Goal: Contribute content: Contribute content

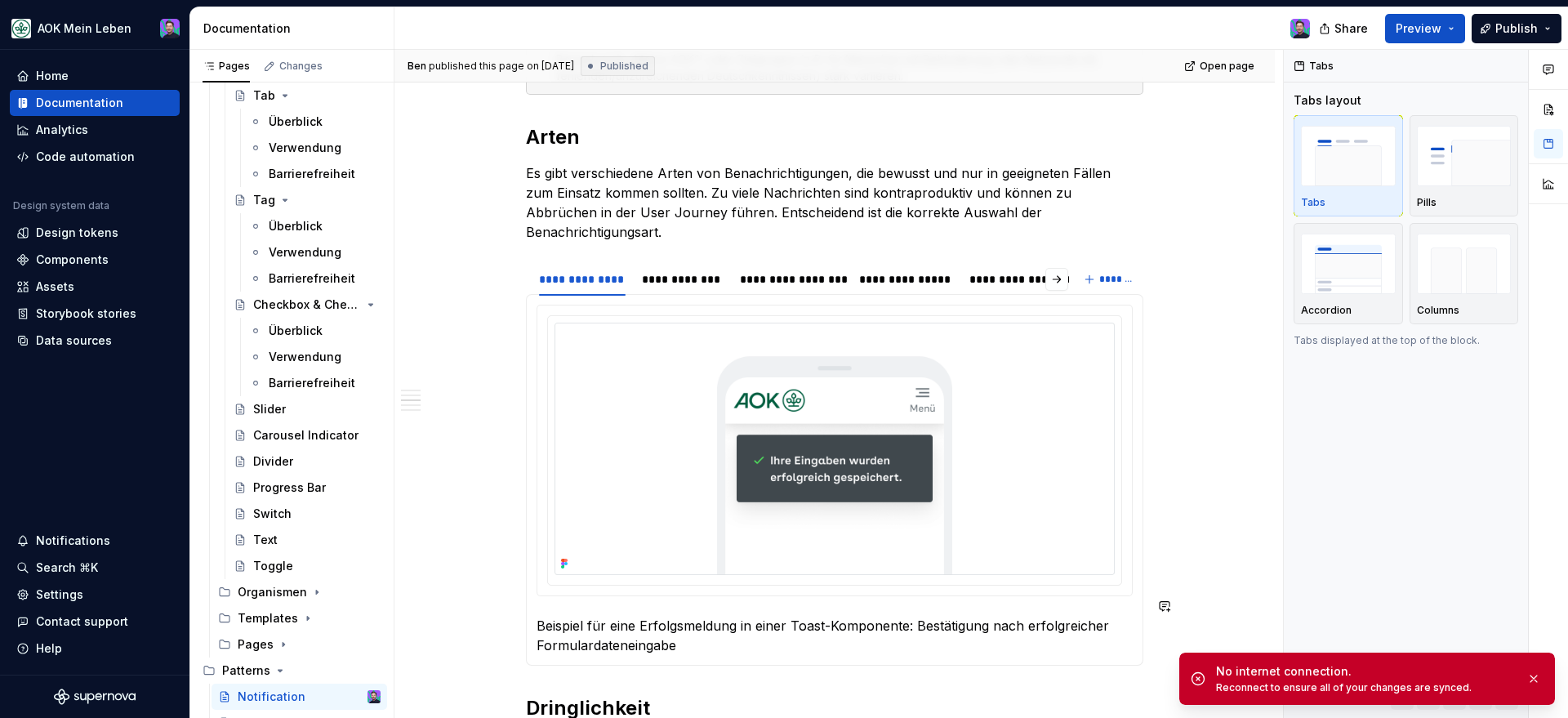
scroll to position [743, 0]
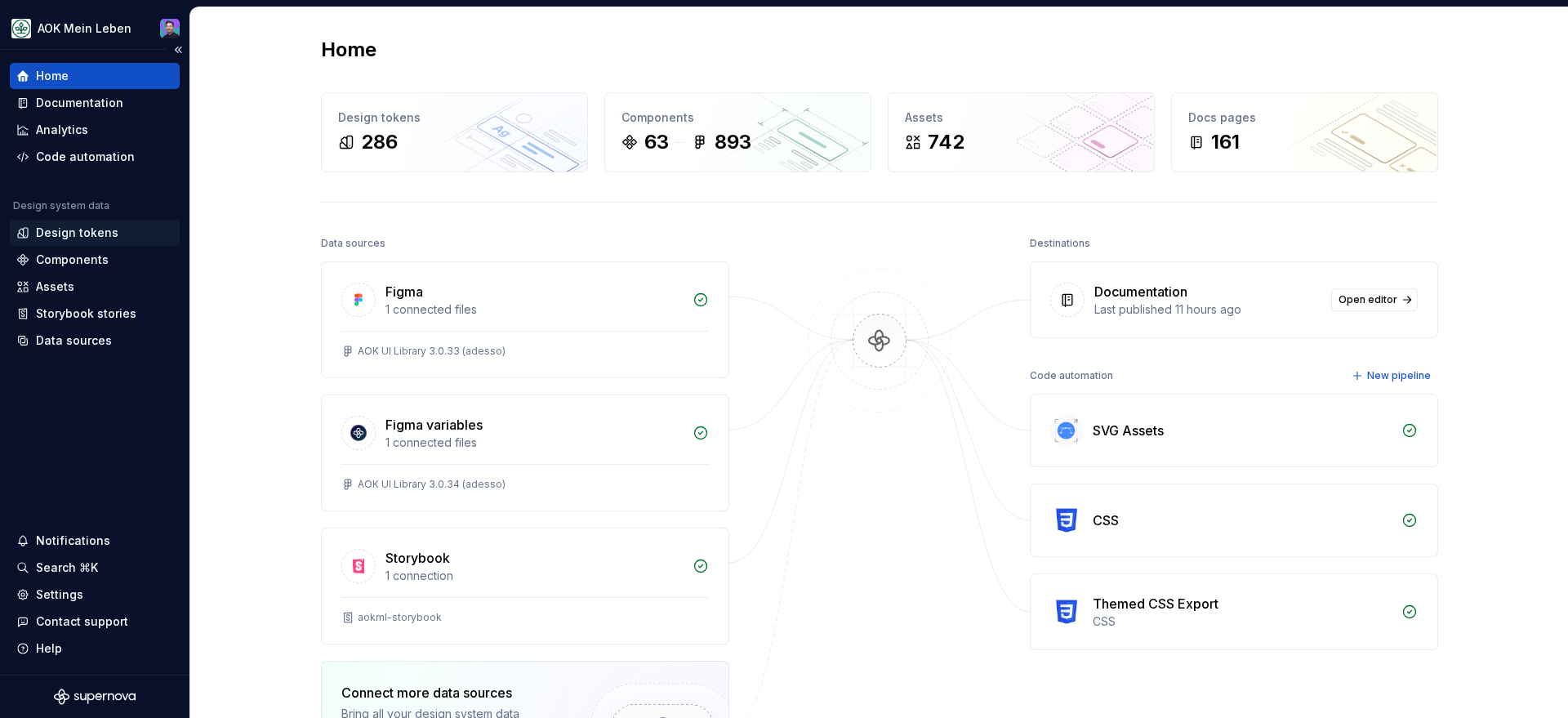
click at [69, 232] on div "Design tokens" at bounding box center [77, 232] width 83 height 16
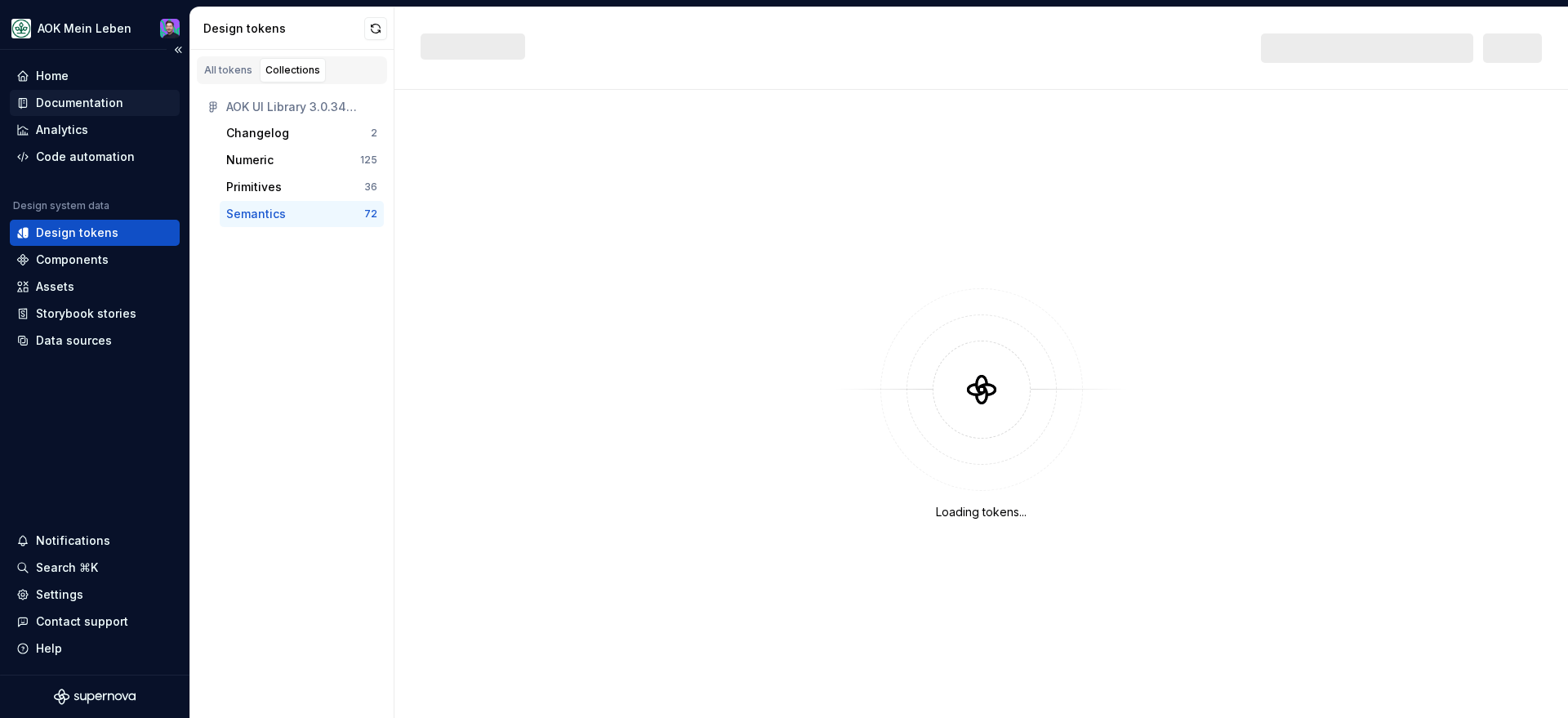
click at [108, 100] on div "Documentation" at bounding box center [80, 103] width 87 height 16
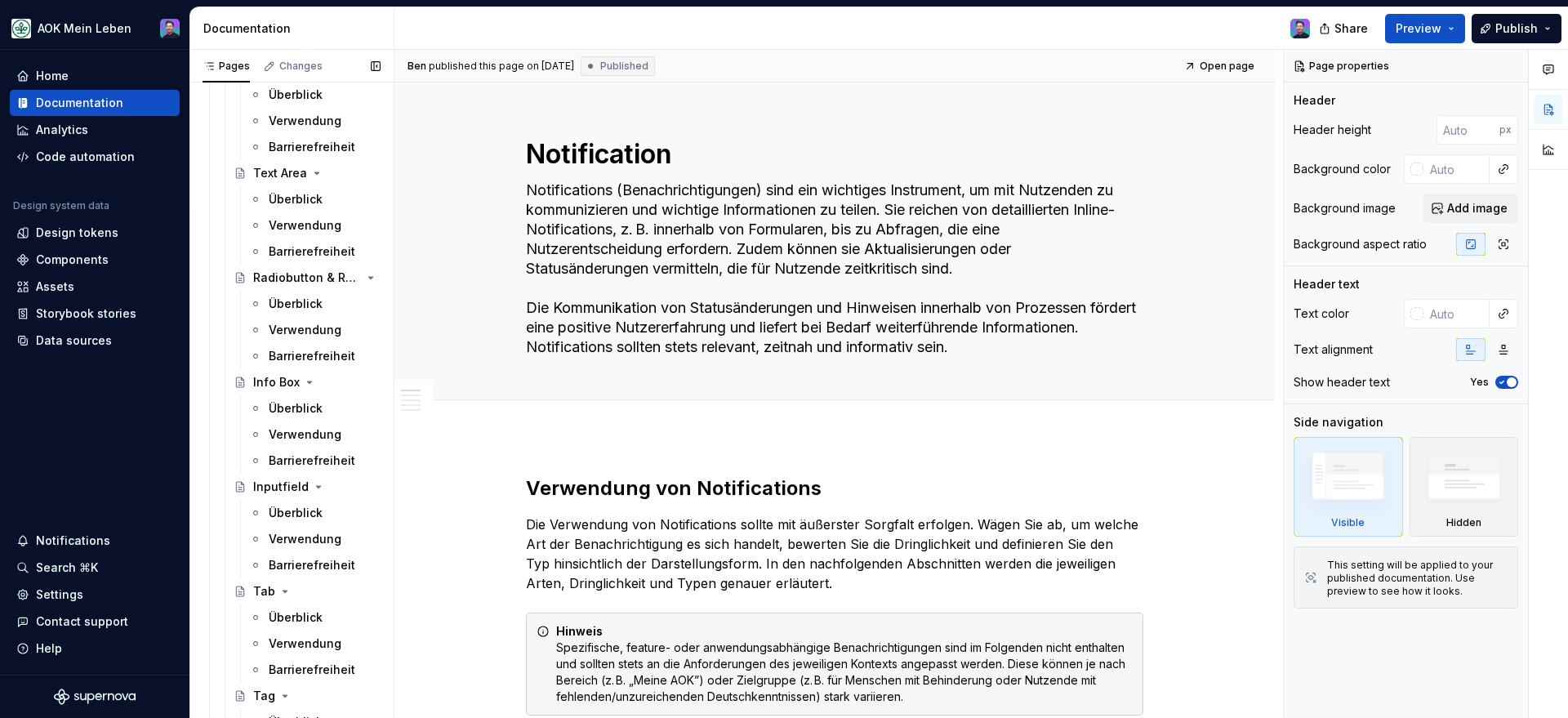
scroll to position [1800, 0]
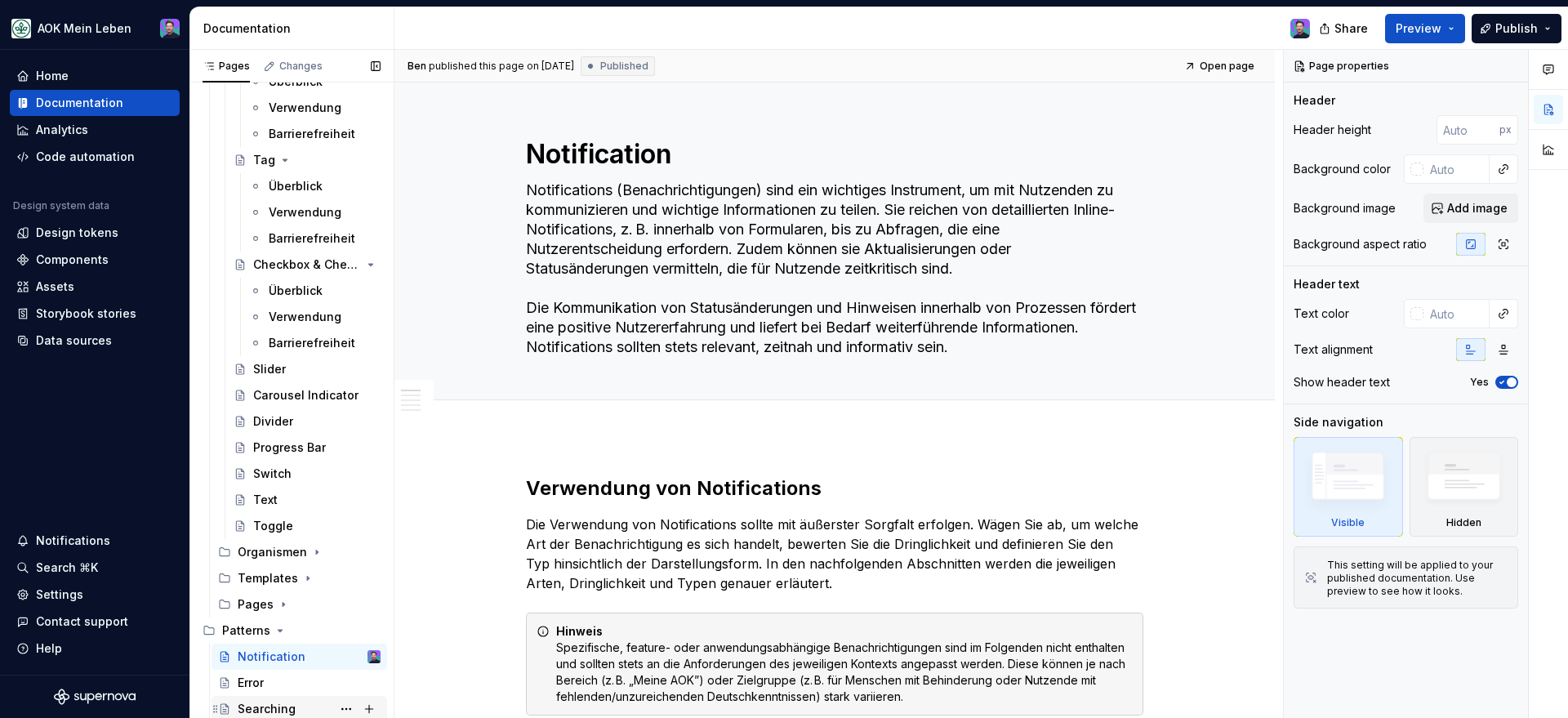
click at [252, 702] on div "Searching" at bounding box center [266, 708] width 58 height 16
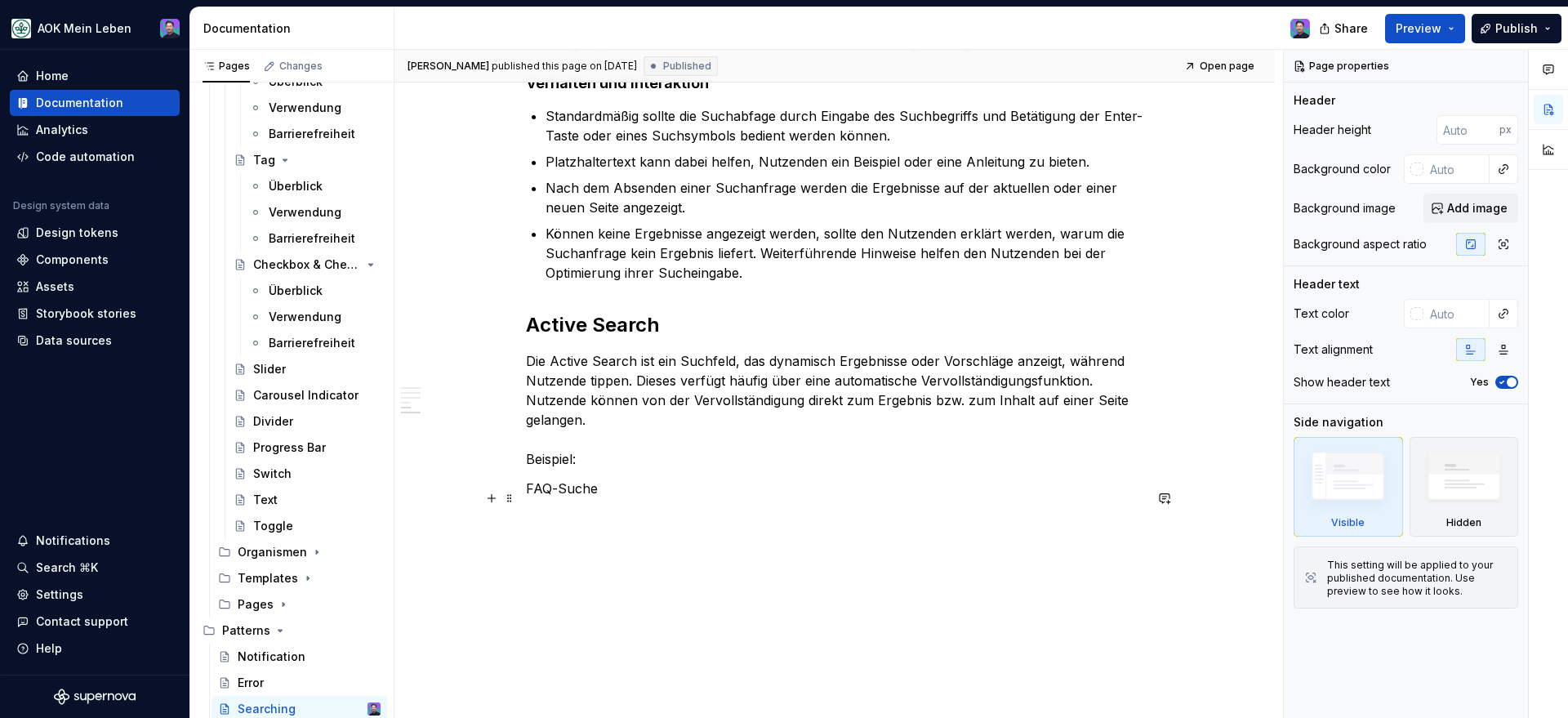
scroll to position [1841, 0]
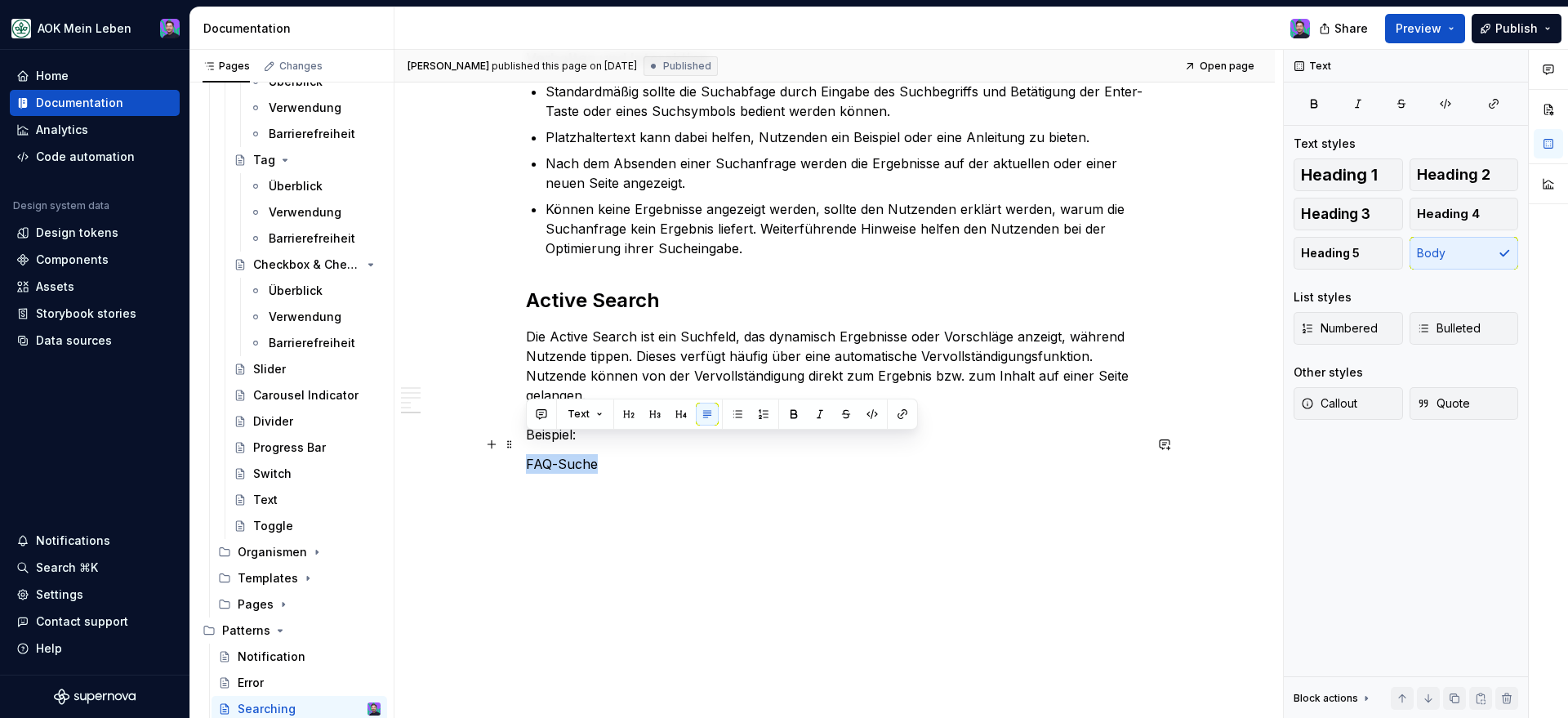
drag, startPoint x: 620, startPoint y: 452, endPoint x: 526, endPoint y: 437, distance: 95.2
click at [526, 454] on p "FAQ-Suche" at bounding box center [834, 463] width 617 height 20
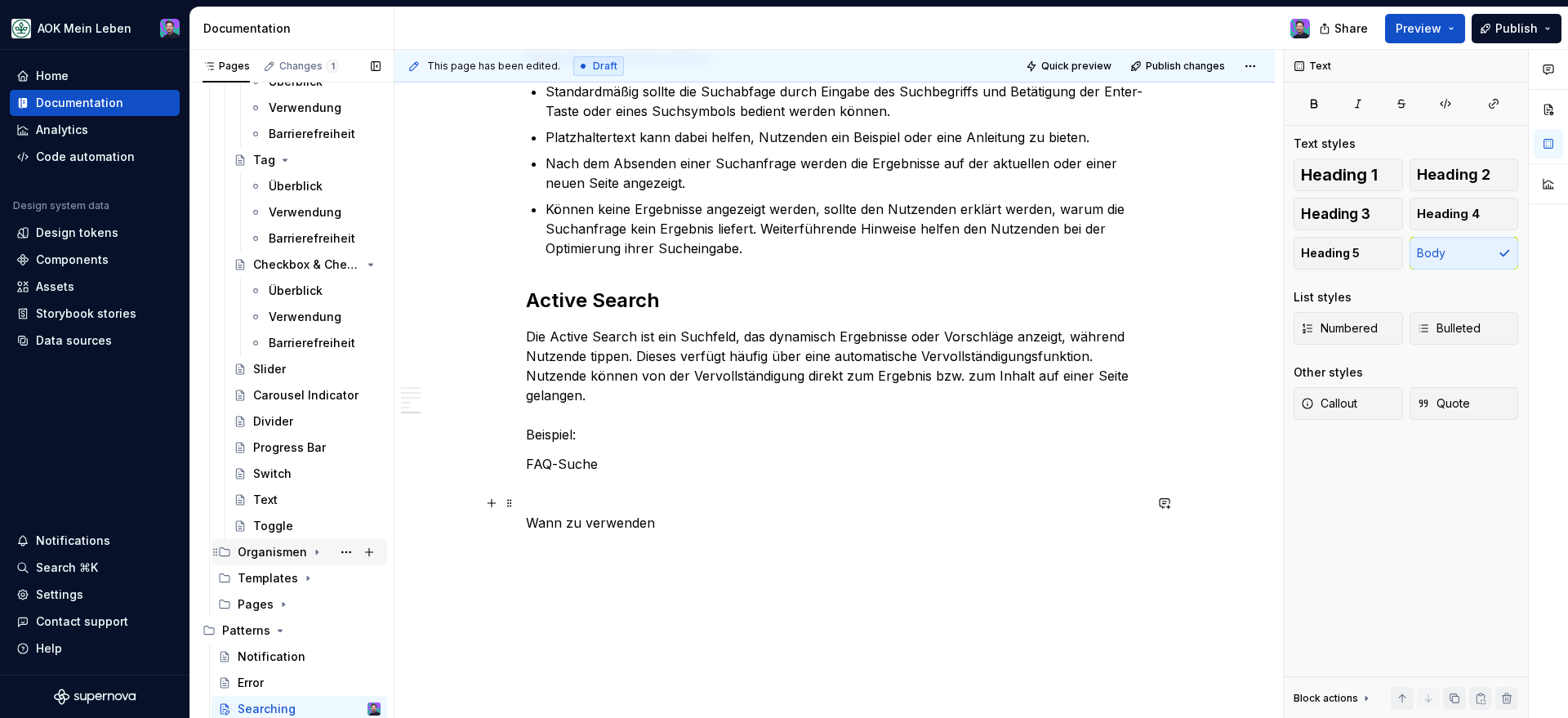
type textarea "*"
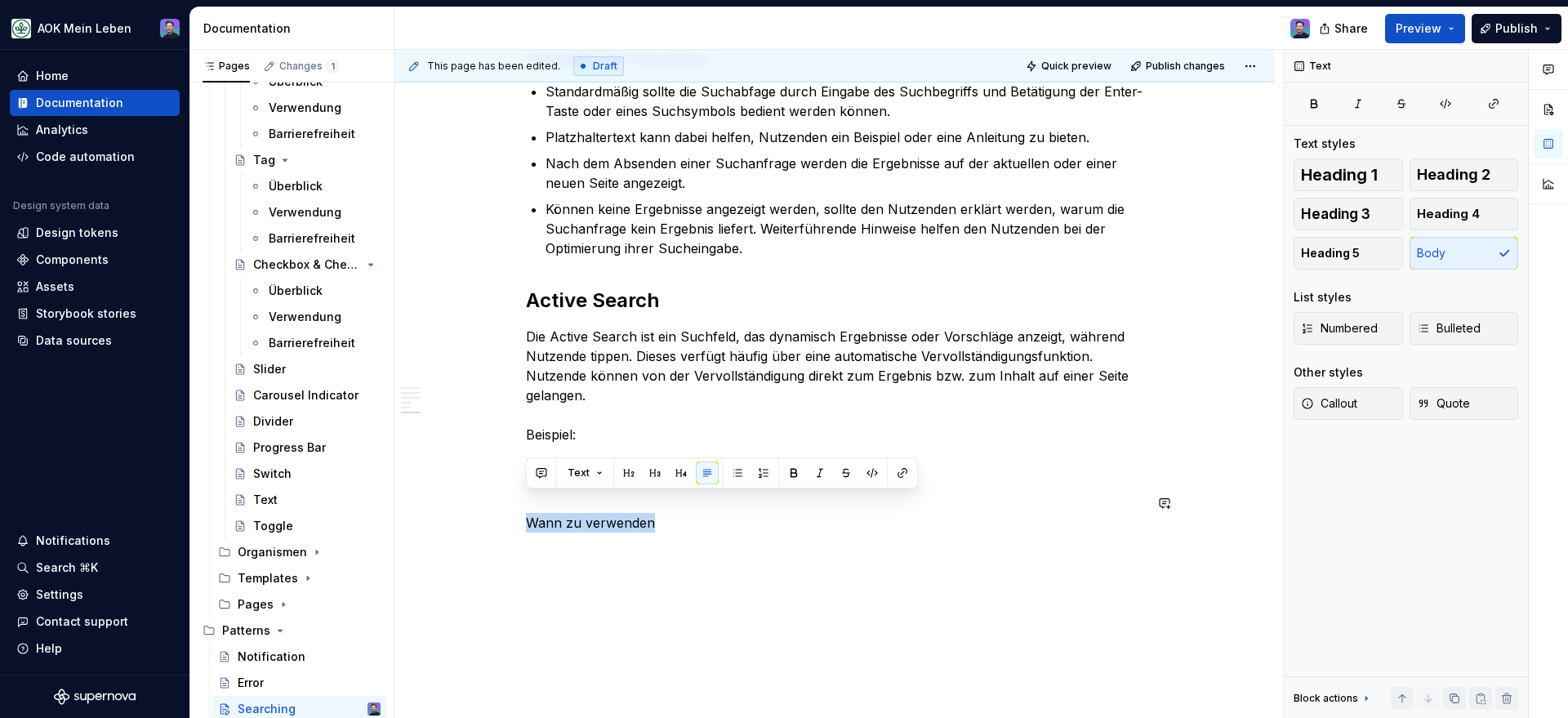
drag, startPoint x: 698, startPoint y: 497, endPoint x: 517, endPoint y: 490, distance: 181.1
click at [680, 479] on button "button" at bounding box center [681, 473] width 23 height 23
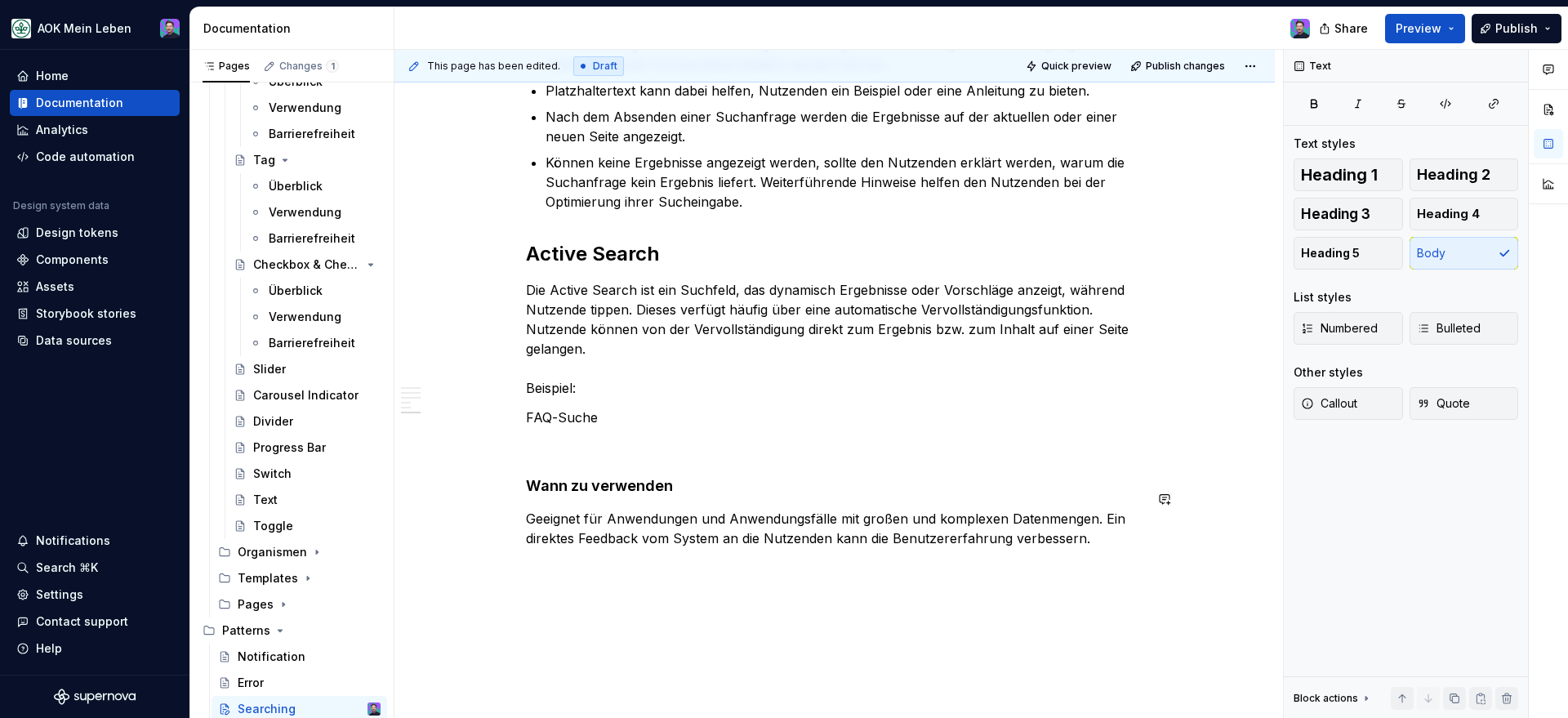
scroll to position [1933, 0]
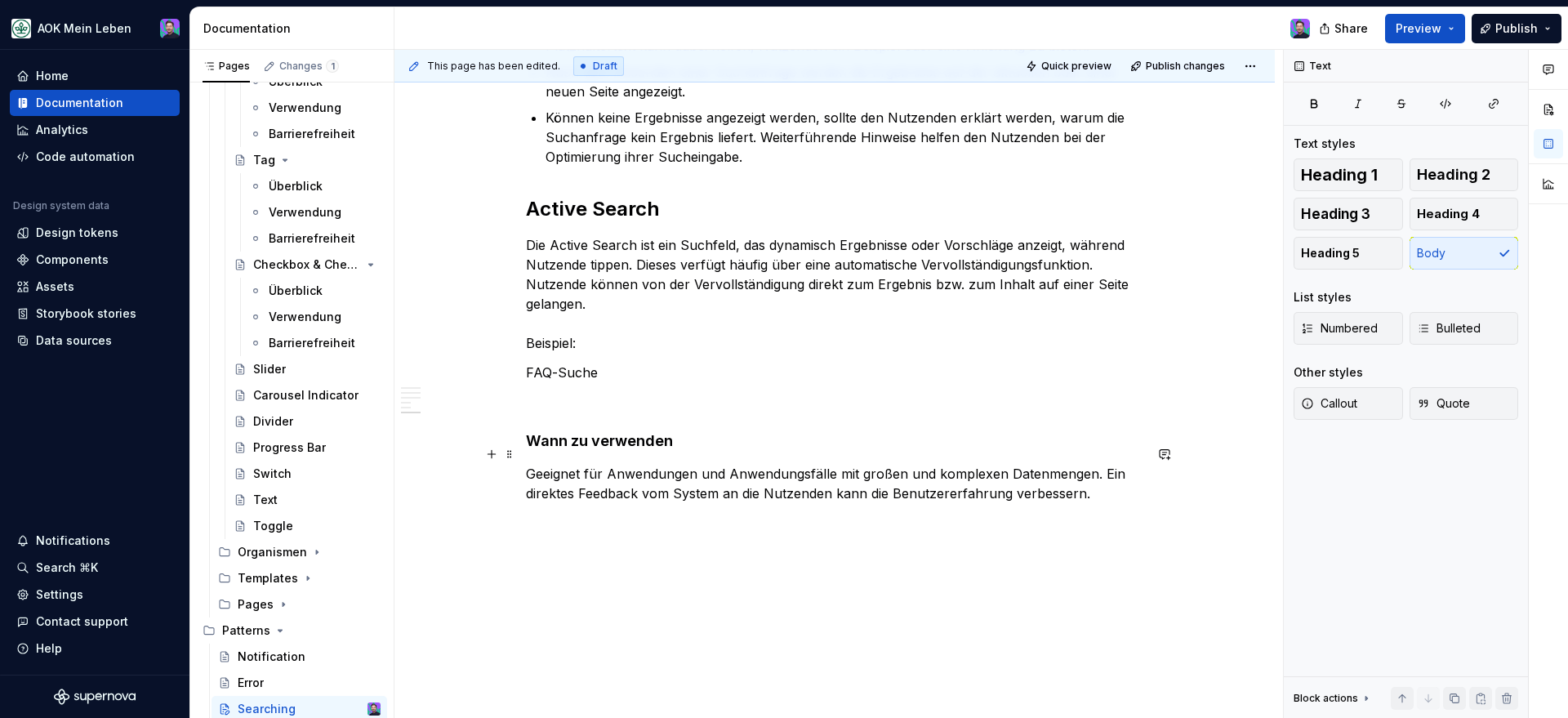
click at [532, 464] on p "Geeignet für Anwendungen und Anwendungsfälle mit großen und komplexen Datenmeng…" at bounding box center [834, 483] width 617 height 39
click at [528, 464] on p "Geeignet für Anwendungen und Anwendungsfälle mit großen und komplexen Datenmeng…" at bounding box center [834, 483] width 617 height 39
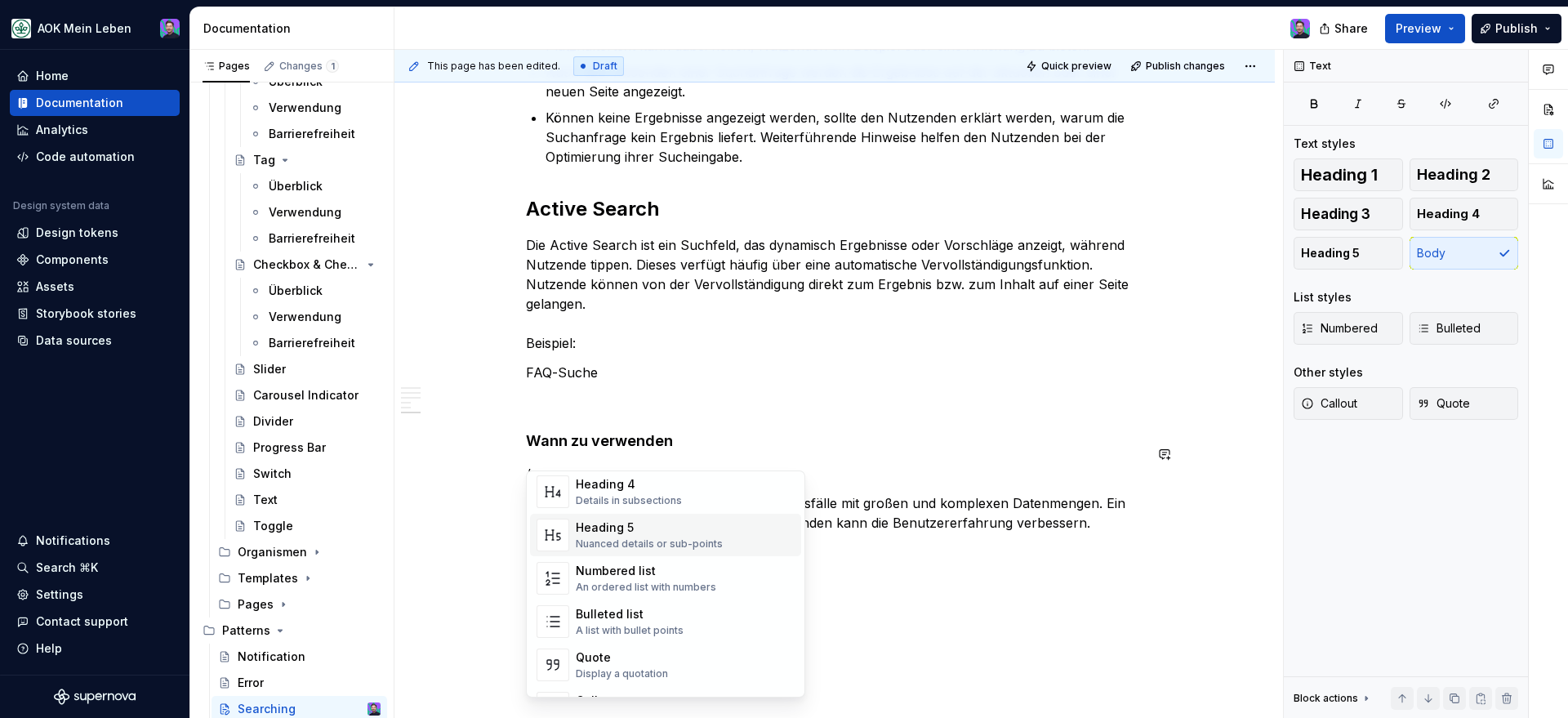
scroll to position [201, 0]
click at [580, 615] on div "Bulleted list" at bounding box center [629, 612] width 107 height 16
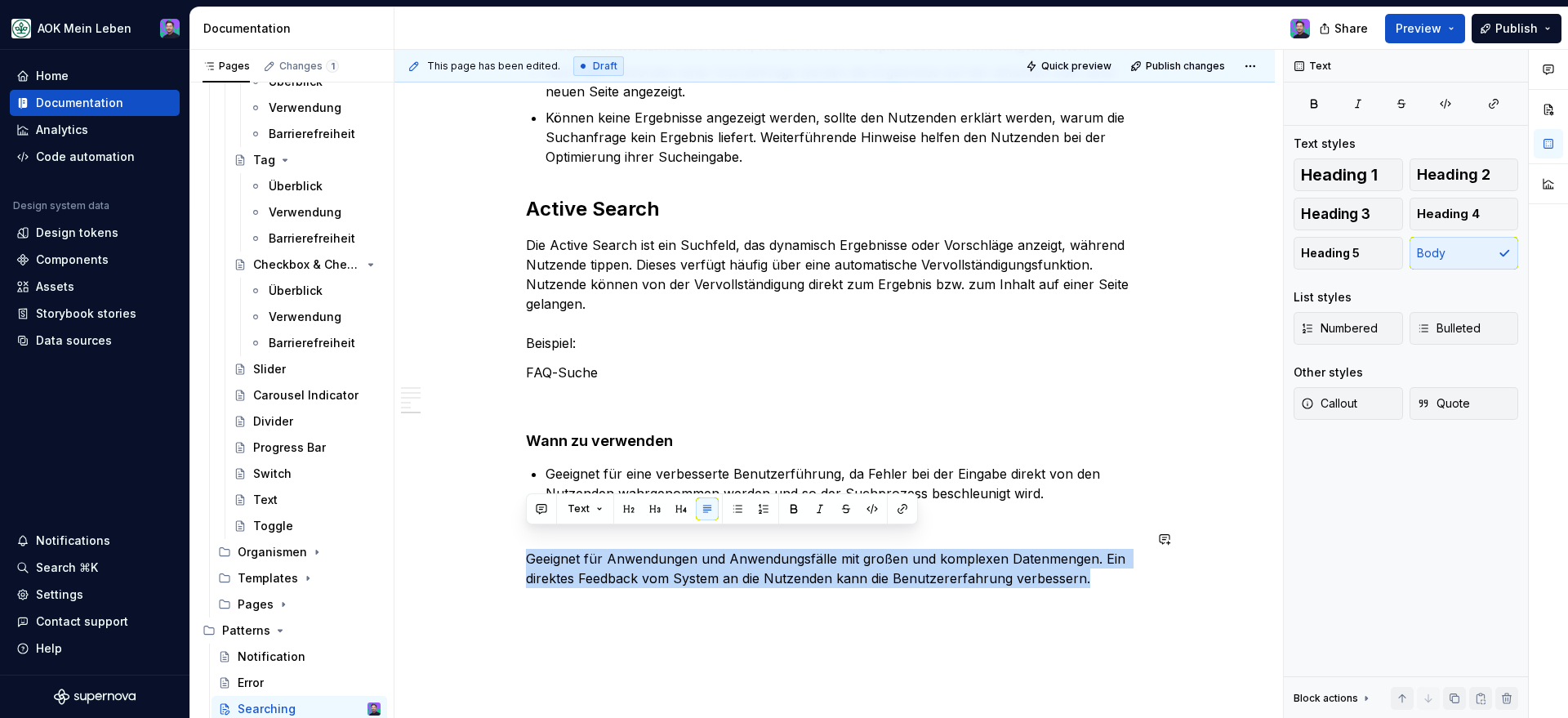
drag, startPoint x: 1095, startPoint y: 564, endPoint x: 508, endPoint y: 527, distance: 588.2
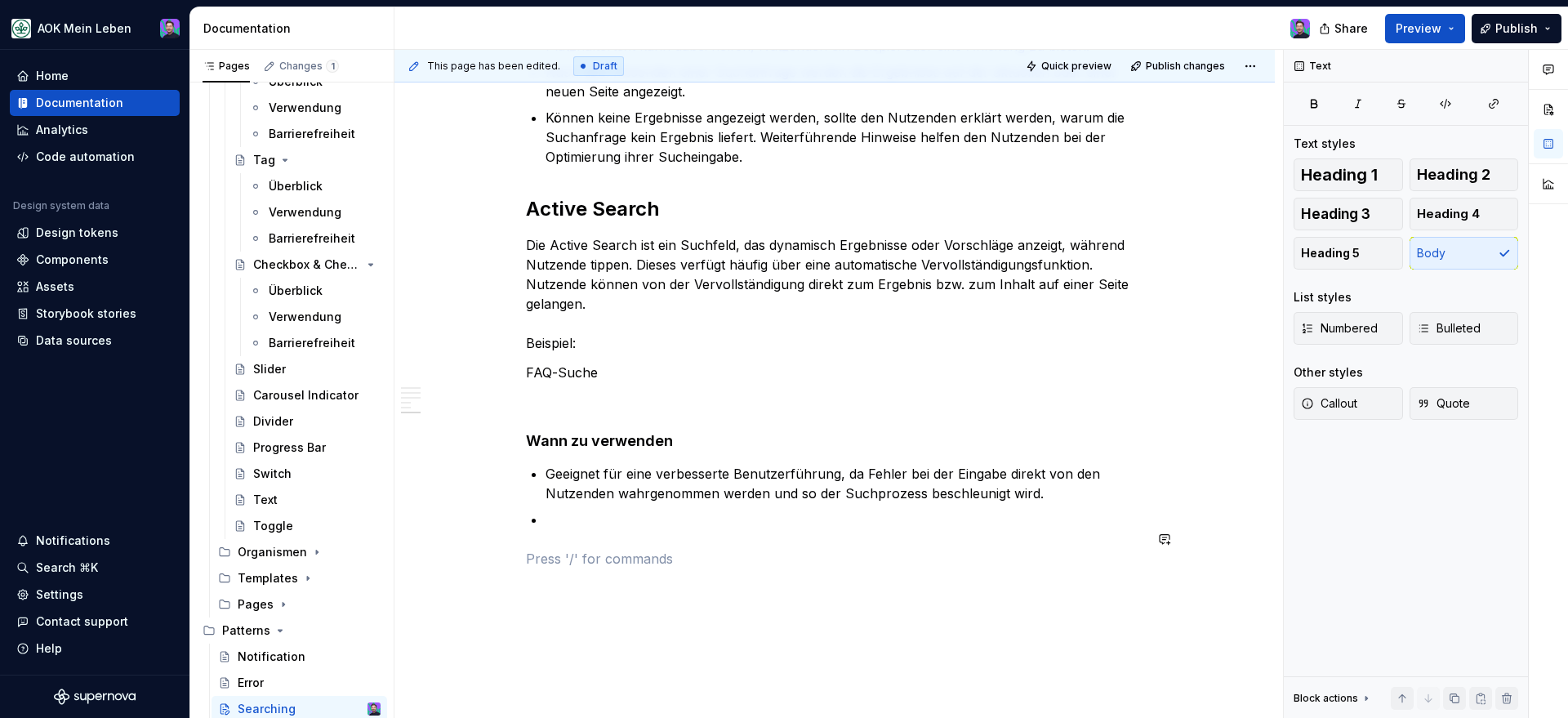
click at [564, 510] on p at bounding box center [844, 519] width 598 height 20
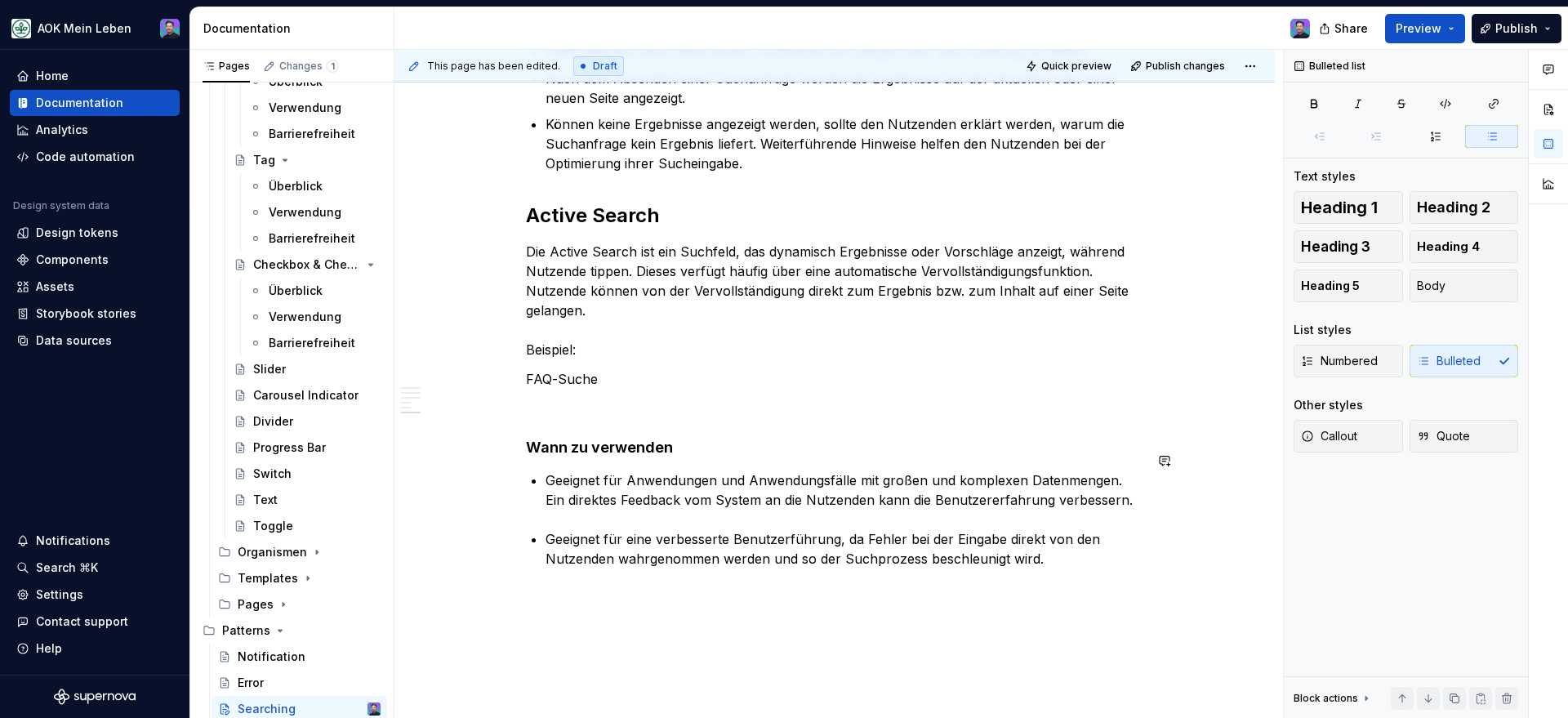
scroll to position [1957, 0]
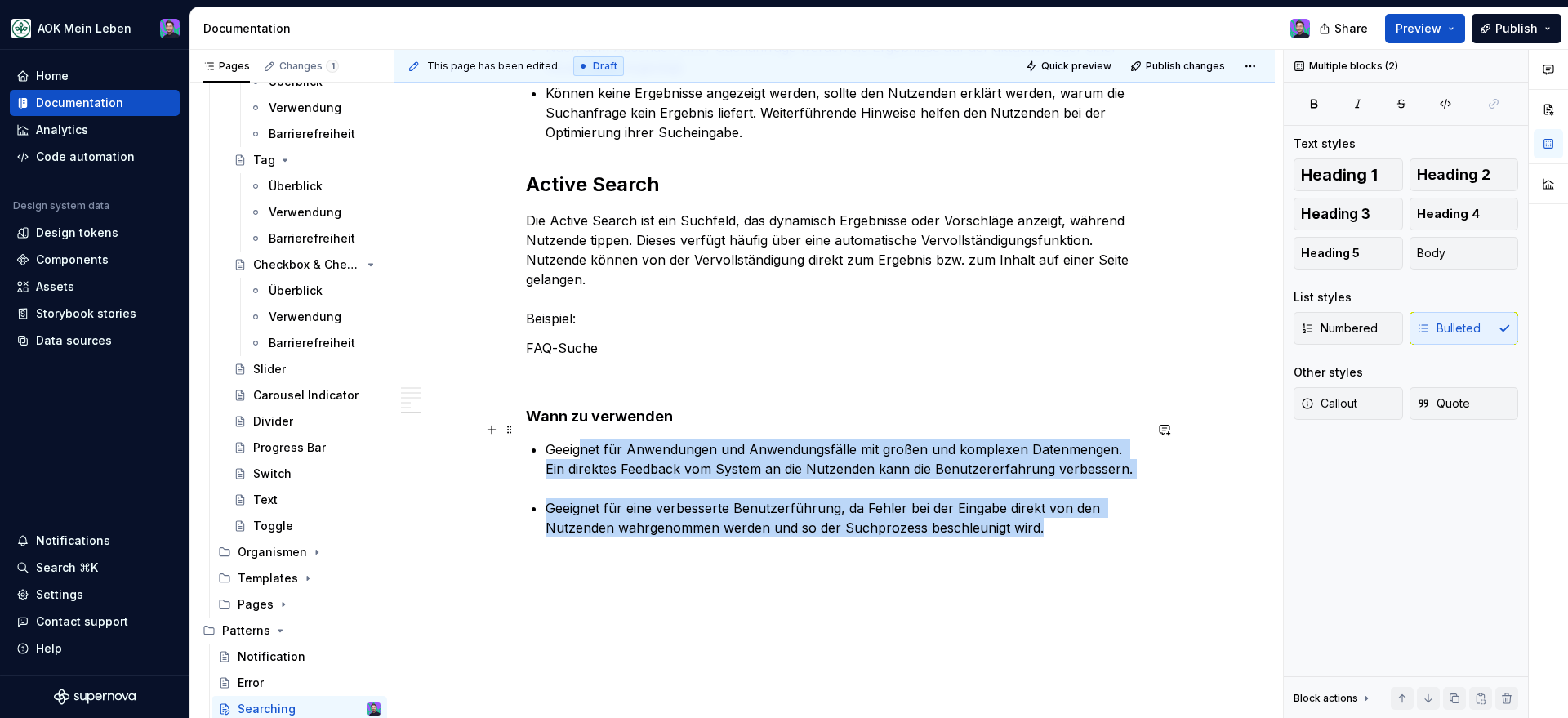
drag, startPoint x: 1050, startPoint y: 506, endPoint x: 581, endPoint y: 436, distance: 474.2
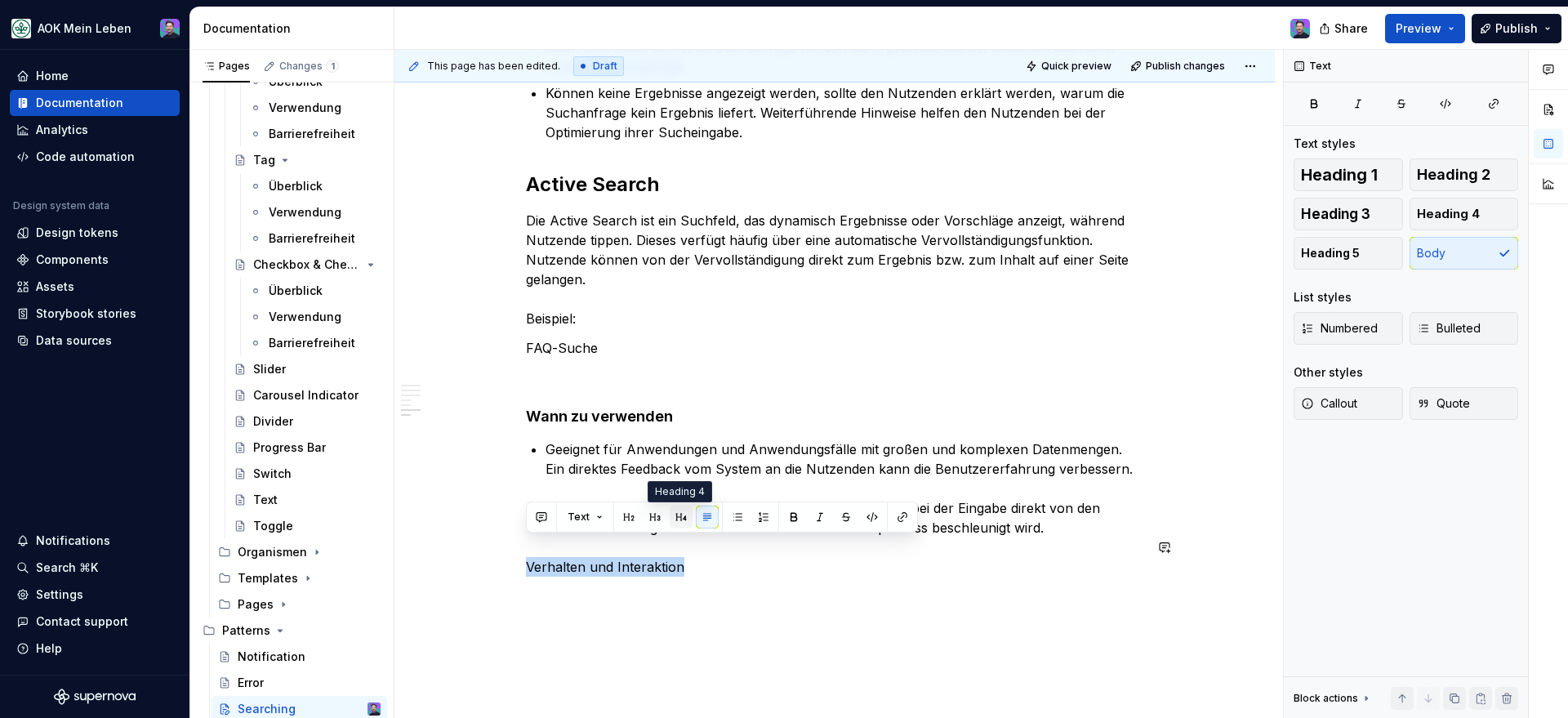
click at [683, 514] on button "button" at bounding box center [681, 517] width 23 height 23
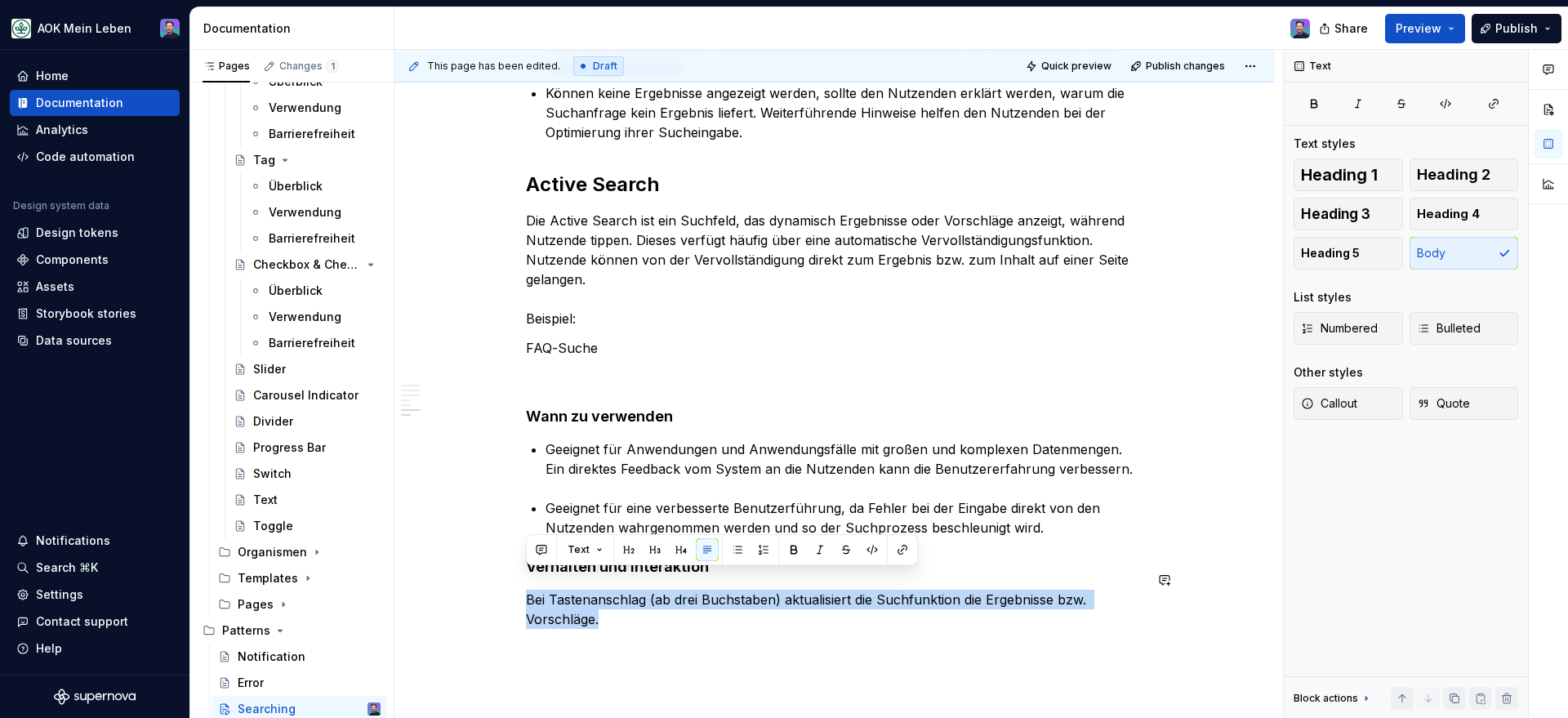
drag, startPoint x: 524, startPoint y: 581, endPoint x: 655, endPoint y: 636, distance: 142.1
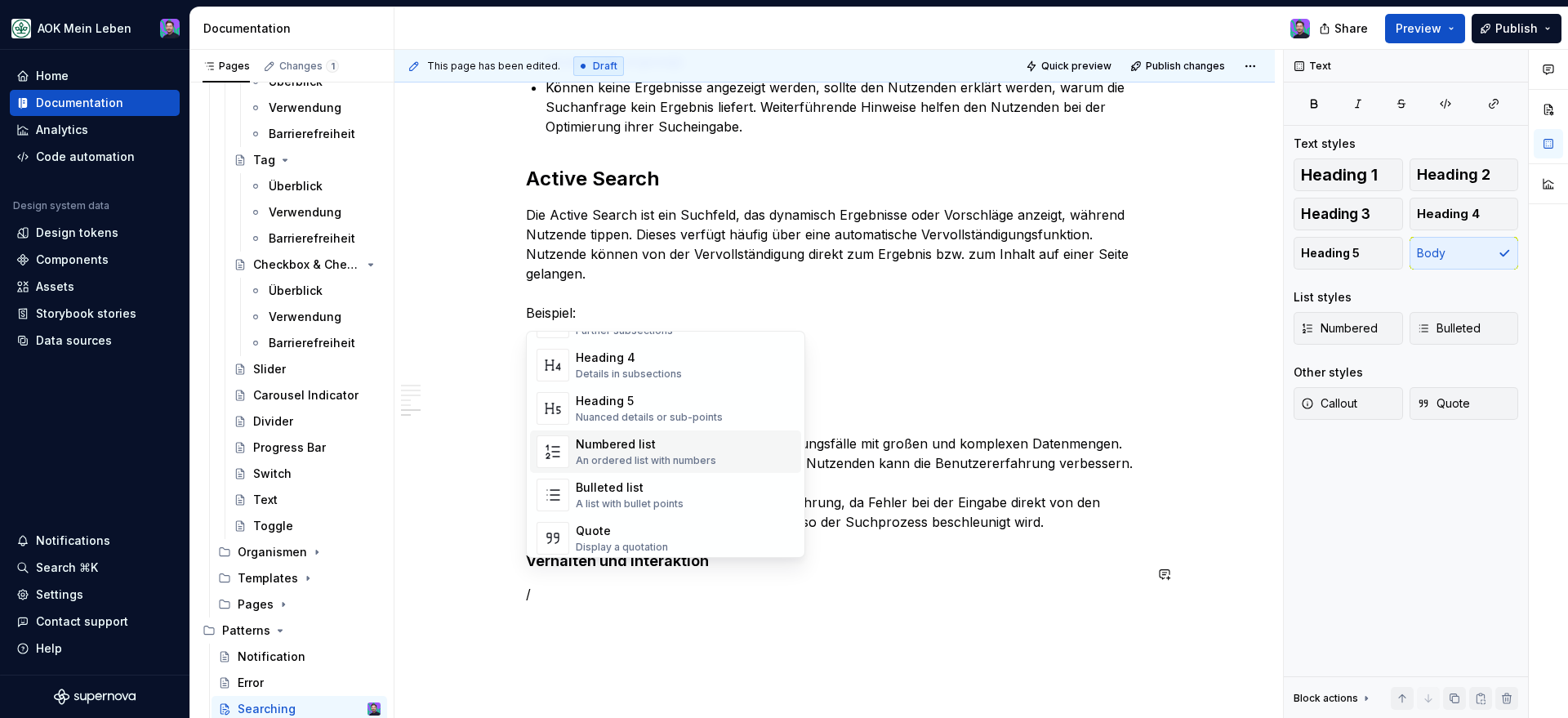
scroll to position [188, 0]
click at [645, 499] on div "A list with bullet points" at bounding box center [629, 503] width 107 height 13
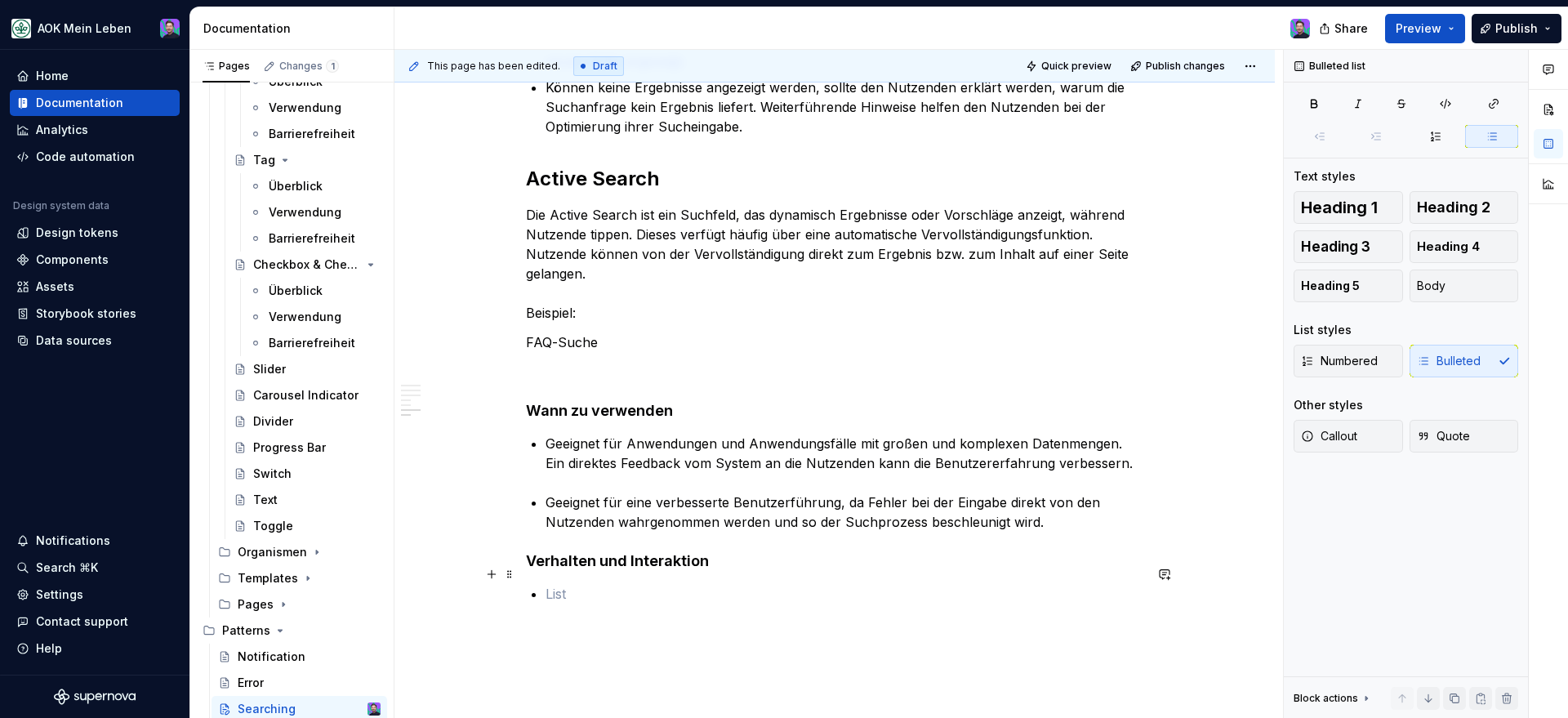
click at [615, 584] on p at bounding box center [844, 593] width 598 height 20
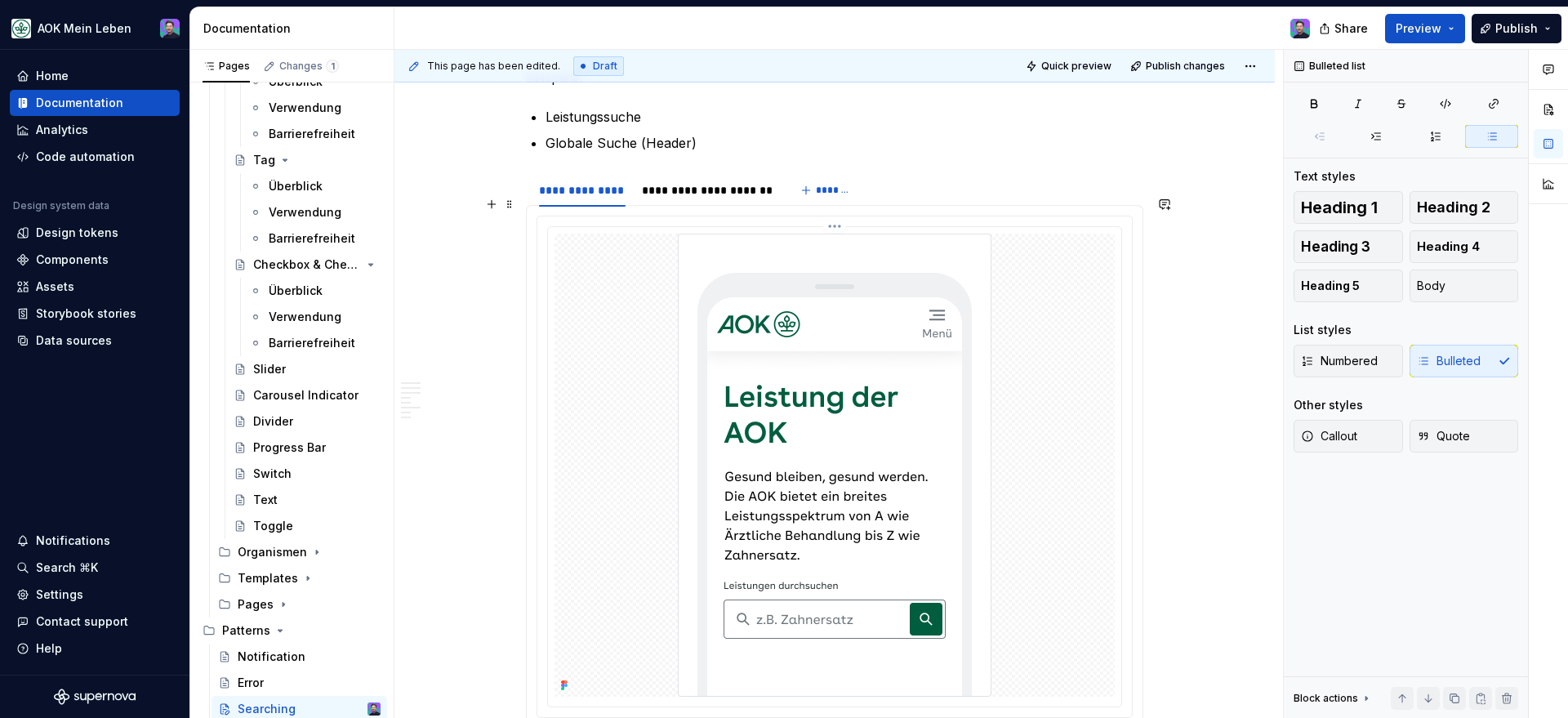
scroll to position [1026, 0]
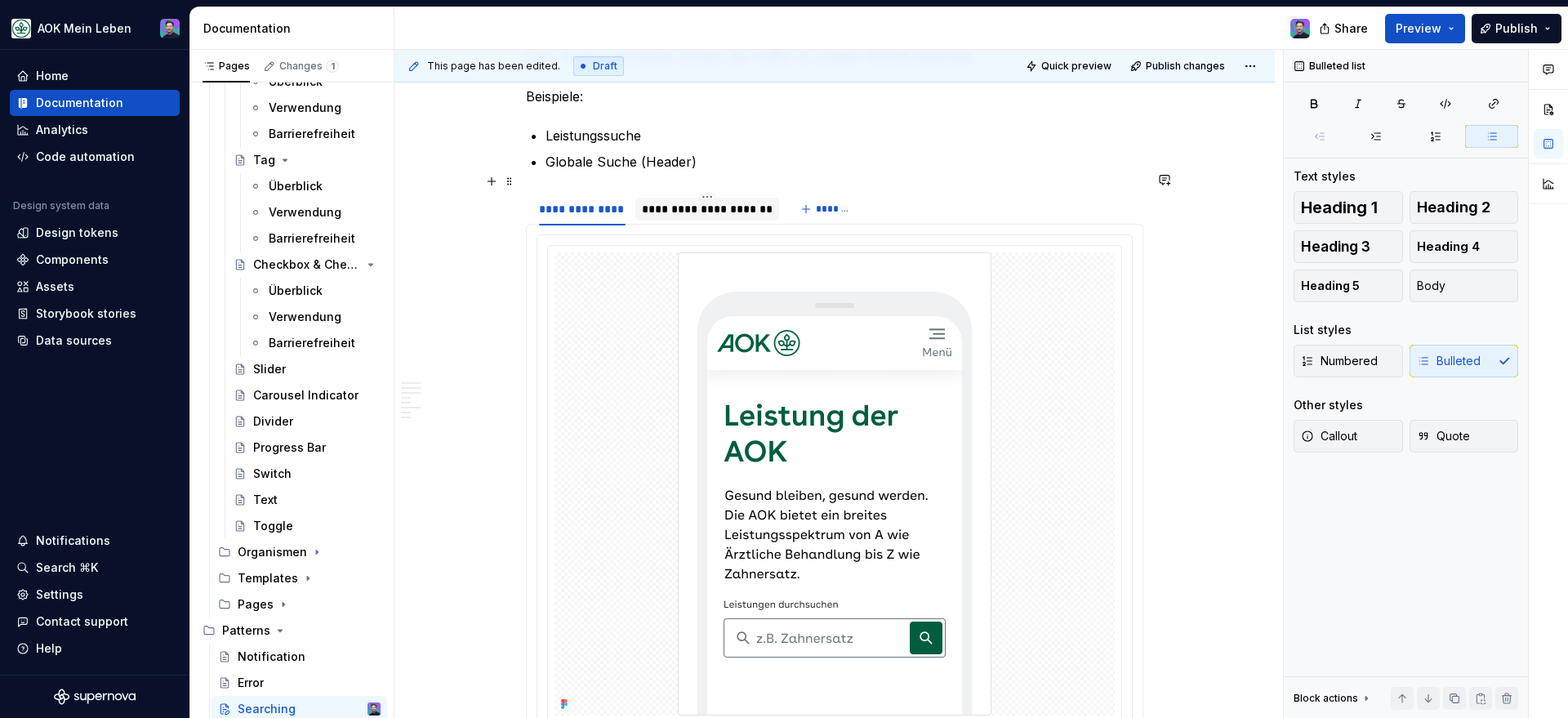
click at [707, 201] on div "**********" at bounding box center [707, 208] width 130 height 16
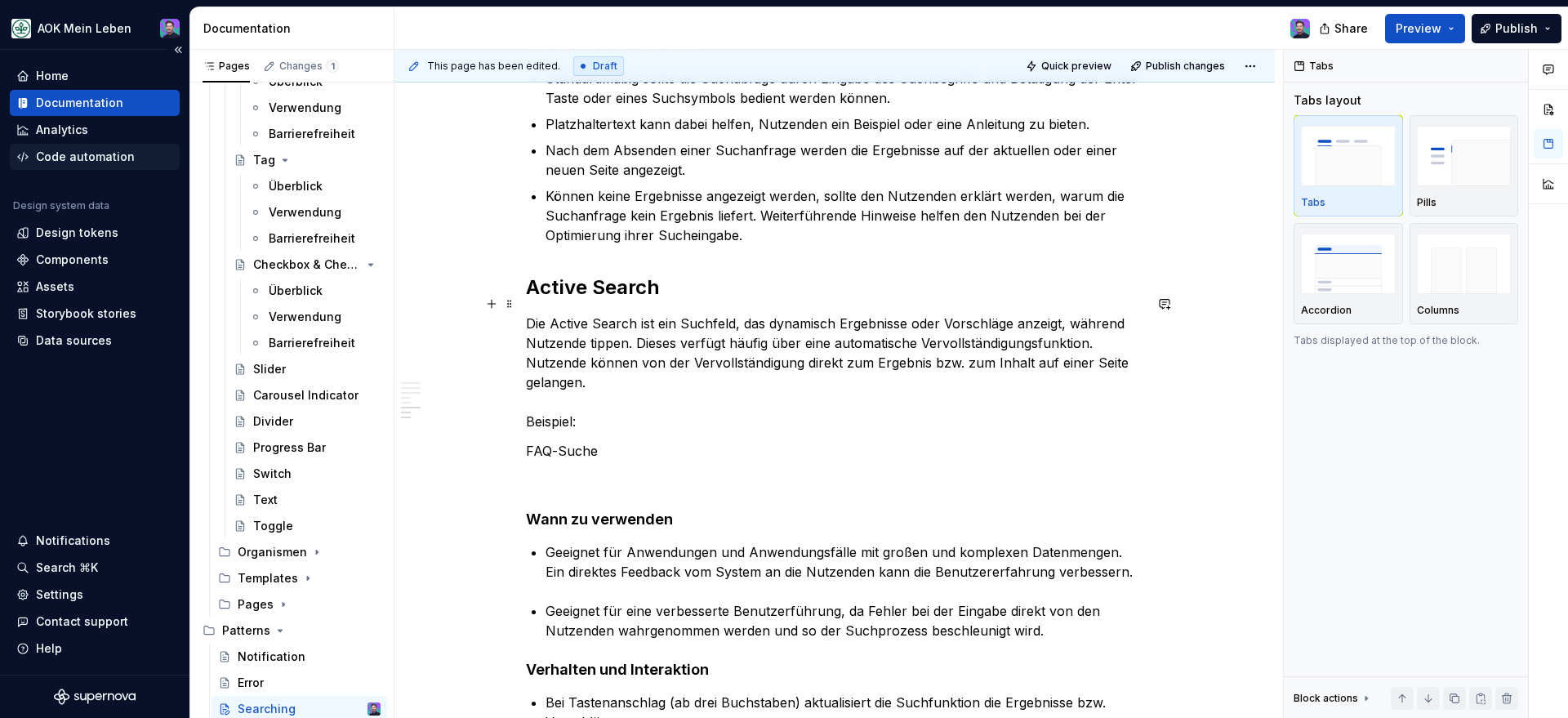
scroll to position [1873, 0]
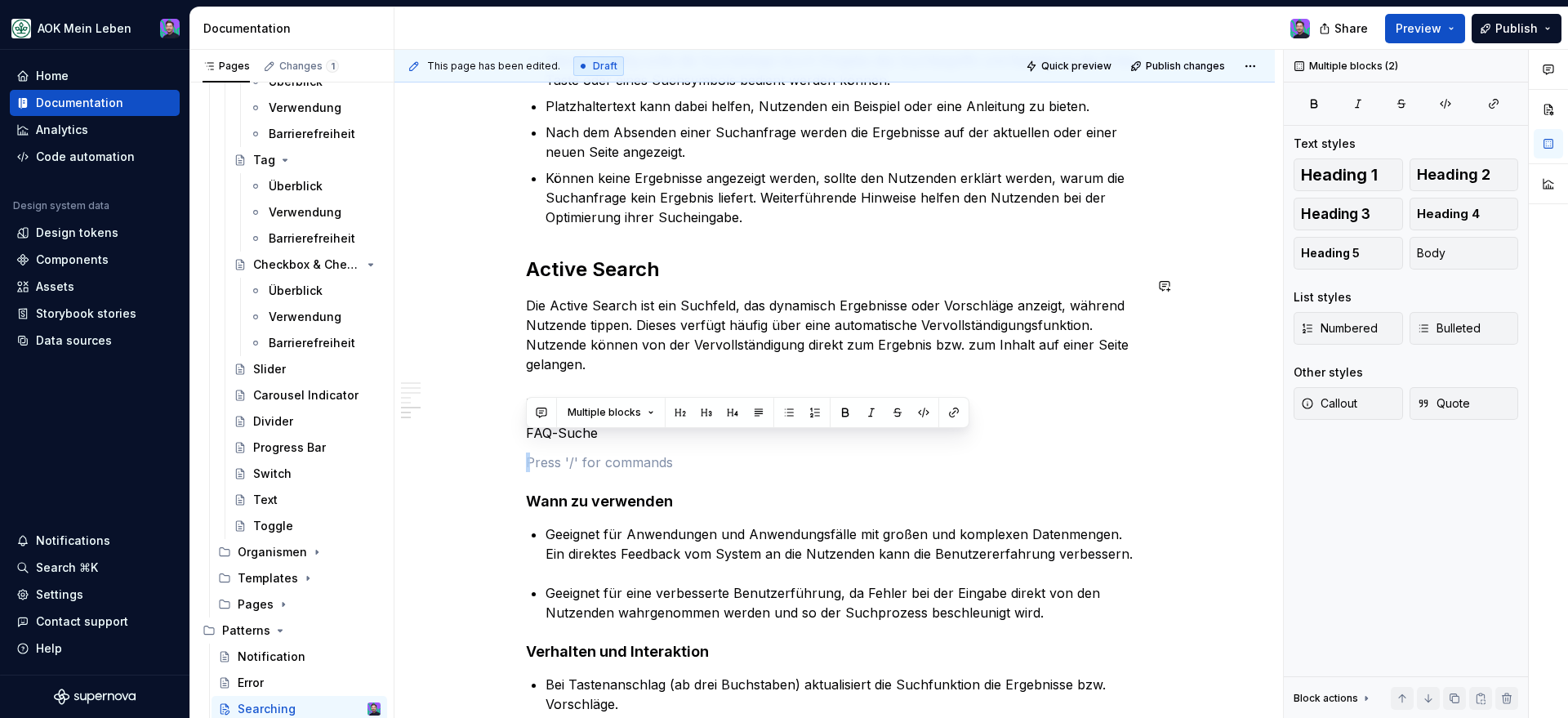
click at [724, 453] on p at bounding box center [834, 462] width 617 height 20
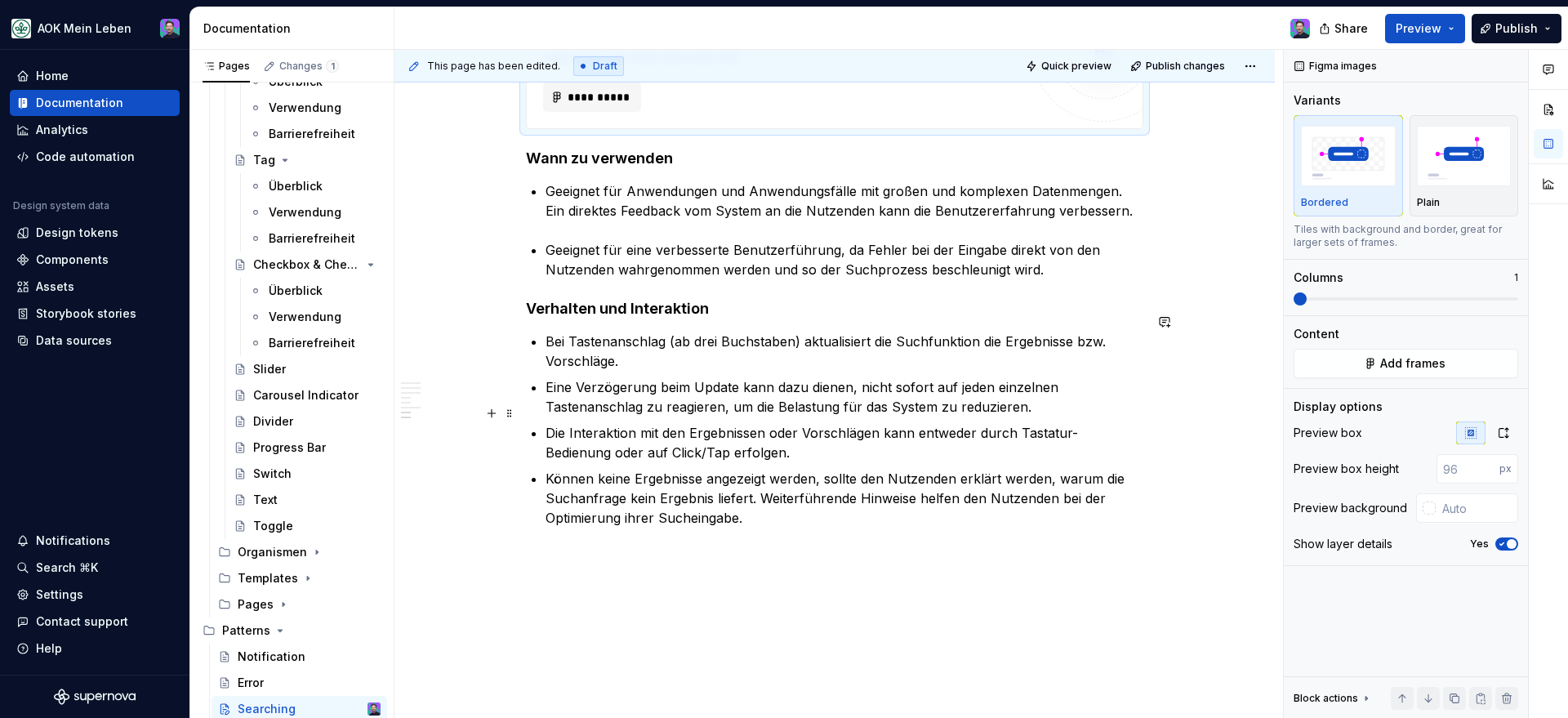
scroll to position [2326, 0]
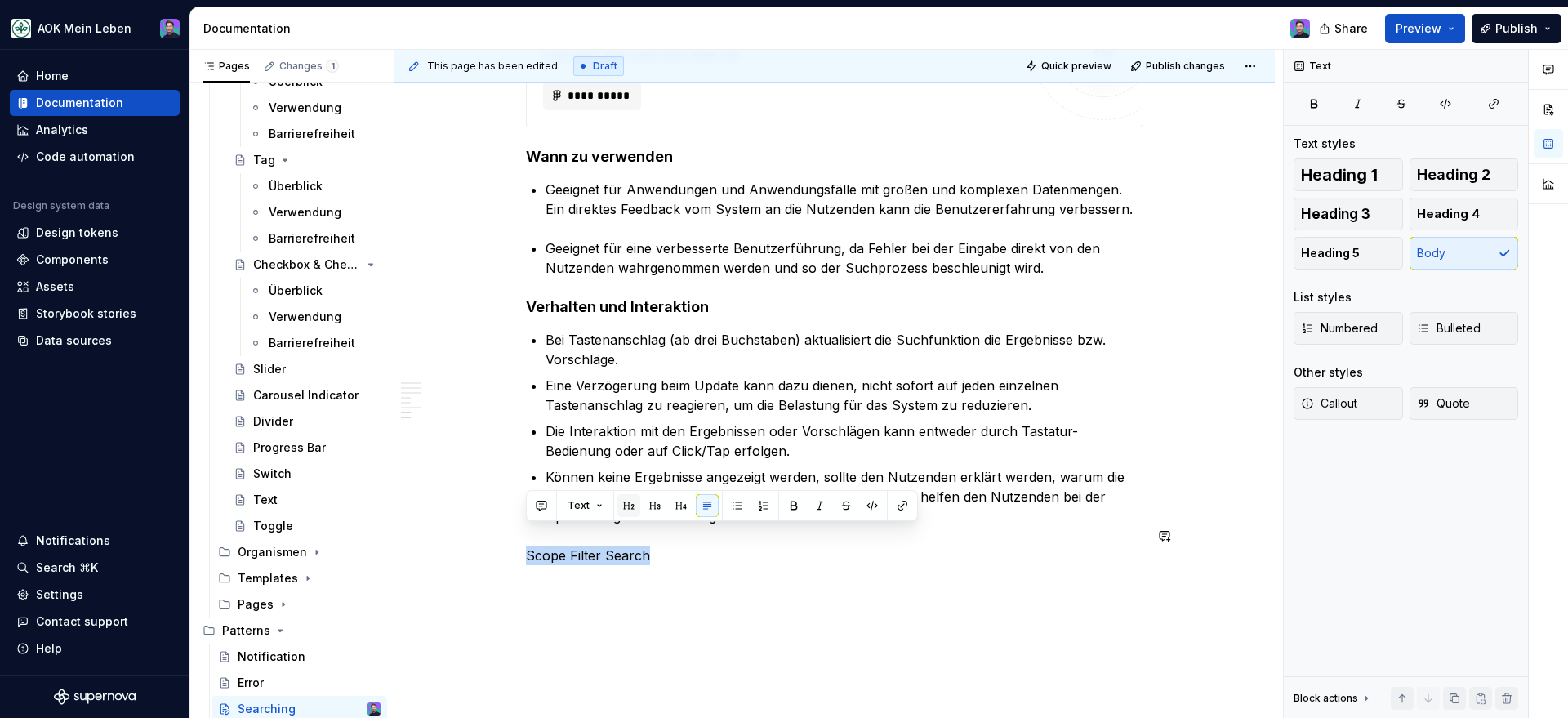
click at [627, 505] on button "button" at bounding box center [629, 506] width 23 height 23
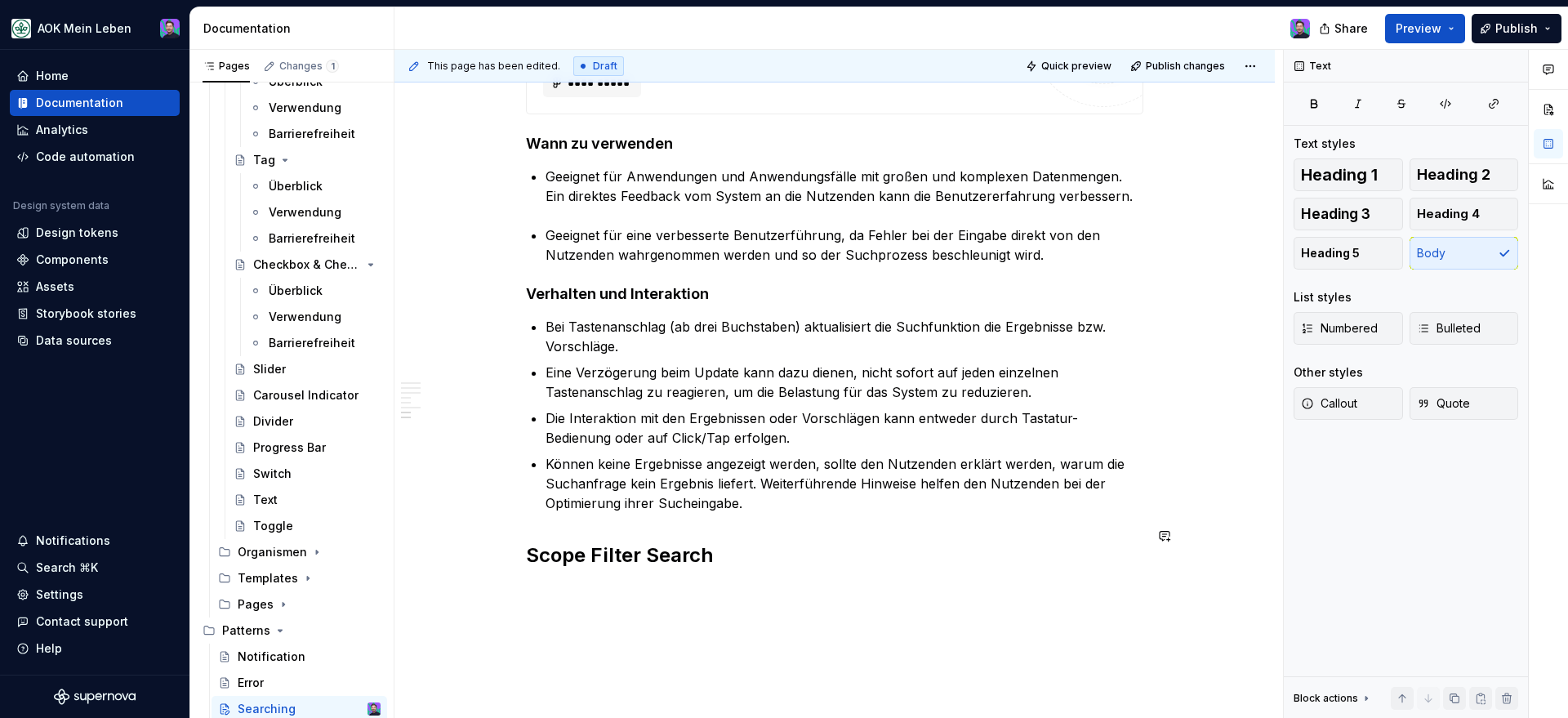
scroll to position [2343, 0]
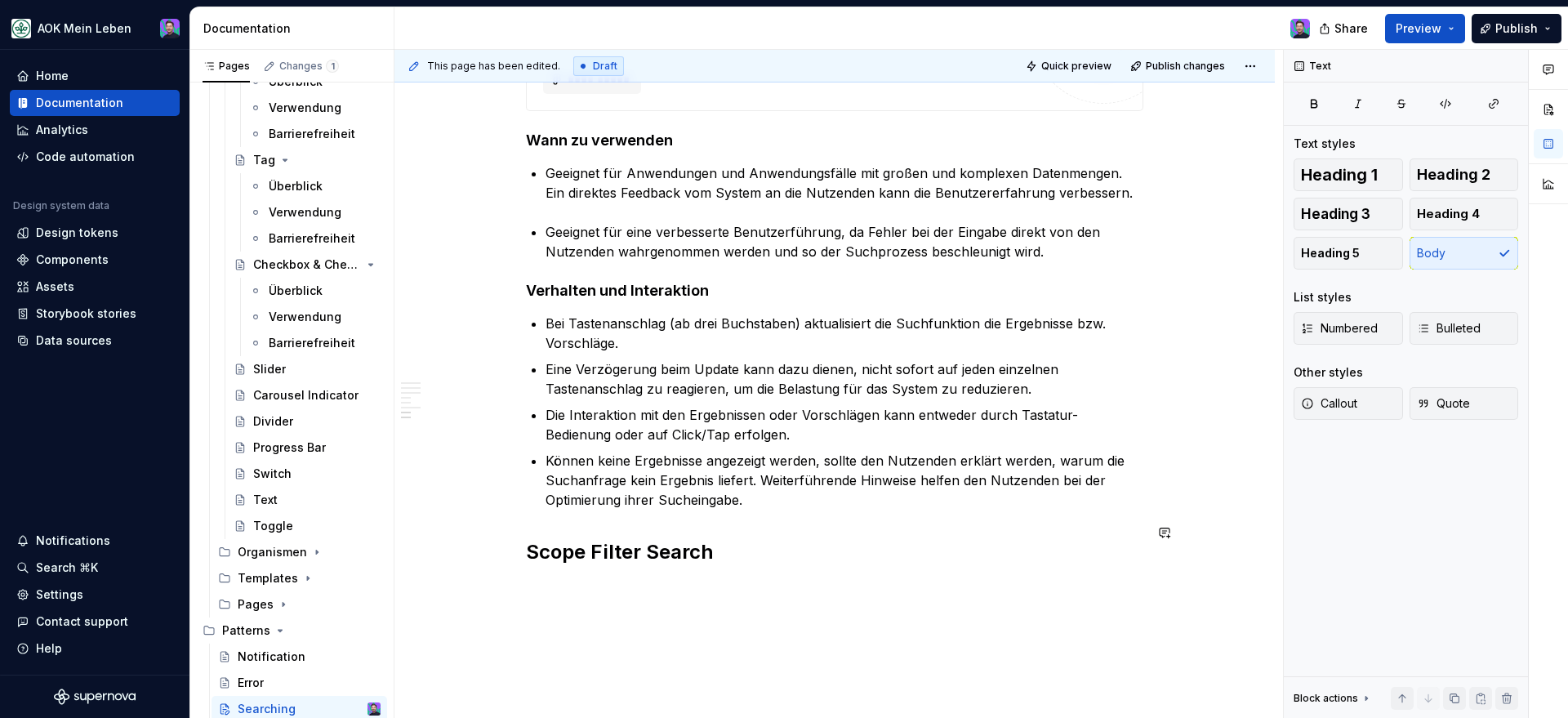
click at [529, 578] on p at bounding box center [834, 588] width 617 height 20
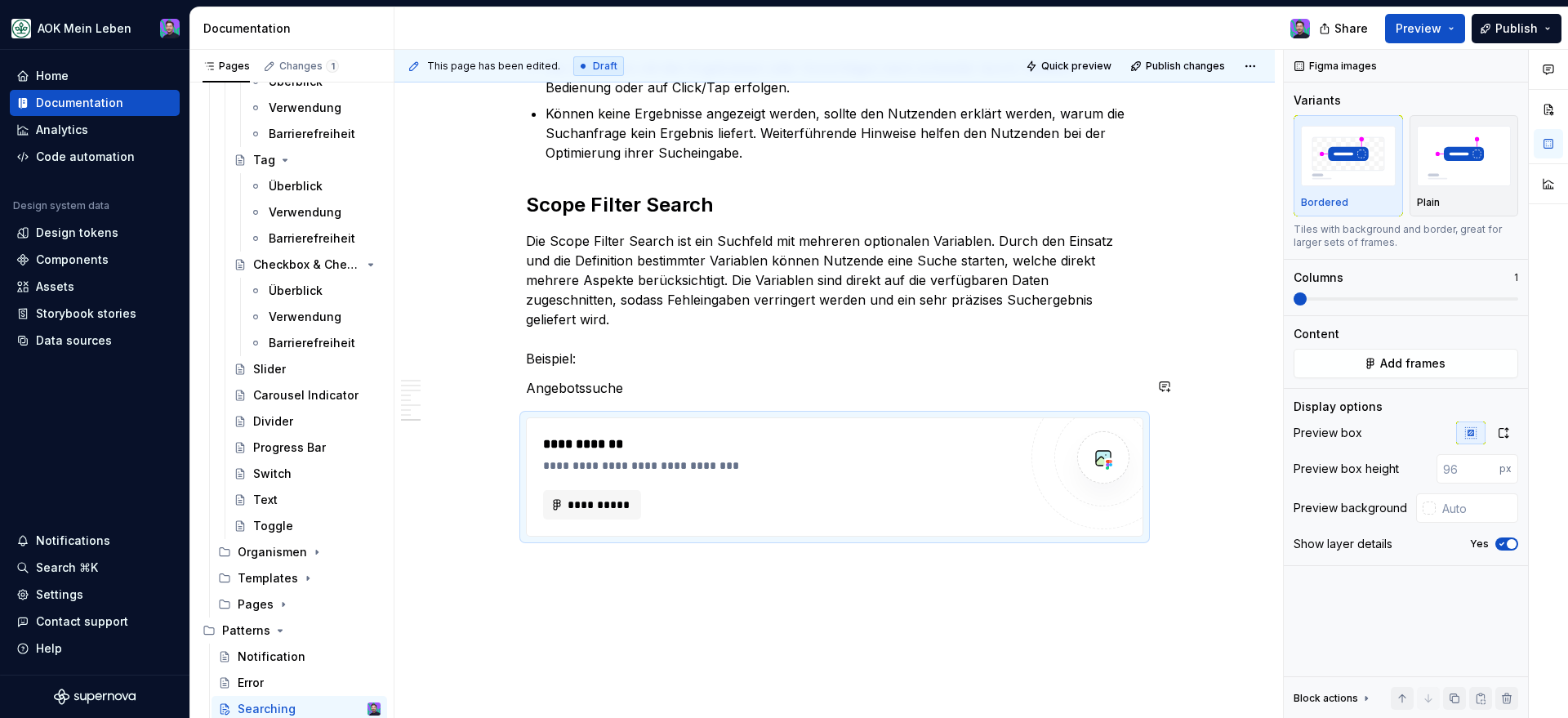
scroll to position [2704, 0]
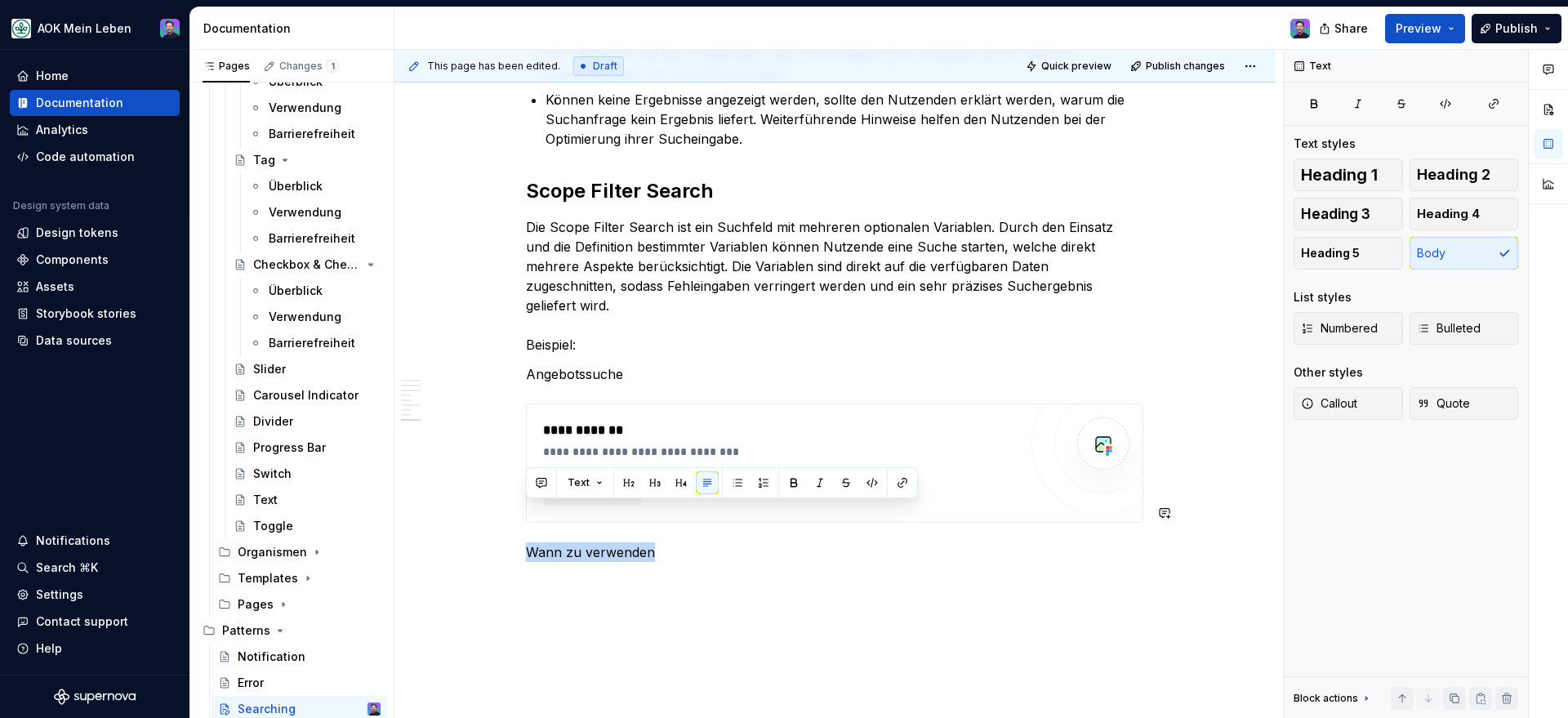
drag, startPoint x: 799, startPoint y: 489, endPoint x: 667, endPoint y: 482, distance: 132.2
click at [667, 482] on div "Text" at bounding box center [722, 482] width 384 height 23
click at [670, 482] on button "button" at bounding box center [681, 482] width 23 height 23
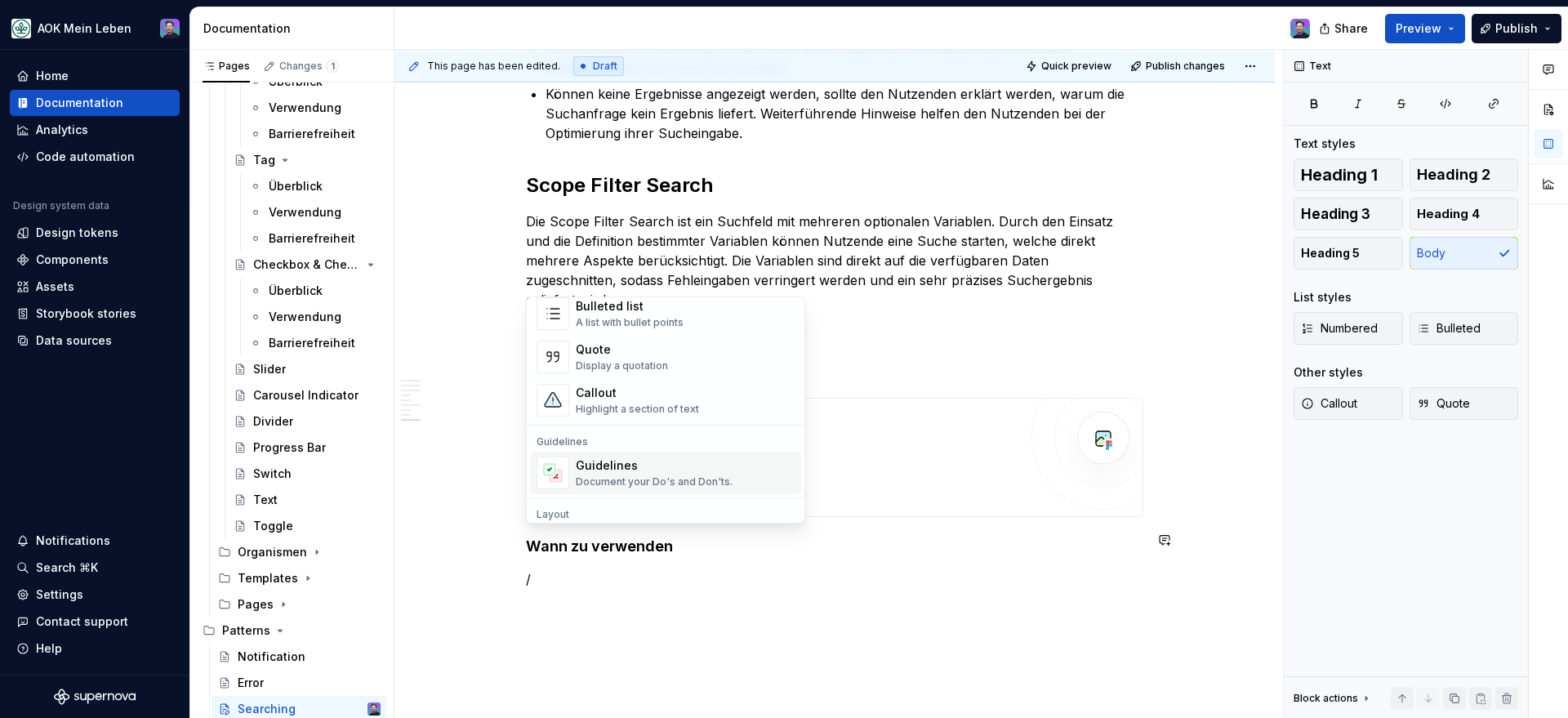
scroll to position [292, 0]
click at [621, 353] on div "Bulleted list" at bounding box center [629, 347] width 107 height 16
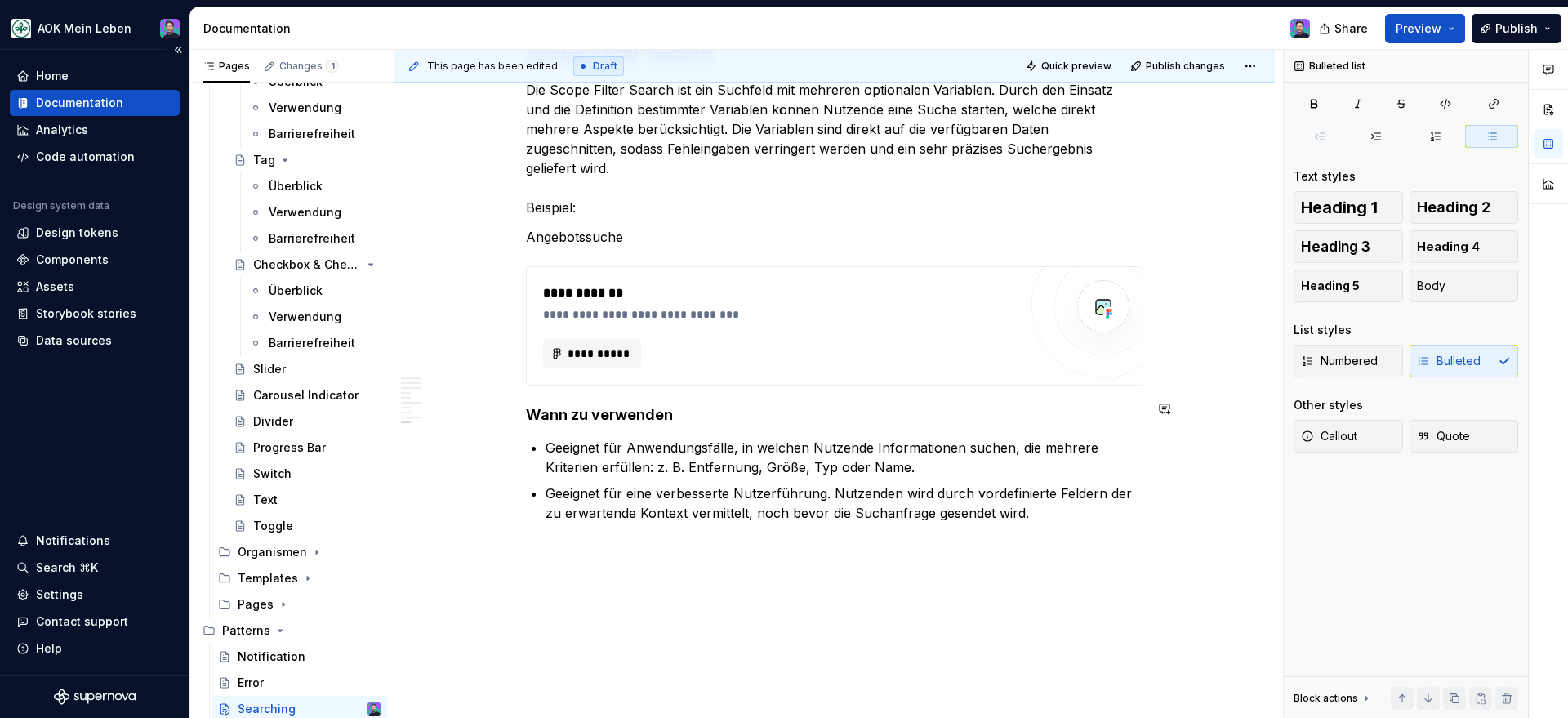
scroll to position [2841, 0]
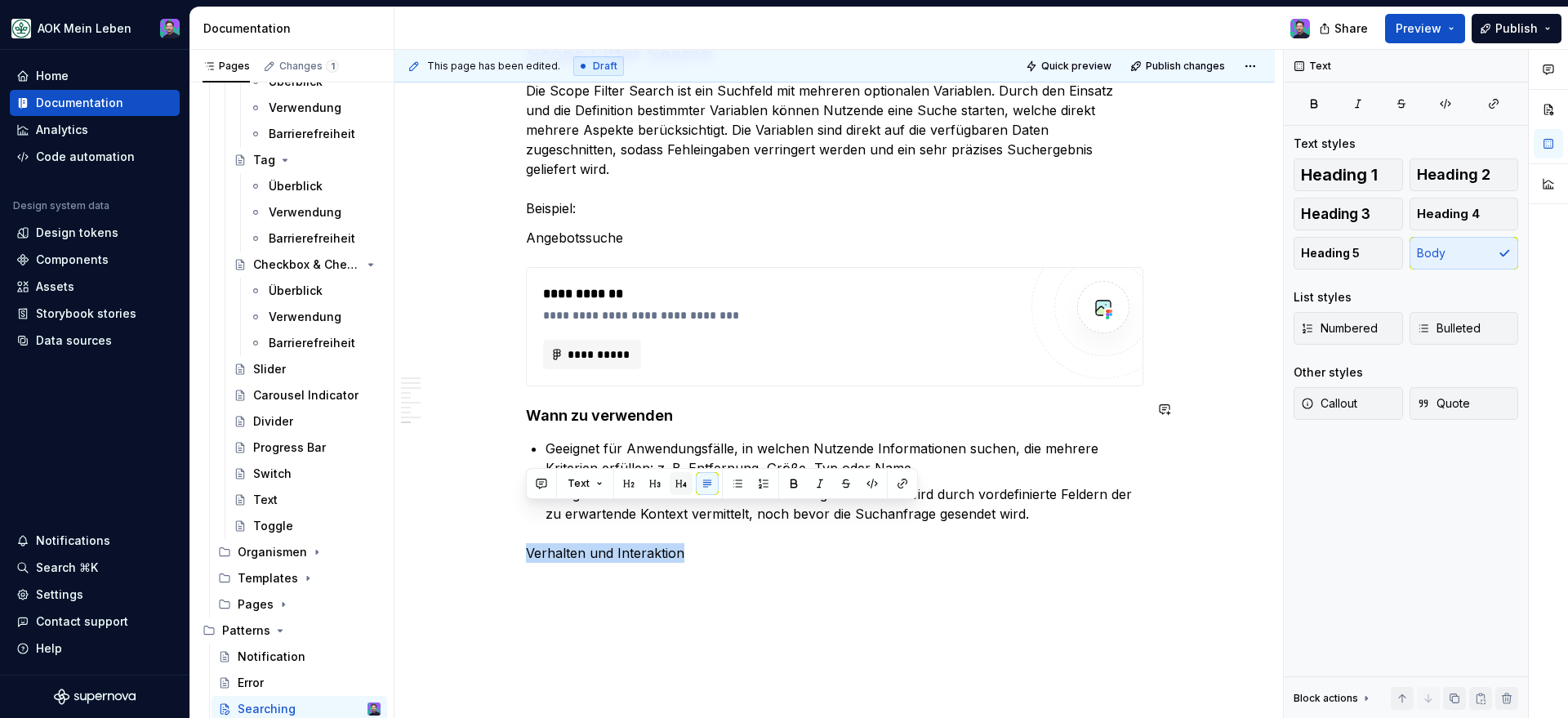
click at [677, 482] on button "button" at bounding box center [681, 483] width 23 height 23
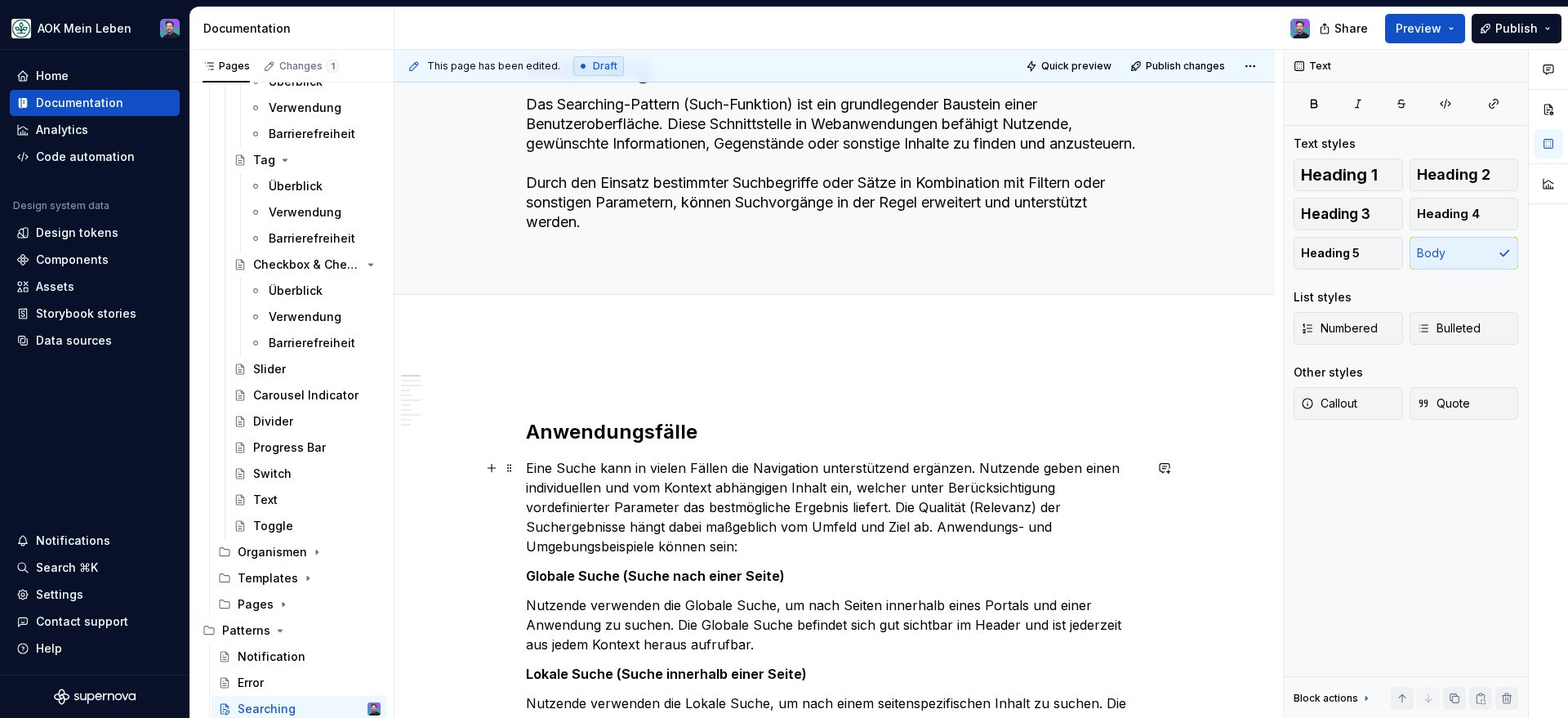
scroll to position [0, 0]
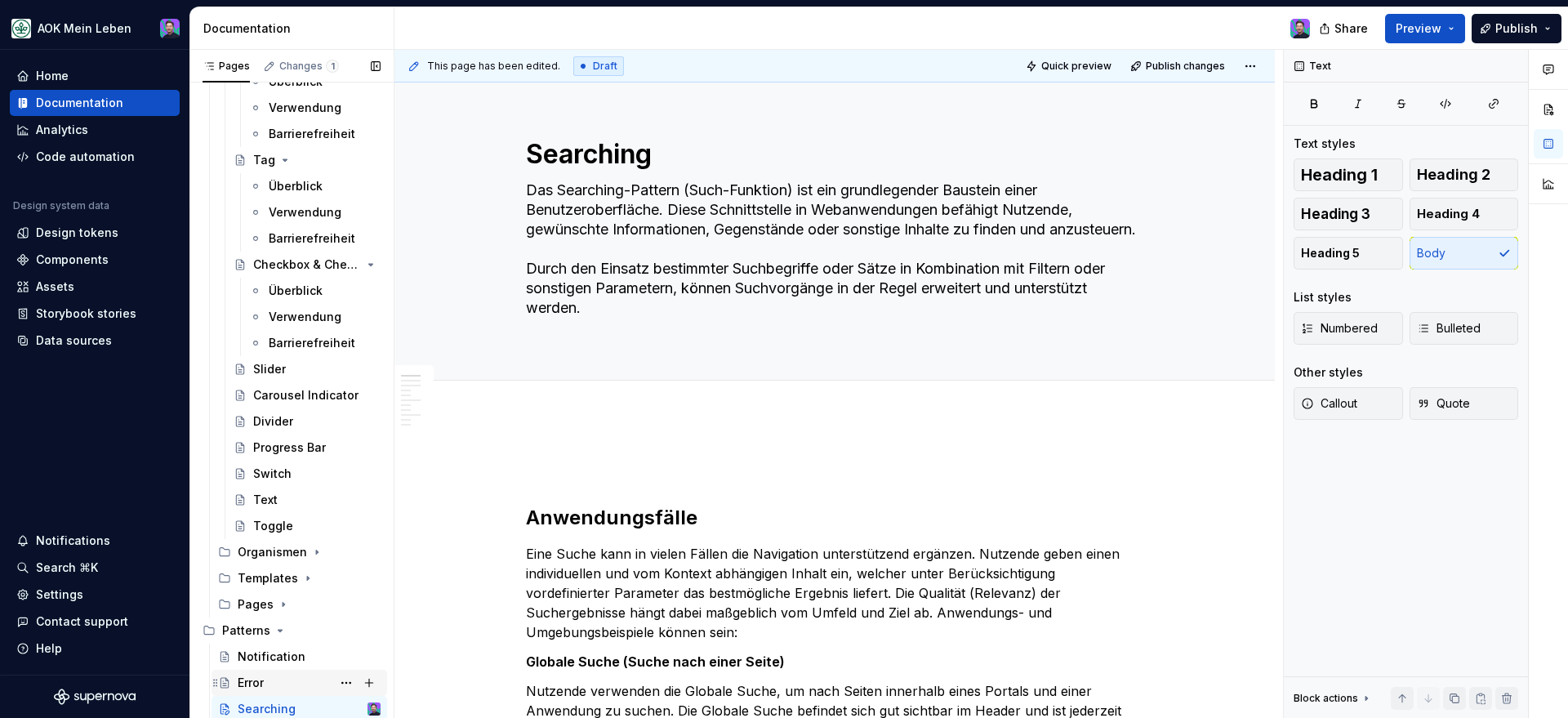
click at [280, 678] on div "Error" at bounding box center [309, 683] width 143 height 23
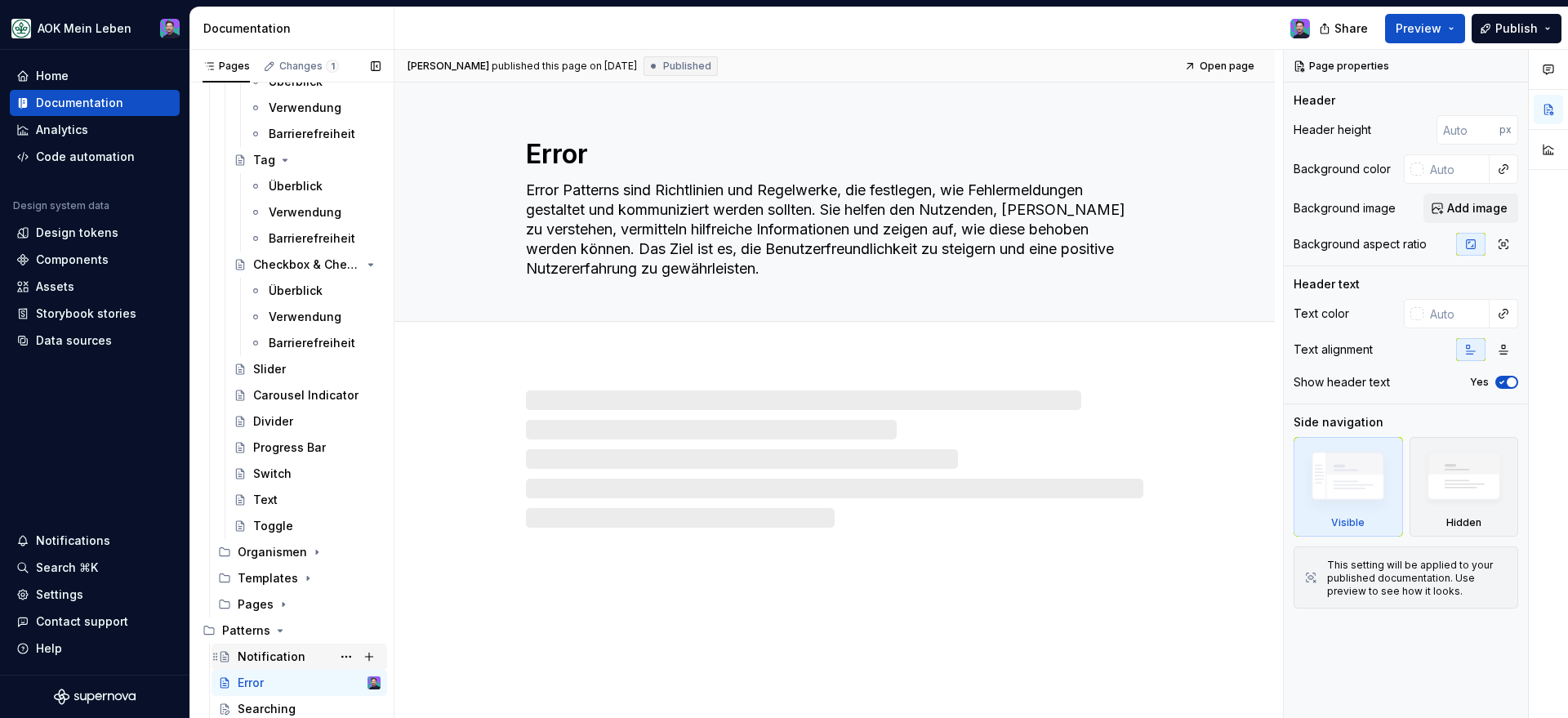
click at [281, 664] on div "Notification" at bounding box center [271, 656] width 68 height 16
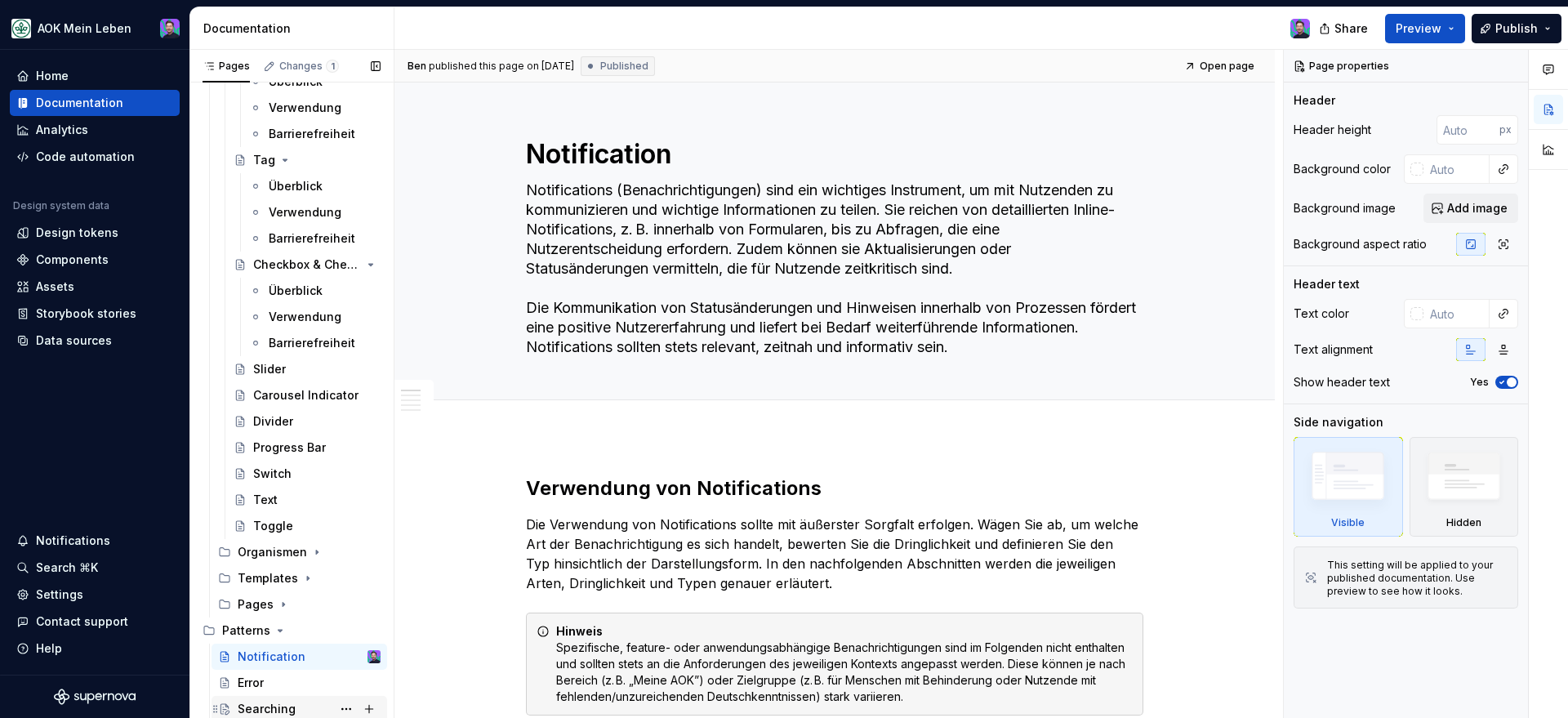
click at [275, 702] on div "Searching" at bounding box center [266, 708] width 58 height 16
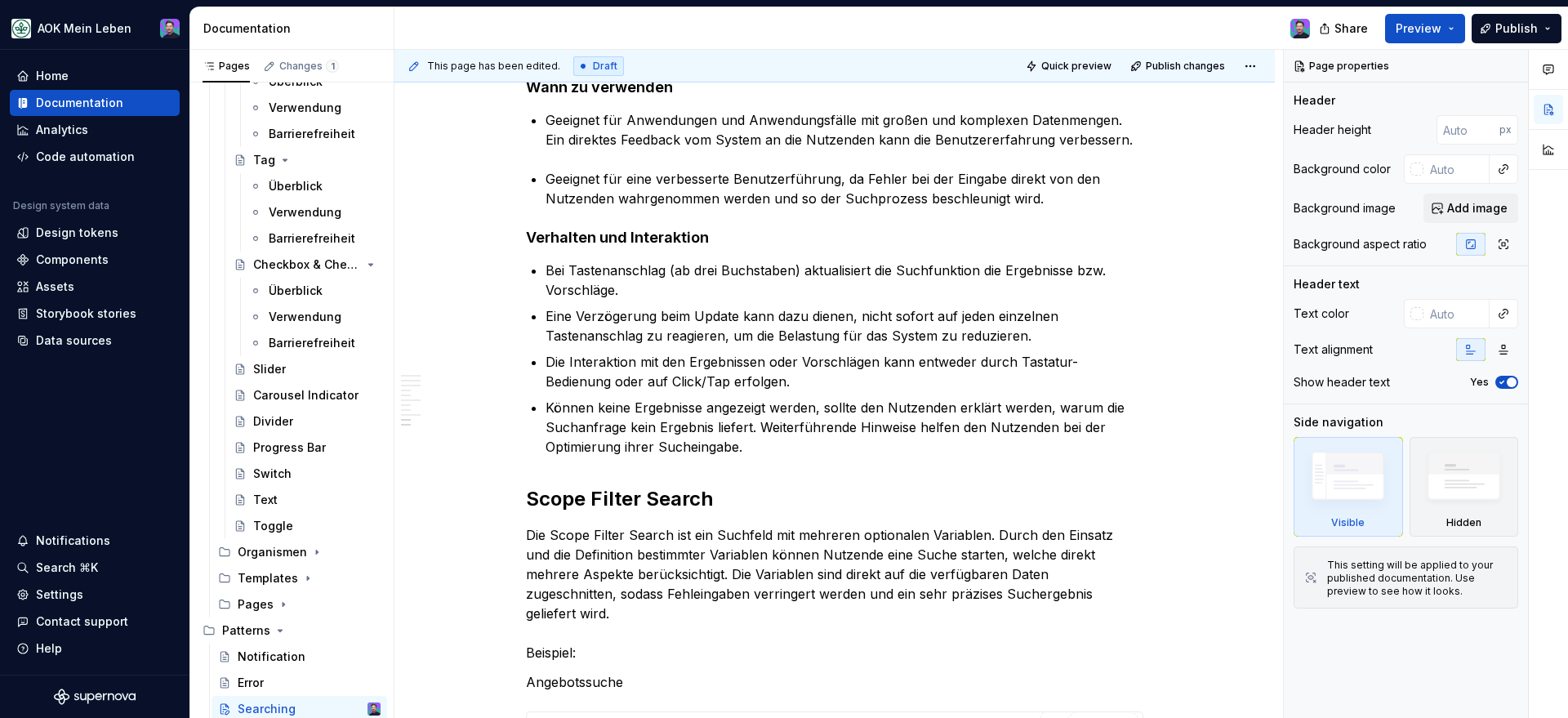
scroll to position [2913, 0]
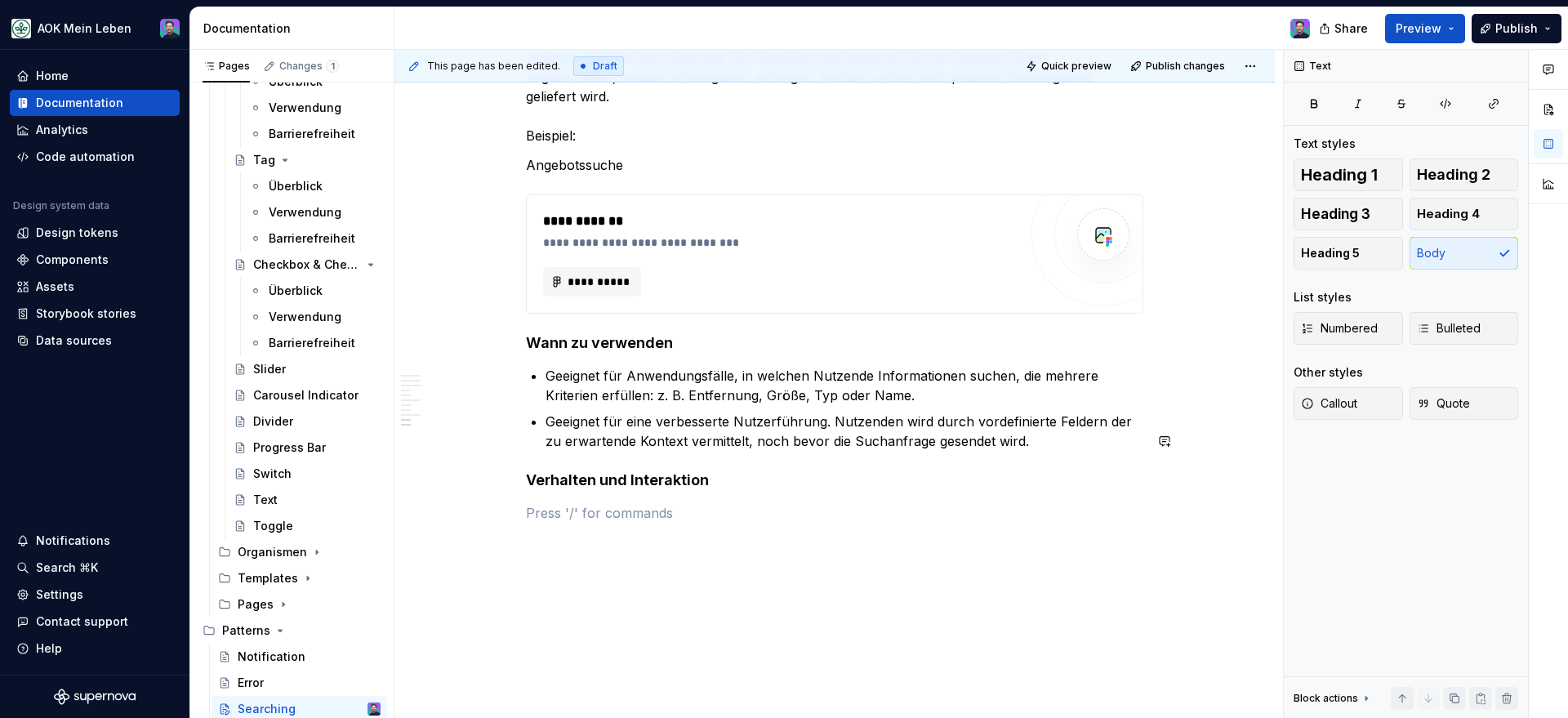
click at [737, 503] on p at bounding box center [834, 513] width 617 height 20
type textarea "*"
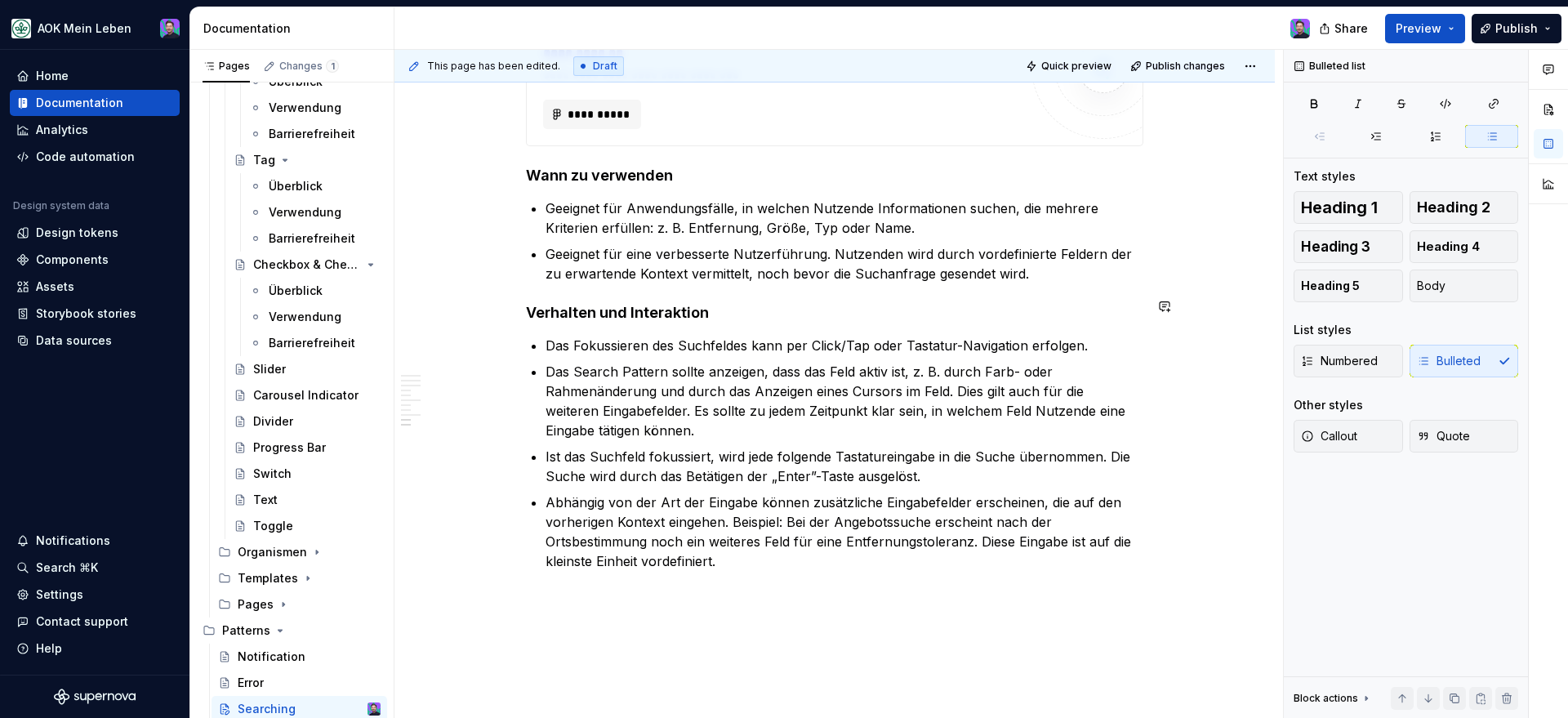
scroll to position [3089, 0]
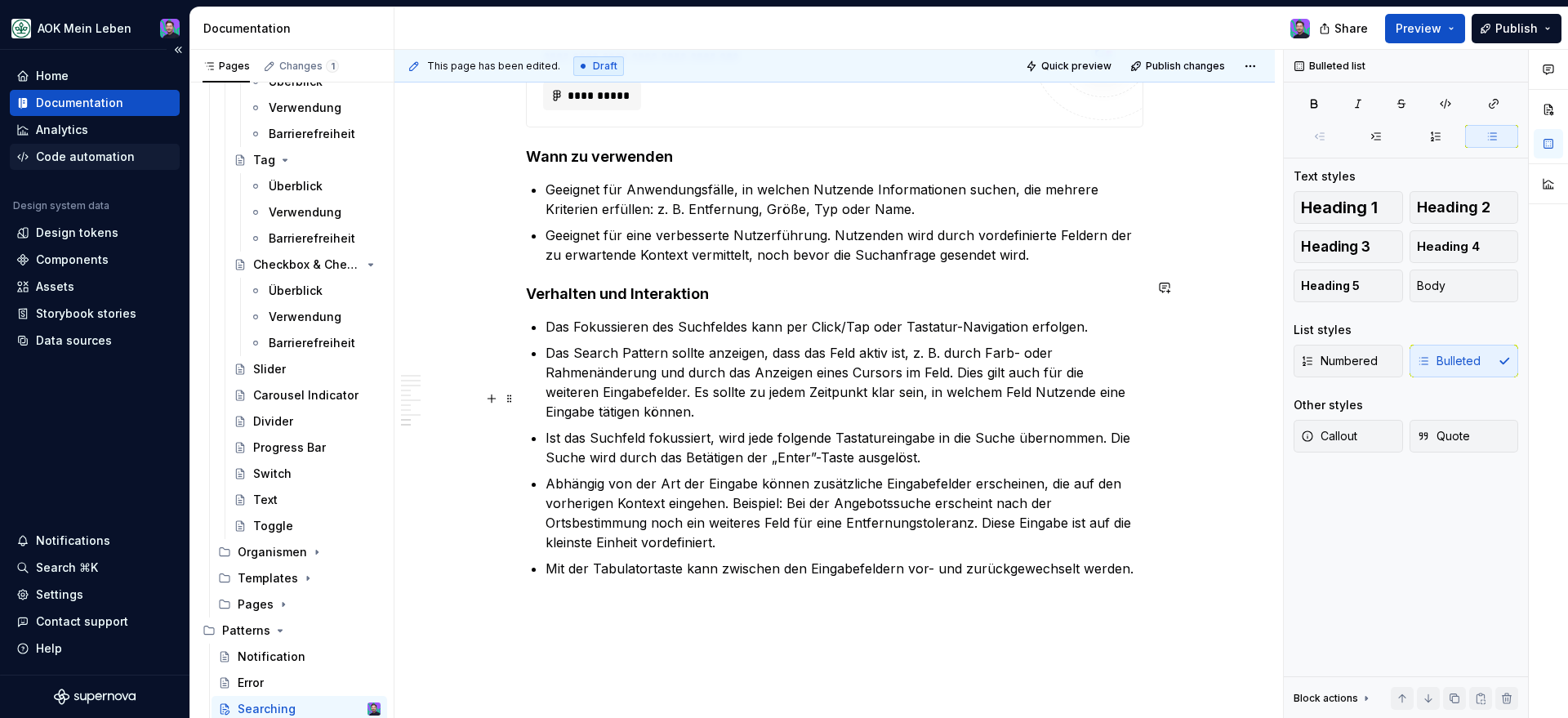
scroll to position [3078, 0]
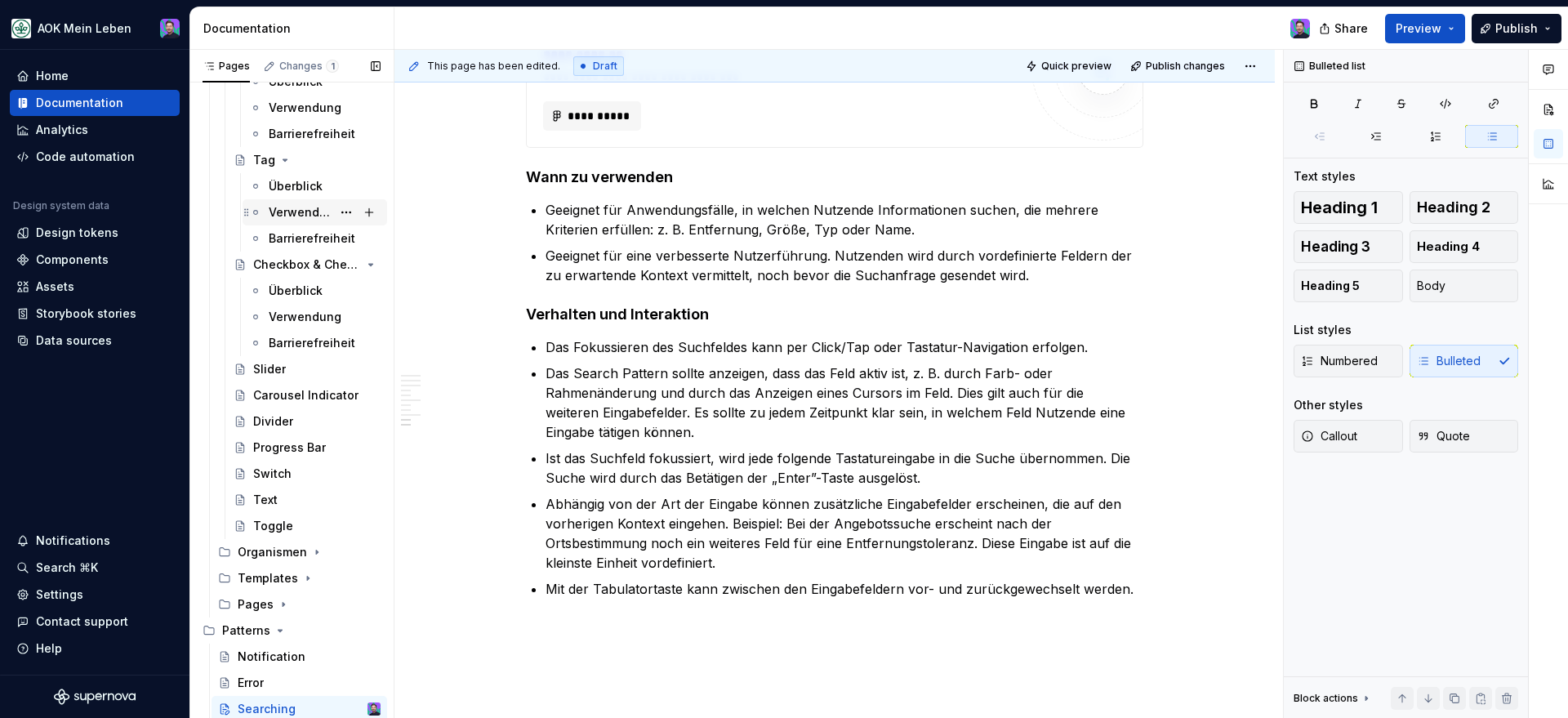
click at [303, 201] on div "Verwendung" at bounding box center [325, 212] width 112 height 23
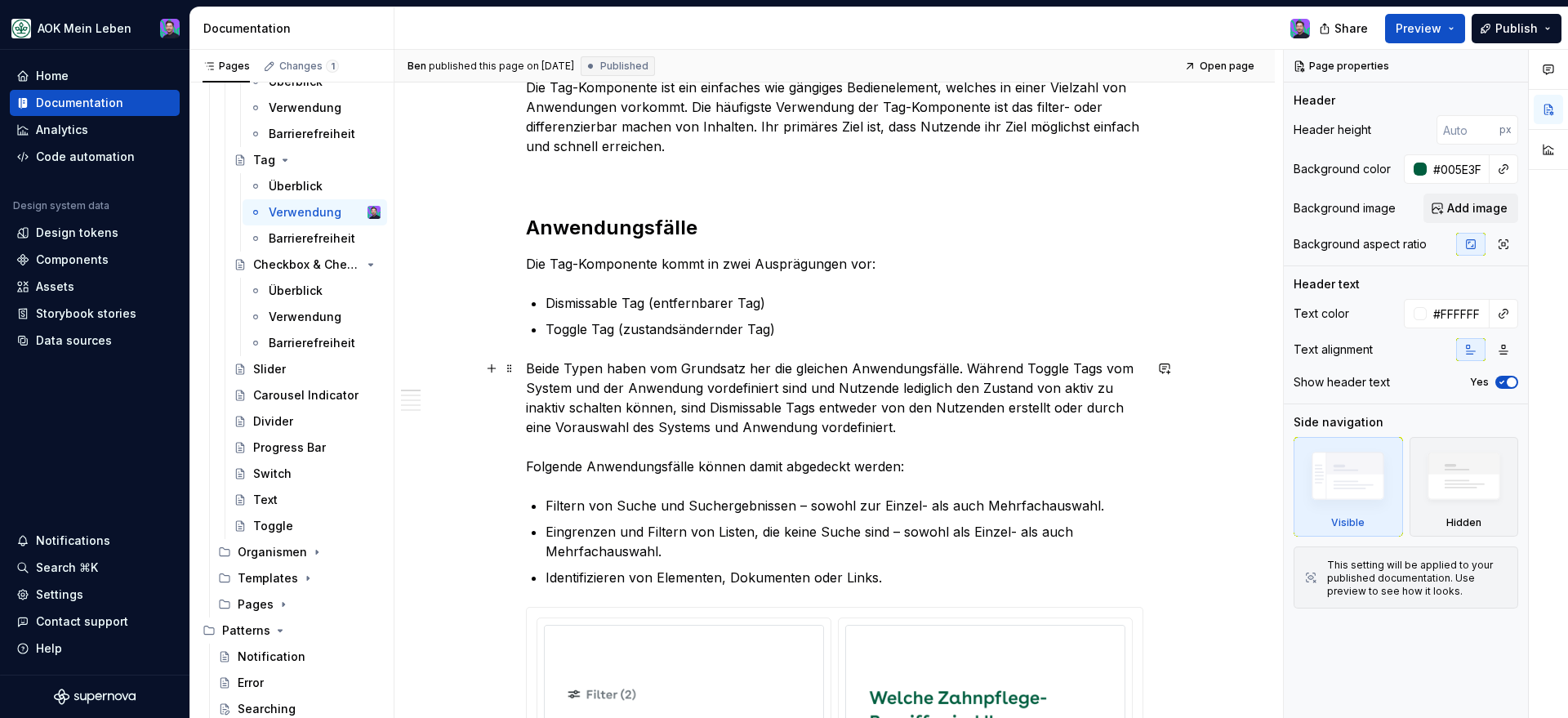
scroll to position [111, 0]
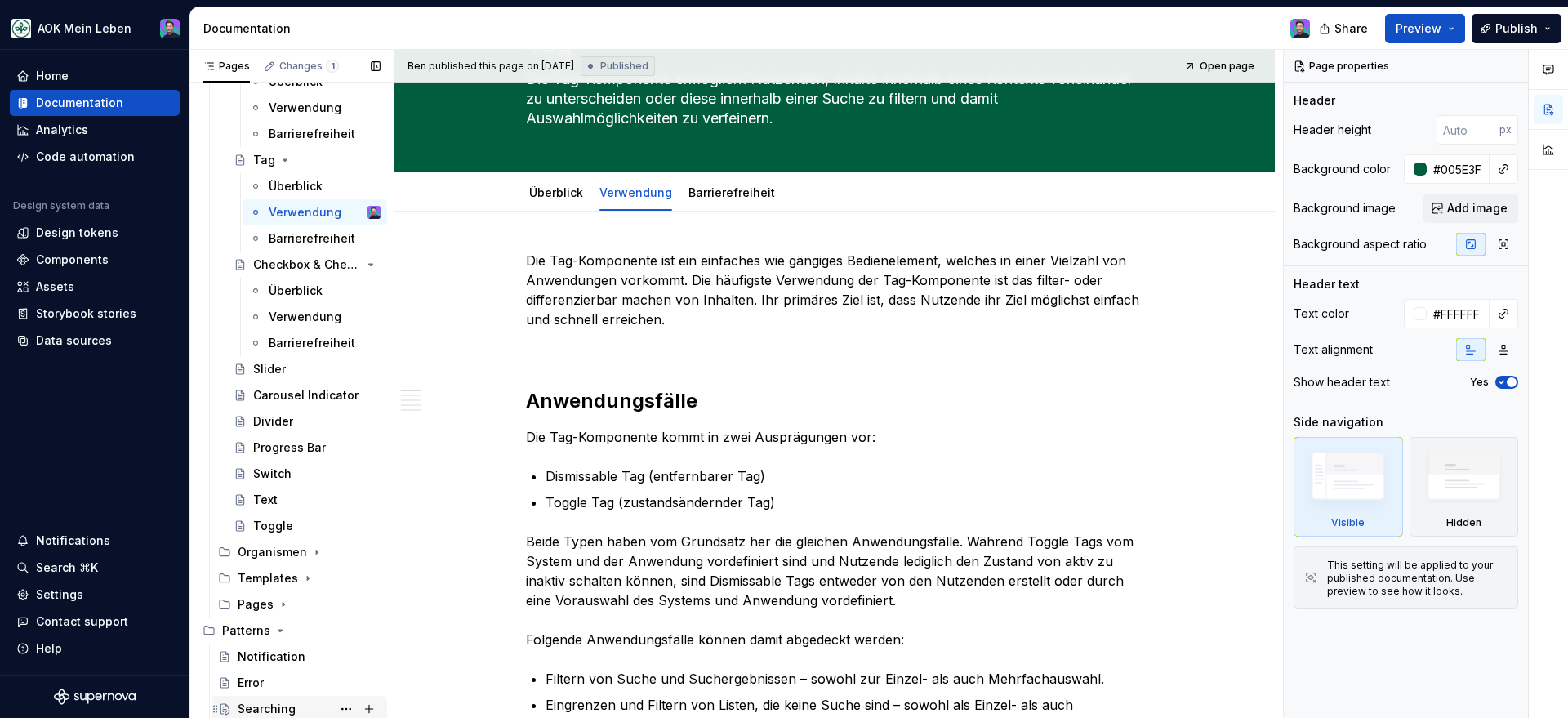
click at [274, 696] on div "Searching" at bounding box center [299, 708] width 176 height 26
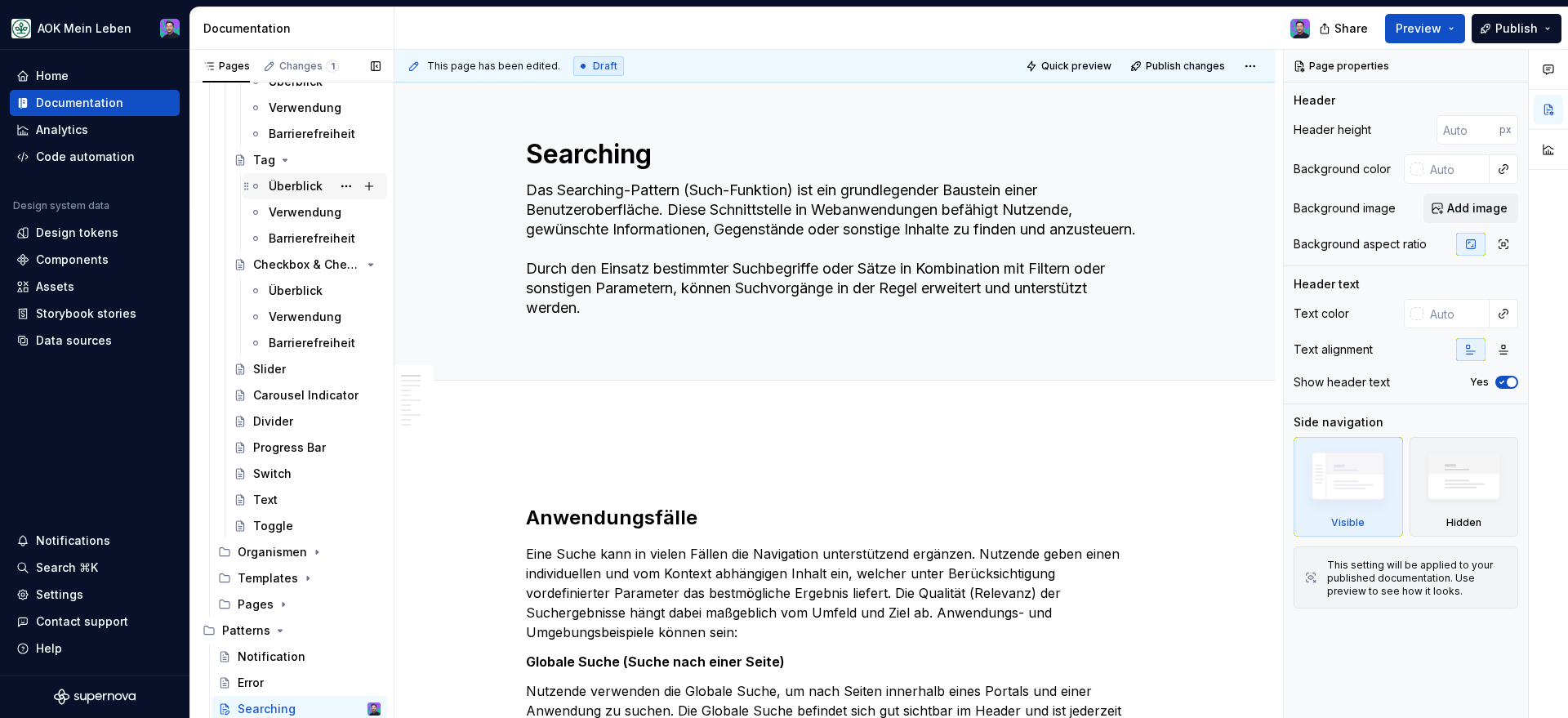
click at [281, 183] on div "Überblick" at bounding box center [296, 185] width 54 height 16
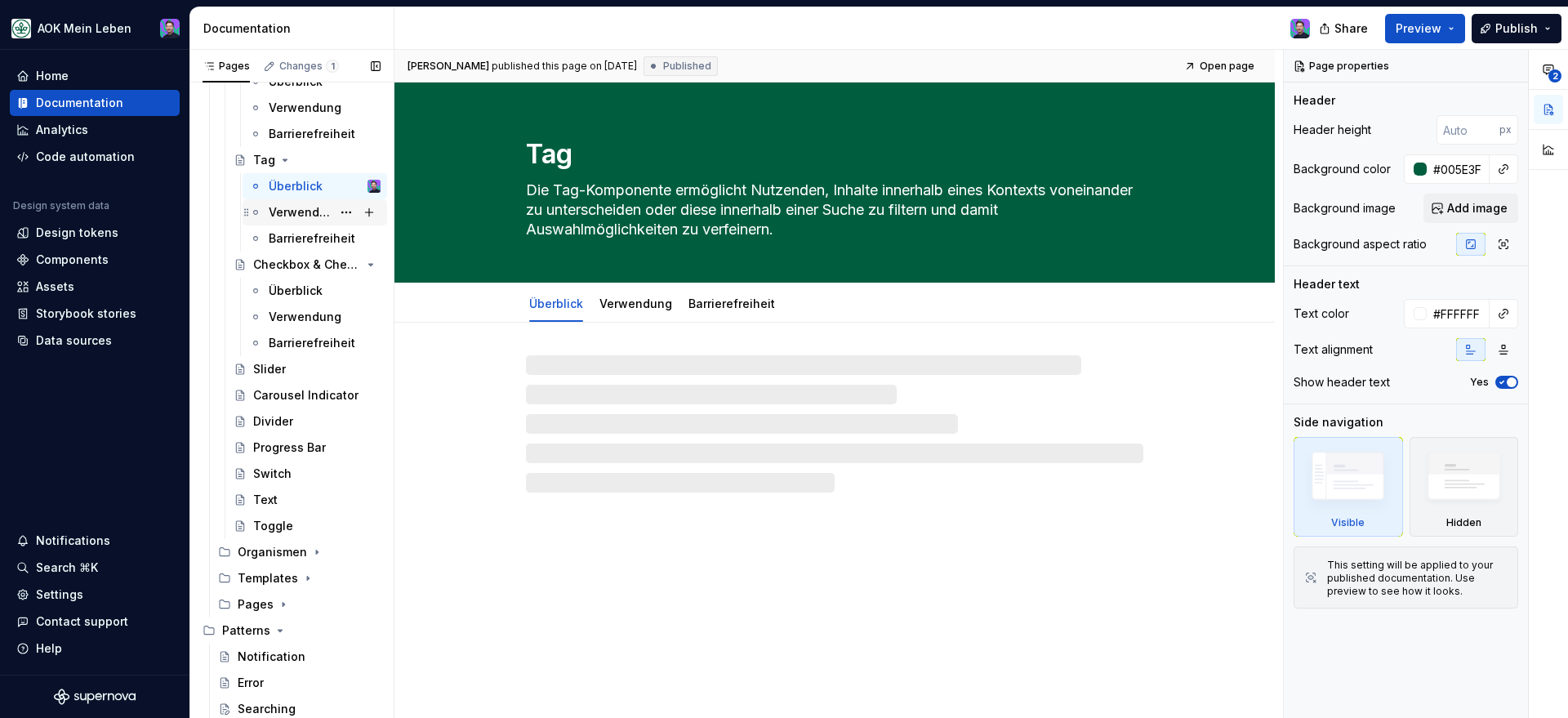
click at [319, 212] on div "Verwendung" at bounding box center [300, 212] width 63 height 16
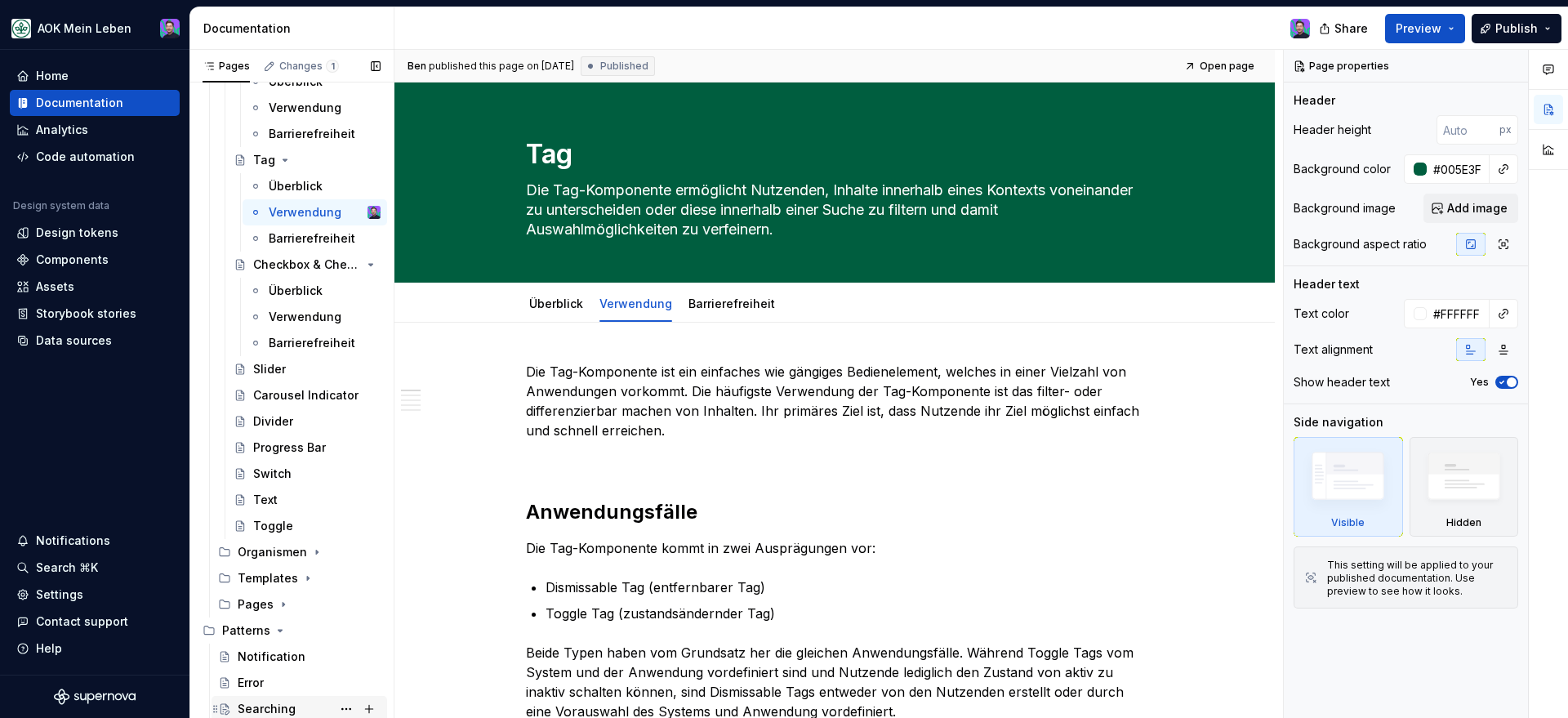
click at [261, 702] on div "Searching" at bounding box center [266, 708] width 58 height 16
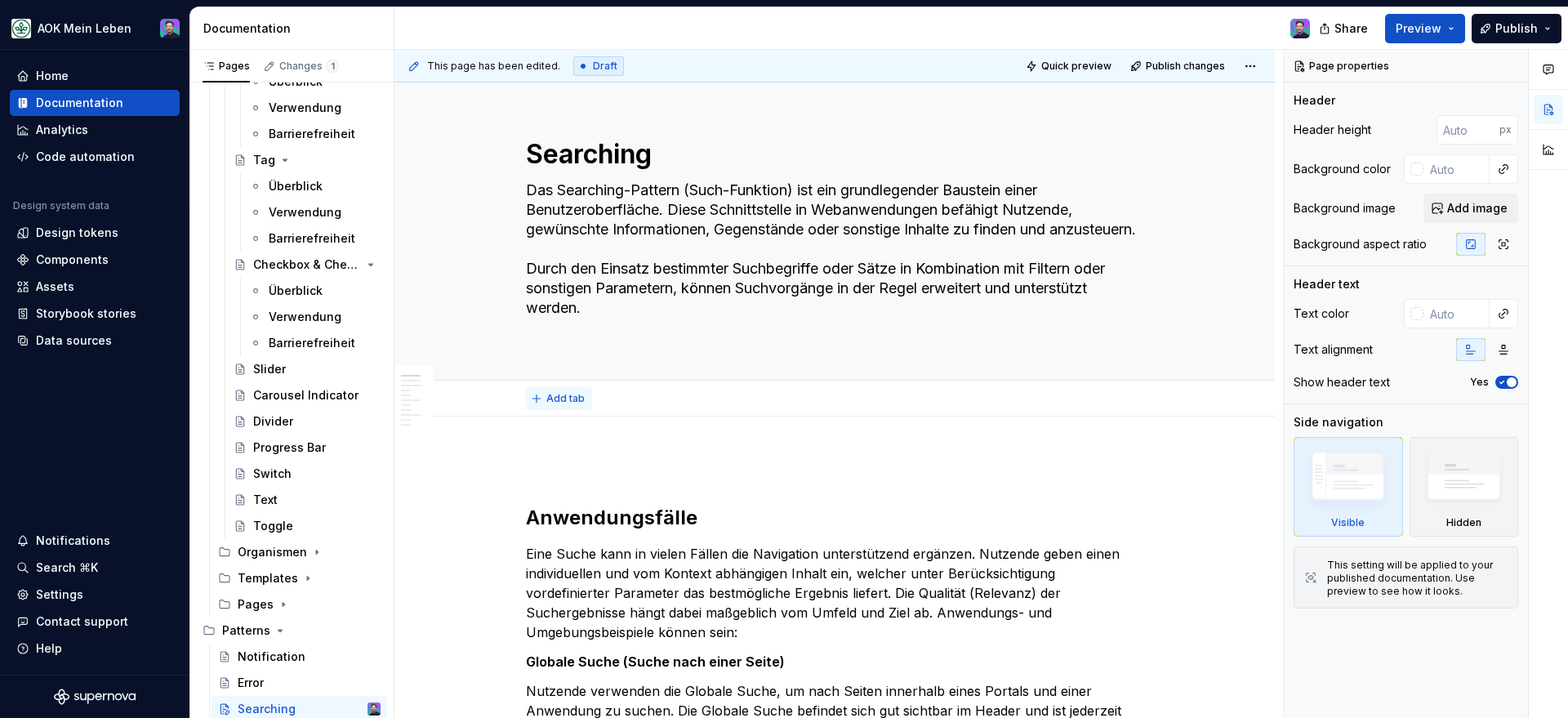
type textarea "*"
click at [557, 395] on span "Add tab" at bounding box center [565, 398] width 38 height 13
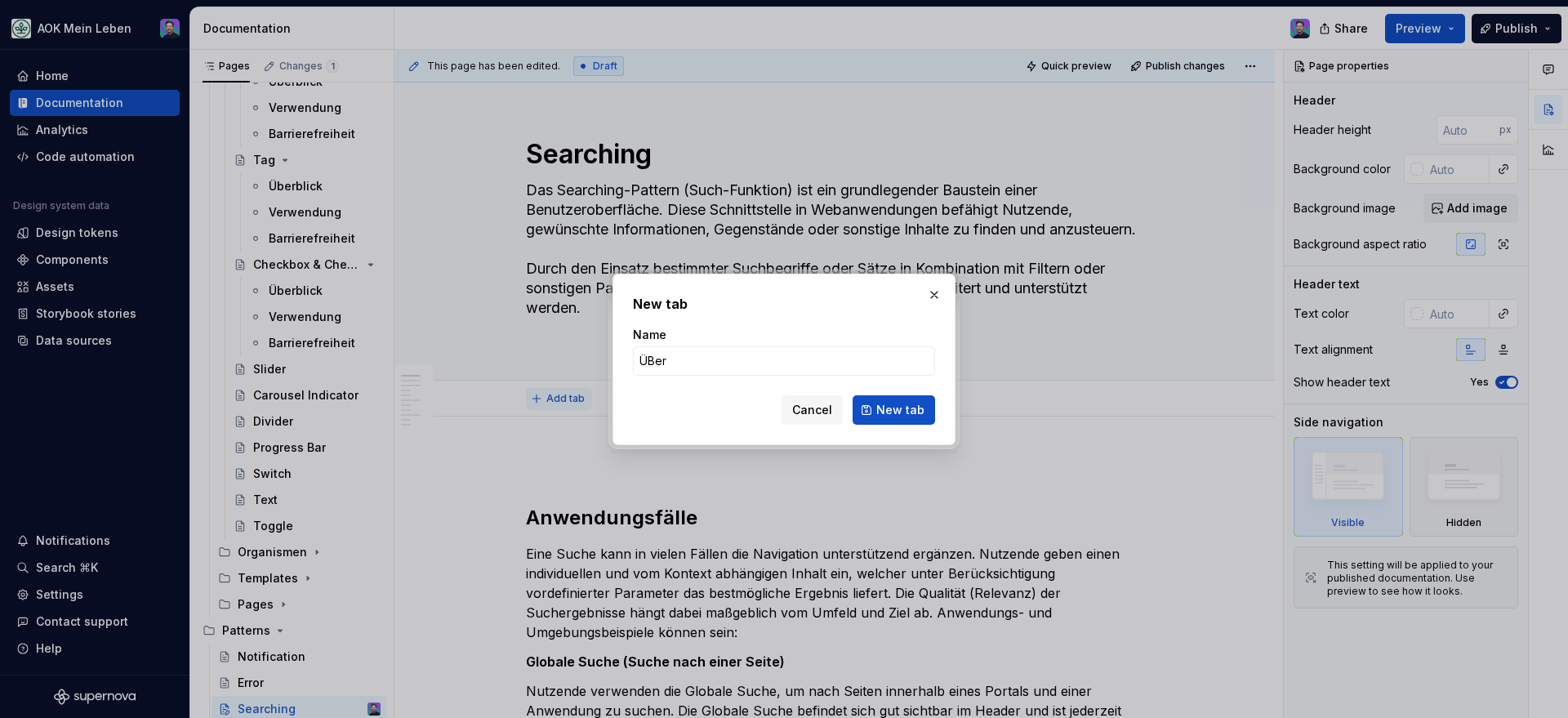
type input "Überblick"
click button "New tab" at bounding box center [893, 410] width 83 height 29
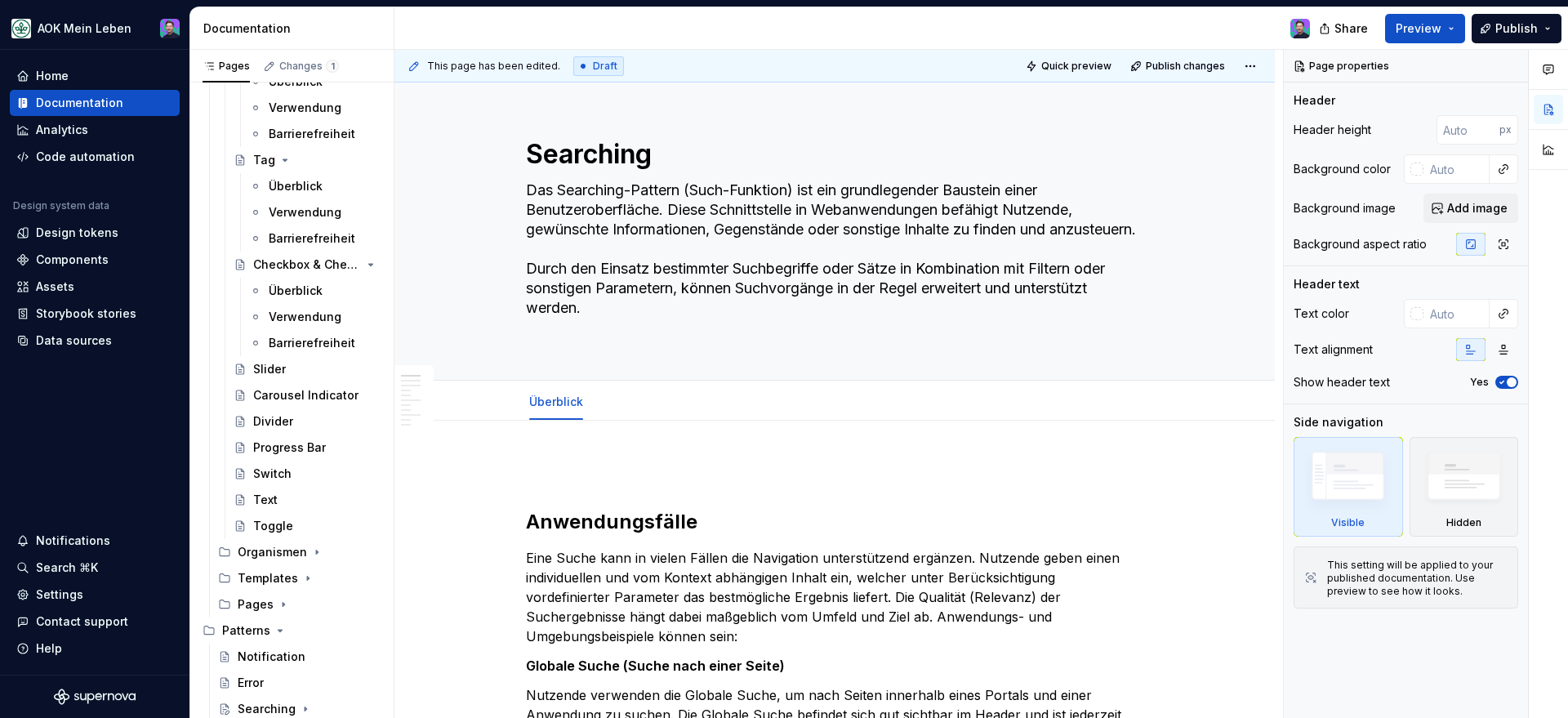
type textarea "*"
click at [633, 398] on span "Add tab" at bounding box center [639, 402] width 38 height 13
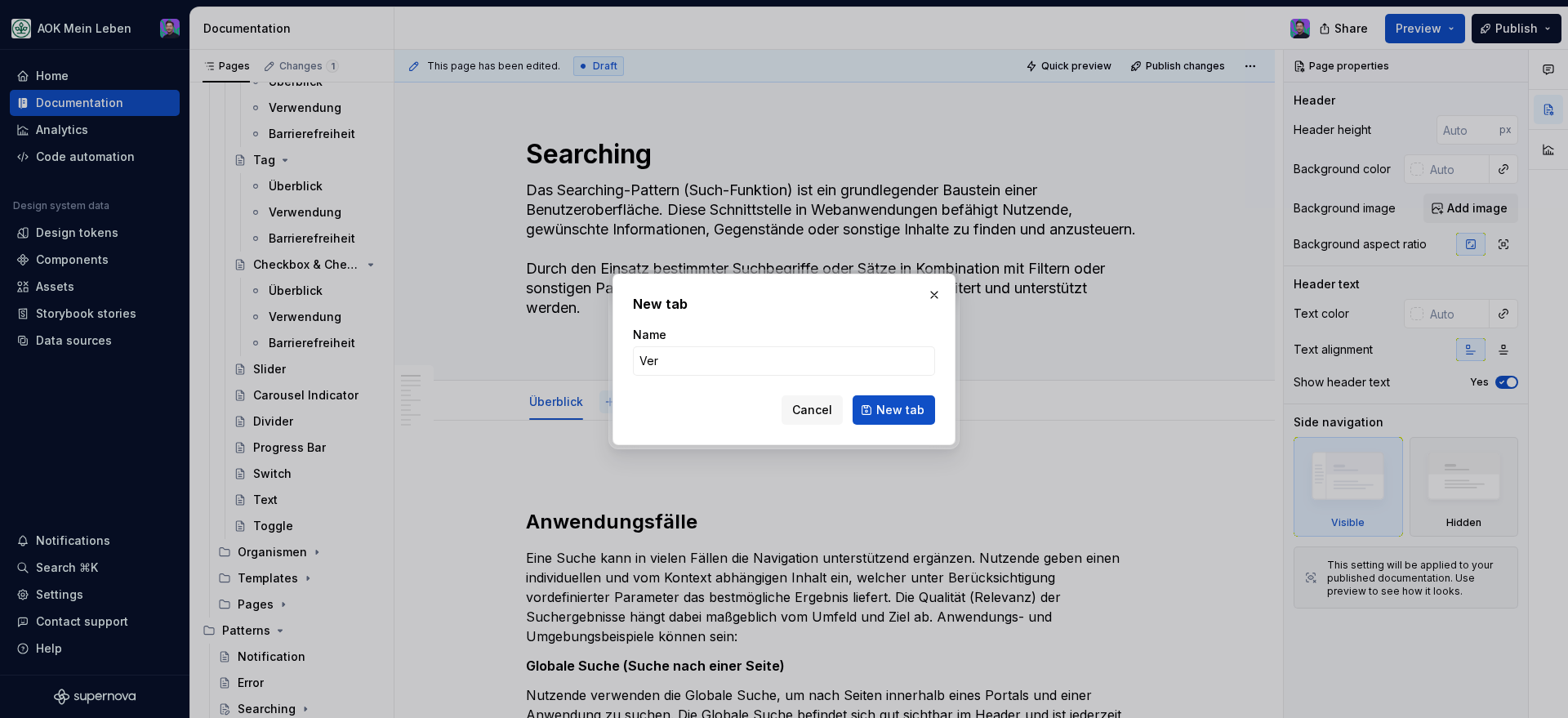
type input "Ver"
click at [707, 374] on input "Ver" at bounding box center [784, 360] width 302 height 29
type input "Verwen"
type textarea "*"
type input "Verwend"
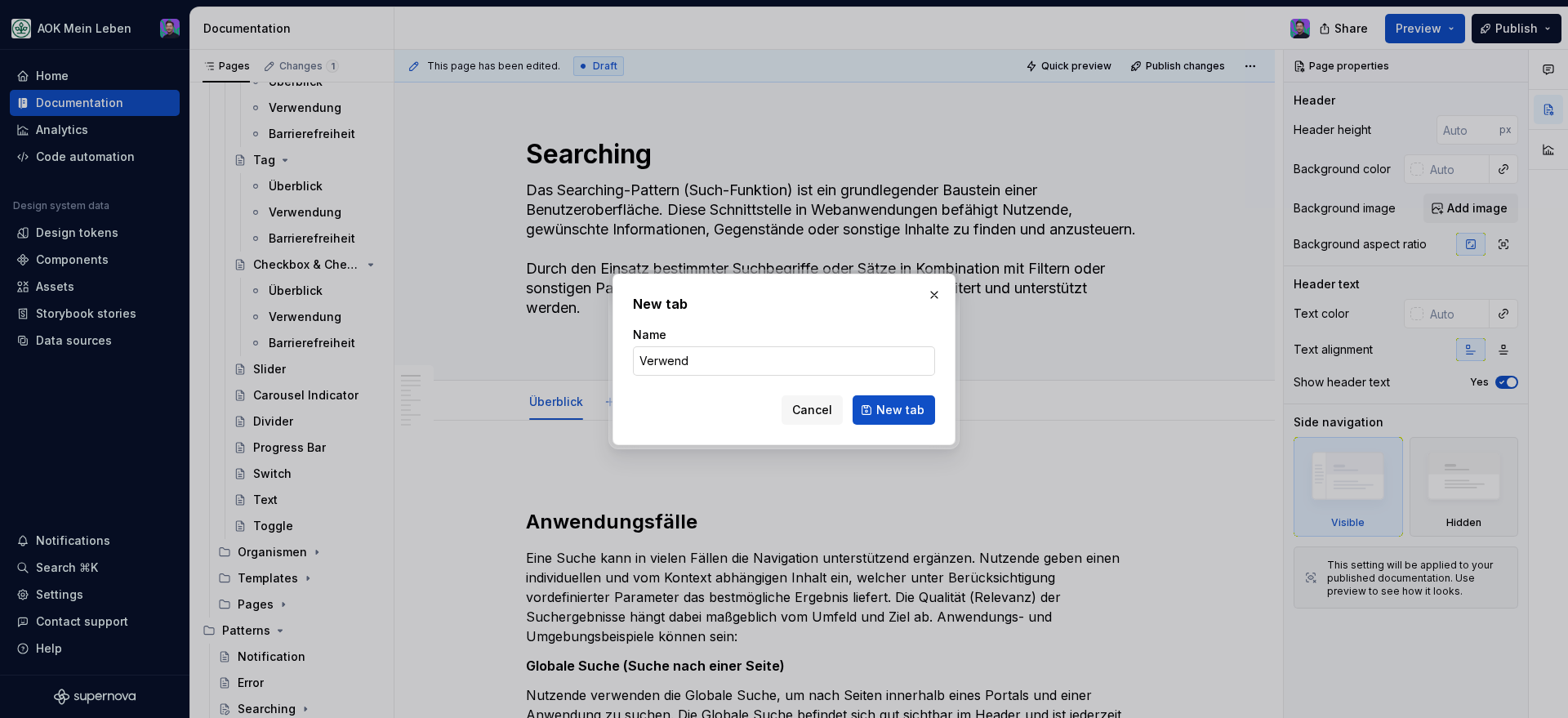
click at [704, 359] on input "Verwend" at bounding box center [784, 360] width 302 height 29
type textarea "*"
type input "Verwendung"
click at [931, 413] on button "New tab" at bounding box center [893, 410] width 83 height 29
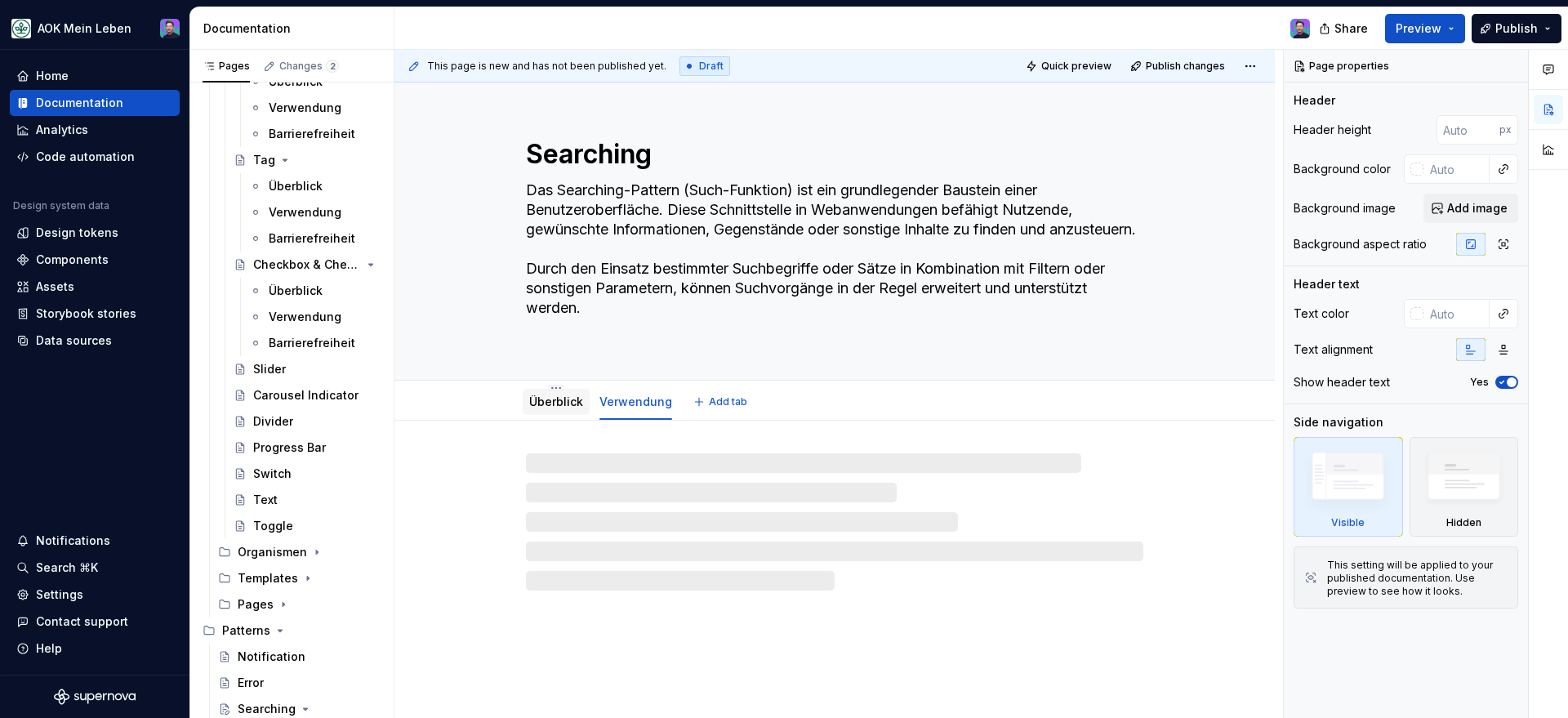
click at [570, 406] on link "Überblick" at bounding box center [555, 401] width 54 height 14
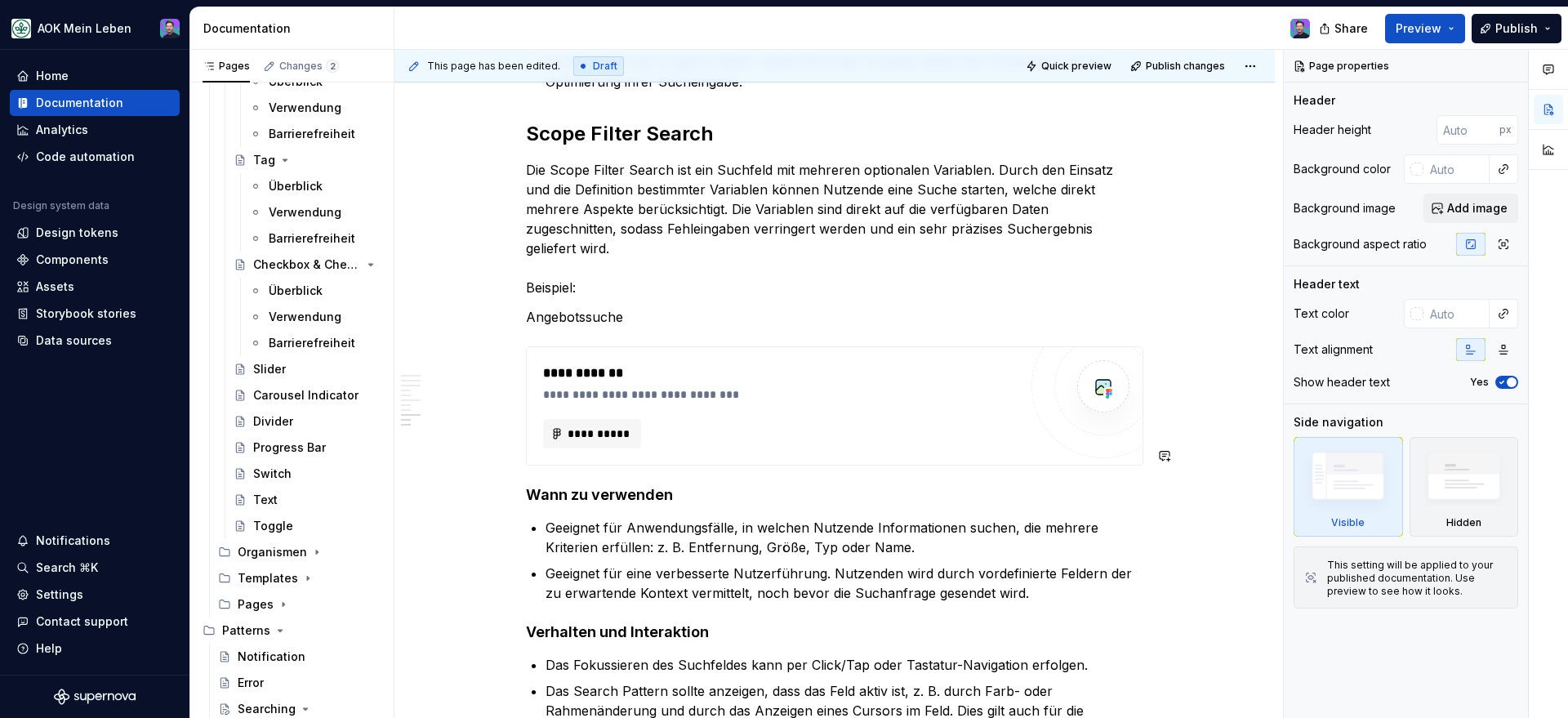
scroll to position [2747, 0]
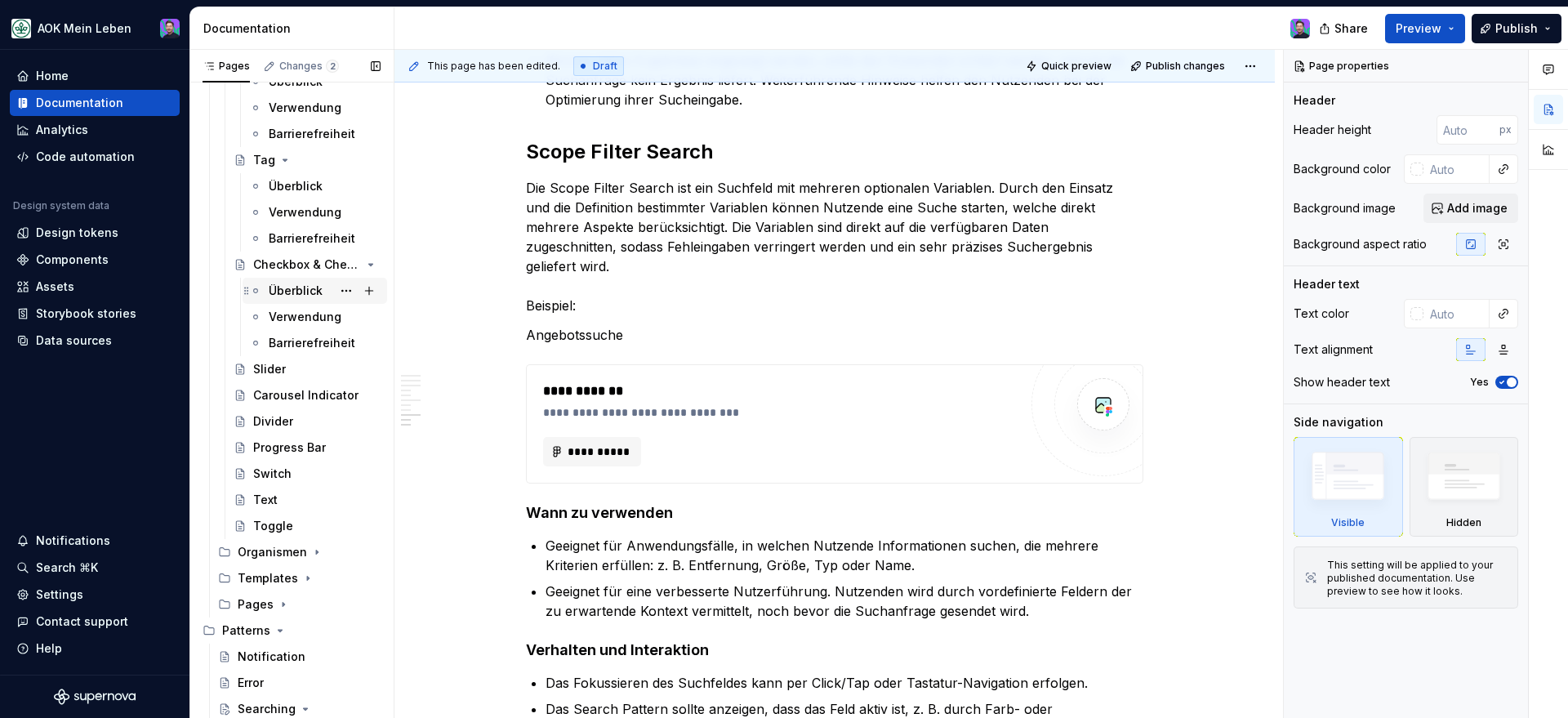
click at [306, 286] on div "Überblick" at bounding box center [296, 290] width 54 height 16
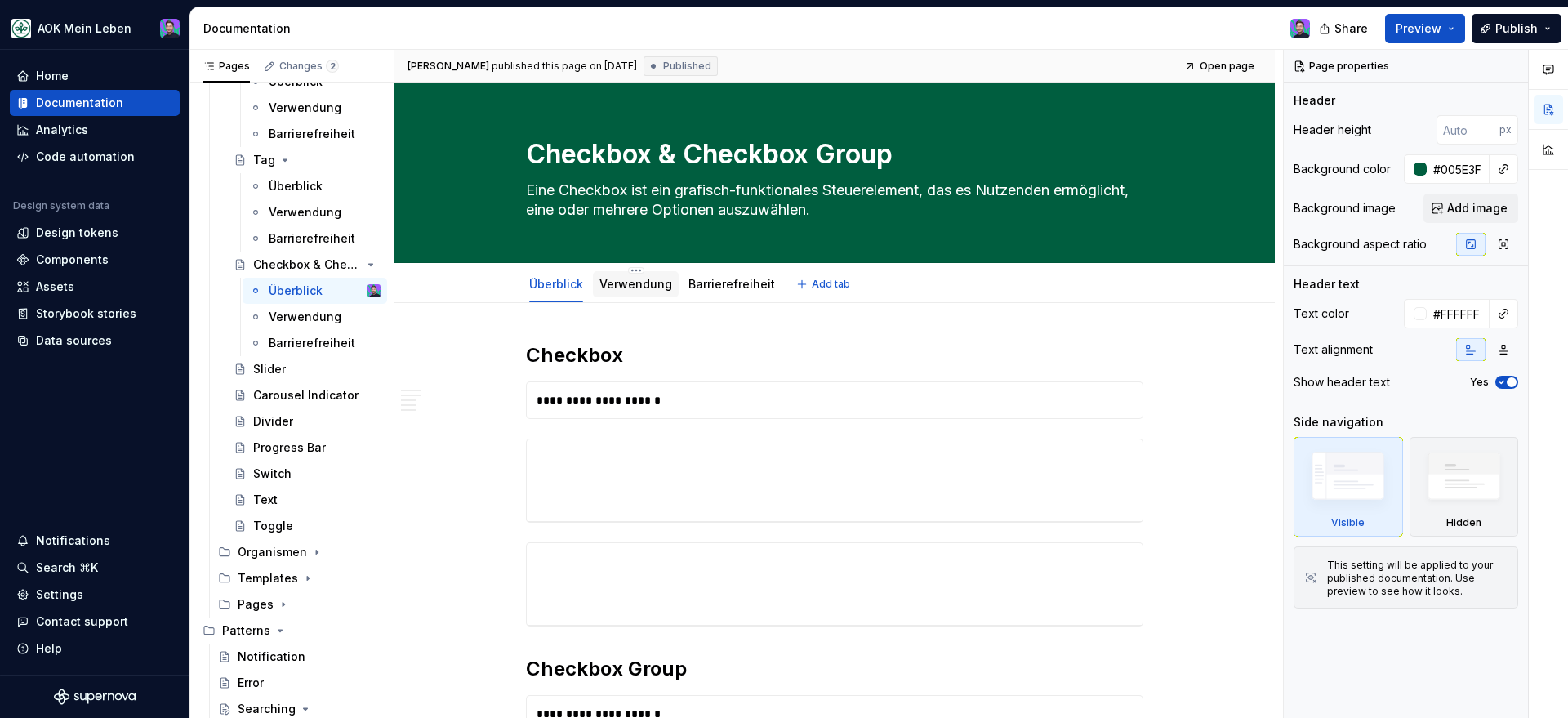
click at [620, 299] on div at bounding box center [635, 300] width 86 height 2
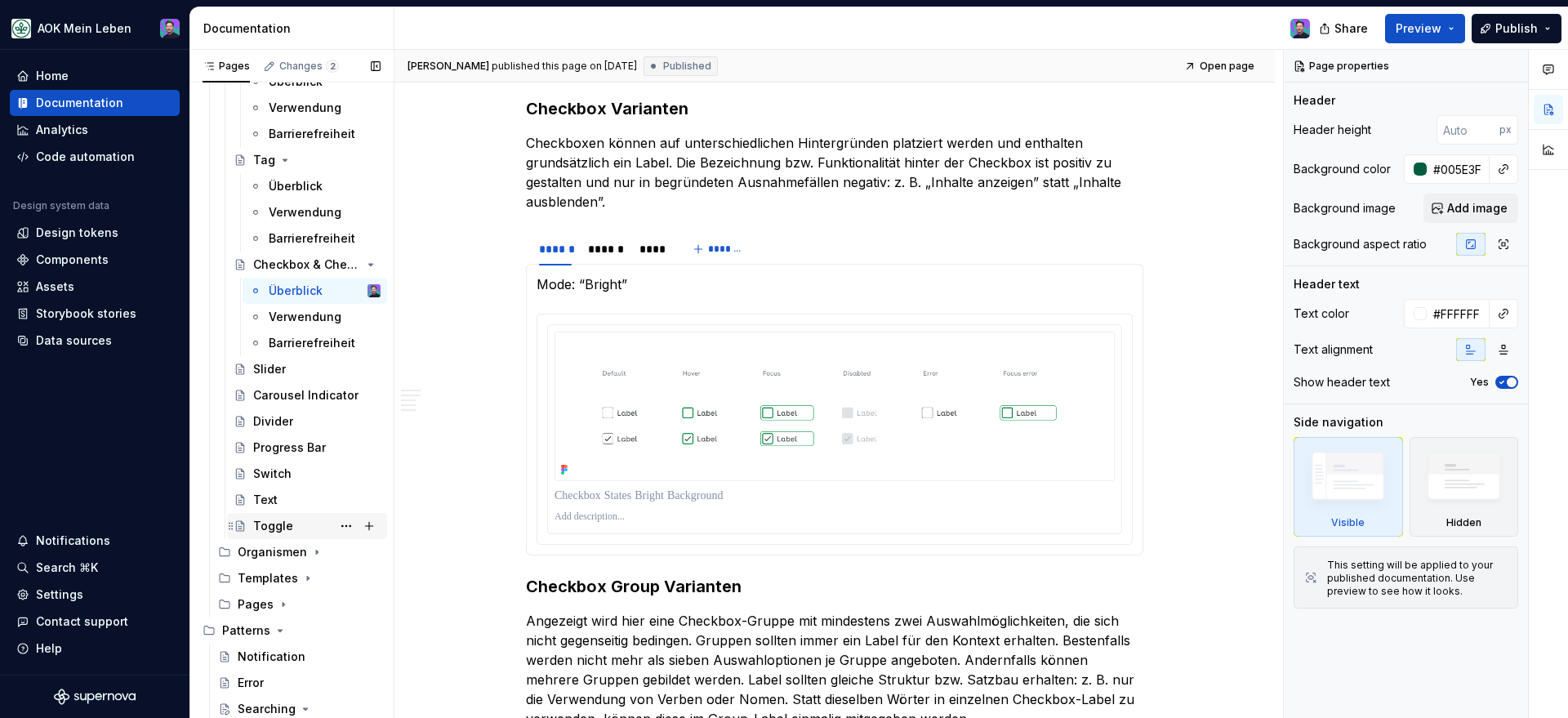
scroll to position [1853, 0]
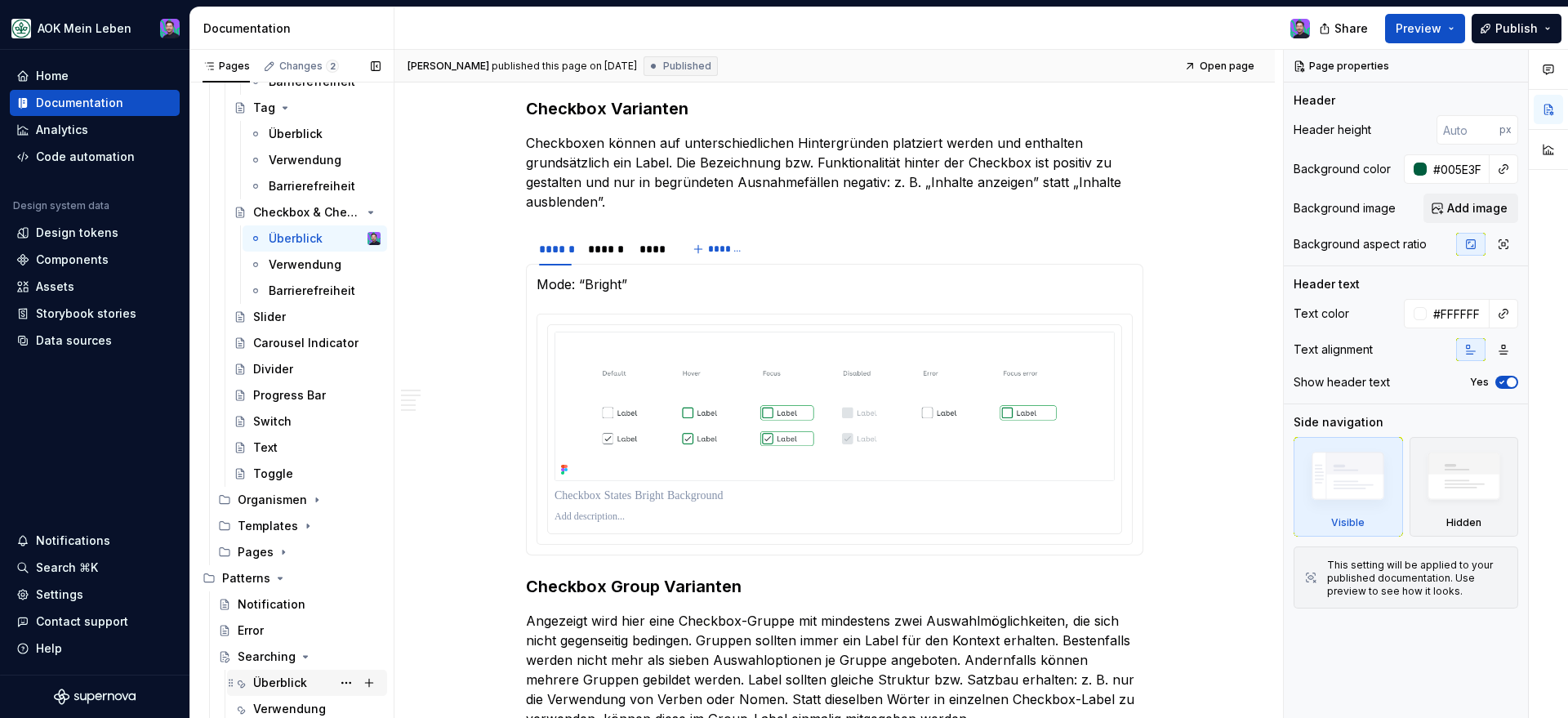
click at [274, 683] on div "Überblick" at bounding box center [280, 682] width 54 height 16
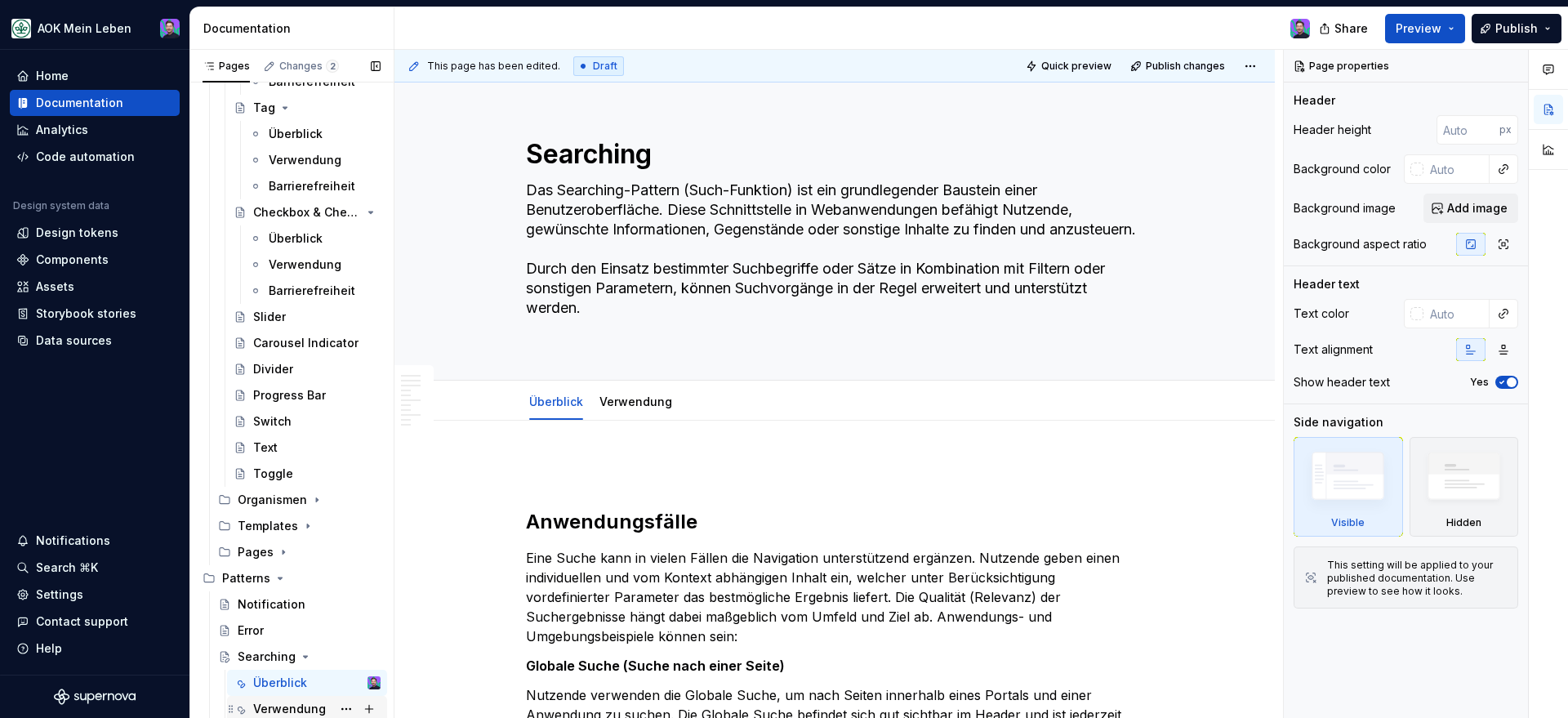
click at [298, 705] on div "Verwendung" at bounding box center [289, 708] width 72 height 16
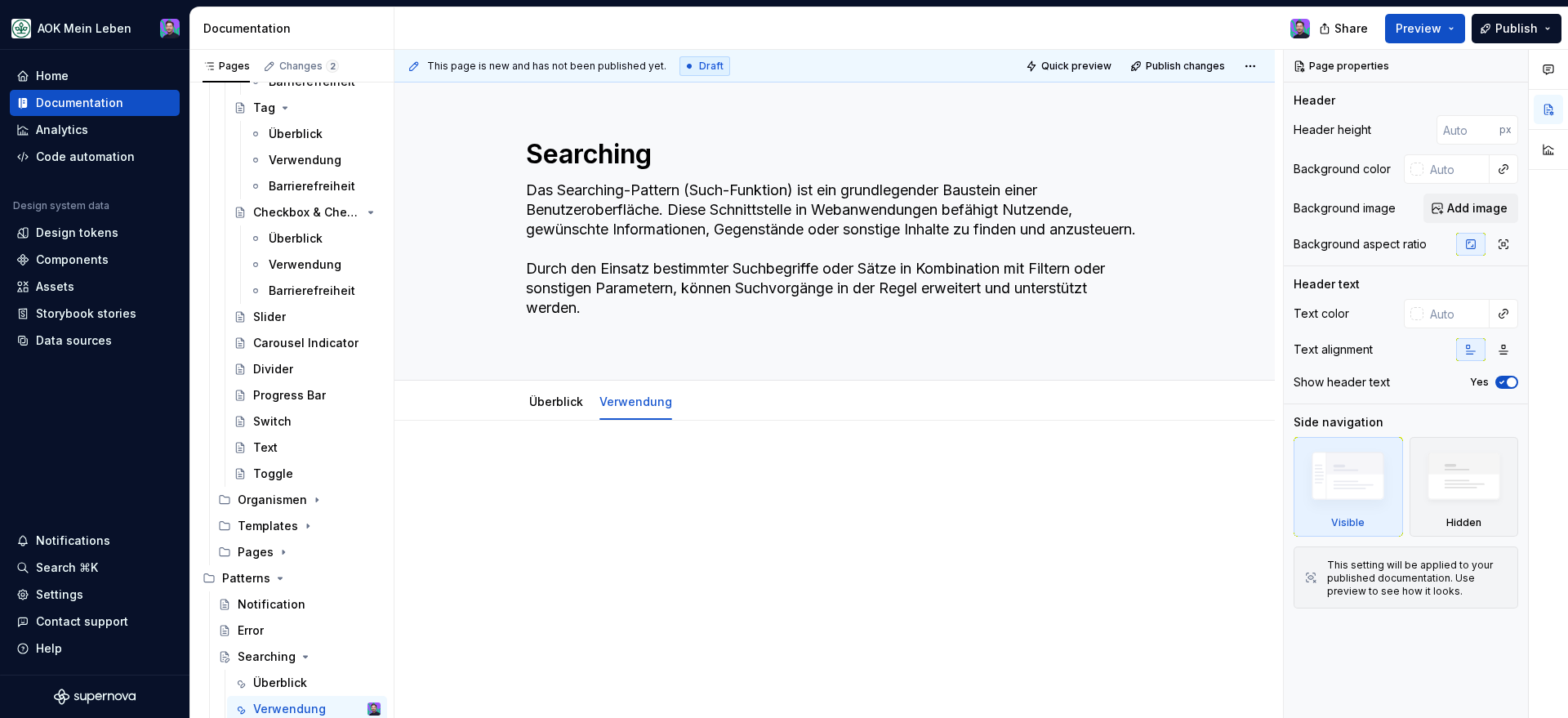
scroll to position [38, 0]
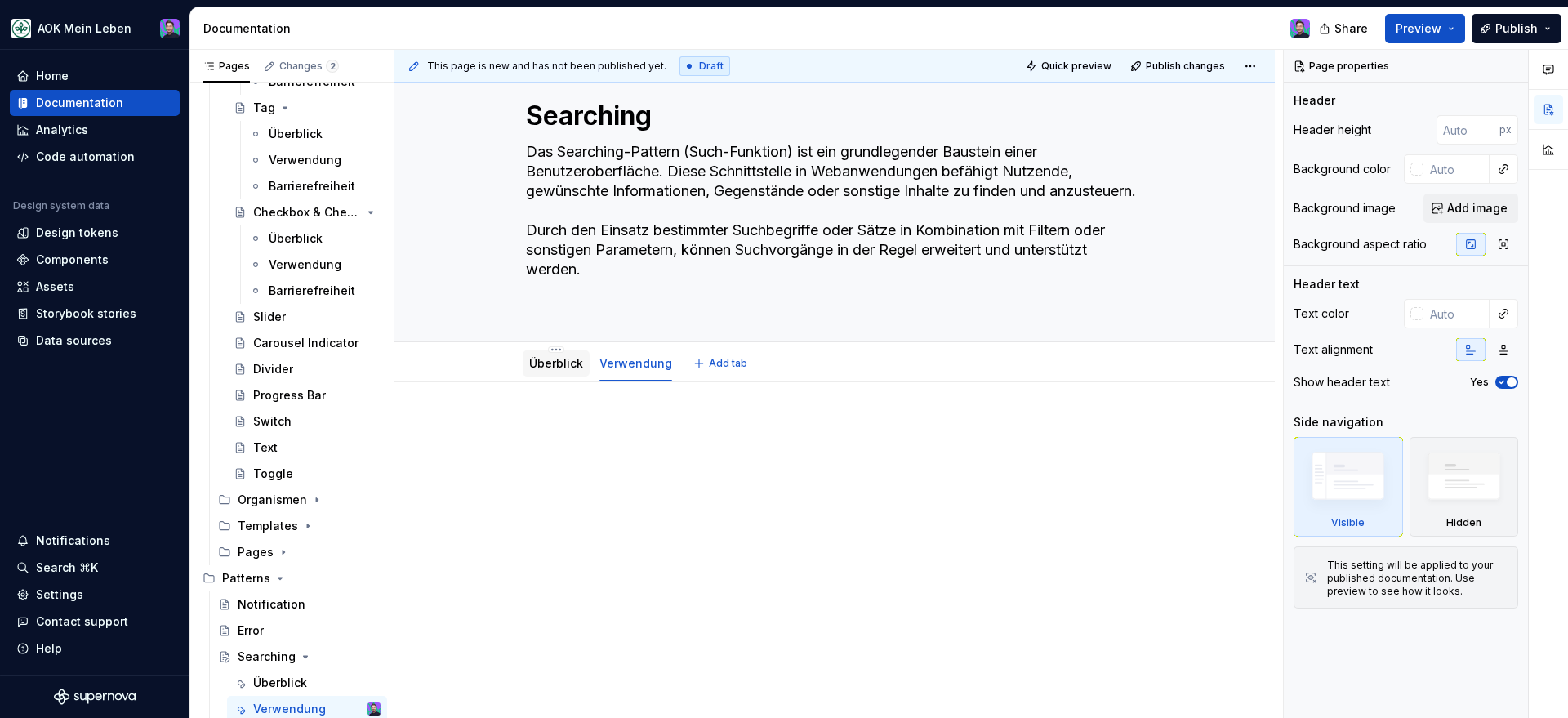
click at [557, 369] on link "Überblick" at bounding box center [555, 362] width 54 height 14
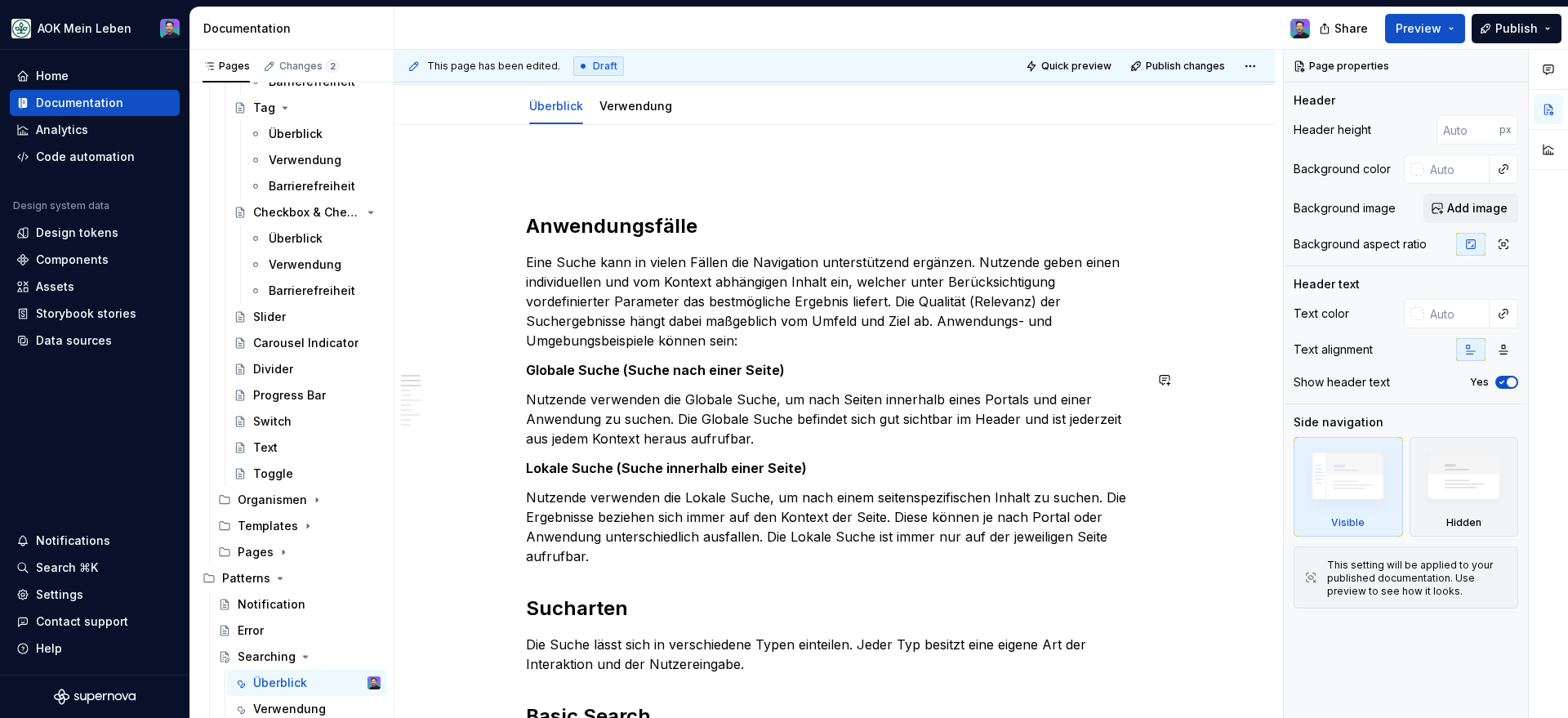
scroll to position [292, 0]
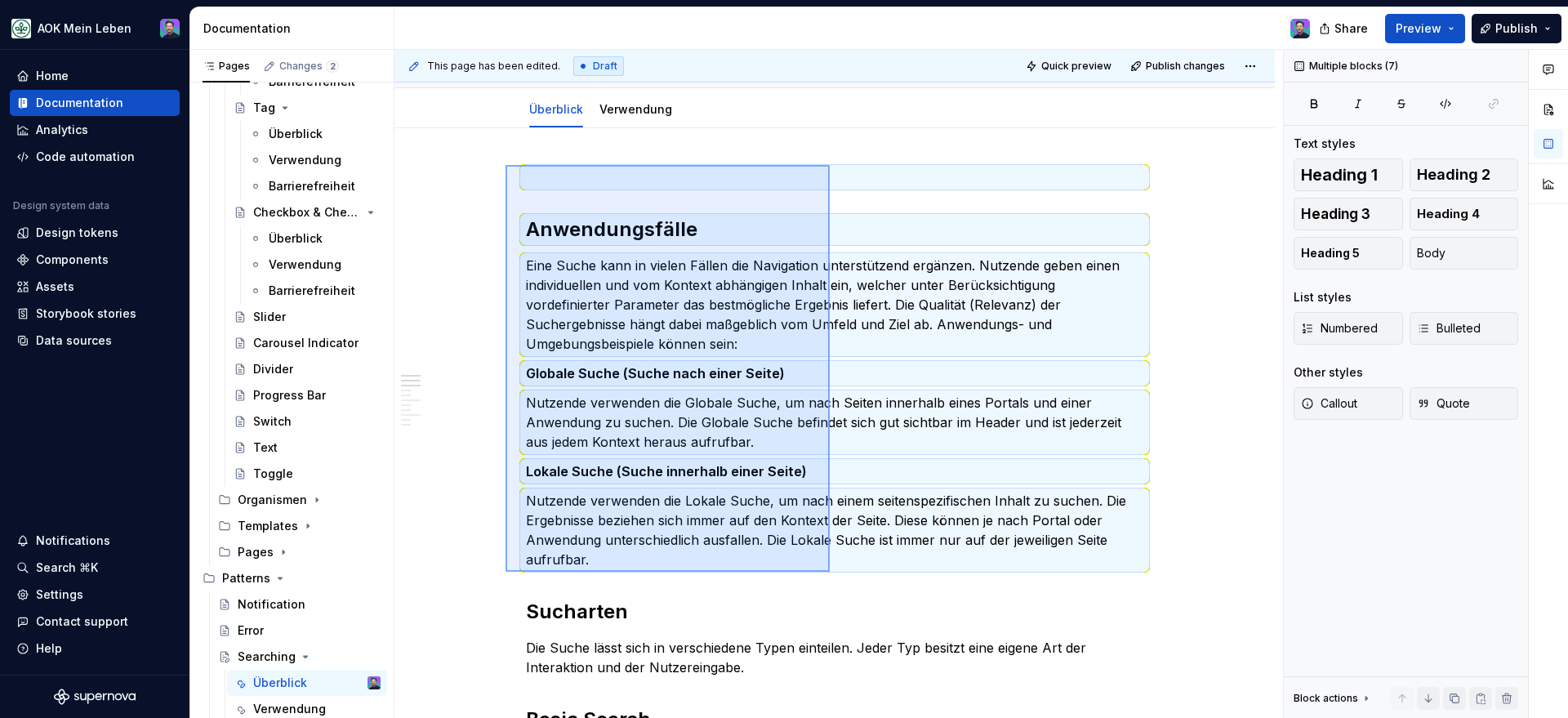
drag, startPoint x: 506, startPoint y: 165, endPoint x: 829, endPoint y: 572, distance: 519.6
click at [829, 572] on div "This page has been edited. Draft Quick preview Publish changes Searching Das Se…" at bounding box center [839, 383] width 888 height 669
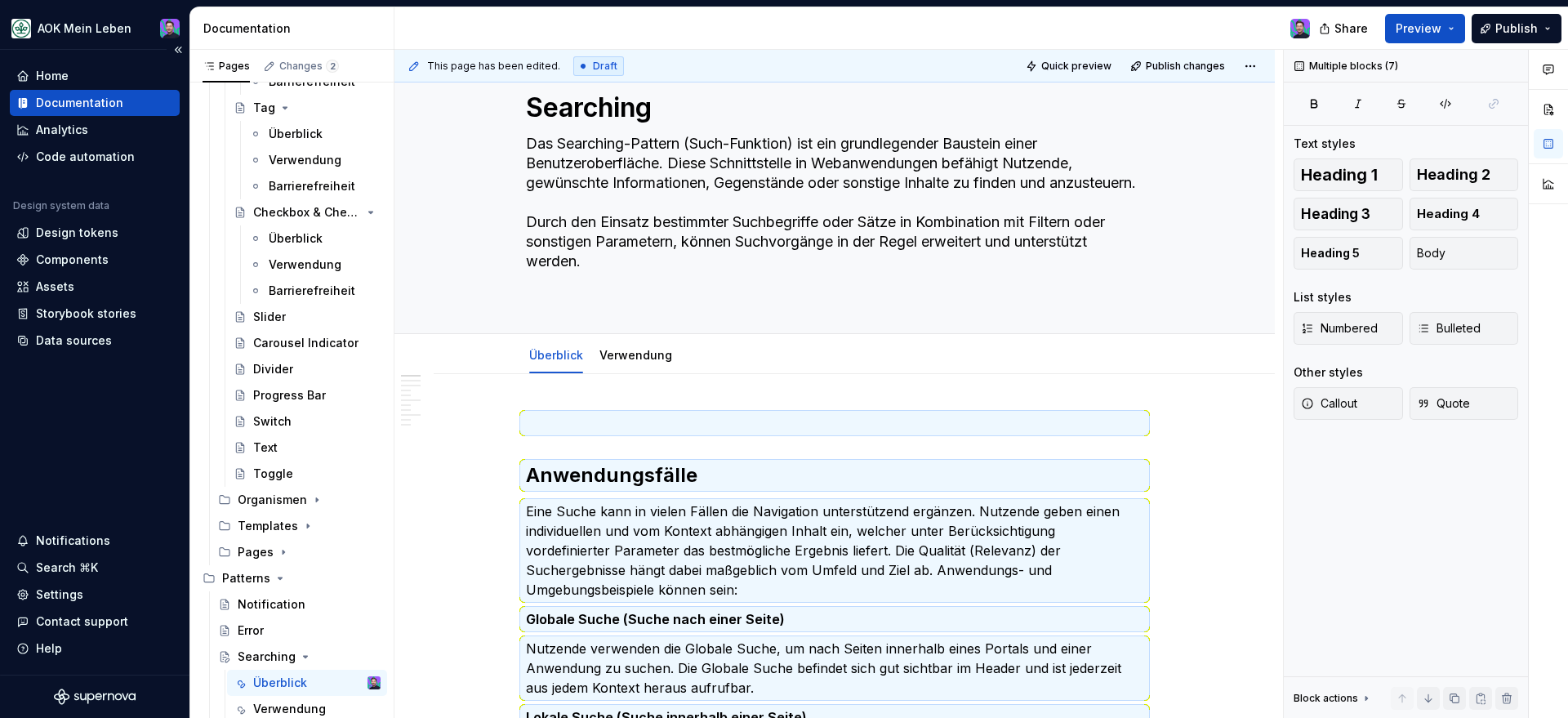
scroll to position [0, 0]
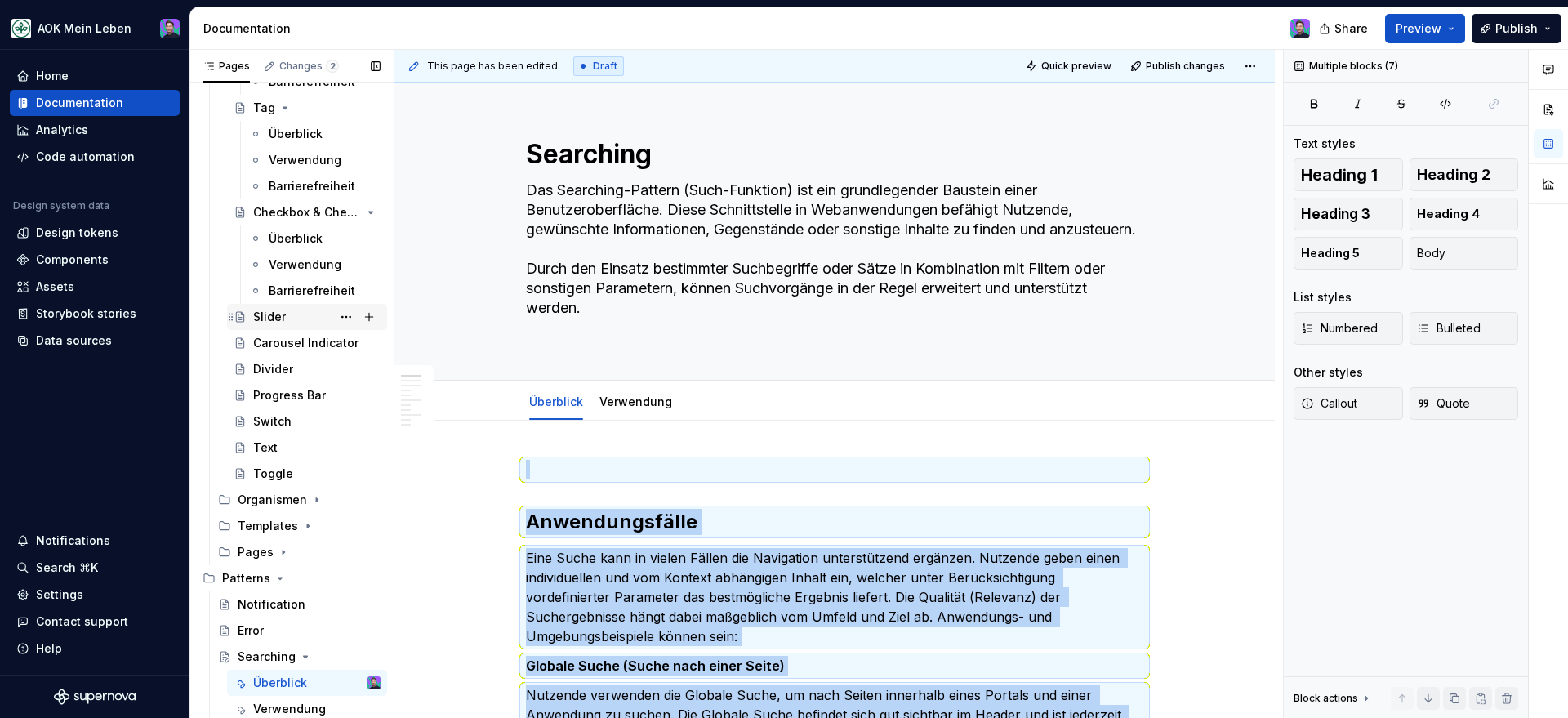
click at [281, 328] on div "Slider" at bounding box center [307, 316] width 160 height 26
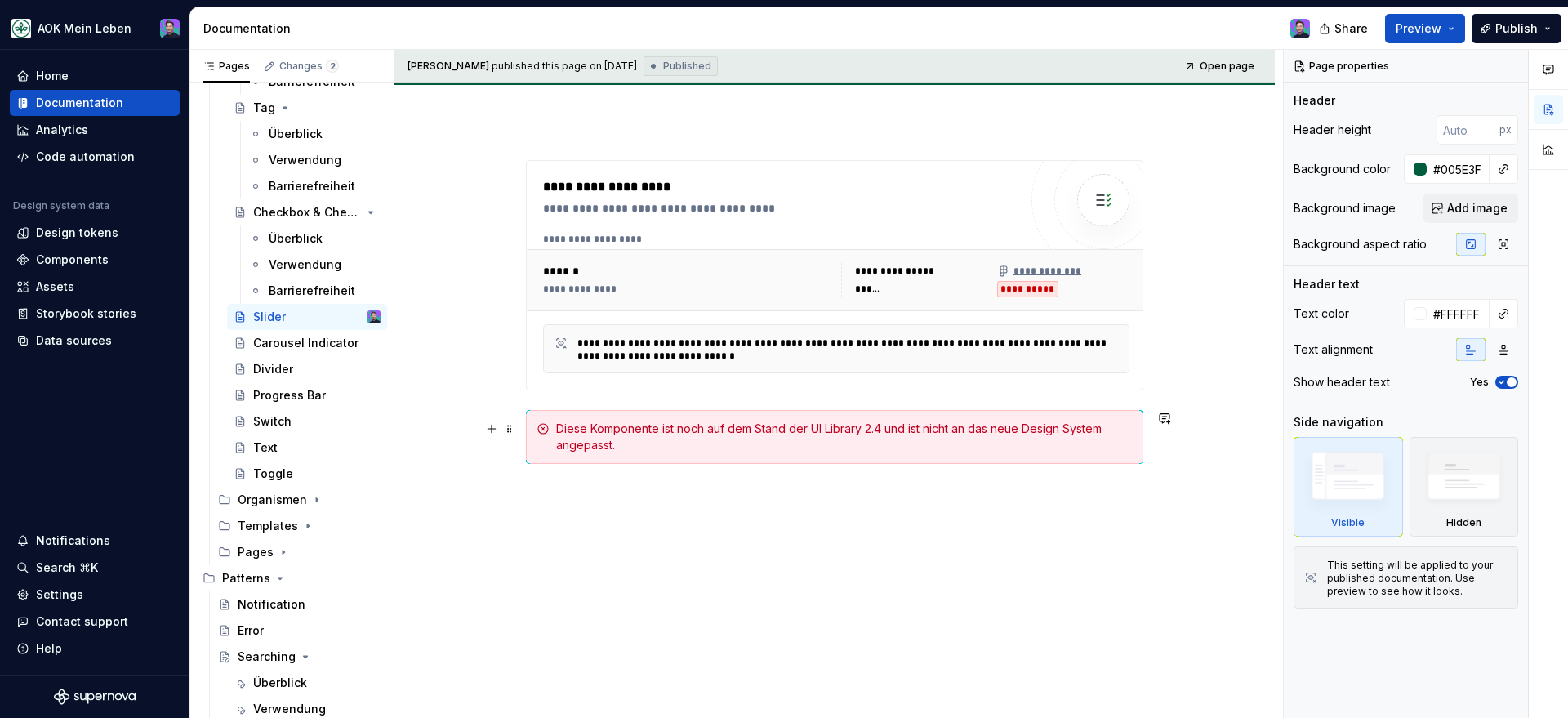
scroll to position [210, 0]
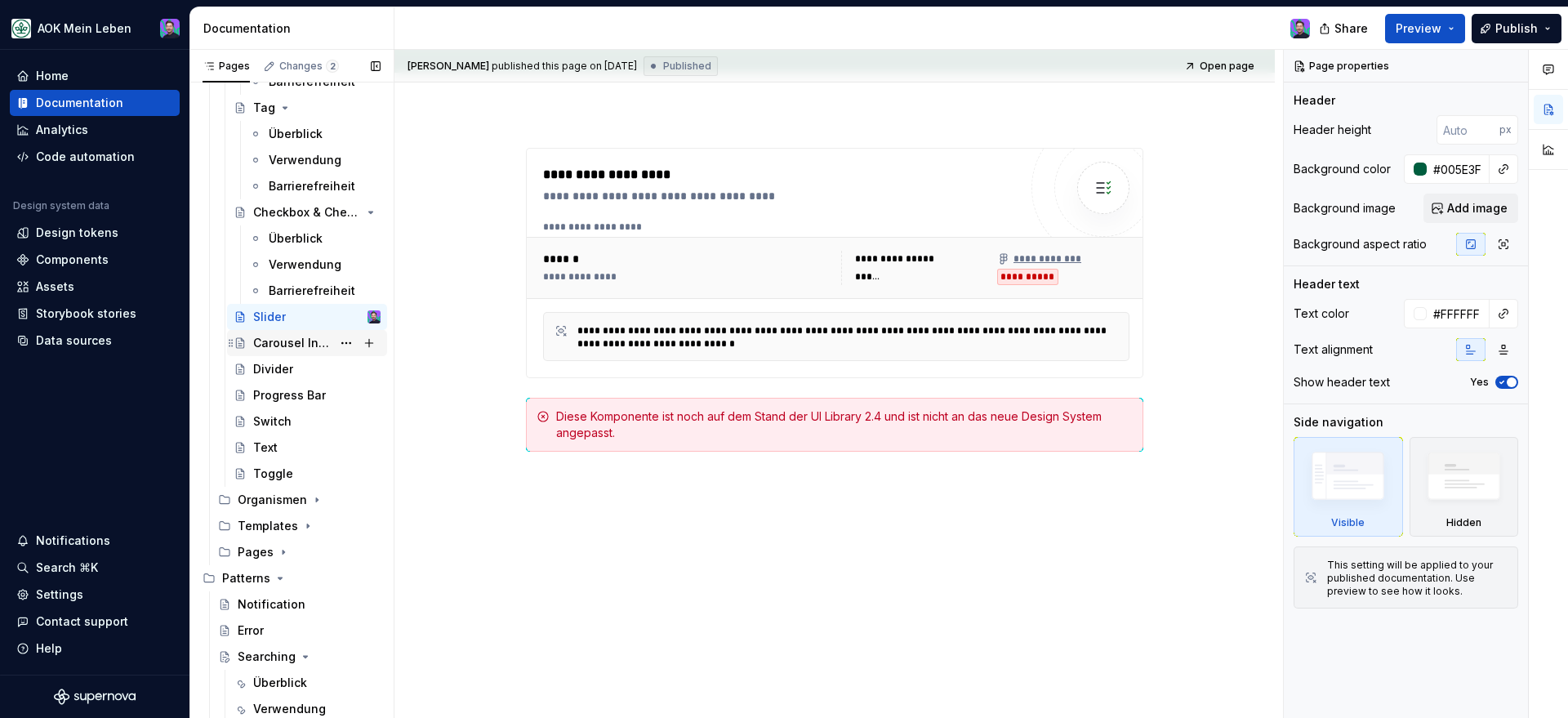
click at [315, 347] on div "Carousel Indicator" at bounding box center [292, 342] width 78 height 16
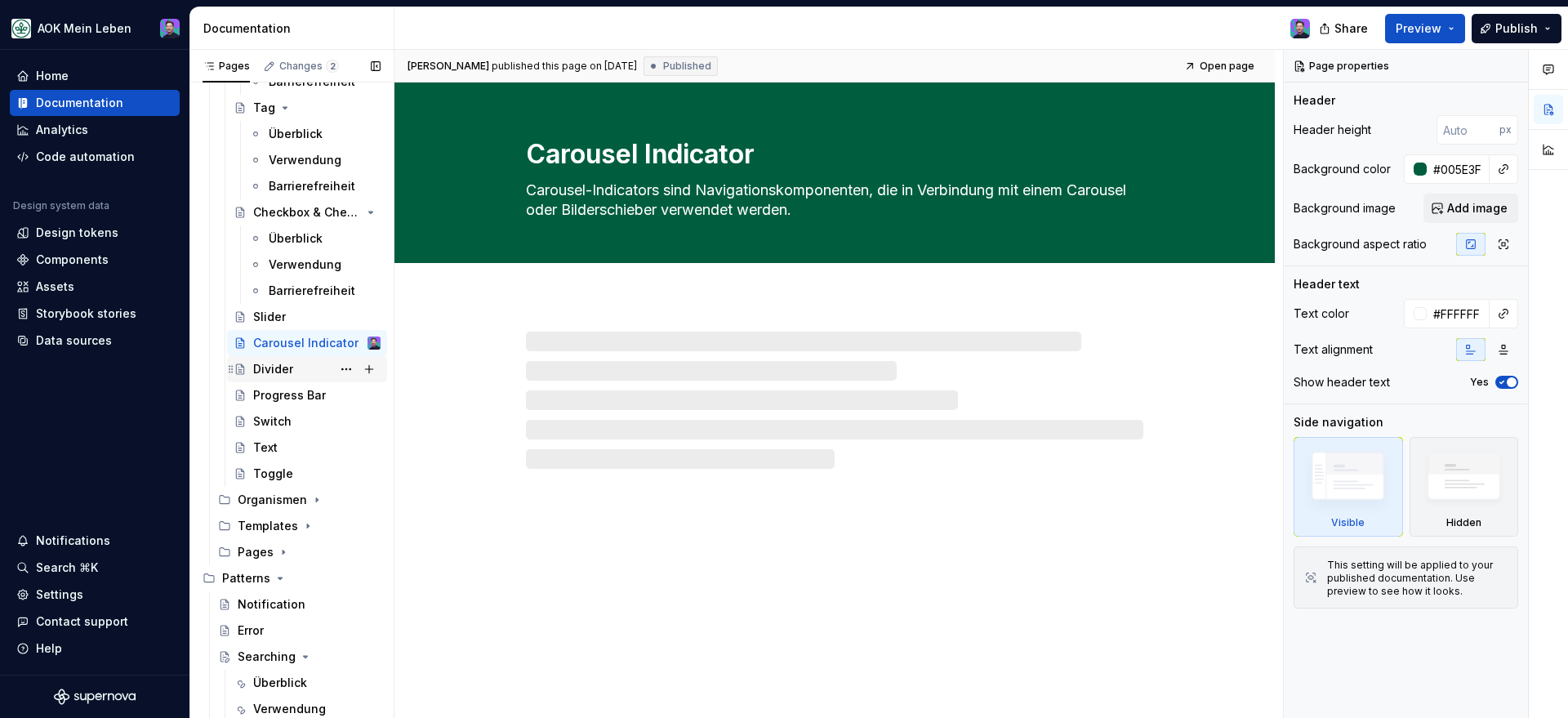
click at [301, 370] on div "Divider" at bounding box center [317, 369] width 127 height 23
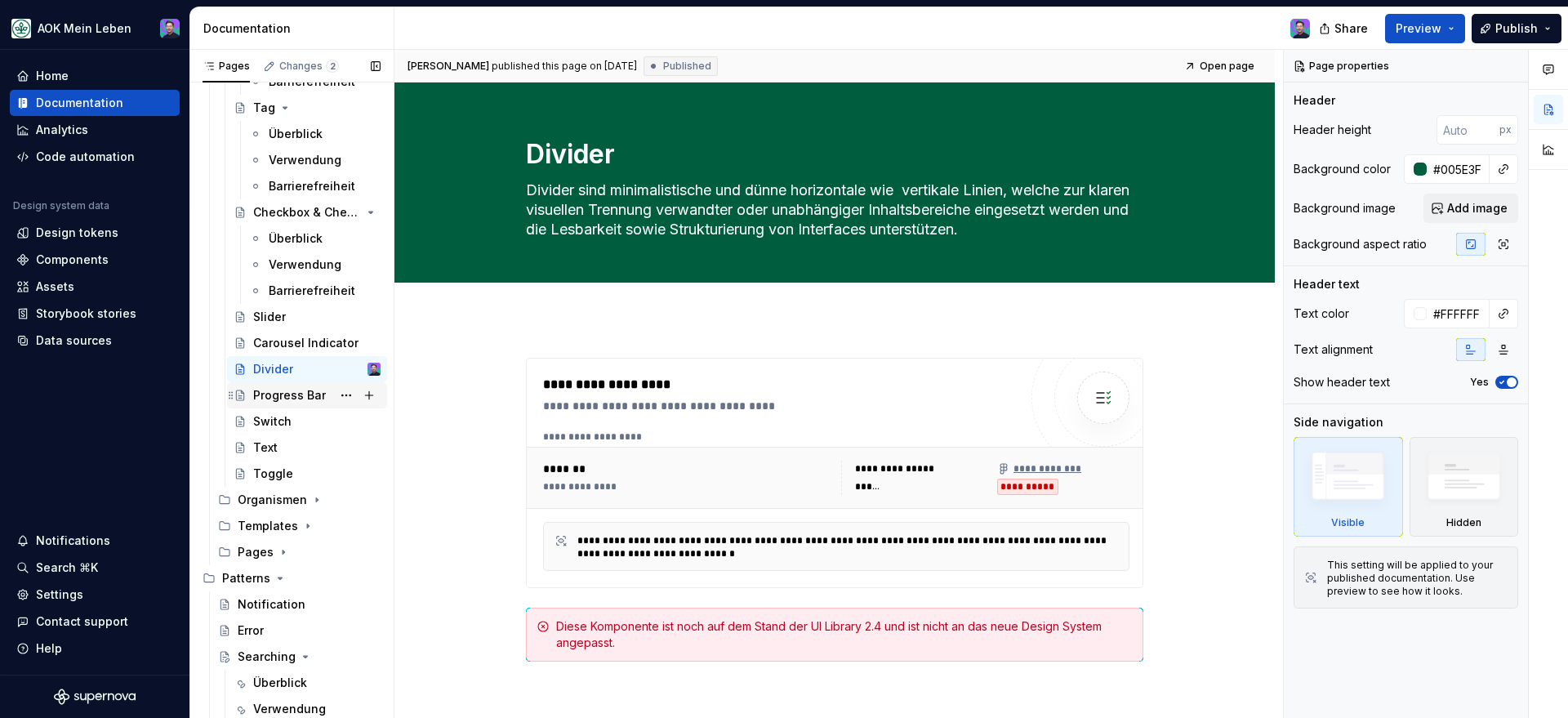
click at [292, 396] on div "Progress Bar" at bounding box center [289, 395] width 72 height 16
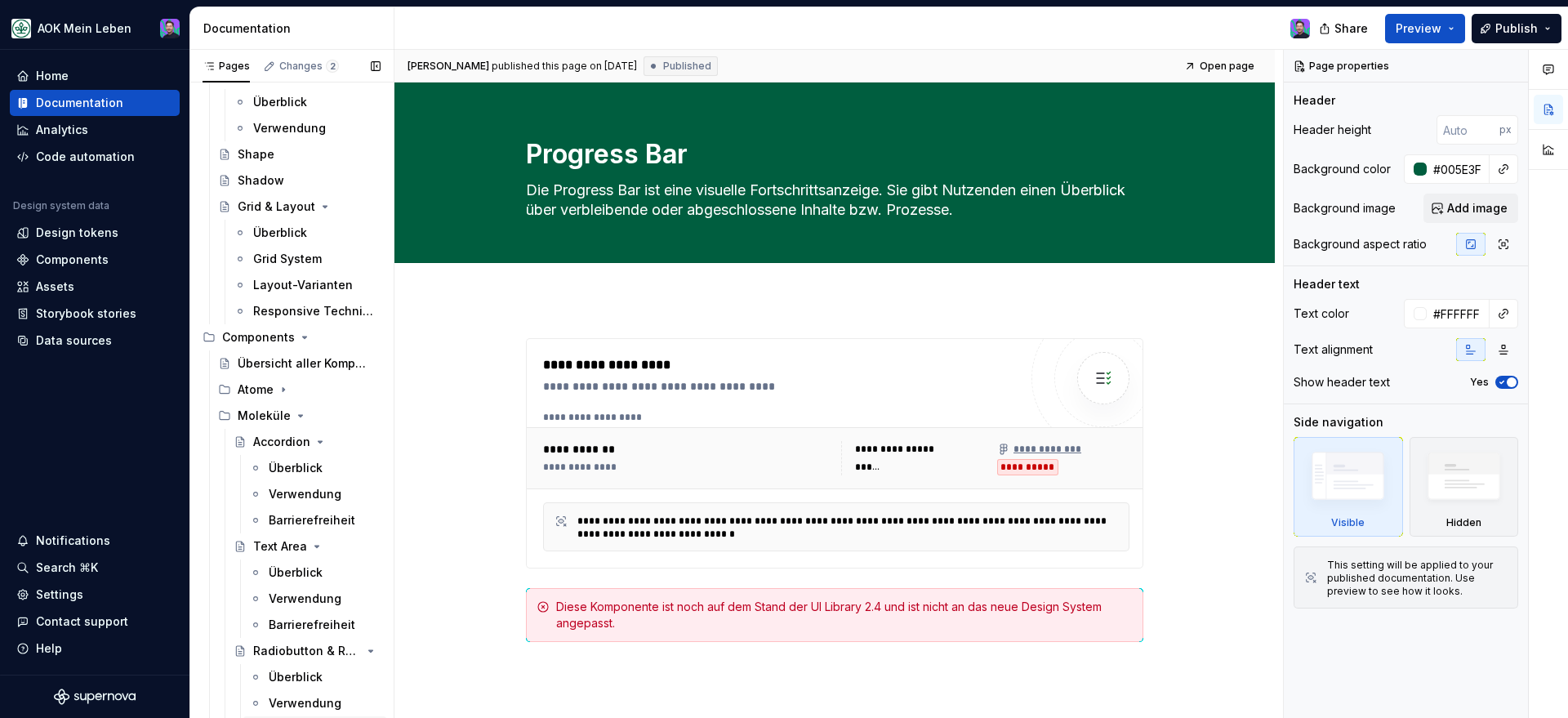
scroll to position [885, 0]
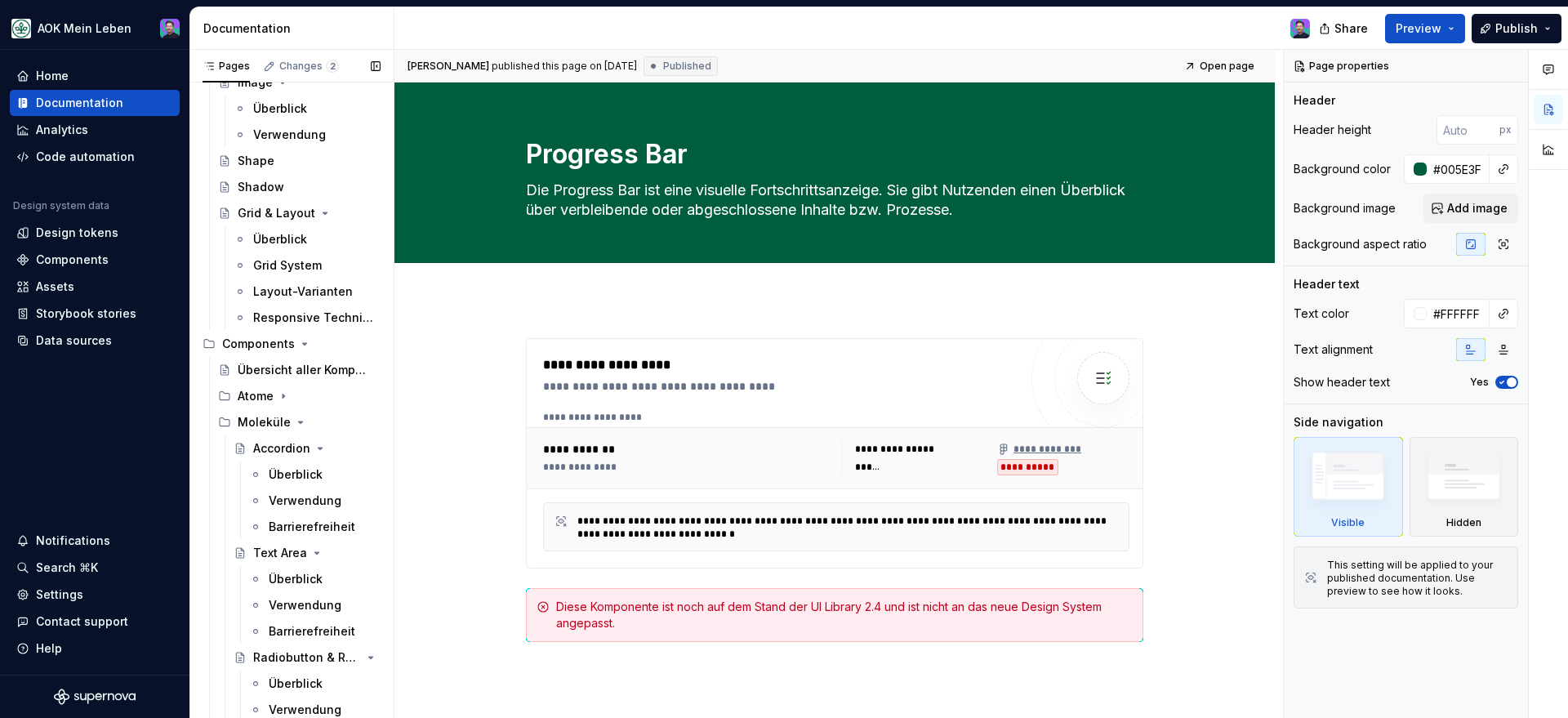
click at [285, 245] on div "Überblick" at bounding box center [280, 239] width 54 height 16
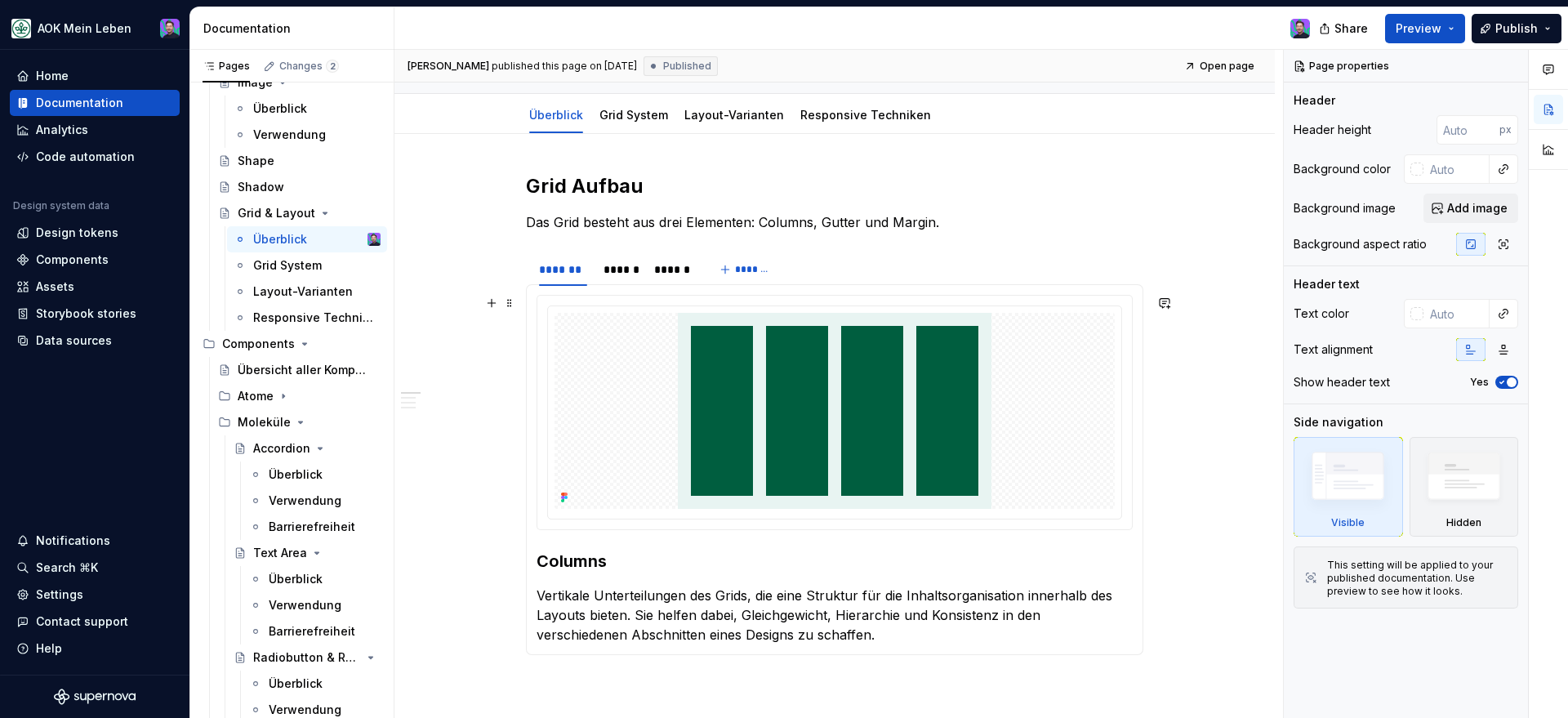
scroll to position [154, 0]
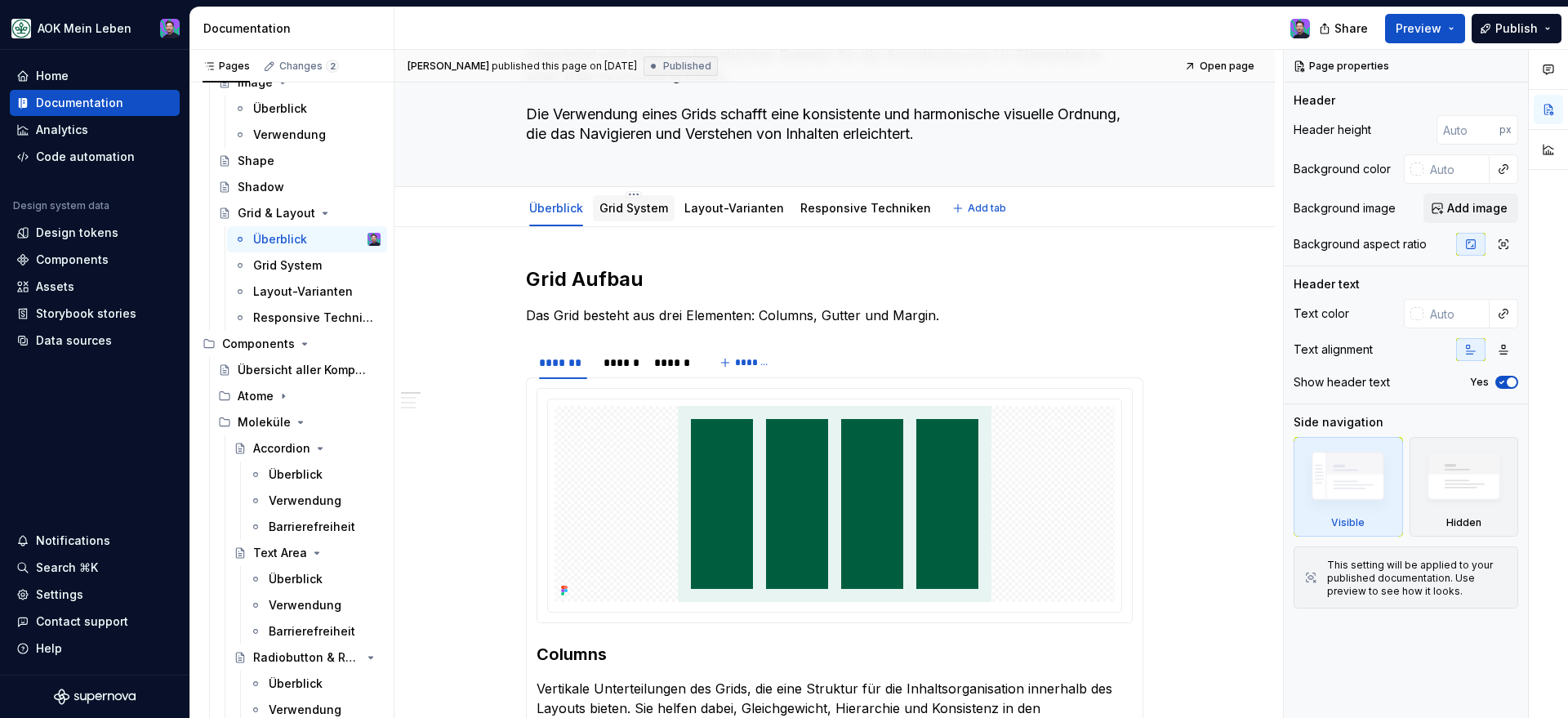
click at [625, 199] on div "Grid System" at bounding box center [633, 208] width 68 height 20
click at [275, 265] on div "Grid System" at bounding box center [287, 264] width 68 height 16
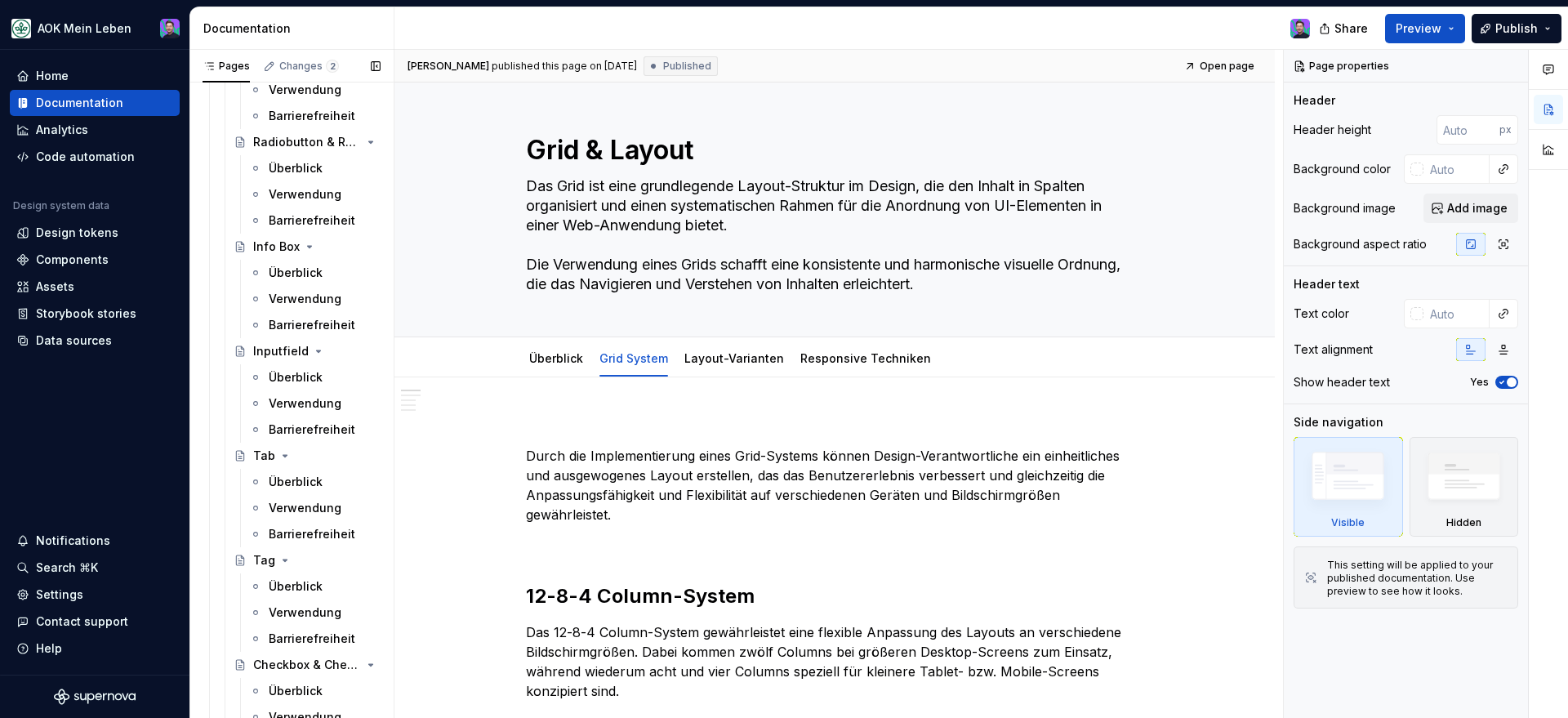
scroll to position [1853, 0]
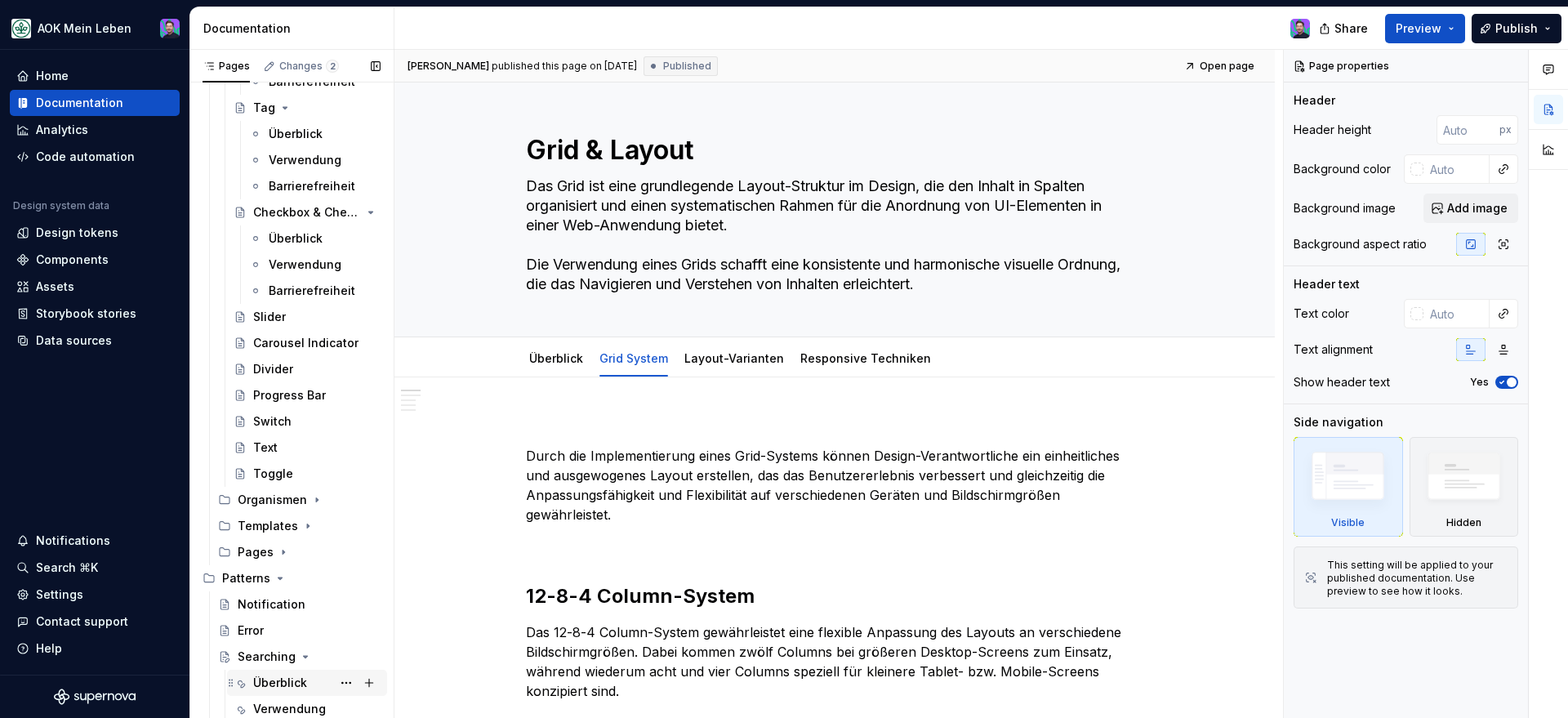
click at [295, 685] on div "Überblick" at bounding box center [280, 682] width 54 height 16
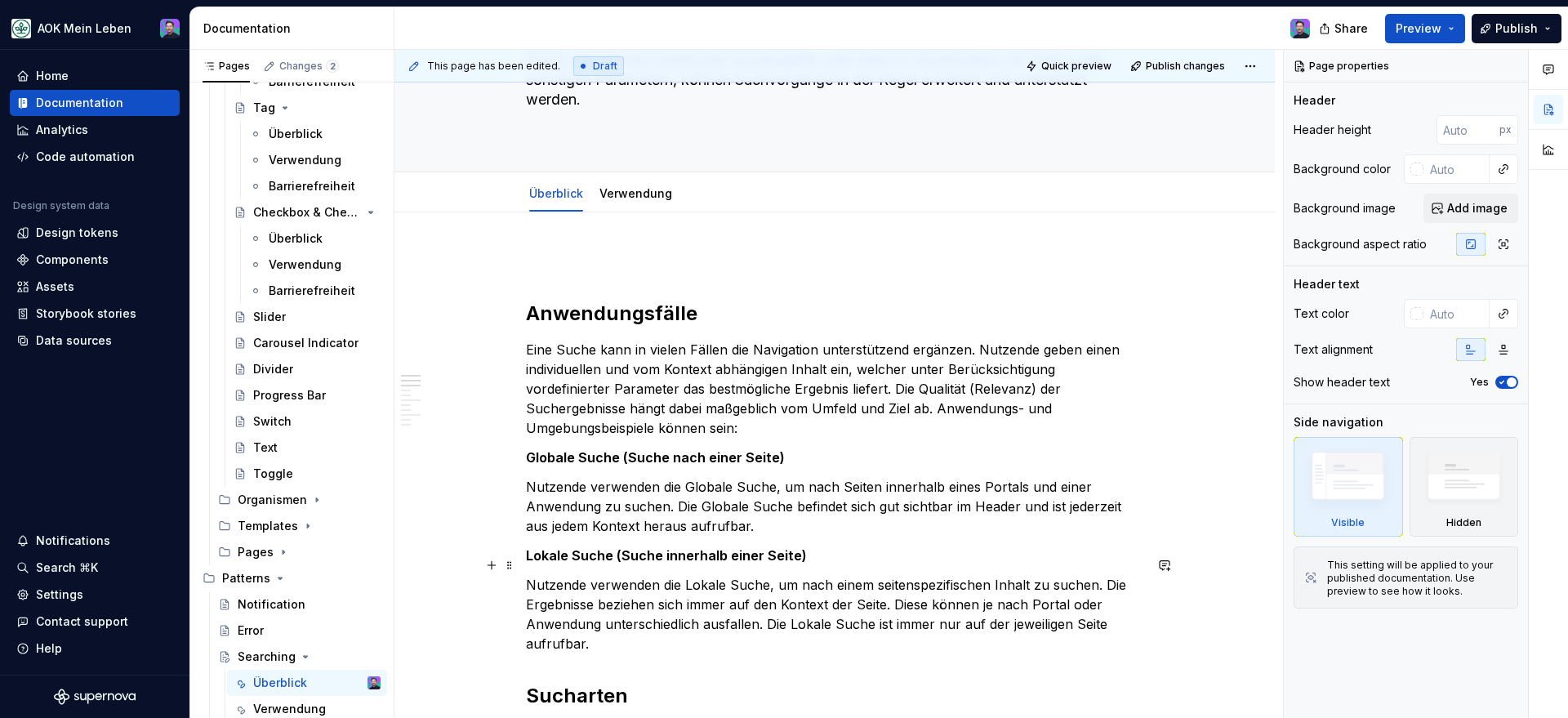
scroll to position [286, 0]
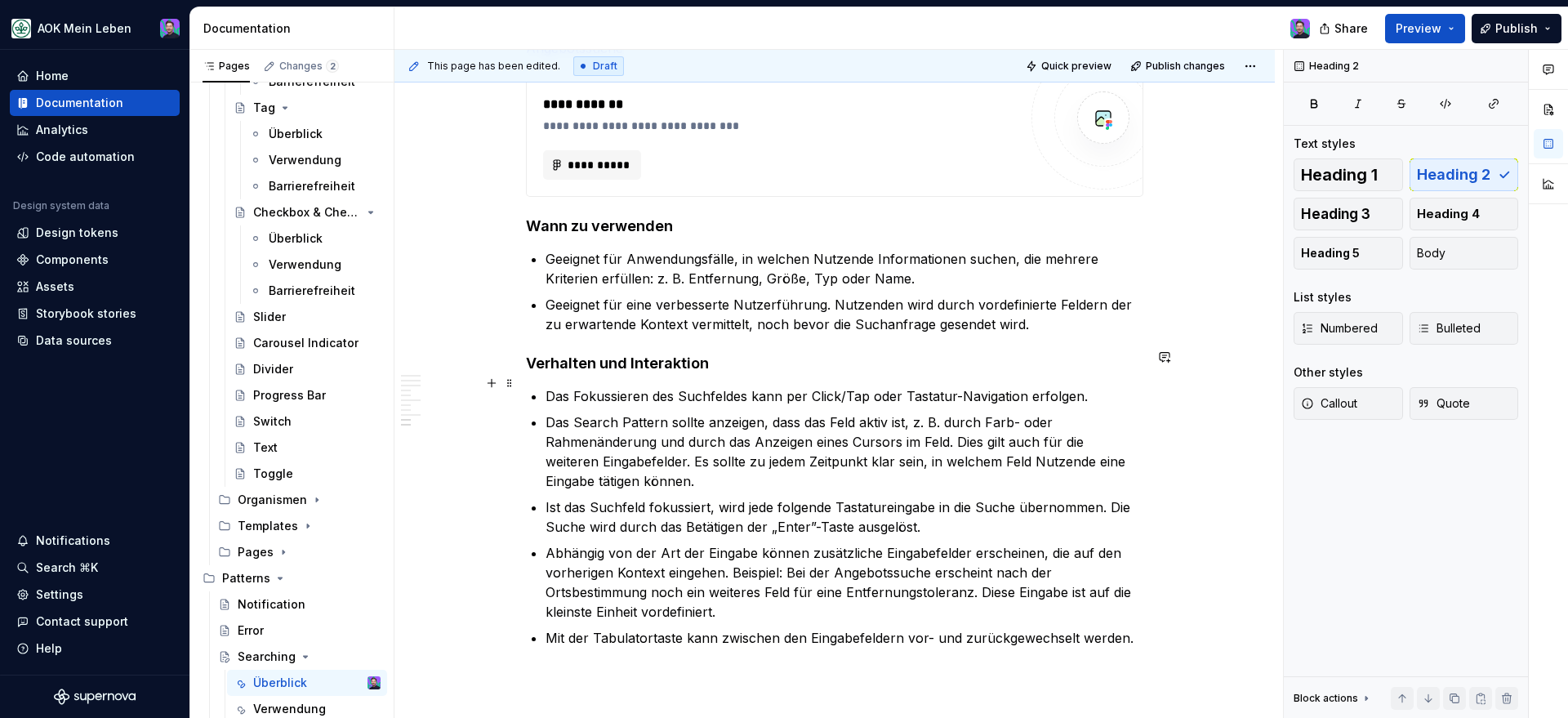
scroll to position [3110, 0]
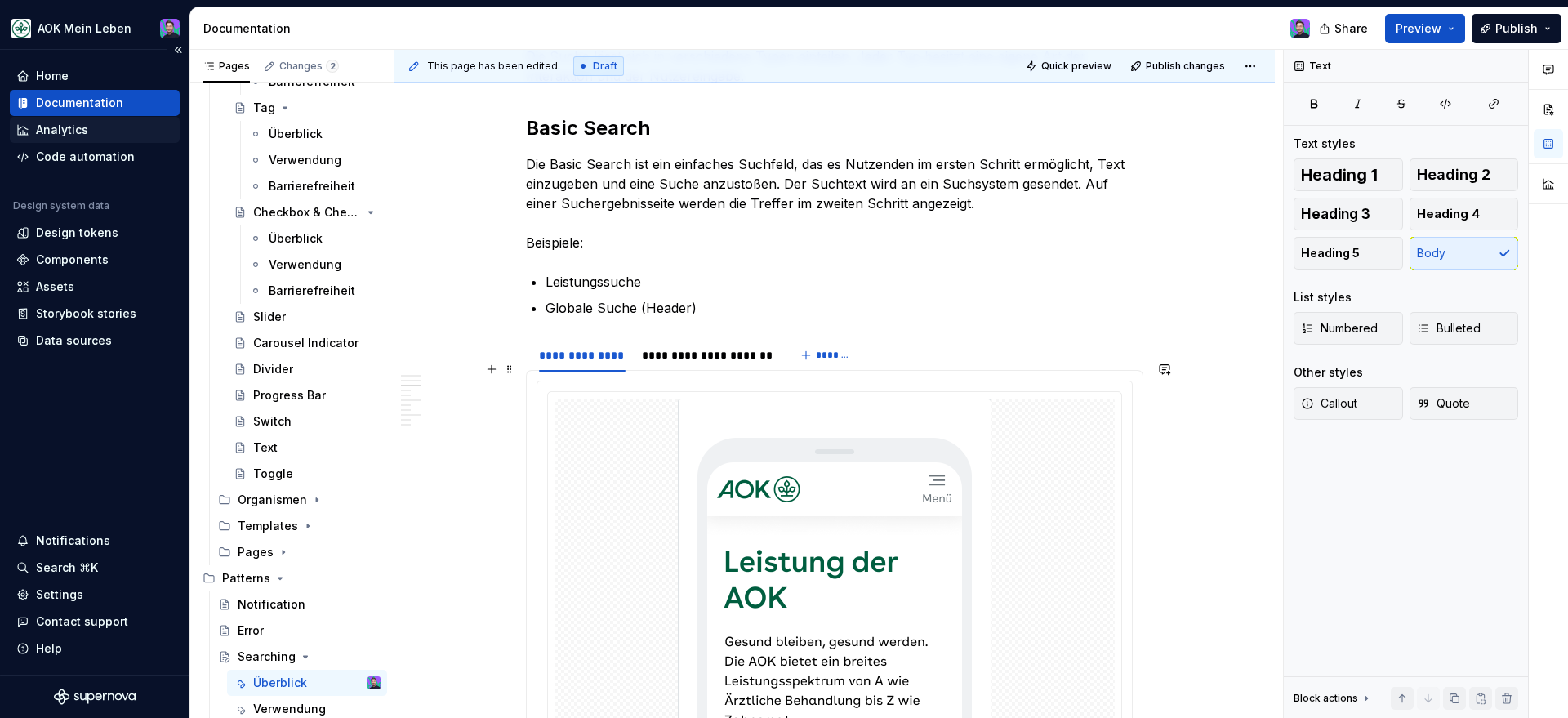
scroll to position [820, 0]
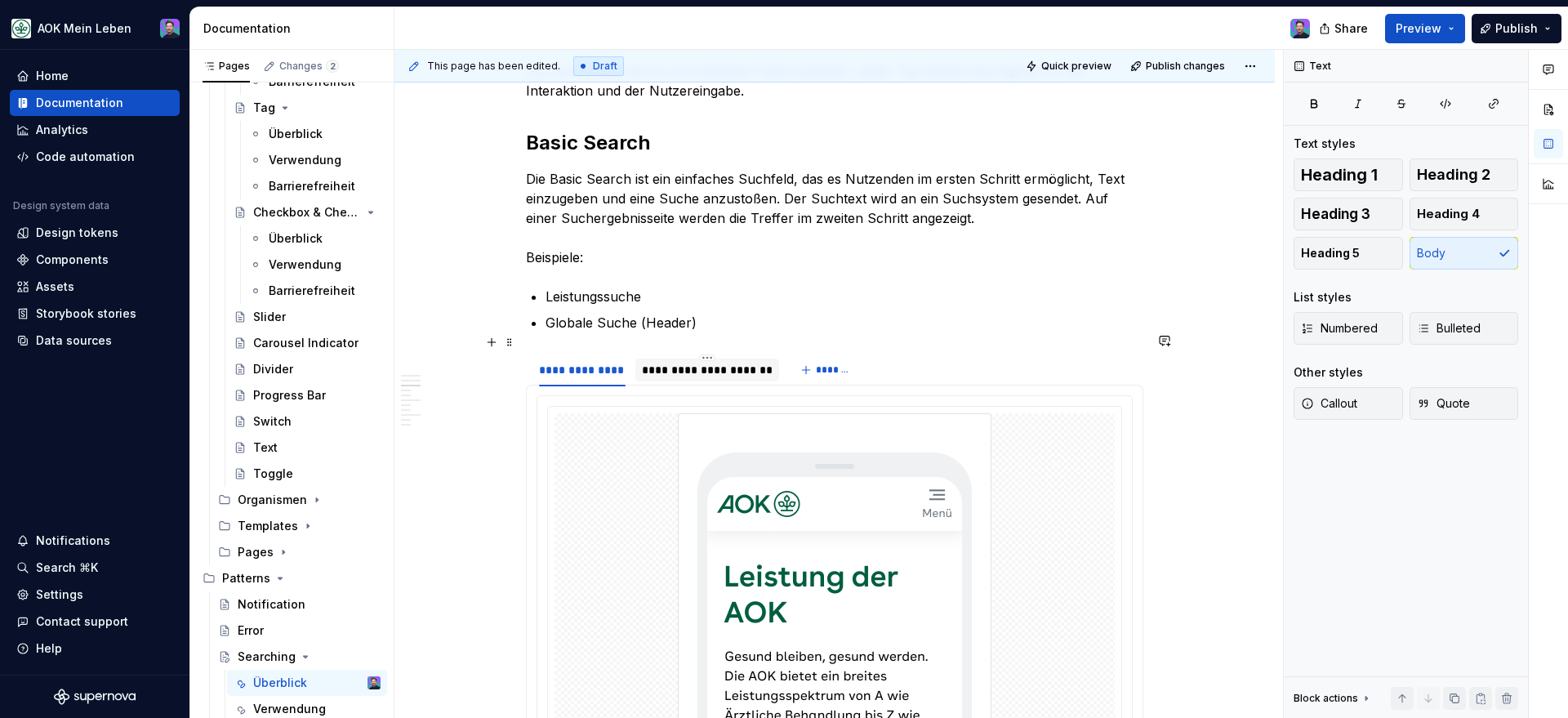
click at [702, 361] on div "**********" at bounding box center [707, 369] width 130 height 16
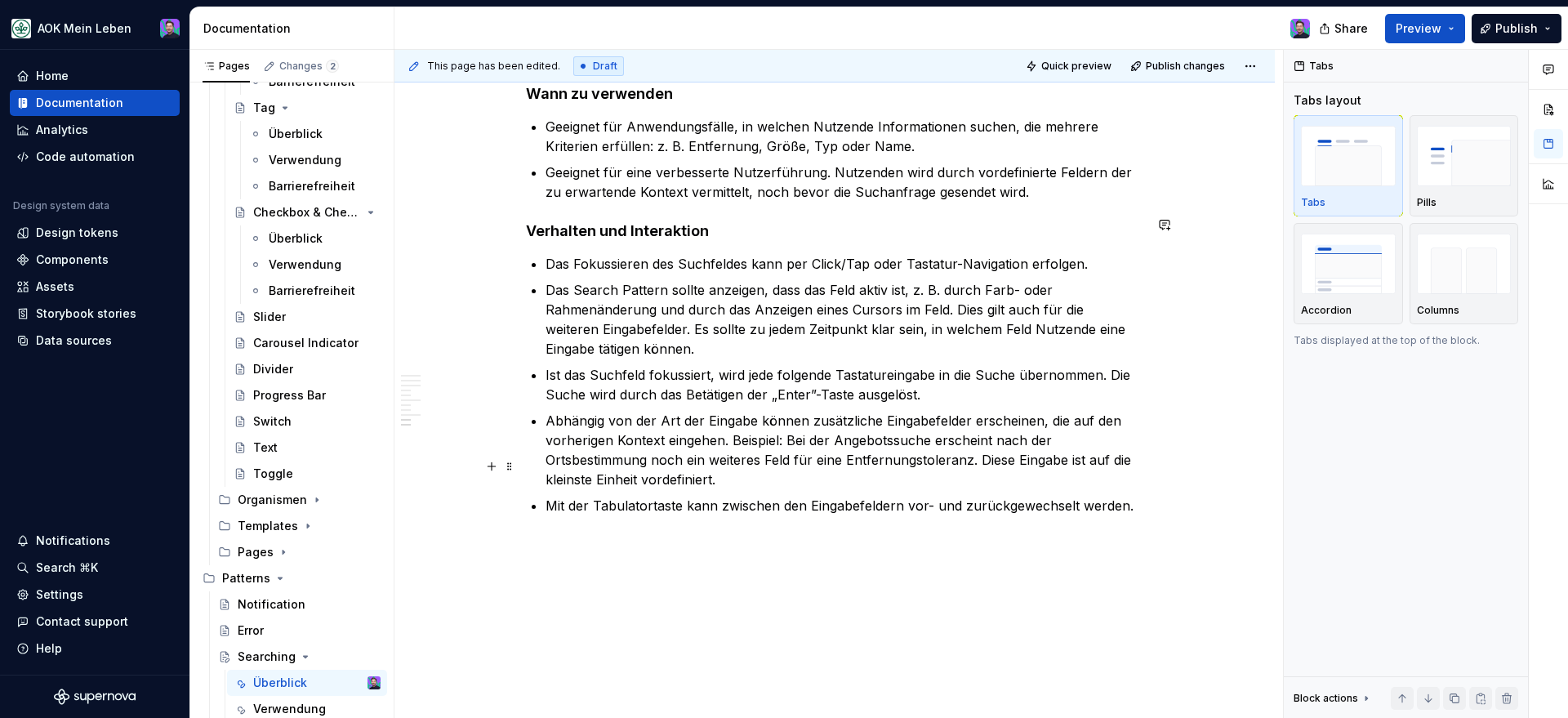
scroll to position [3178, 0]
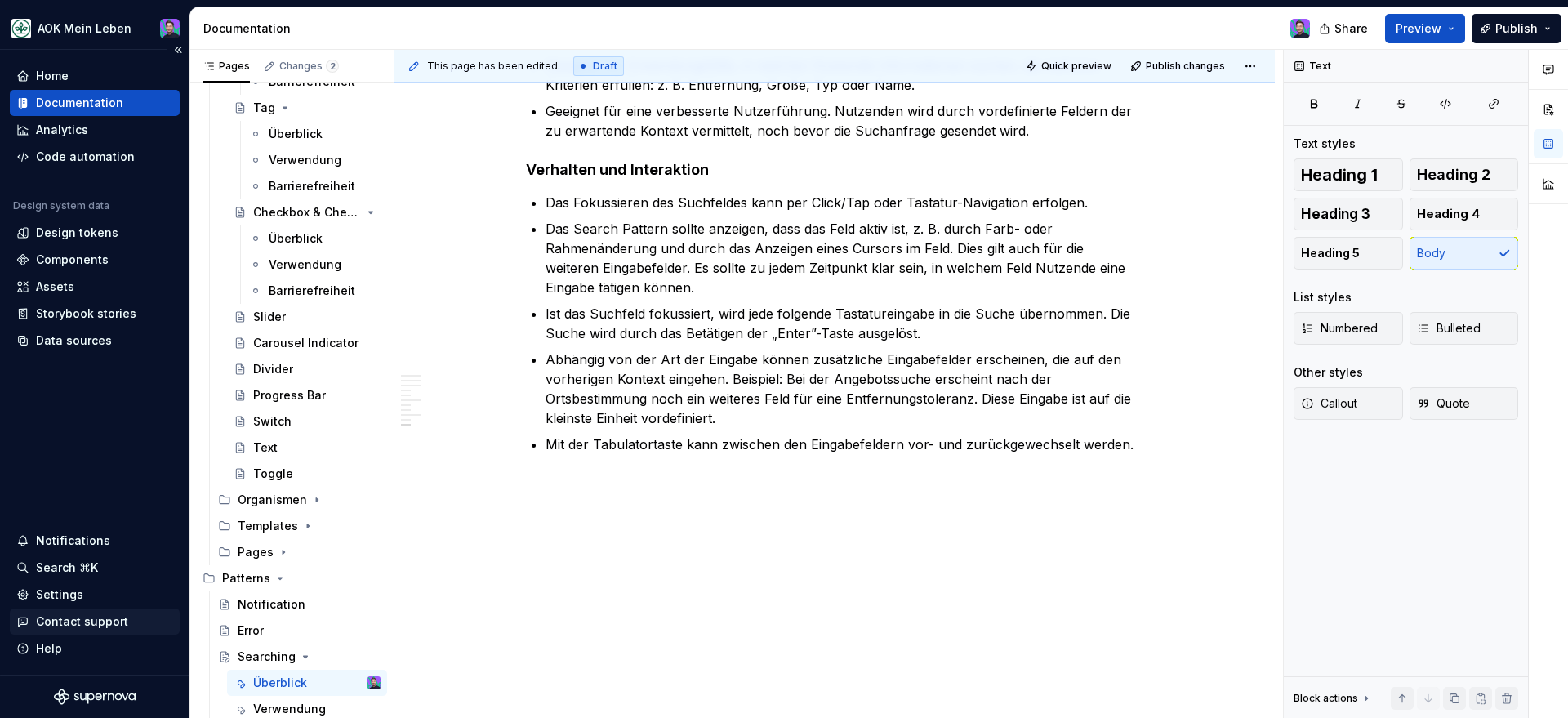
type textarea "*"
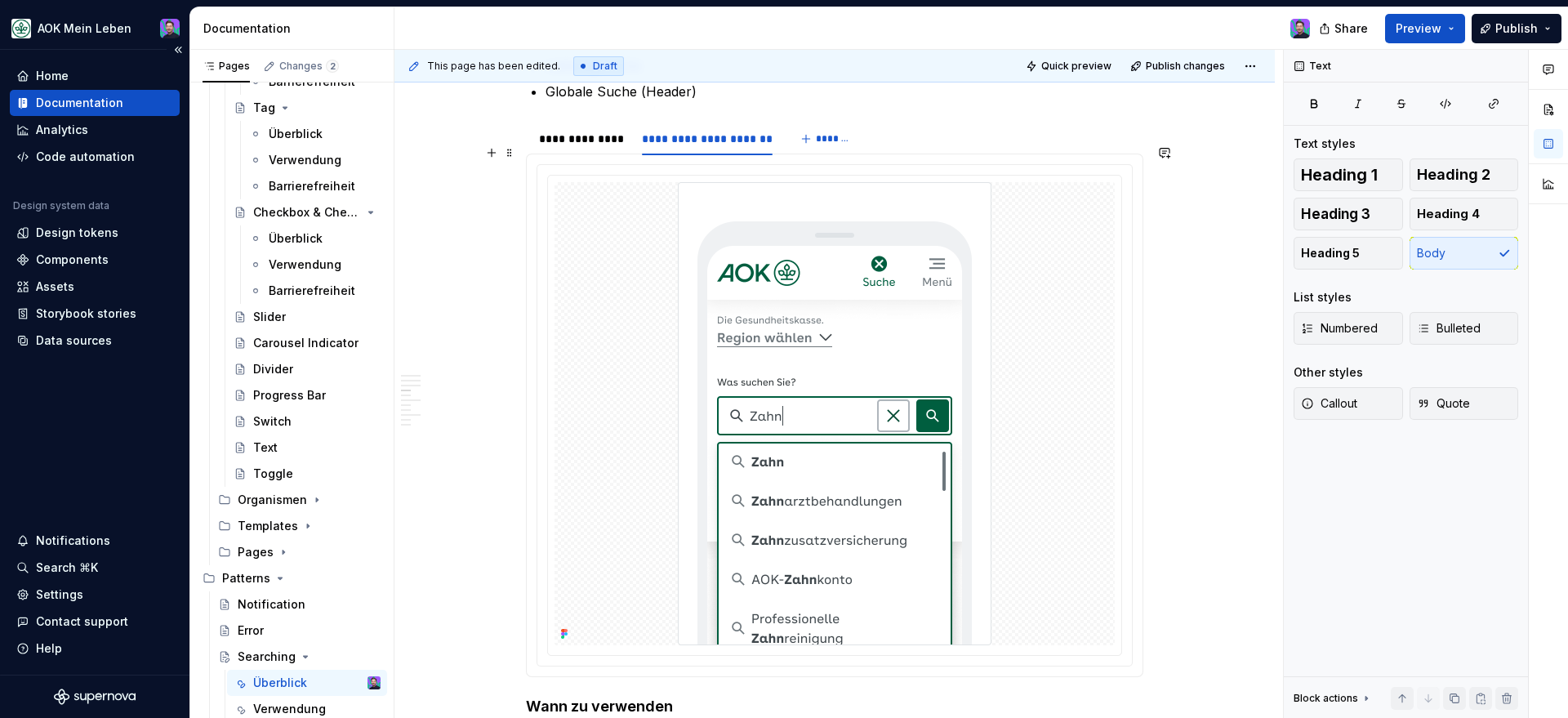
scroll to position [976, 0]
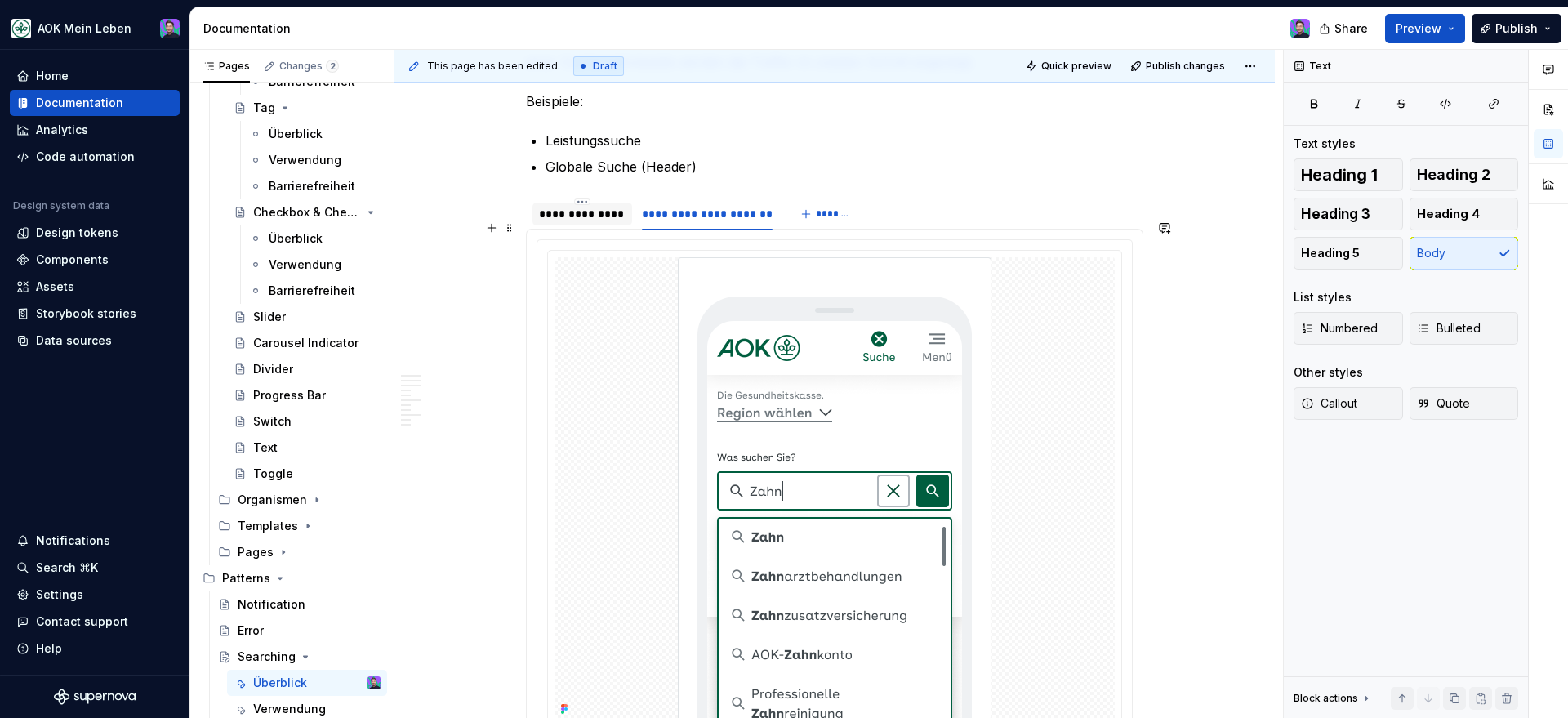
click at [589, 205] on div "**********" at bounding box center [582, 213] width 87 height 16
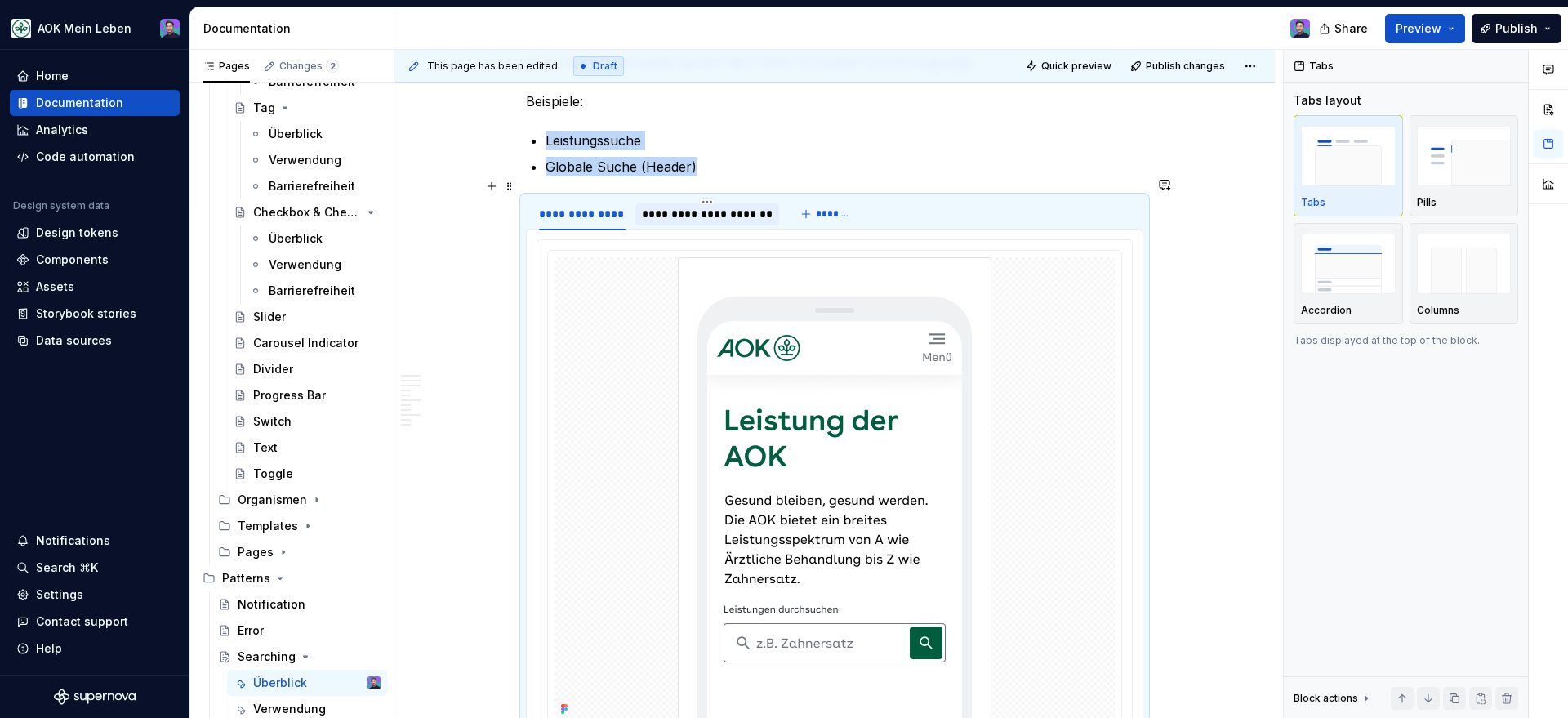
click at [699, 205] on div "**********" at bounding box center [707, 213] width 130 height 16
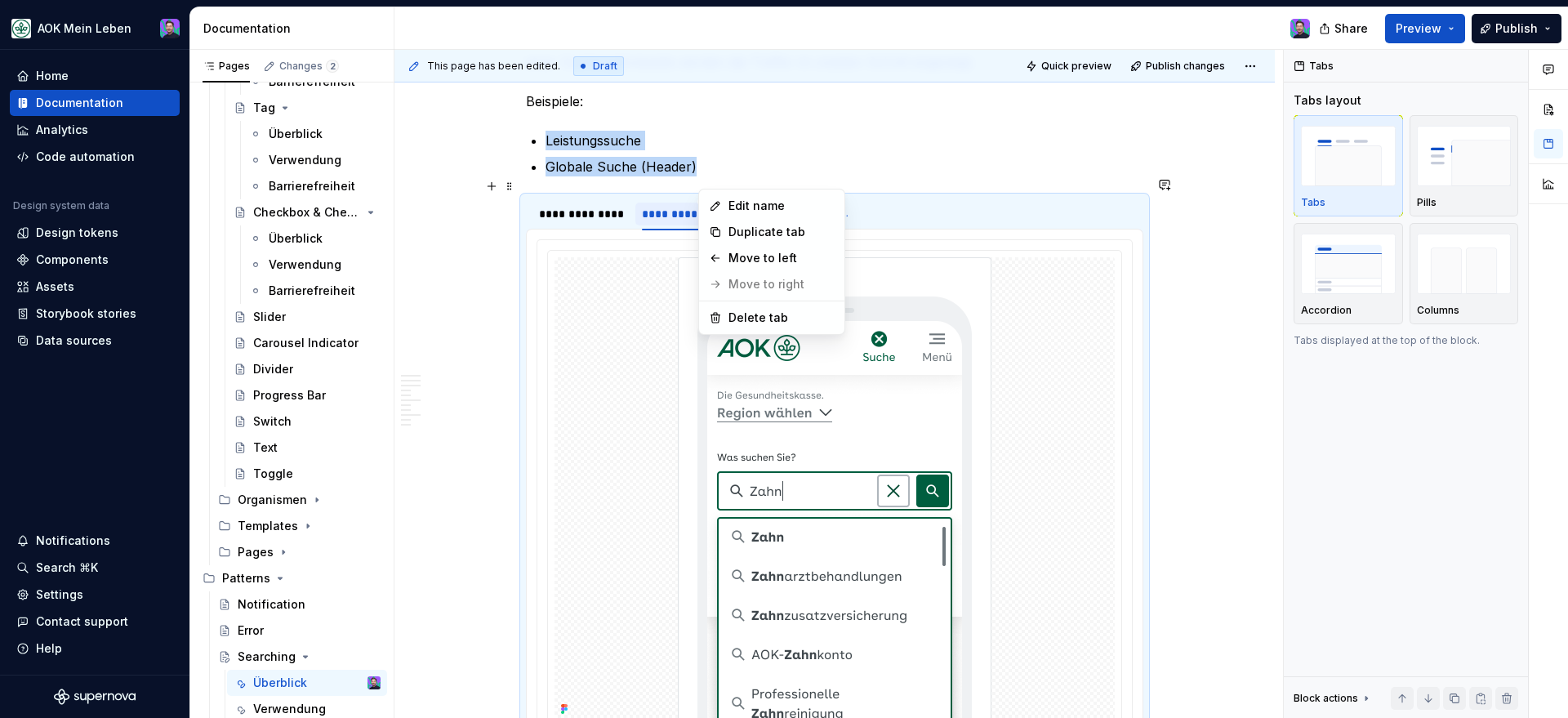
click at [702, 182] on html "AOK Mein Leben Home Documentation Analytics Code automation Design system data …" at bounding box center [784, 359] width 1568 height 718
click at [745, 314] on div "Delete tab" at bounding box center [782, 317] width 106 height 16
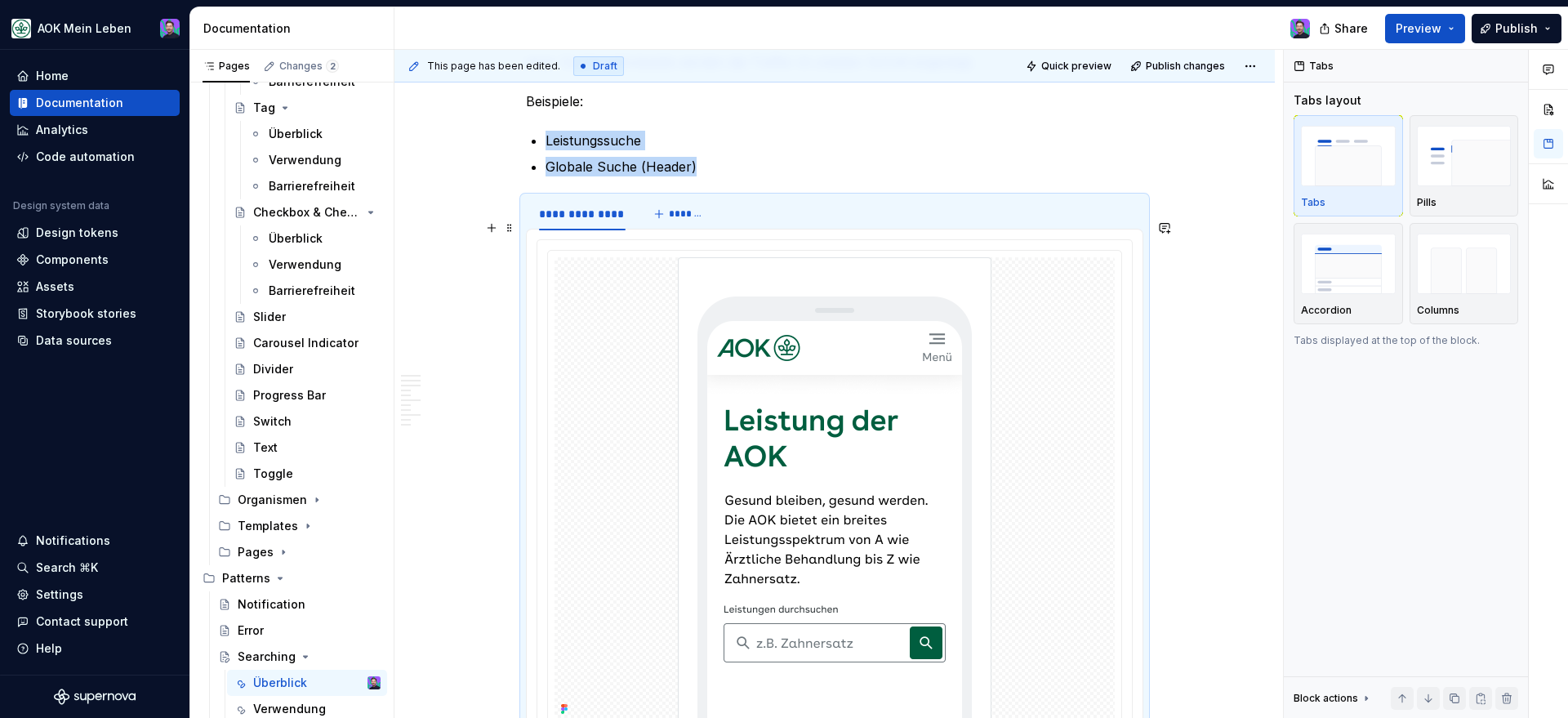
click at [680, 240] on div at bounding box center [834, 491] width 596 height 502
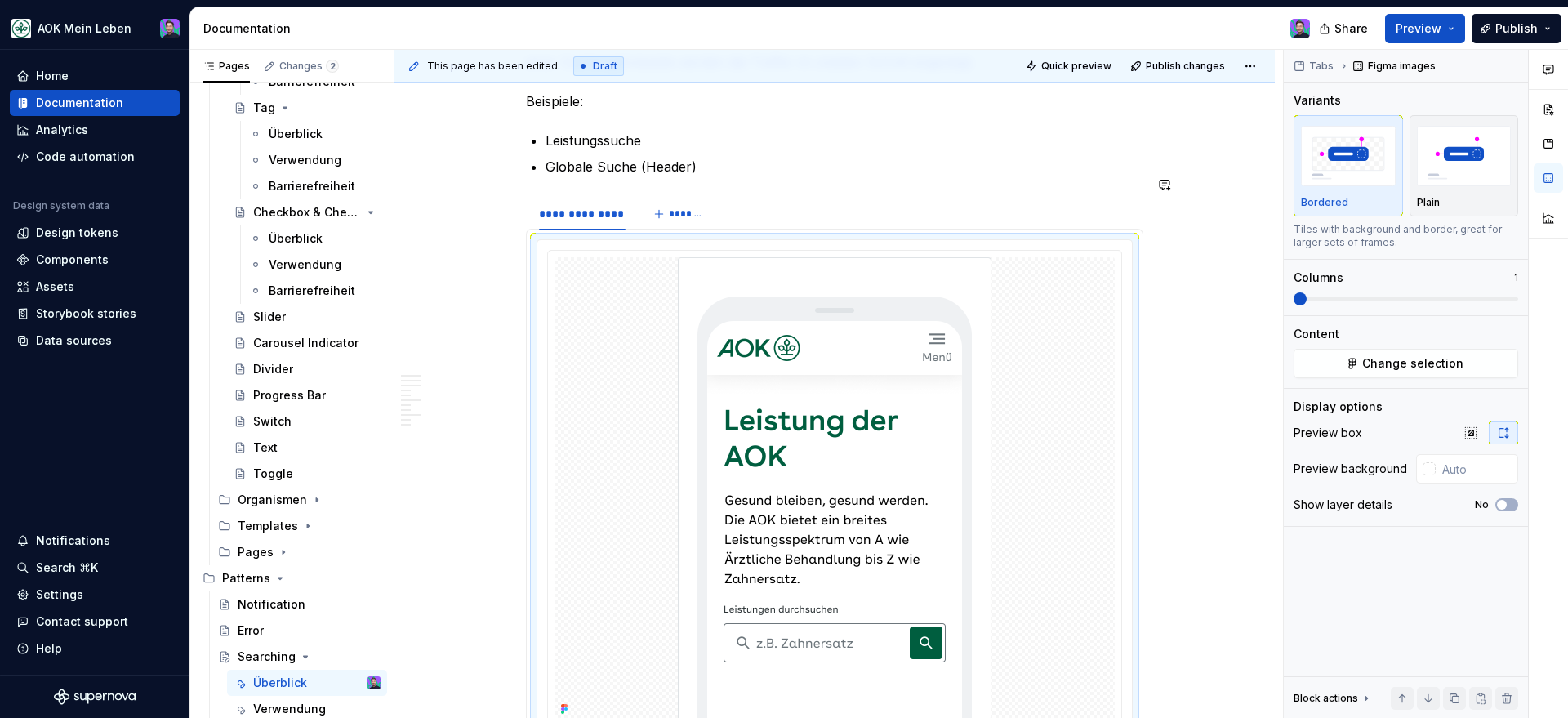
click at [647, 196] on section "**********" at bounding box center [834, 474] width 617 height 556
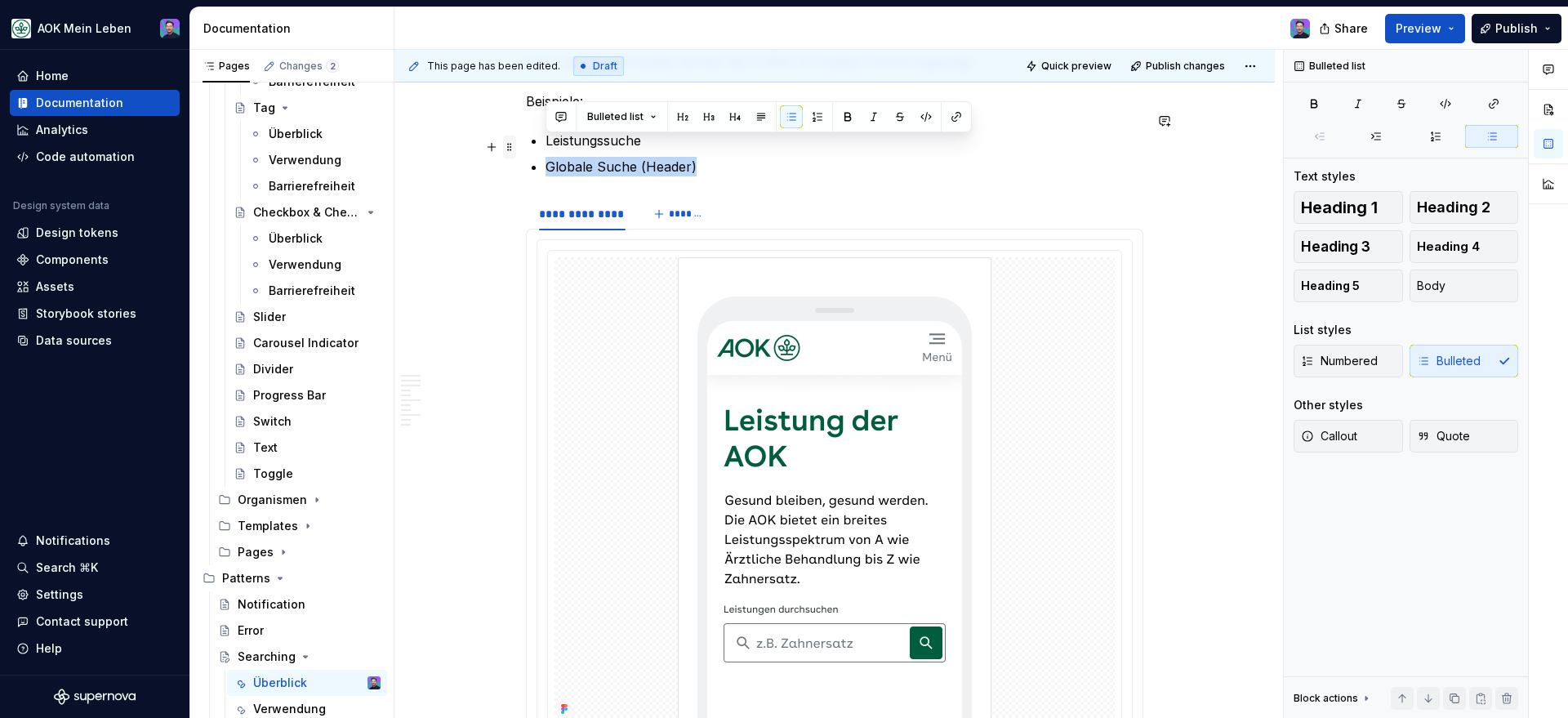
drag, startPoint x: 714, startPoint y: 150, endPoint x: 504, endPoint y: 150, distance: 210.0
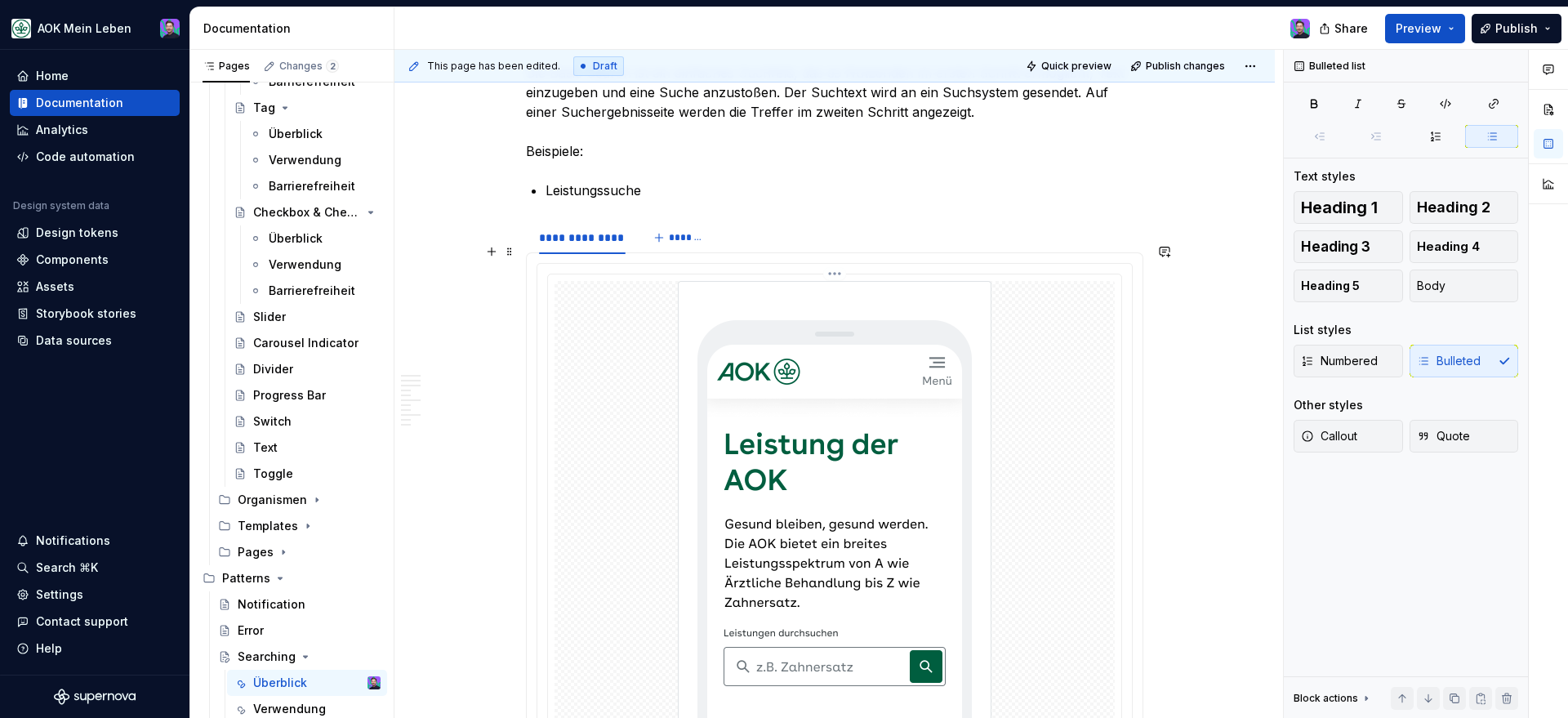
scroll to position [882, 0]
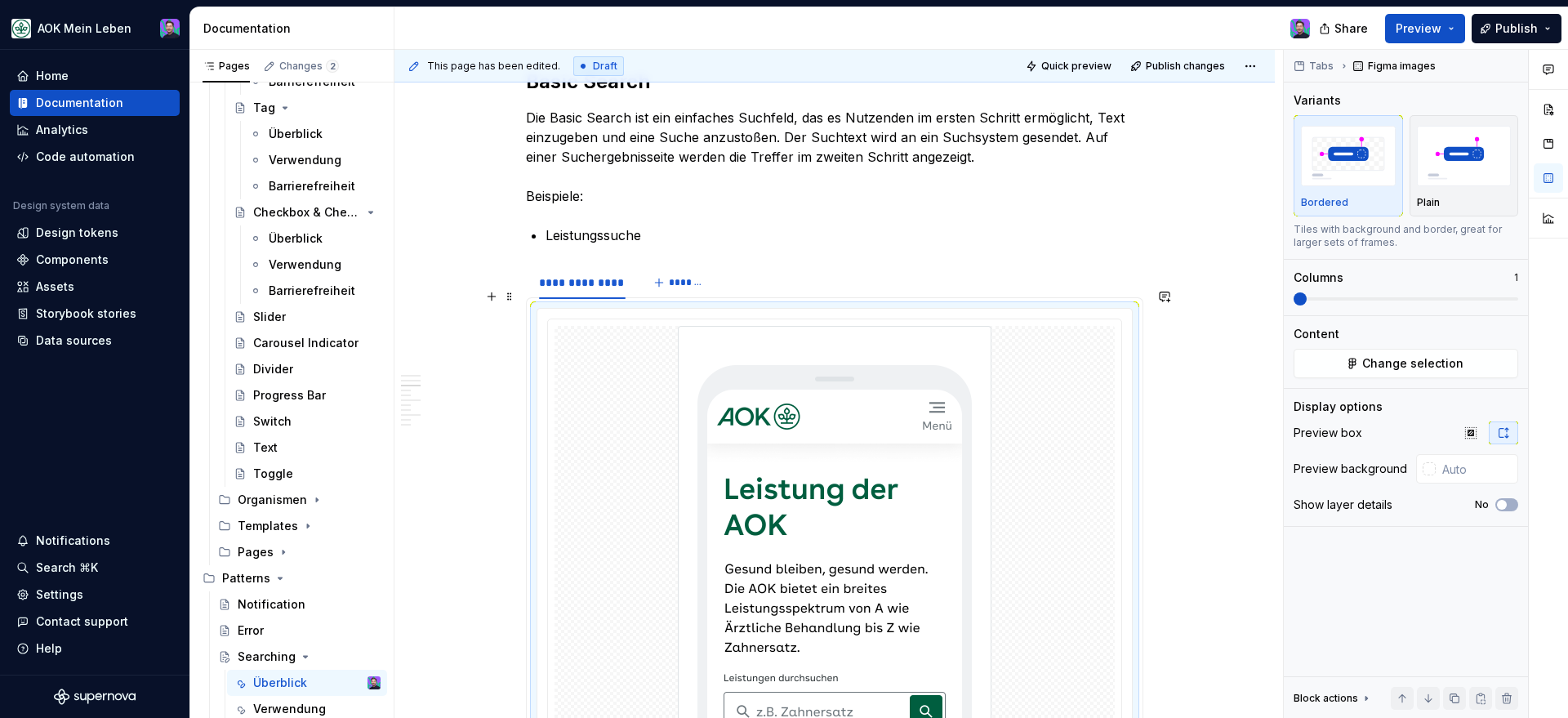
click at [840, 309] on div at bounding box center [834, 559] width 594 height 500
click at [836, 302] on html "AOK Mein Leben Home Documentation Analytics Code automation Design system data …" at bounding box center [784, 359] width 1568 height 718
click at [867, 424] on div "Delete item" at bounding box center [912, 418] width 119 height 16
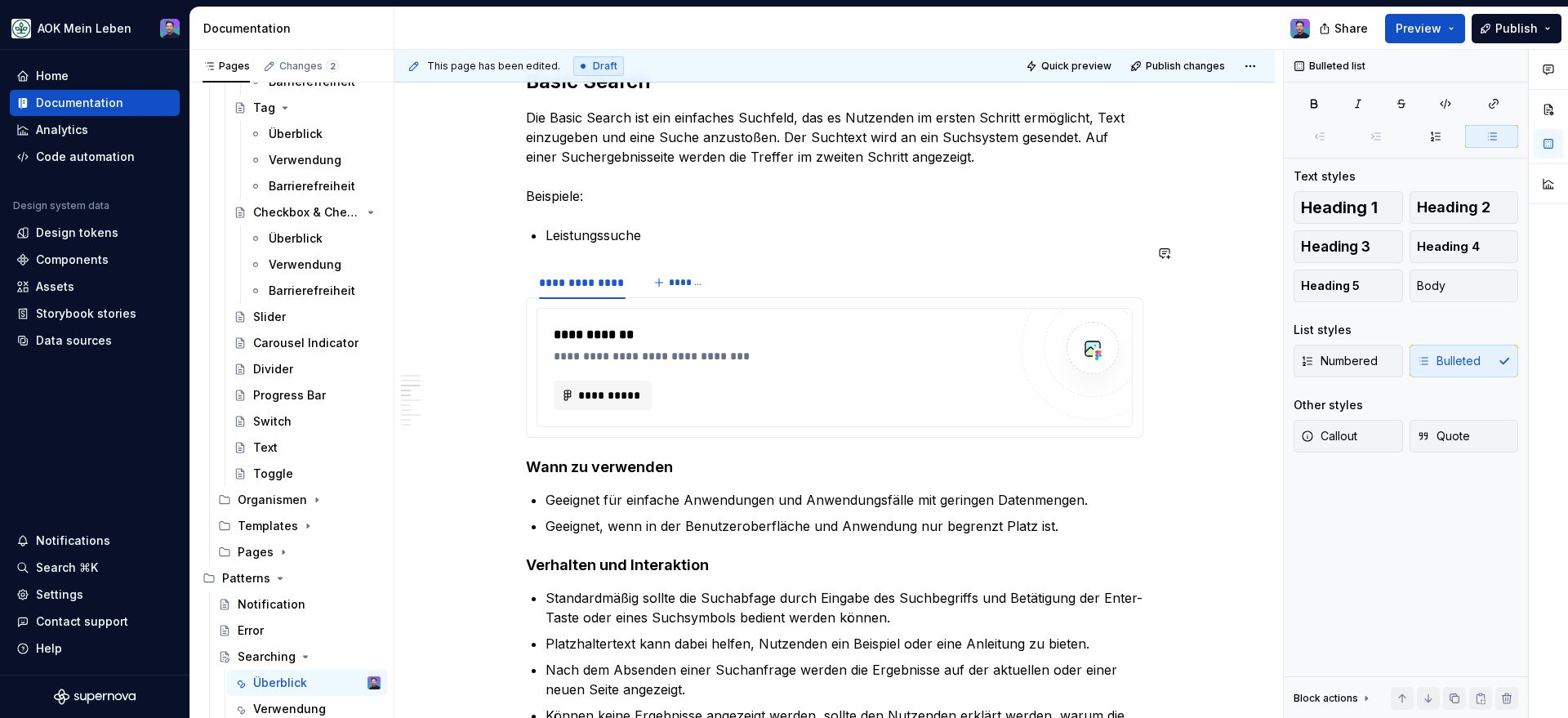
click at [783, 348] on div "**********" at bounding box center [780, 356] width 454 height 16
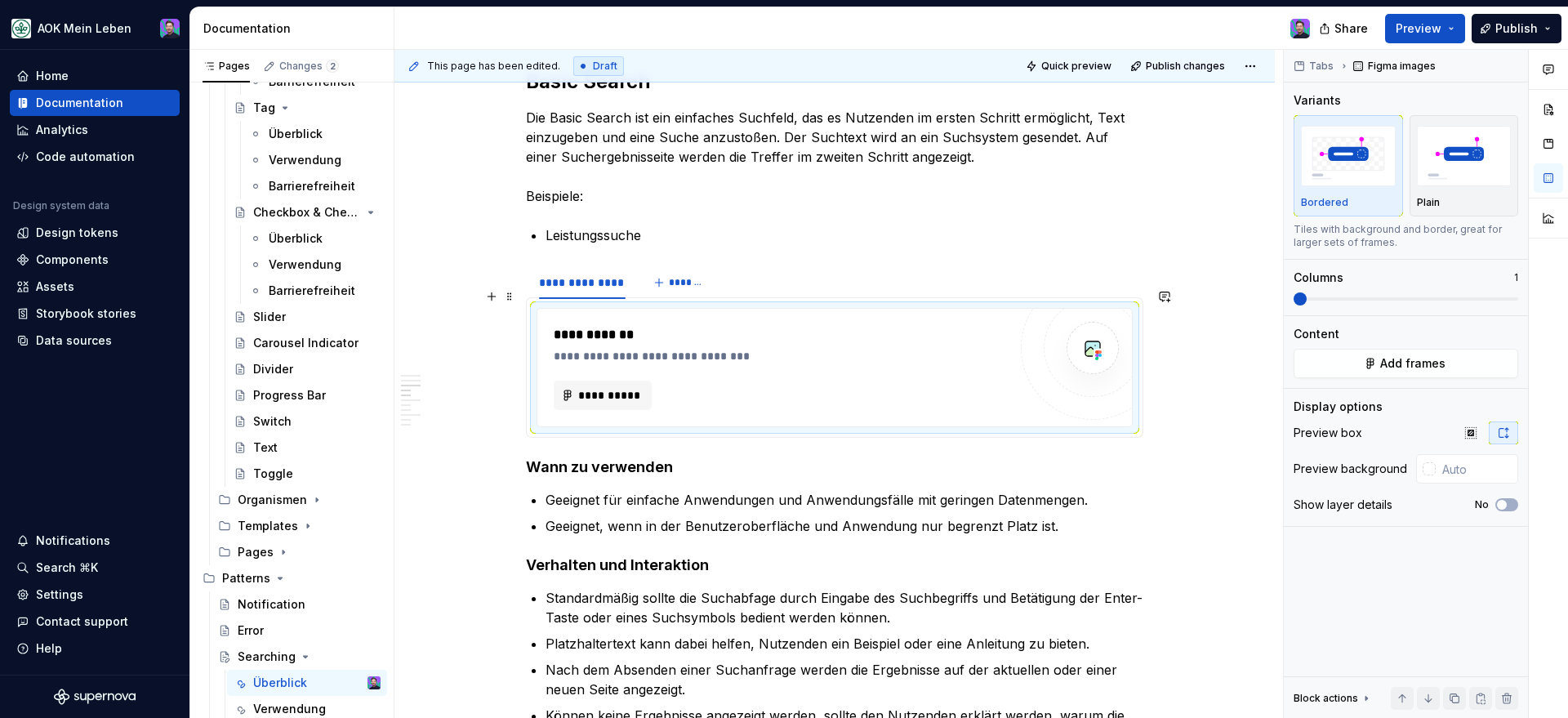
click at [872, 308] on div "**********" at bounding box center [834, 367] width 596 height 119
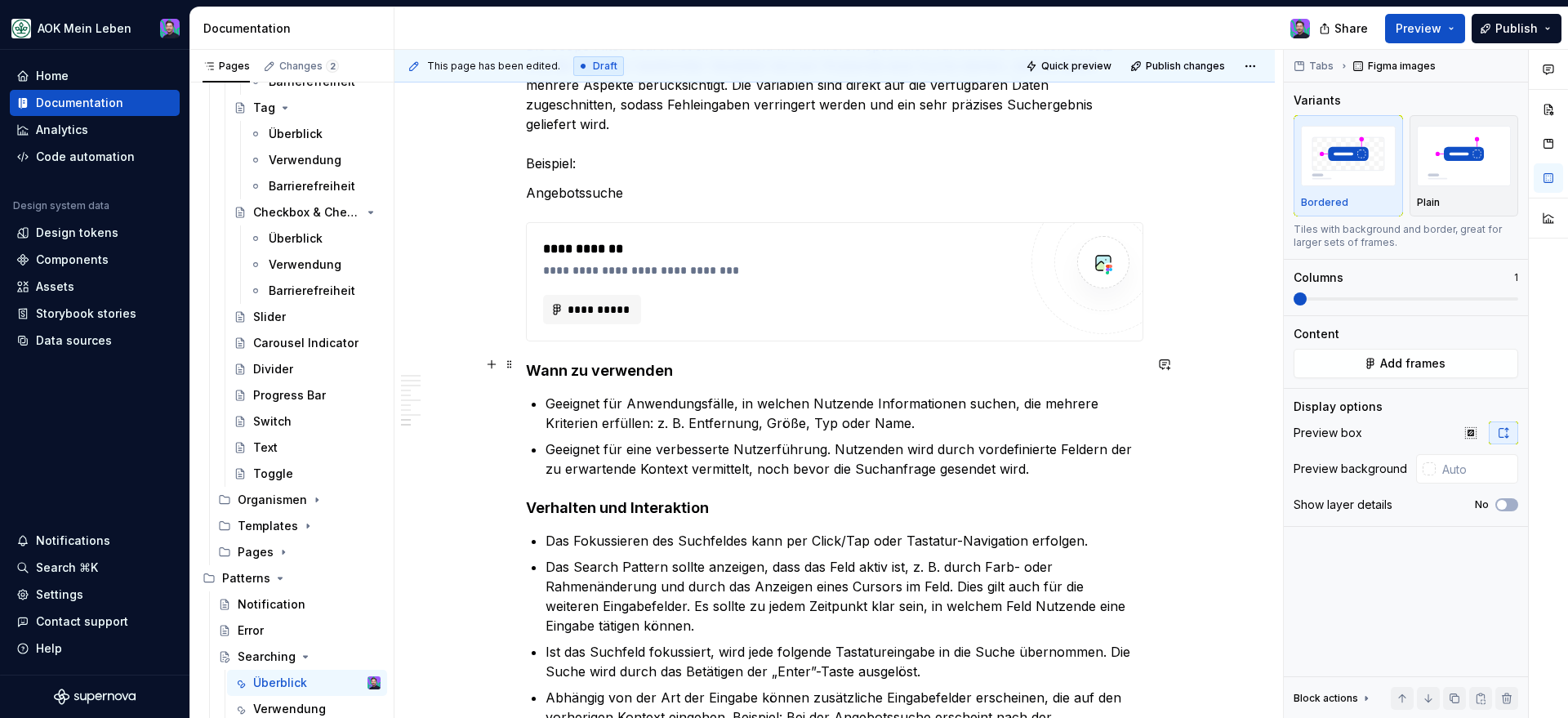
scroll to position [2769, 0]
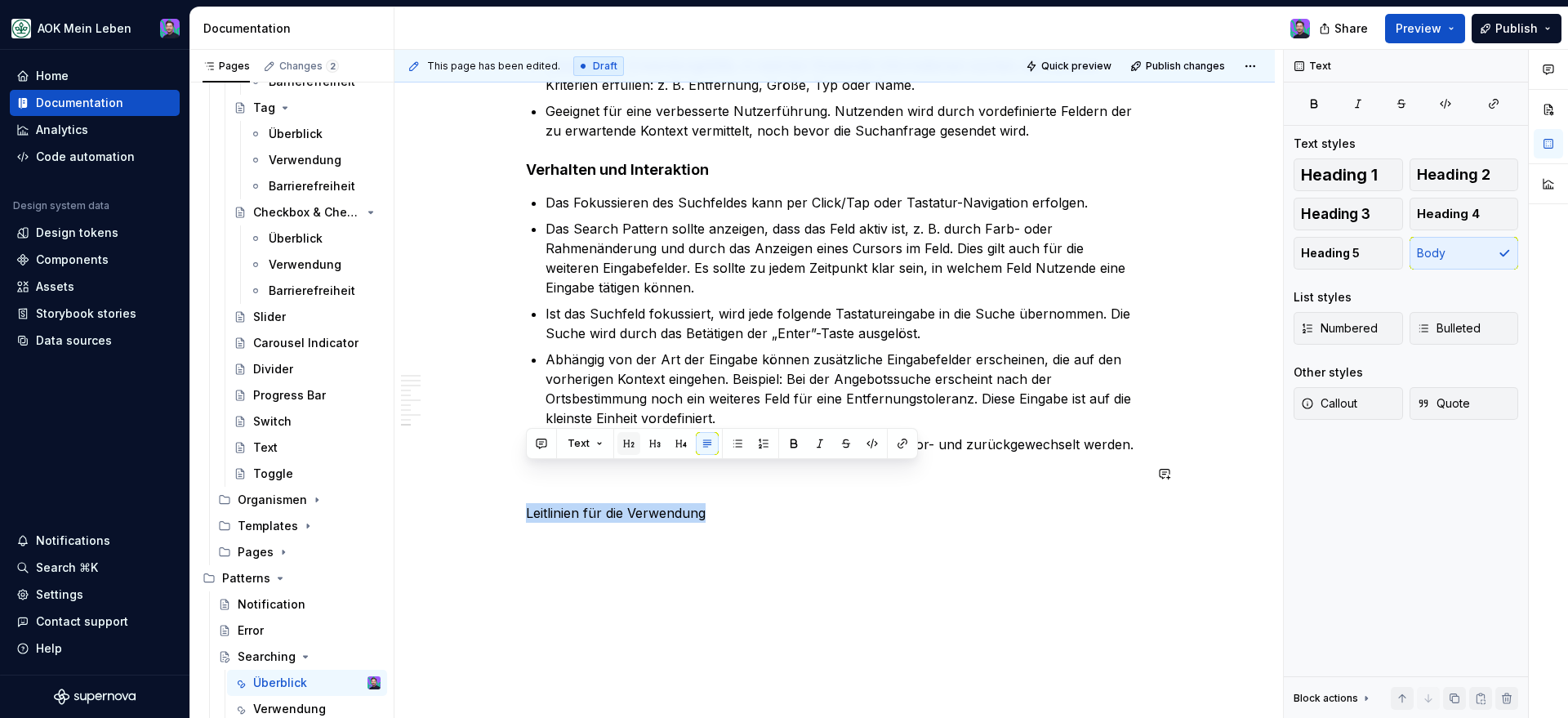
click at [630, 443] on button "button" at bounding box center [629, 443] width 23 height 23
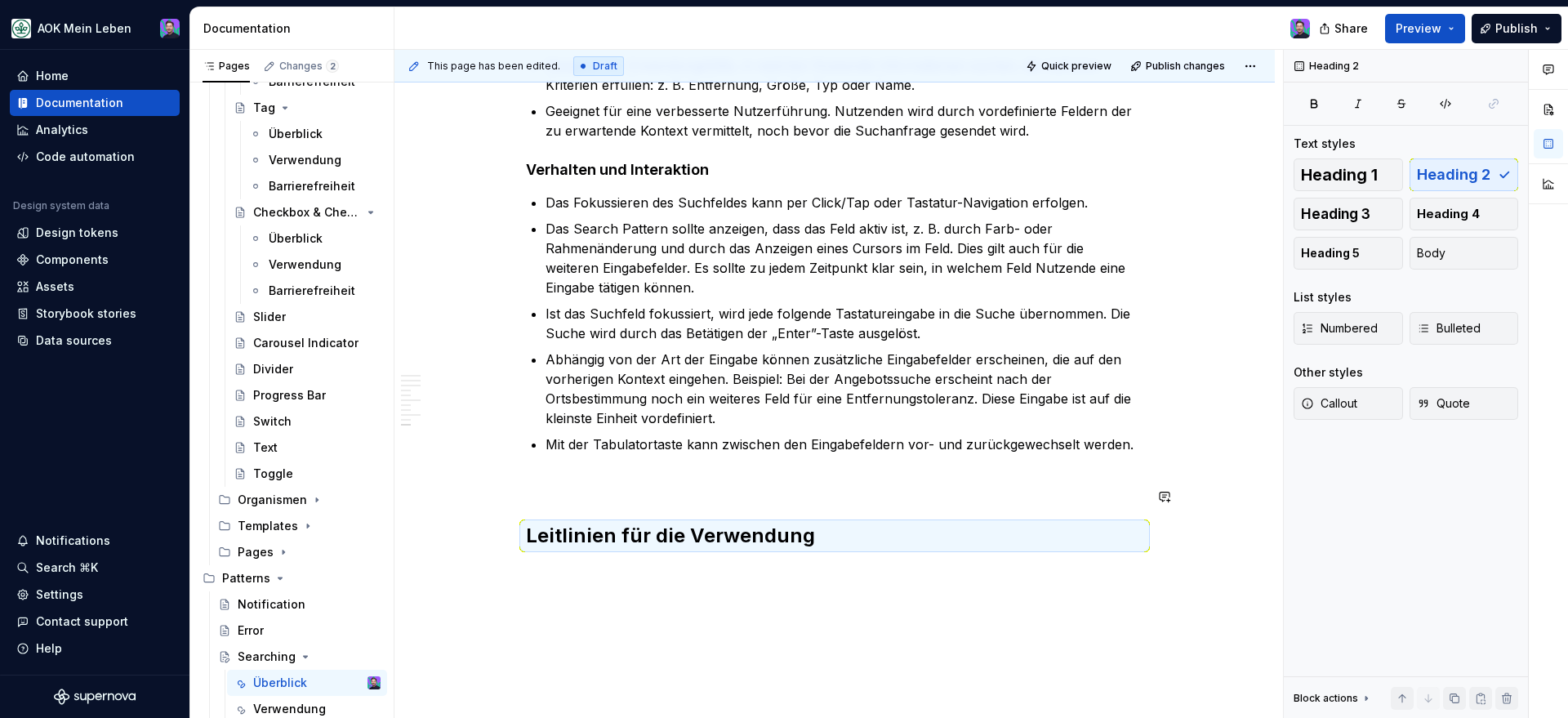
click at [595, 542] on div "This page has been edited. Draft Quick preview Publish changes Searching Das Se…" at bounding box center [839, 383] width 888 height 669
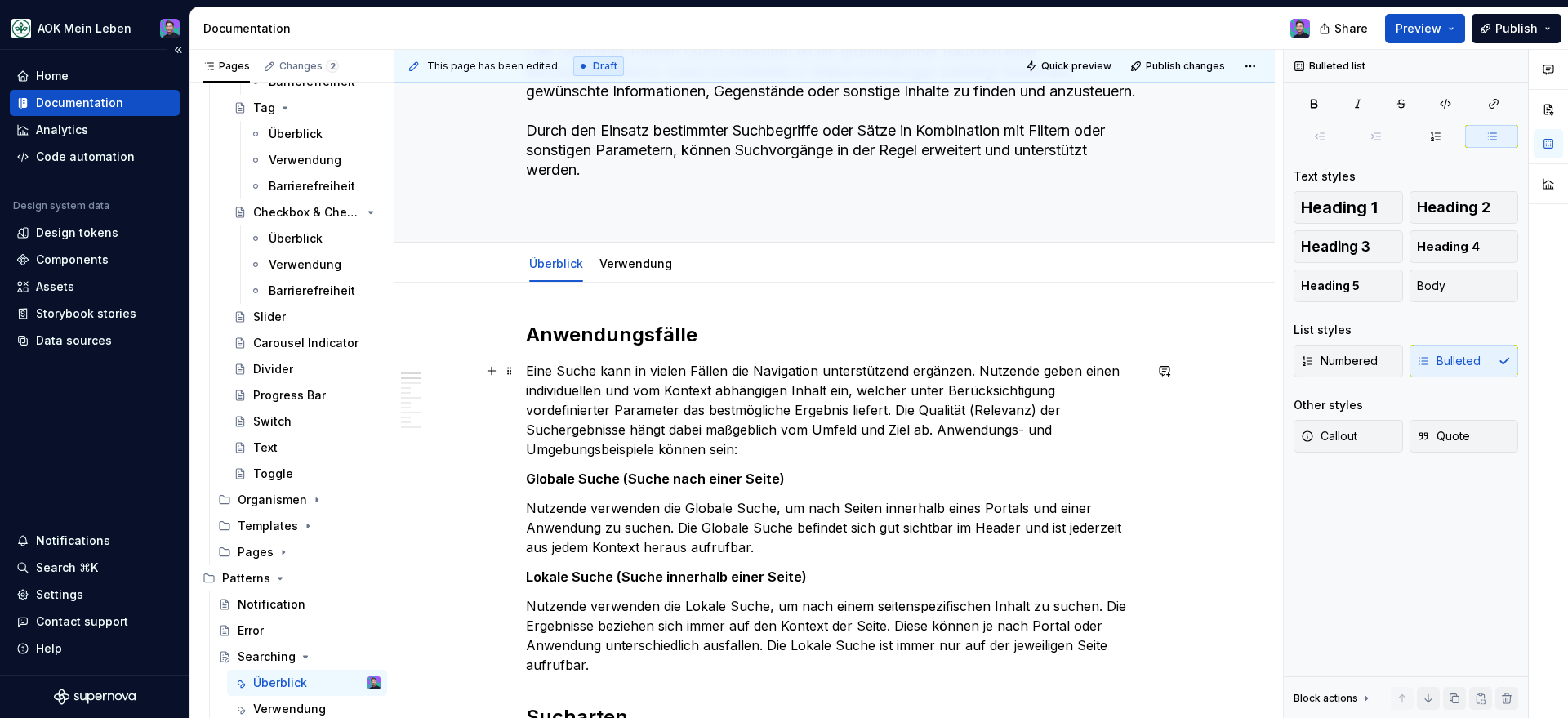
scroll to position [153, 0]
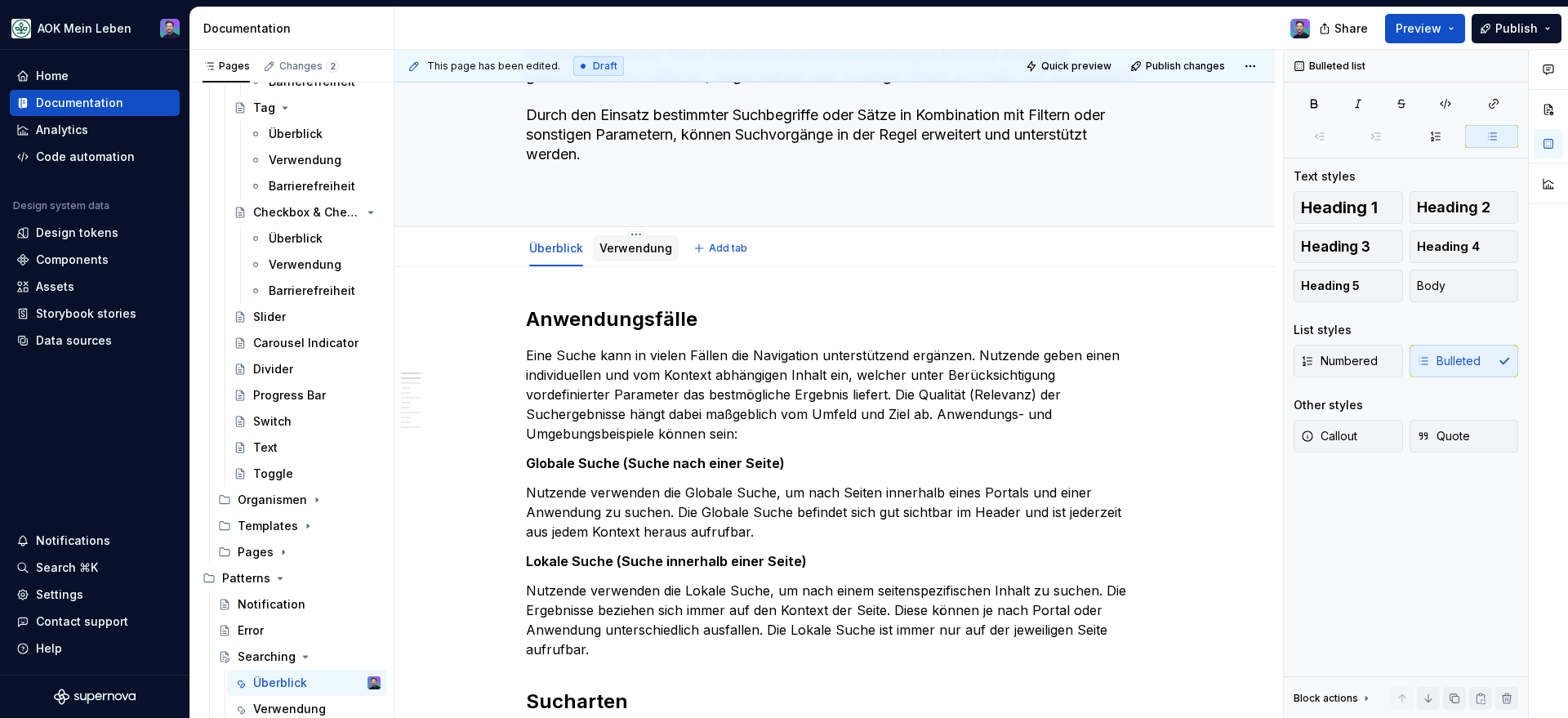
click at [638, 249] on link "Verwendung" at bounding box center [635, 247] width 72 height 14
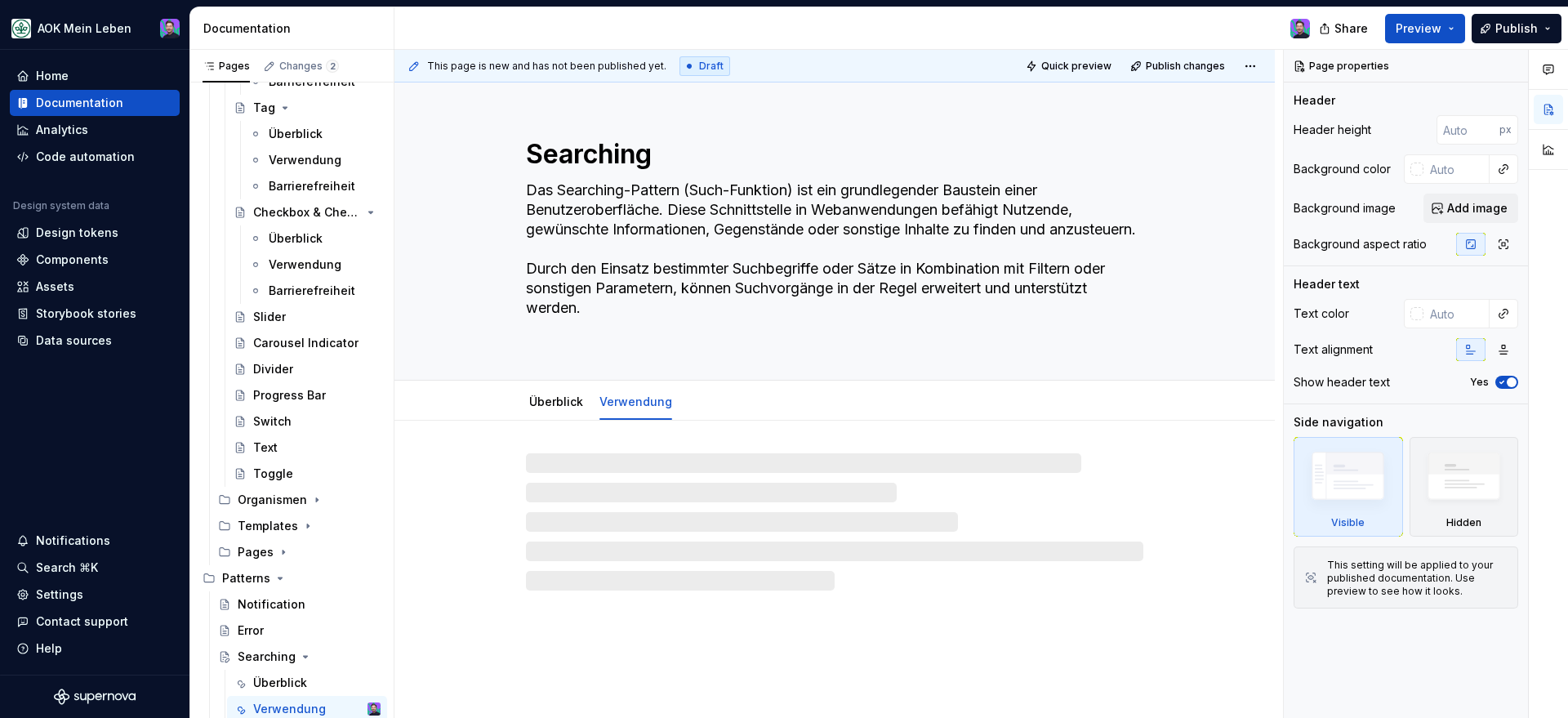
click at [589, 499] on div at bounding box center [834, 522] width 617 height 137
type textarea "*"
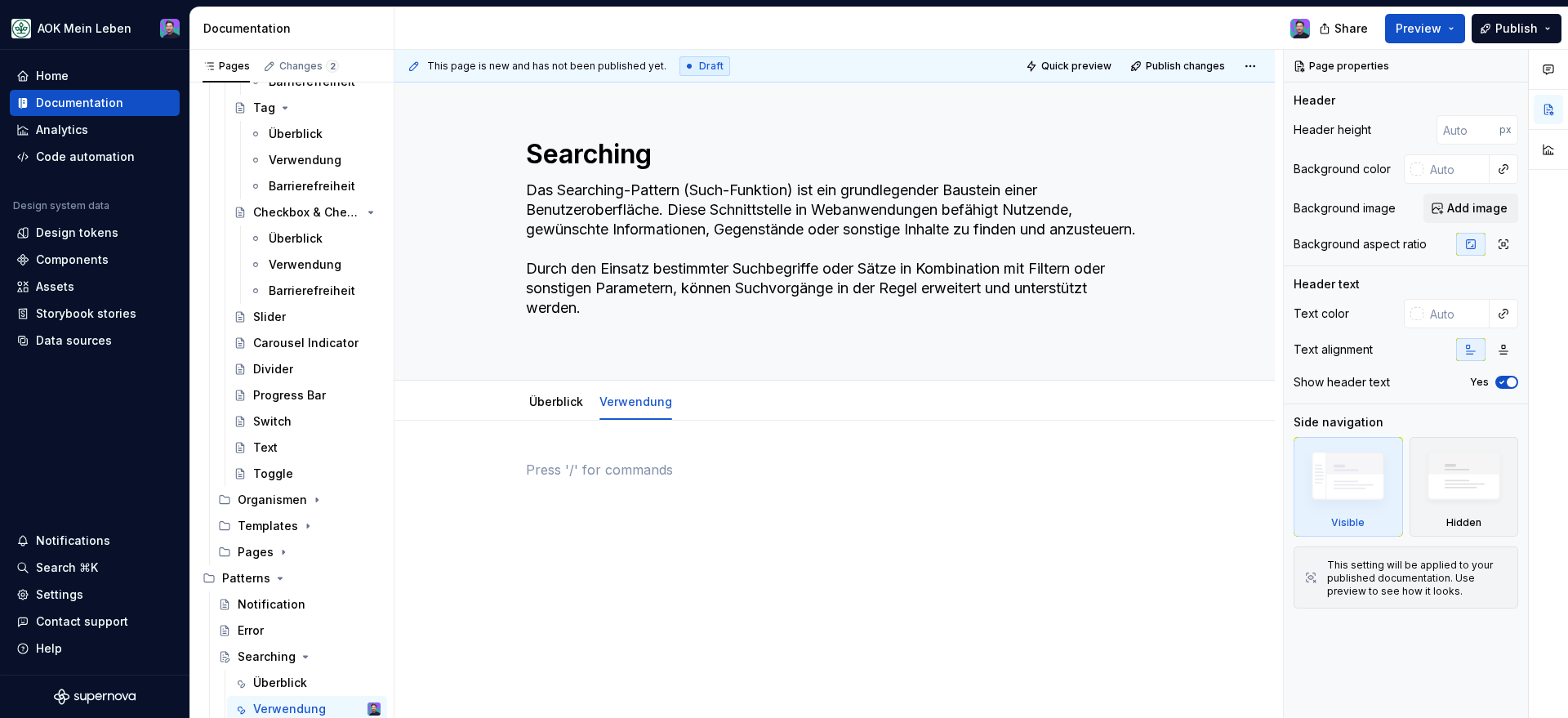
click at [589, 488] on div at bounding box center [834, 490] width 617 height 62
paste div
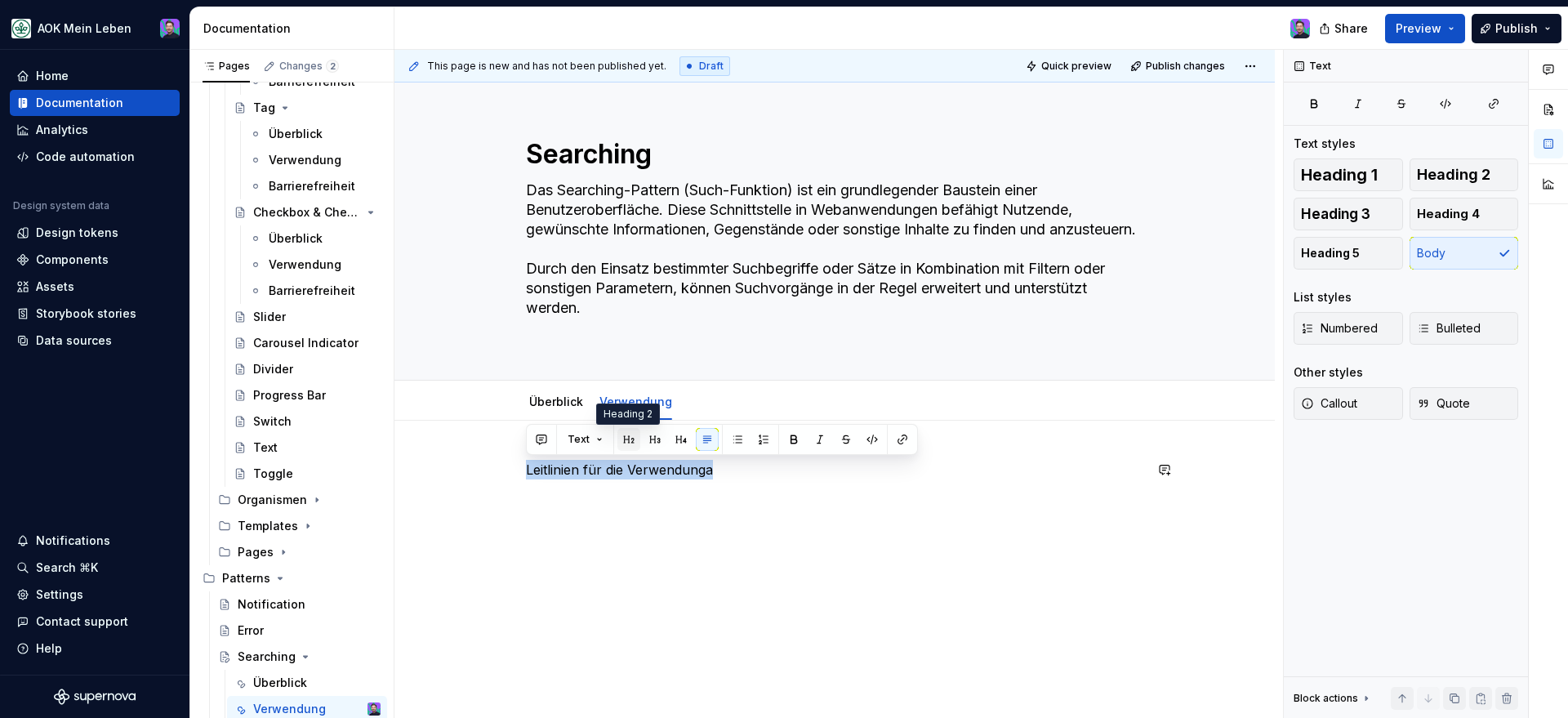
click at [630, 445] on button "button" at bounding box center [629, 439] width 23 height 23
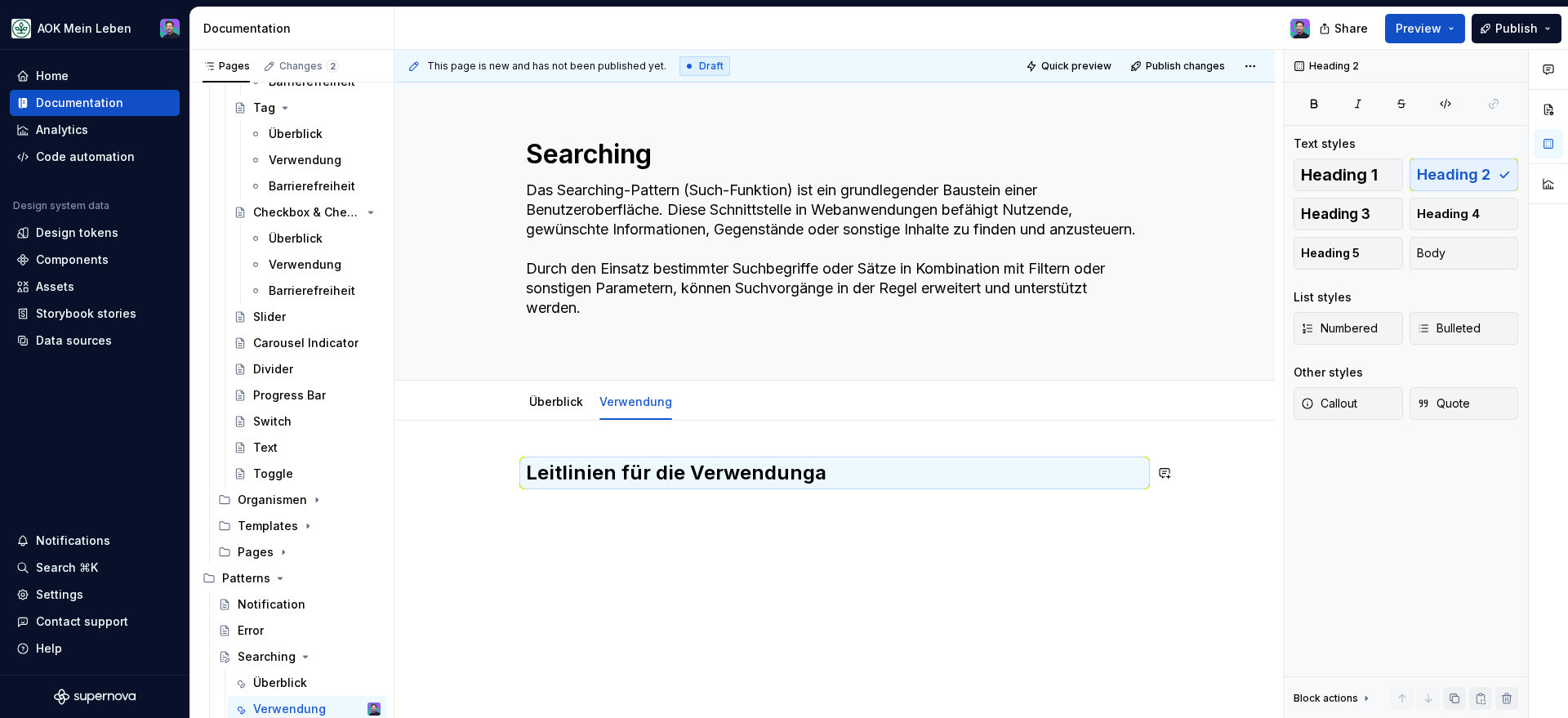
click at [598, 548] on div "Leitlinien für die Verwendunga" at bounding box center [835, 589] width 881 height 337
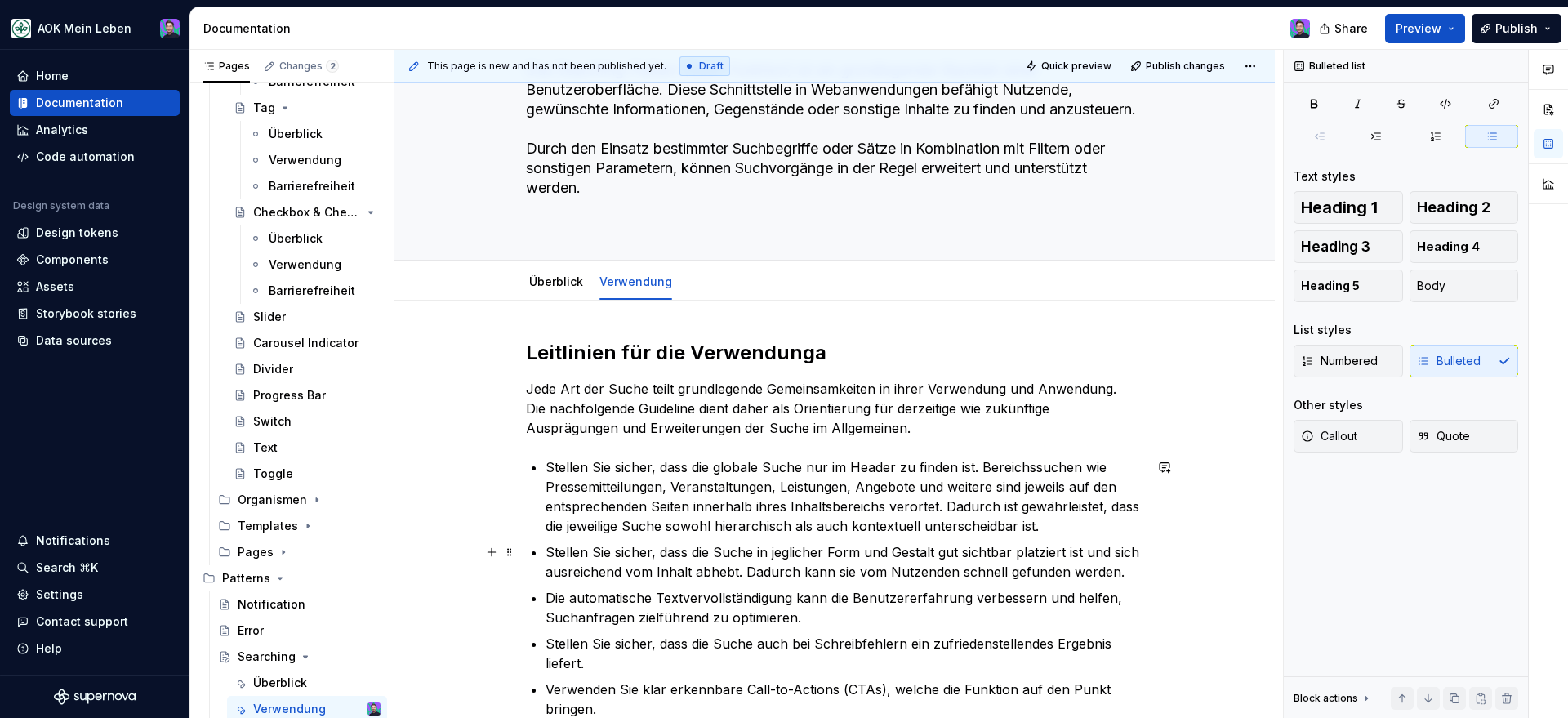
scroll to position [70, 0]
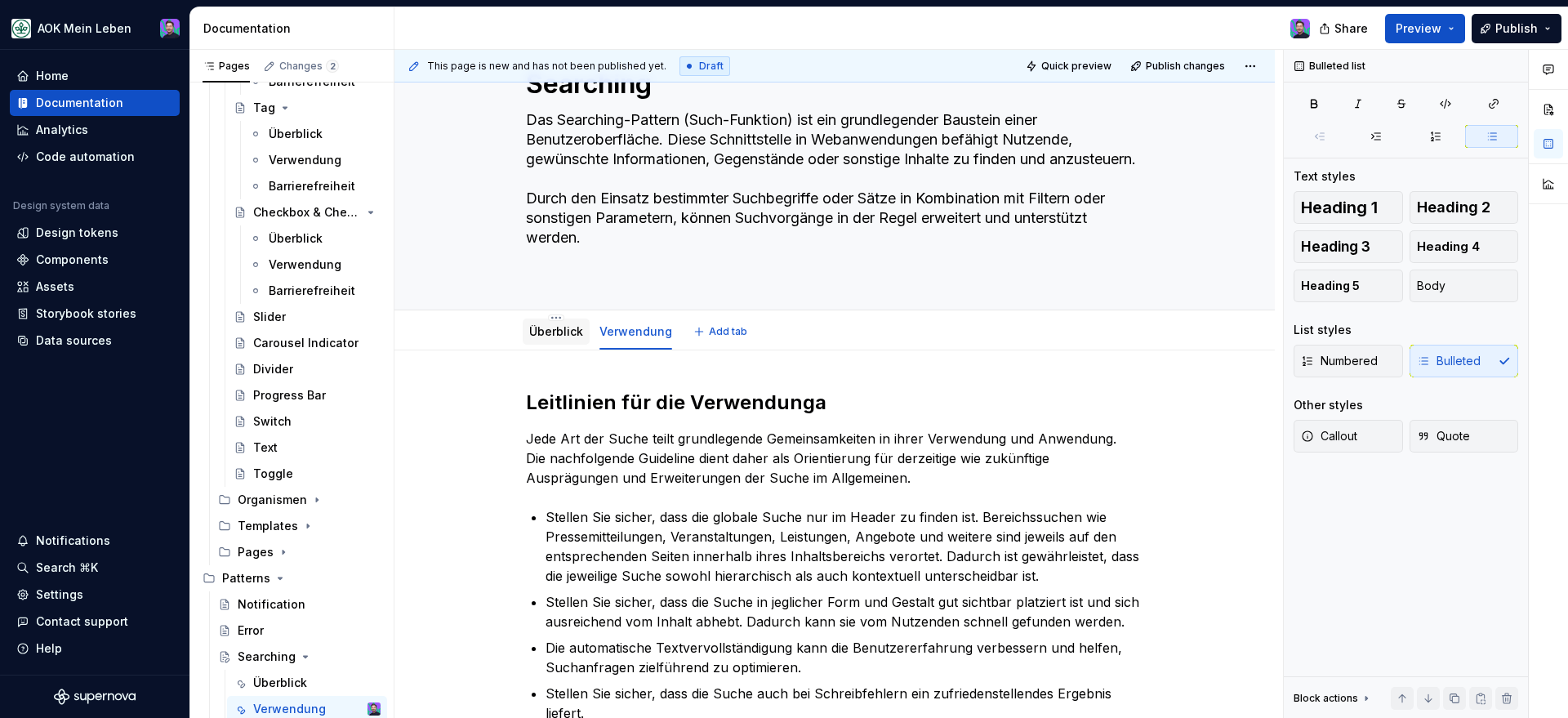
click at [562, 329] on link "Überblick" at bounding box center [555, 331] width 54 height 14
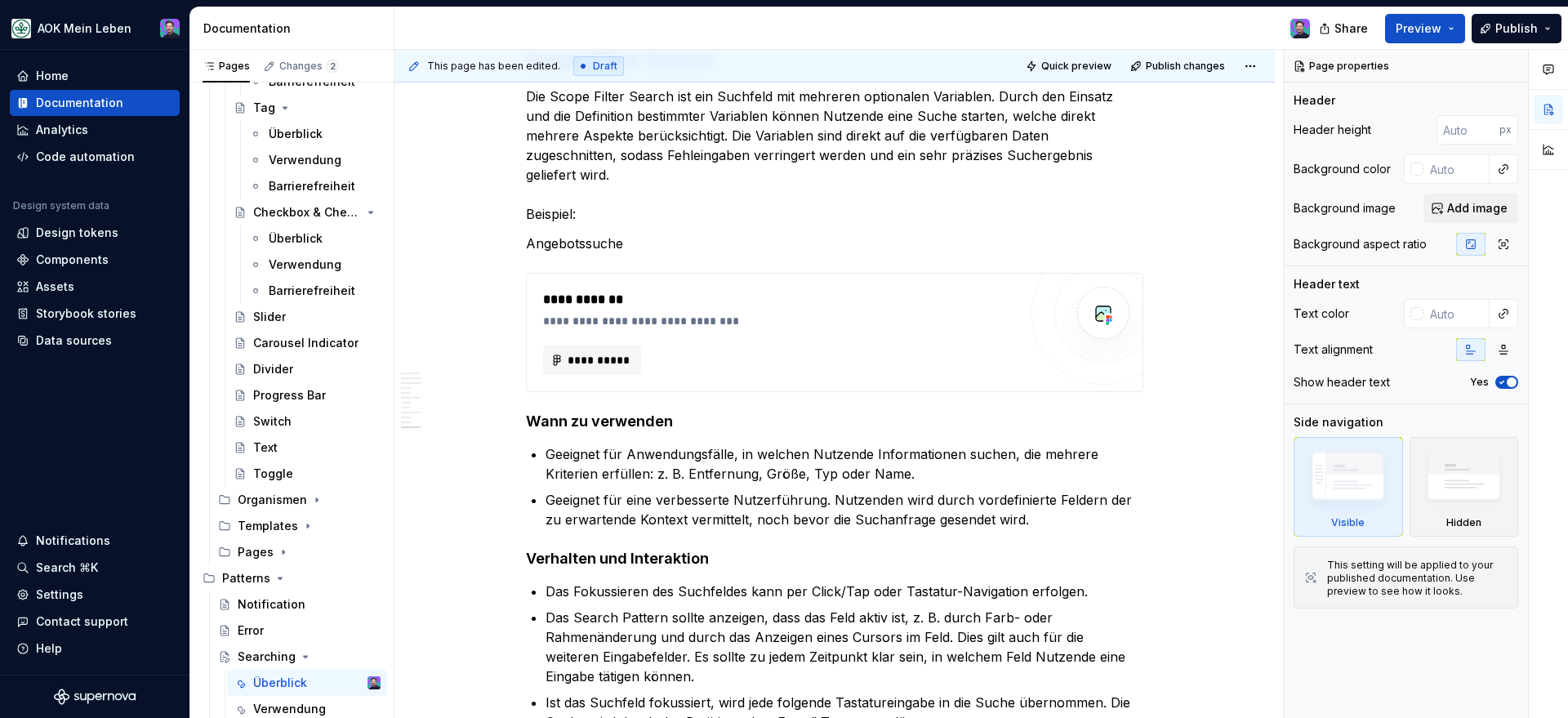
scroll to position [2965, 0]
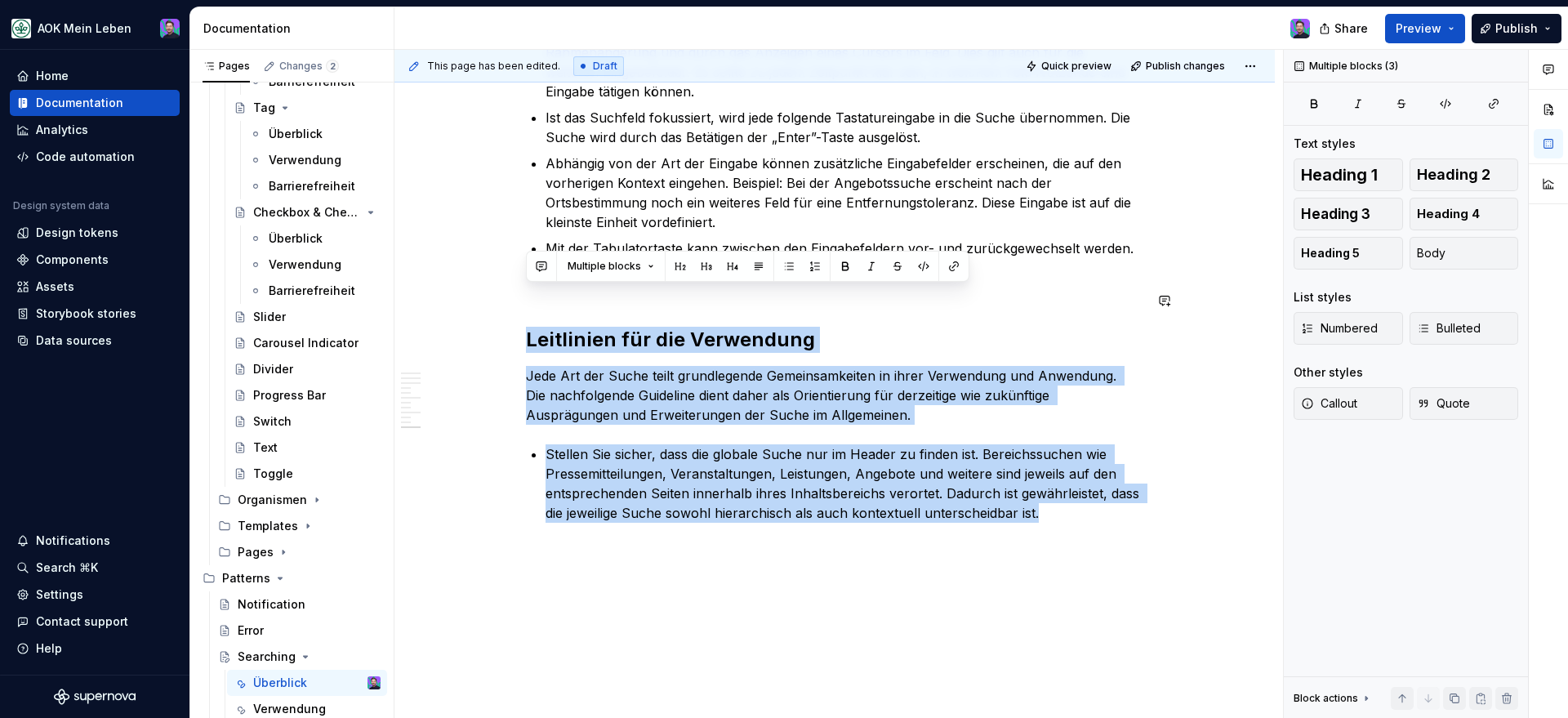
drag, startPoint x: 1057, startPoint y: 498, endPoint x: 513, endPoint y: 271, distance: 589.5
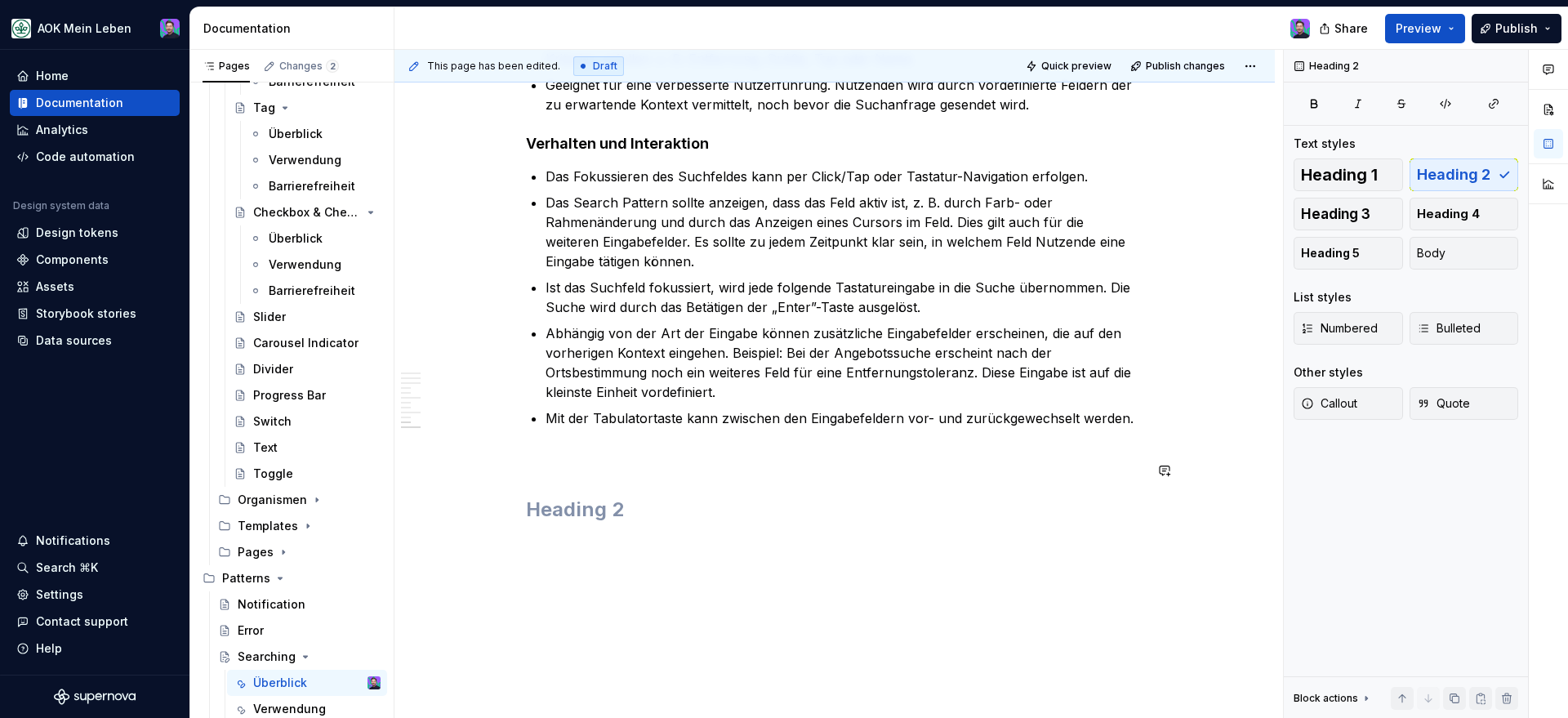
scroll to position [2756, 0]
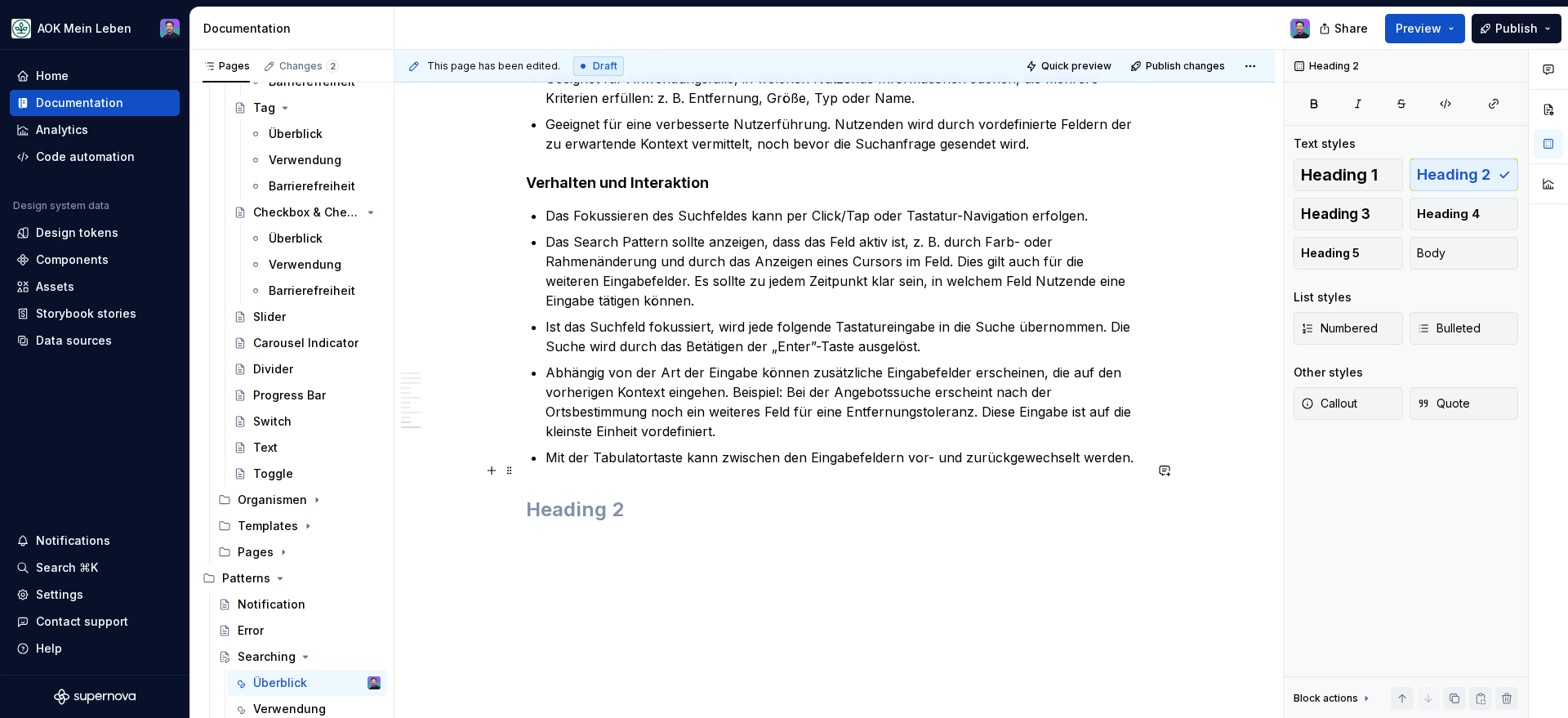
click at [583, 496] on h2 at bounding box center [834, 509] width 617 height 26
drag, startPoint x: 639, startPoint y: 514, endPoint x: 599, endPoint y: 480, distance: 52.5
click at [599, 480] on div "This page has been edited. Draft Quick preview Publish changes Searching Das Se…" at bounding box center [839, 383] width 888 height 669
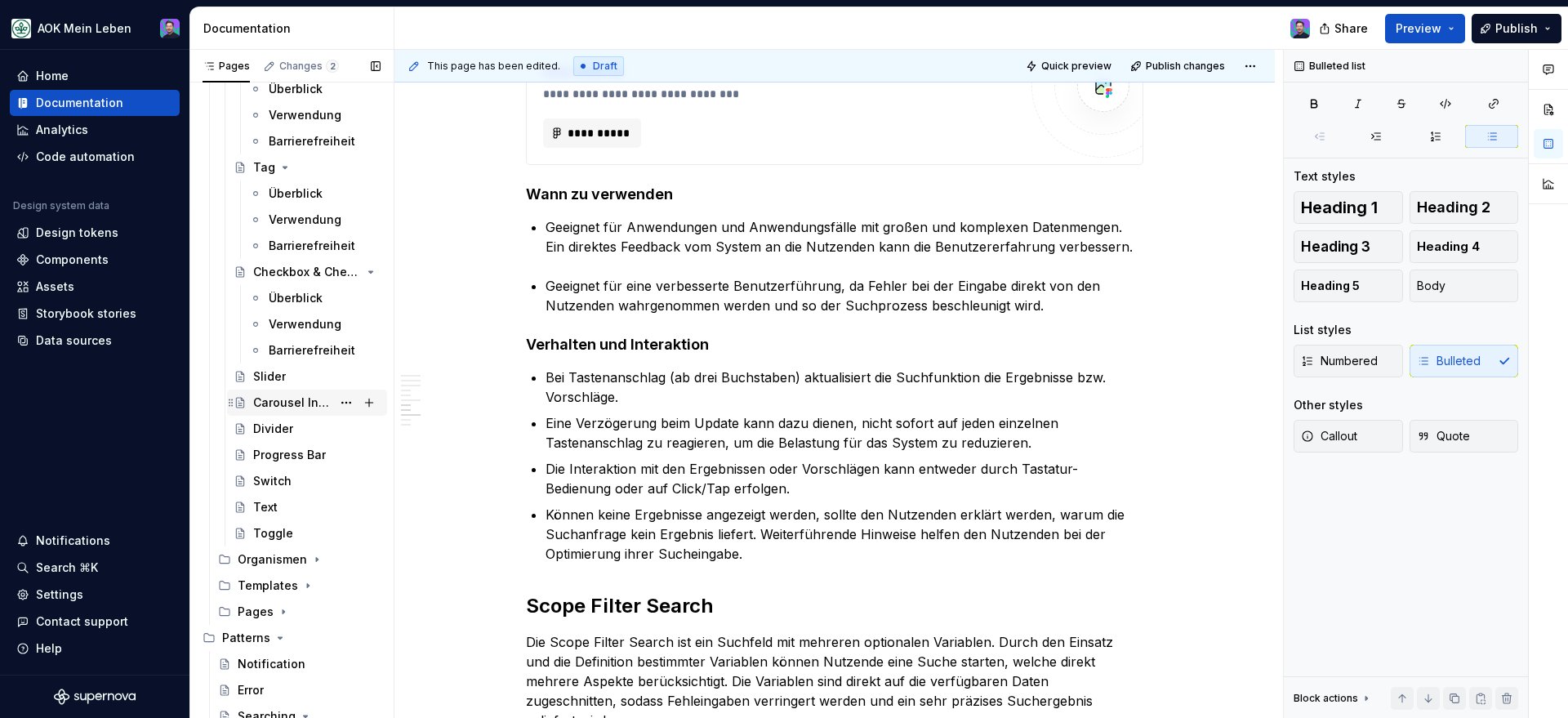
scroll to position [1795, 0]
click at [301, 359] on div "Barrierefreiheit" at bounding box center [325, 350] width 112 height 23
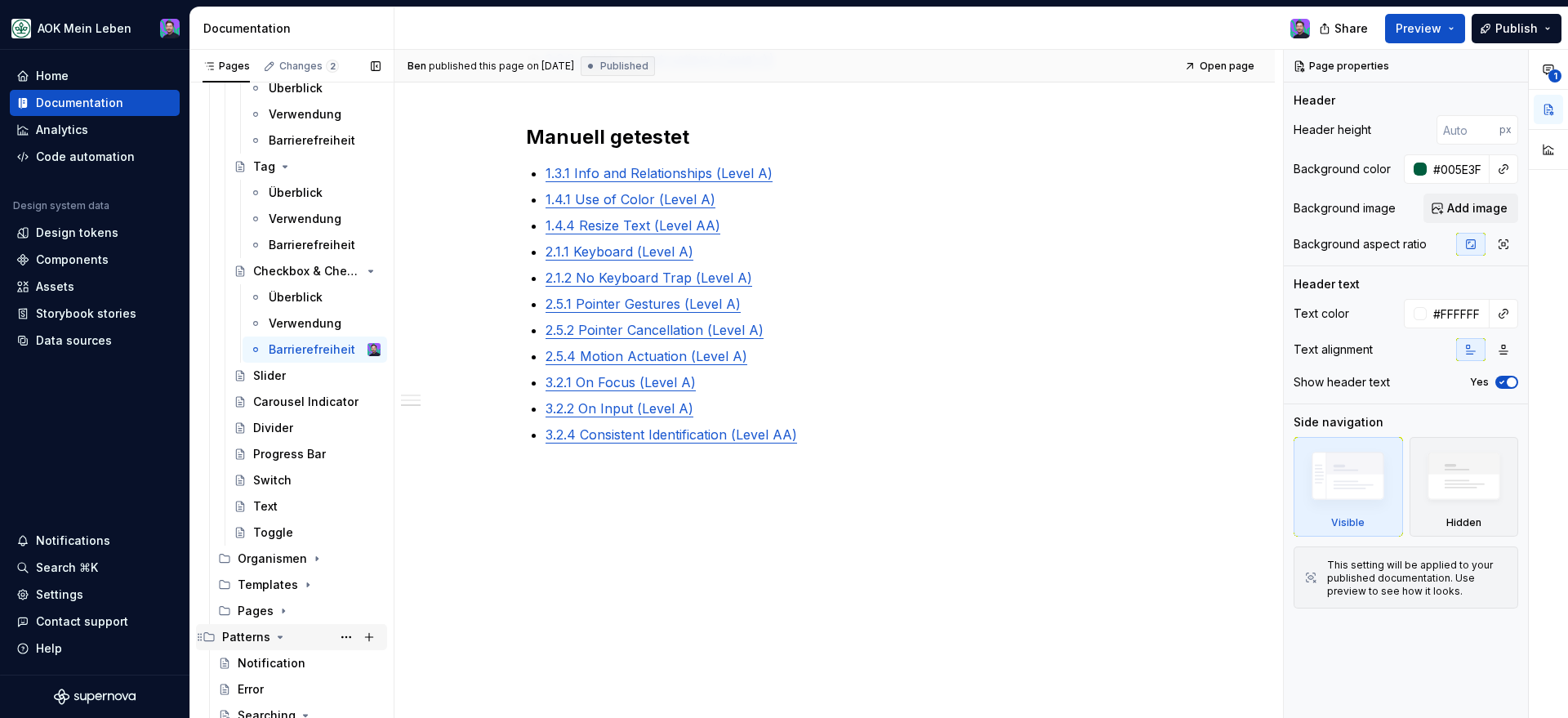
scroll to position [1853, 0]
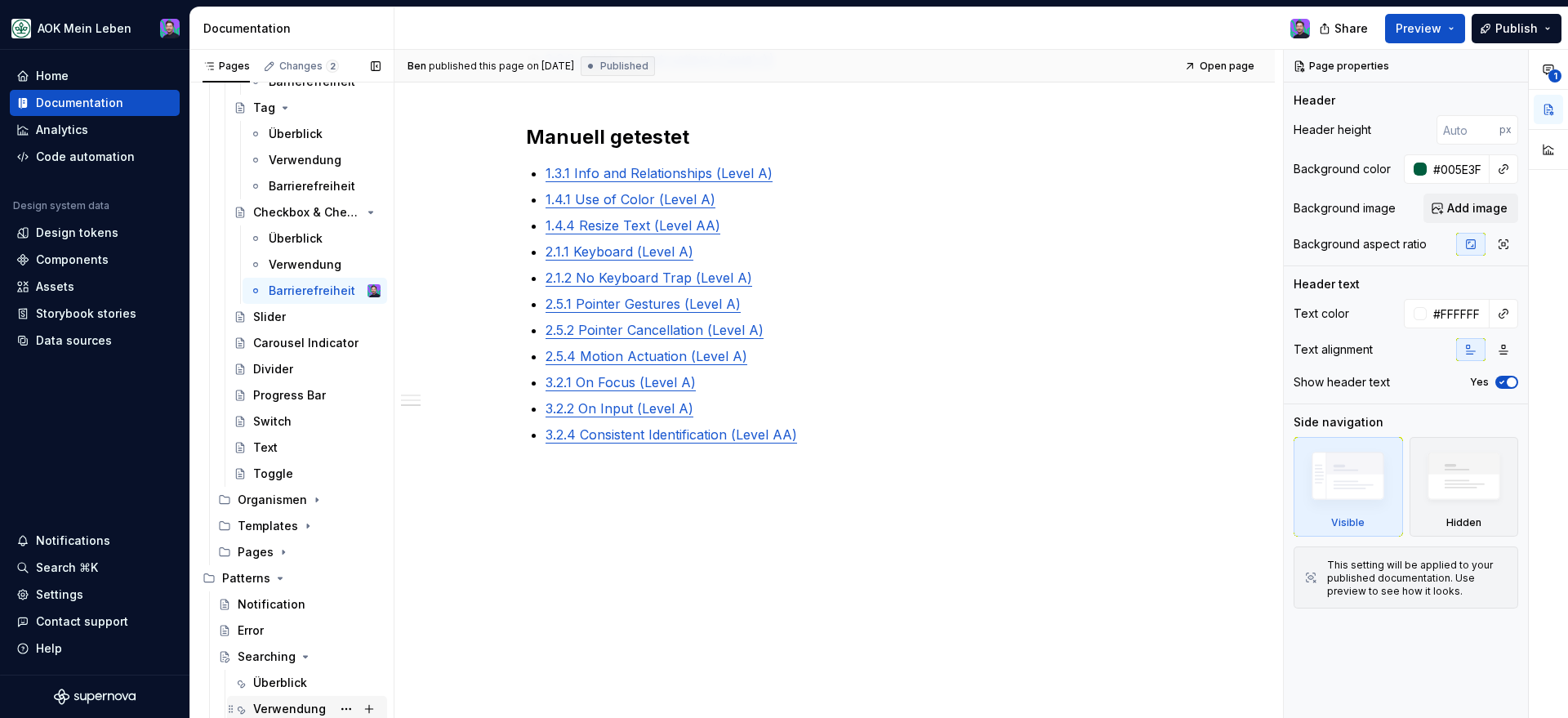
click at [276, 704] on div "Verwendung" at bounding box center [289, 708] width 72 height 16
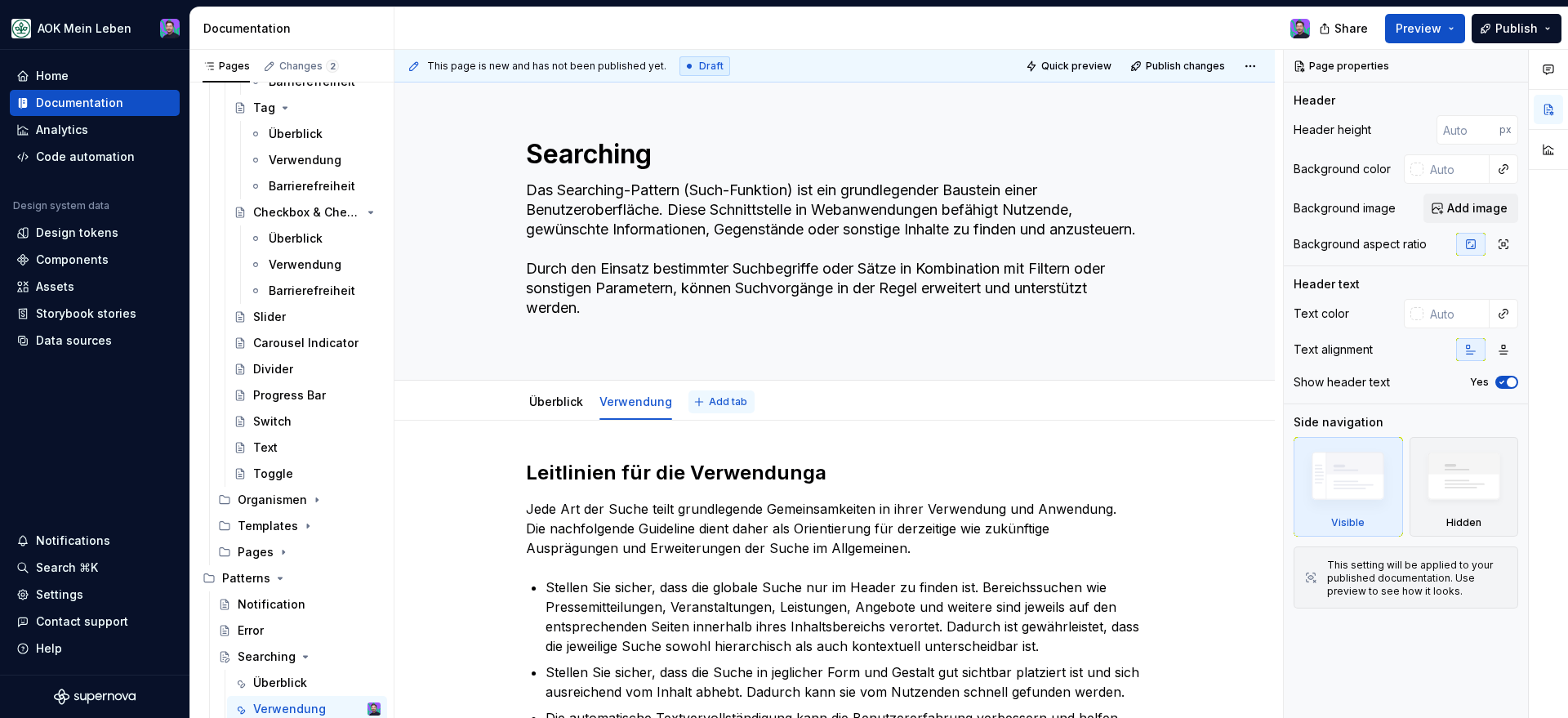
type textarea "*"
click at [708, 407] on span "Add tab" at bounding box center [727, 402] width 38 height 13
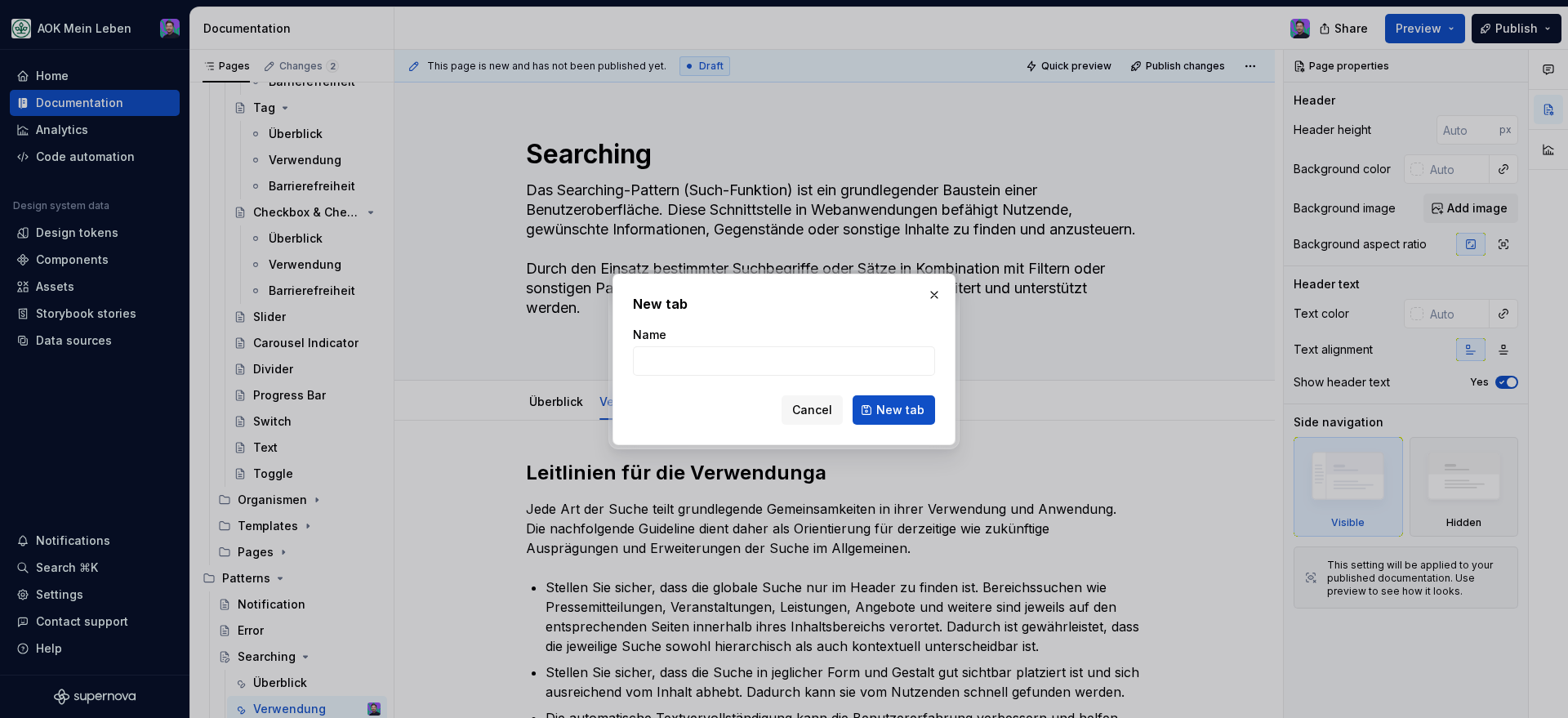
type input "B"
type textarea "*"
type input "Bar"
type textarea "*"
type input "Barrierefreiheit"
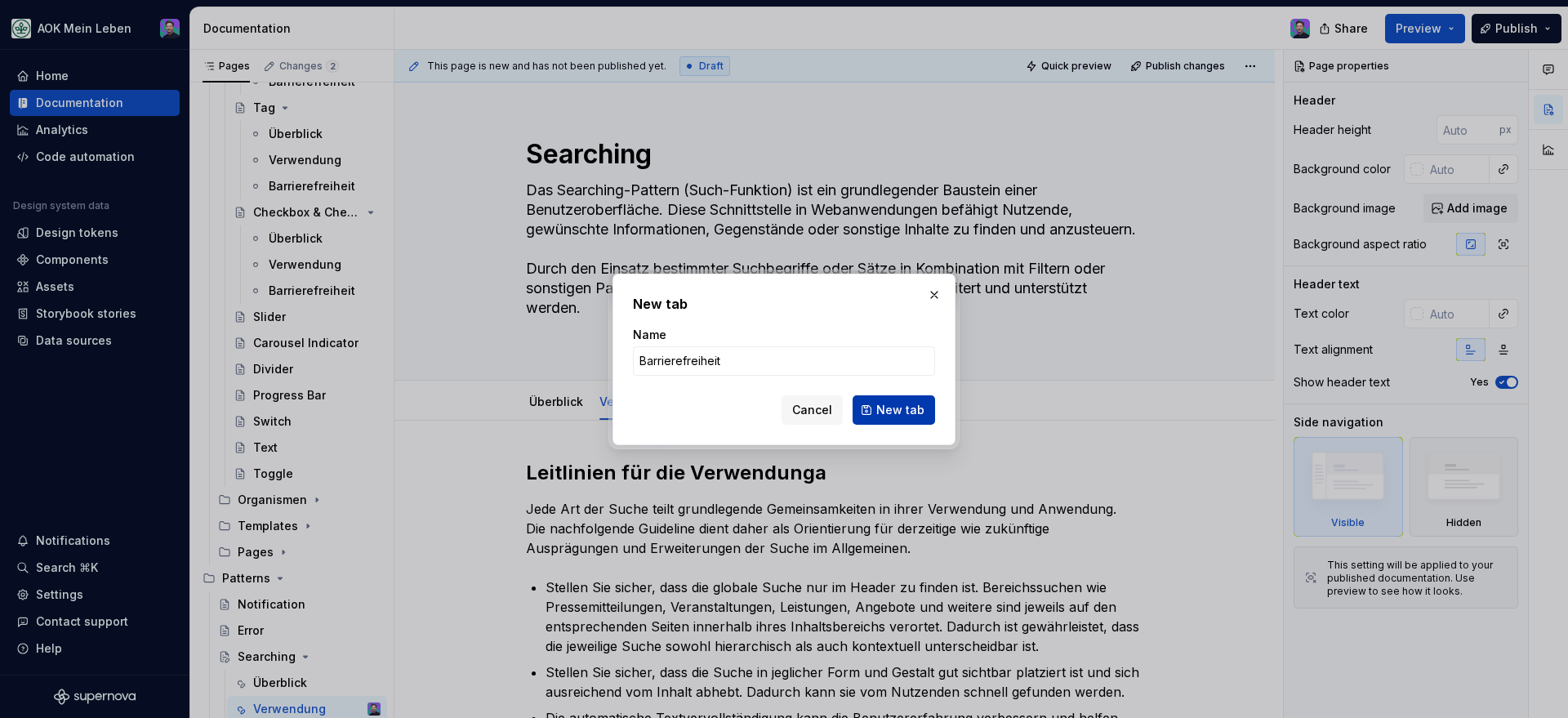
click at [885, 414] on span "New tab" at bounding box center [900, 409] width 48 height 16
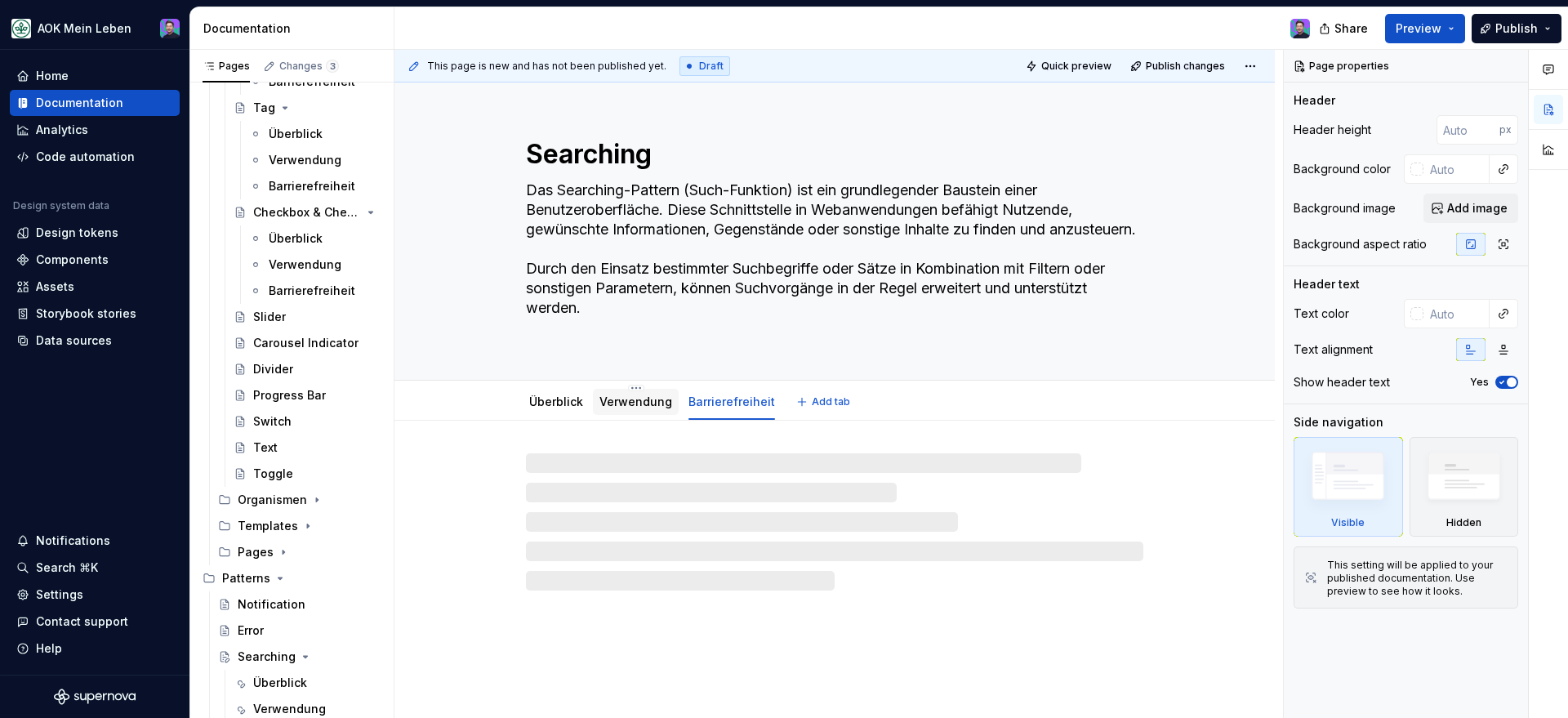
click at [627, 409] on div "Verwendung" at bounding box center [635, 401] width 72 height 16
click at [607, 411] on div "Verwendung" at bounding box center [635, 401] width 72 height 20
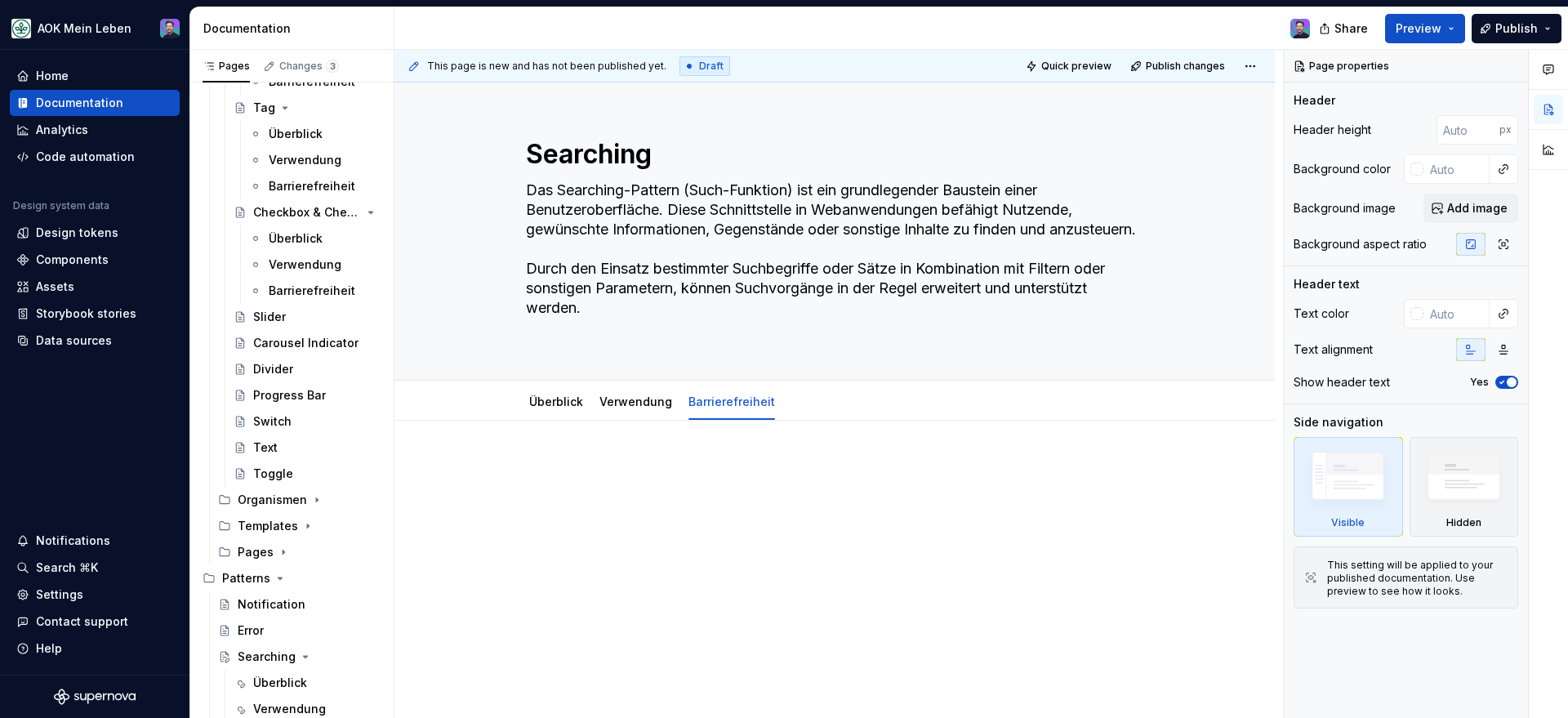
click at [609, 420] on div at bounding box center [835, 589] width 881 height 337
click at [610, 418] on div "Überblick Verwendung Barrierefreiheit" at bounding box center [652, 406] width 272 height 44
click at [610, 417] on div at bounding box center [635, 417] width 86 height 2
click at [610, 422] on div "This page is new and has not been published yet. Draft Quick preview Publish ch…" at bounding box center [839, 383] width 888 height 669
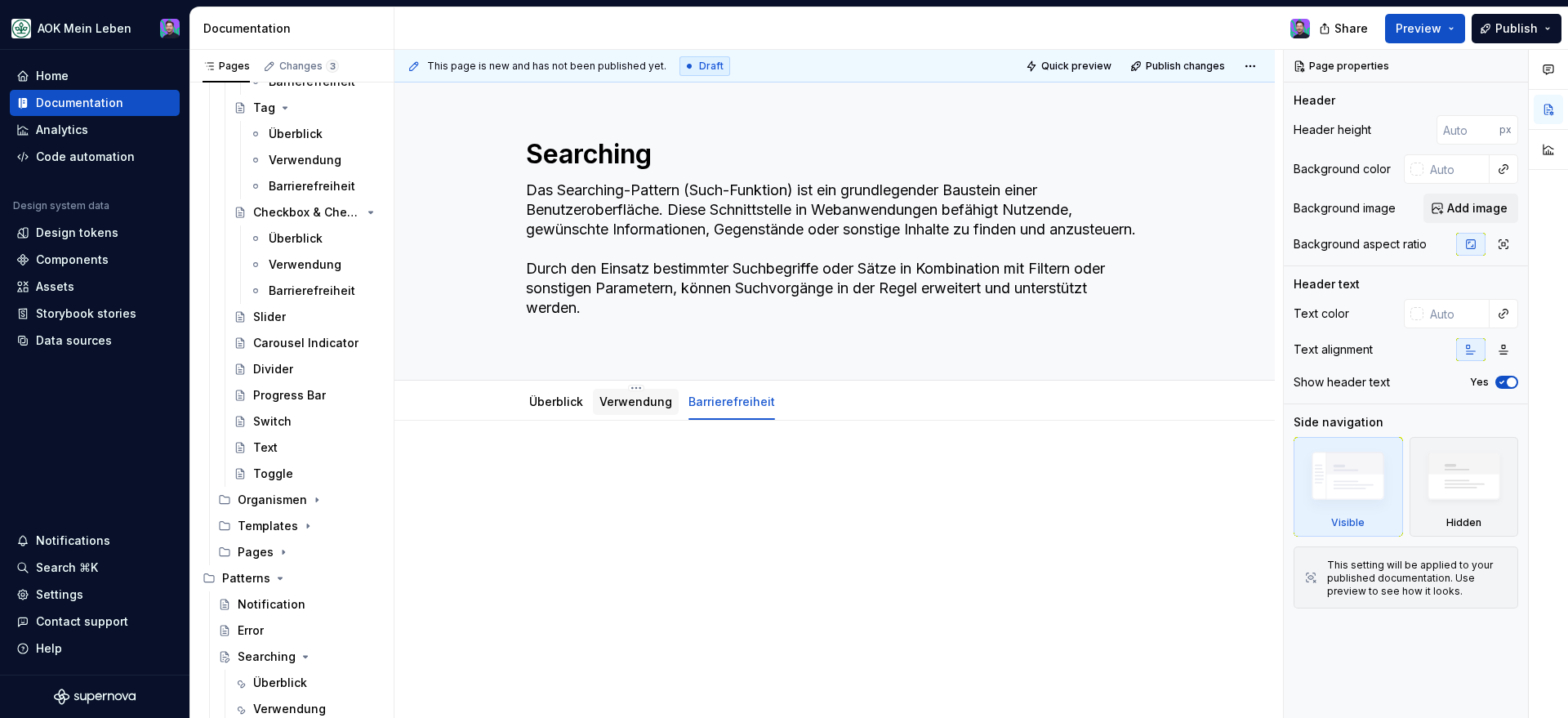
click at [615, 417] on div at bounding box center [635, 417] width 86 height 2
click at [615, 407] on link "Verwendung" at bounding box center [635, 401] width 72 height 14
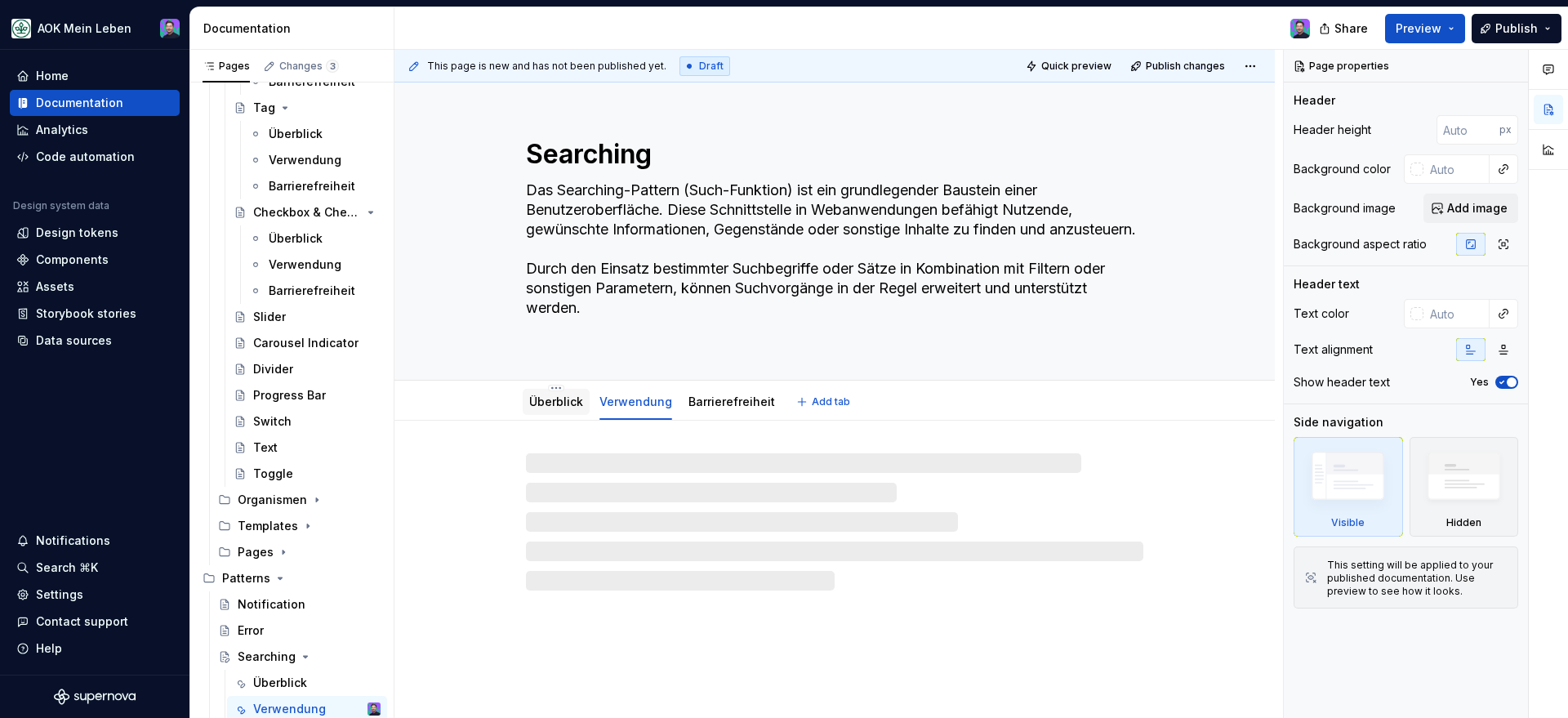
click at [543, 408] on div "Überblick" at bounding box center [555, 401] width 54 height 16
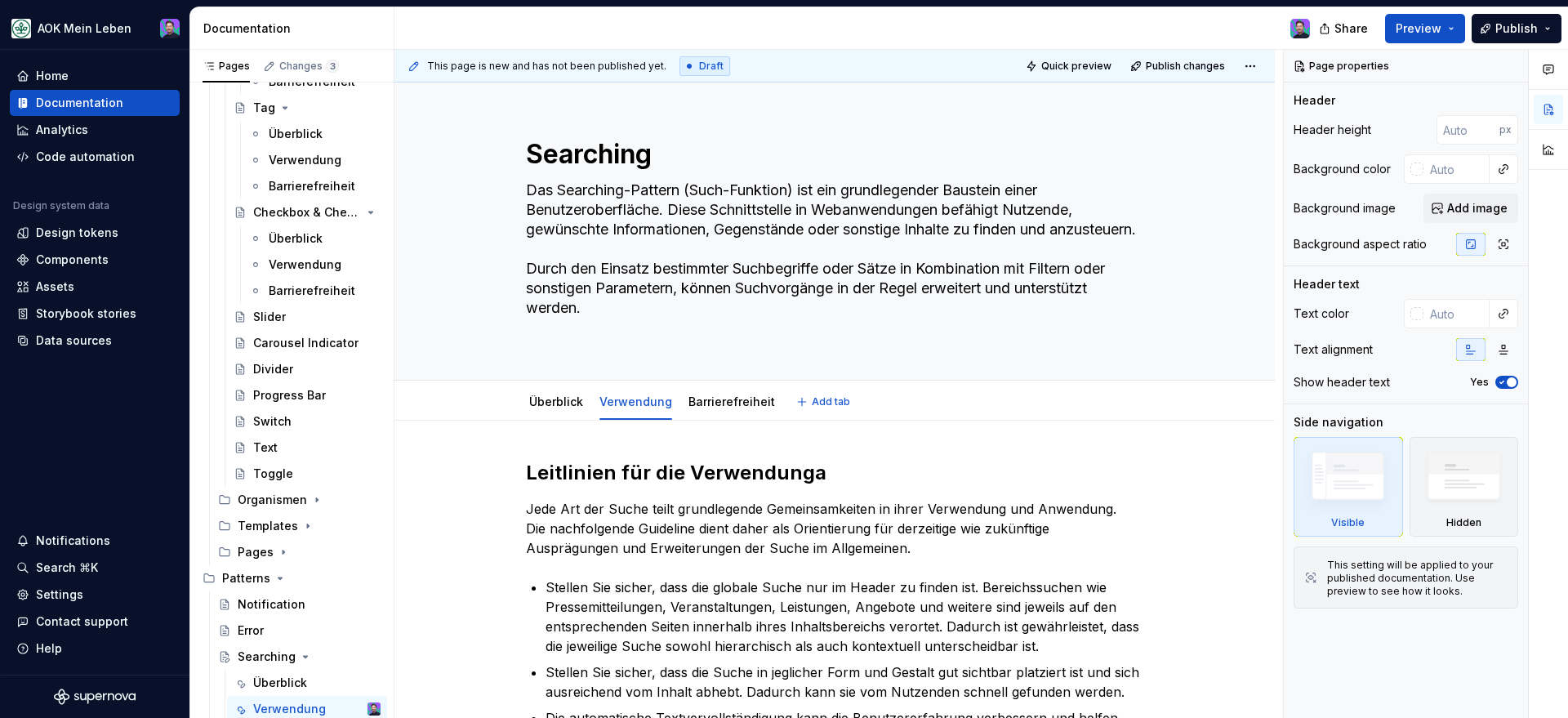
type textarea "*"
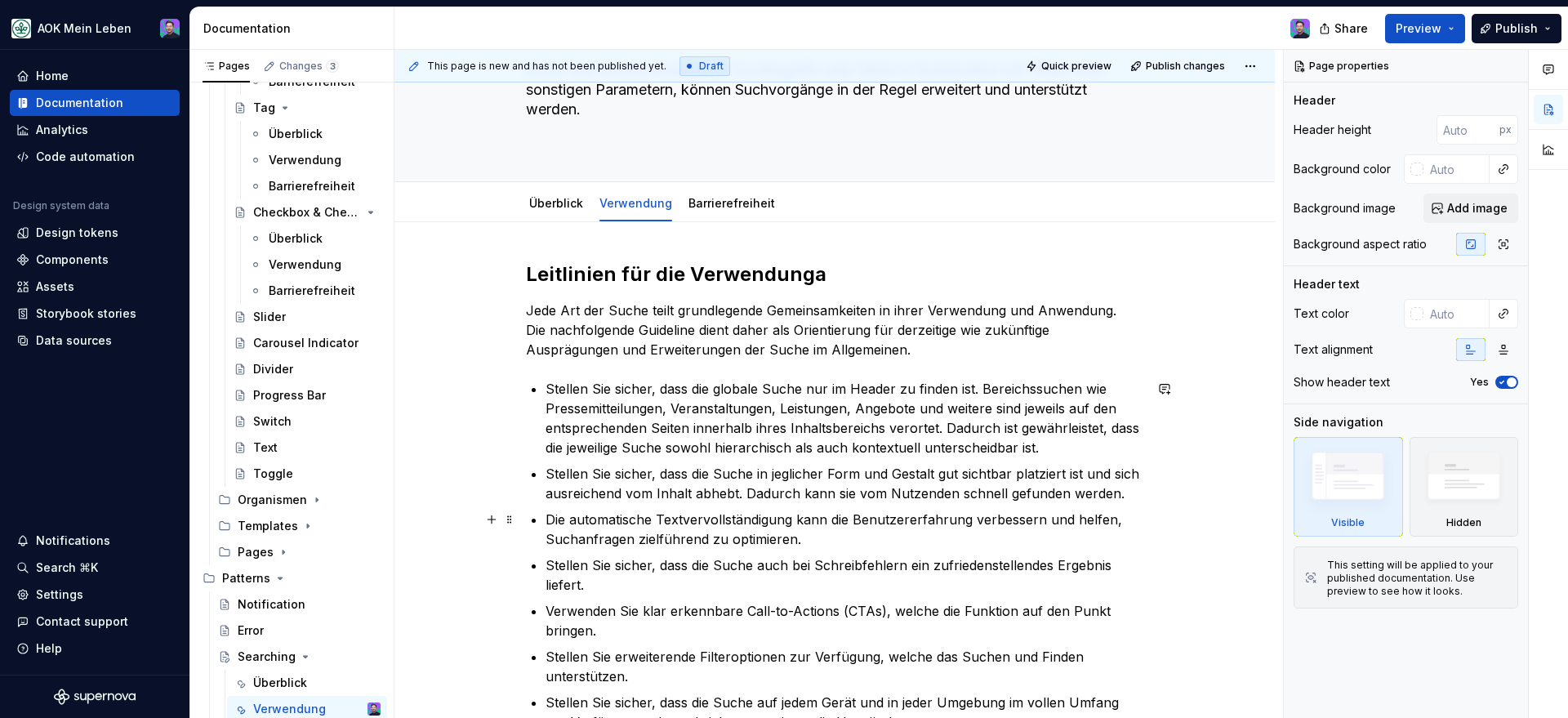
scroll to position [205, 0]
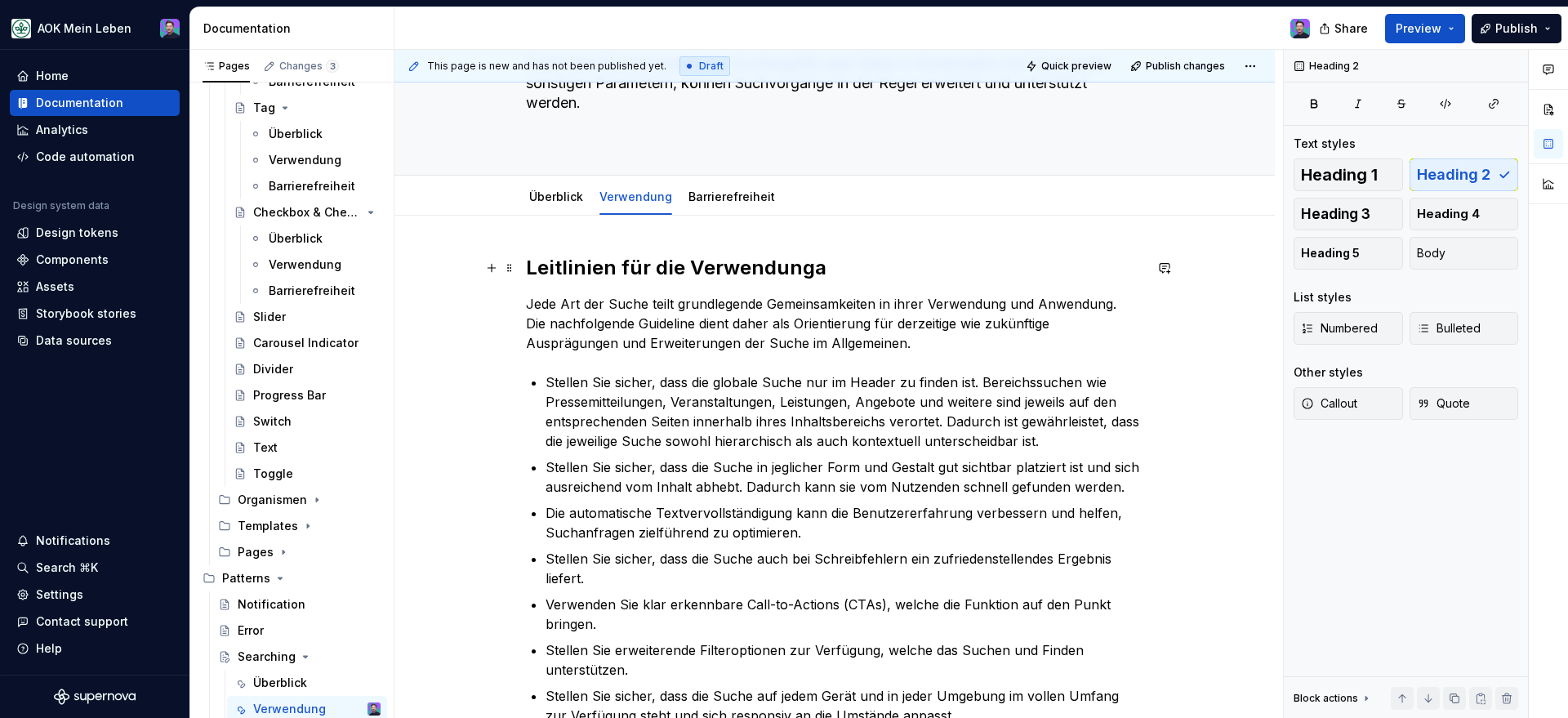
click at [830, 270] on h2 "Leitlinien für die Verwendunga" at bounding box center [834, 267] width 617 height 26
click at [789, 345] on p "Jede Art der Suche teilt grundlegende Gemeinsamkeiten in ihrer Verwendung und A…" at bounding box center [834, 323] width 617 height 59
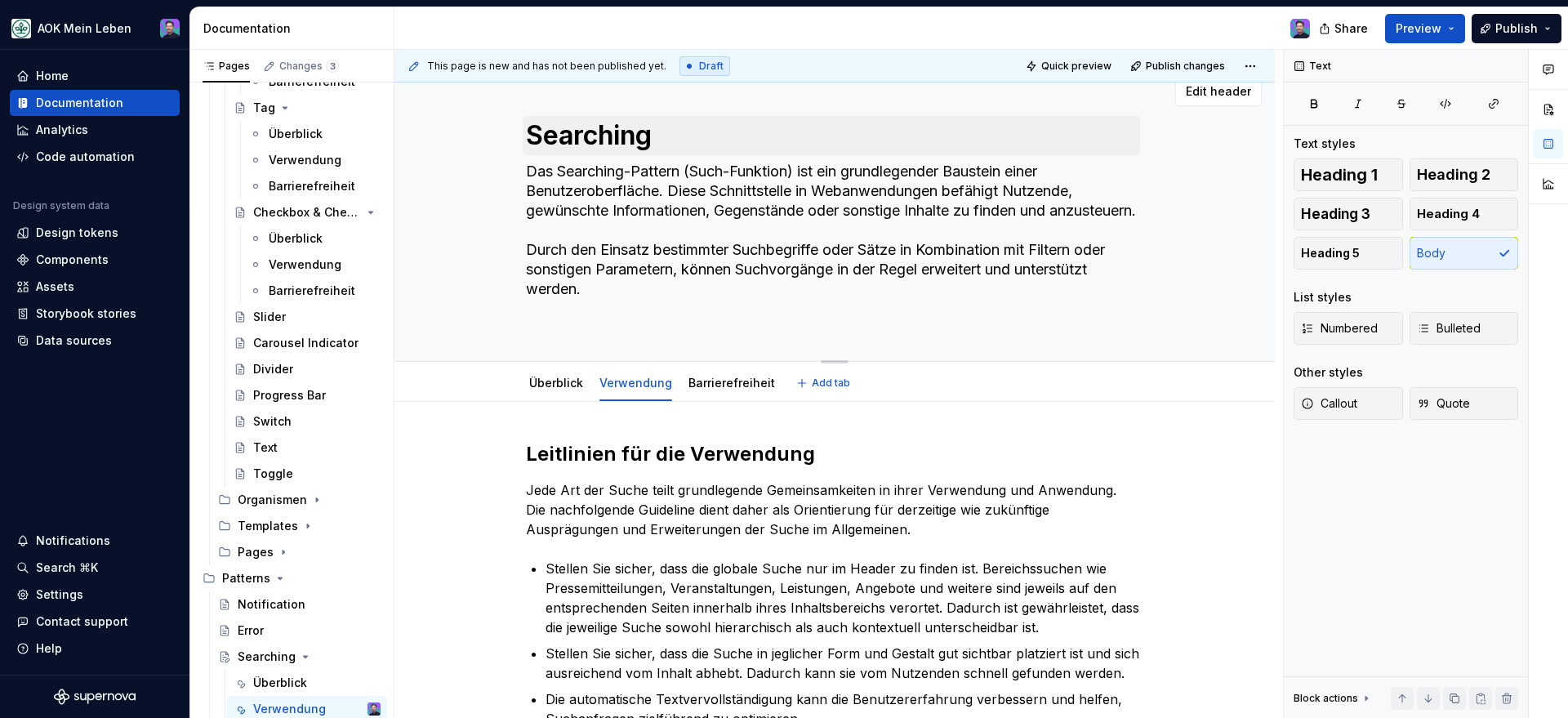
scroll to position [0, 0]
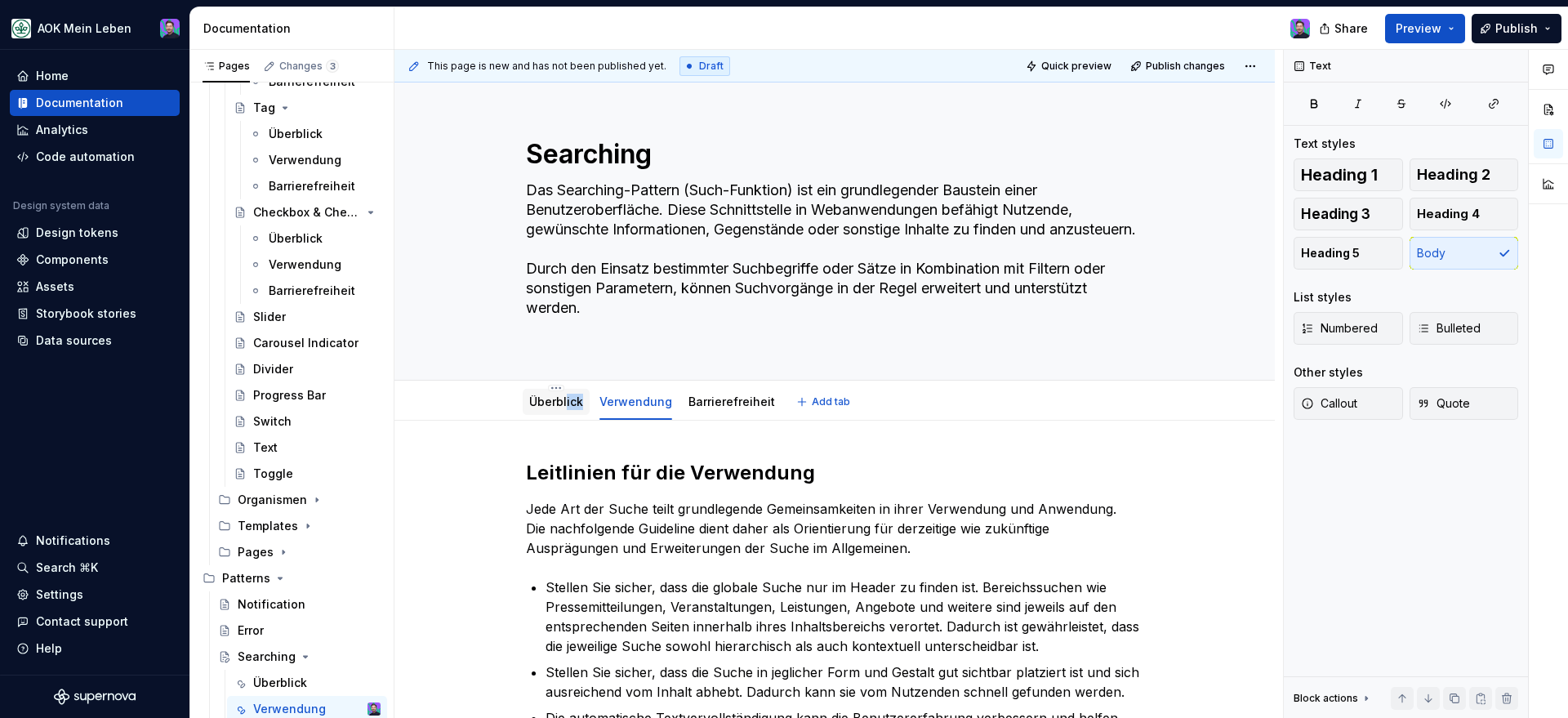
click at [567, 409] on div "Überblick" at bounding box center [555, 401] width 54 height 20
click at [567, 409] on div "Überblick" at bounding box center [555, 401] width 54 height 16
click at [546, 398] on link "Überblick" at bounding box center [555, 401] width 54 height 14
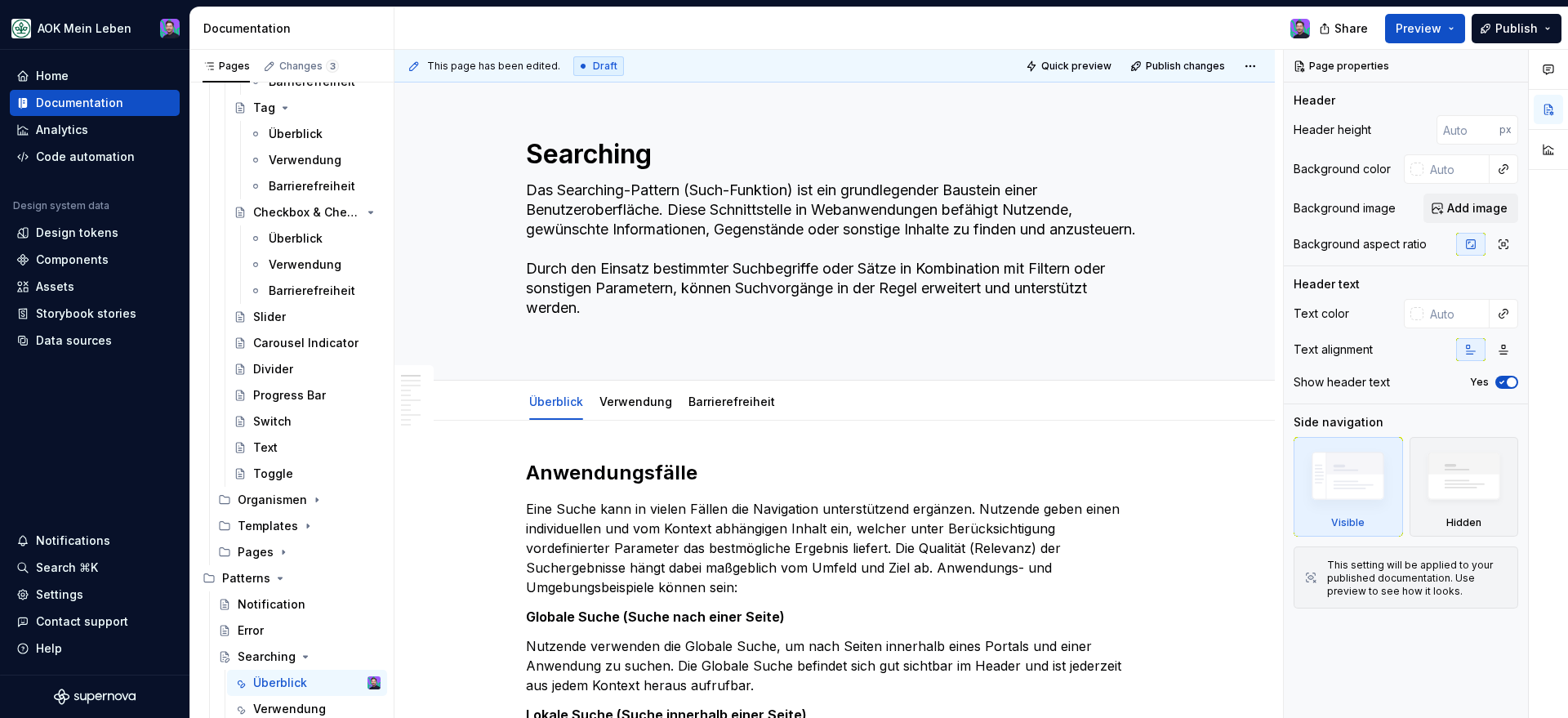
type textarea "*"
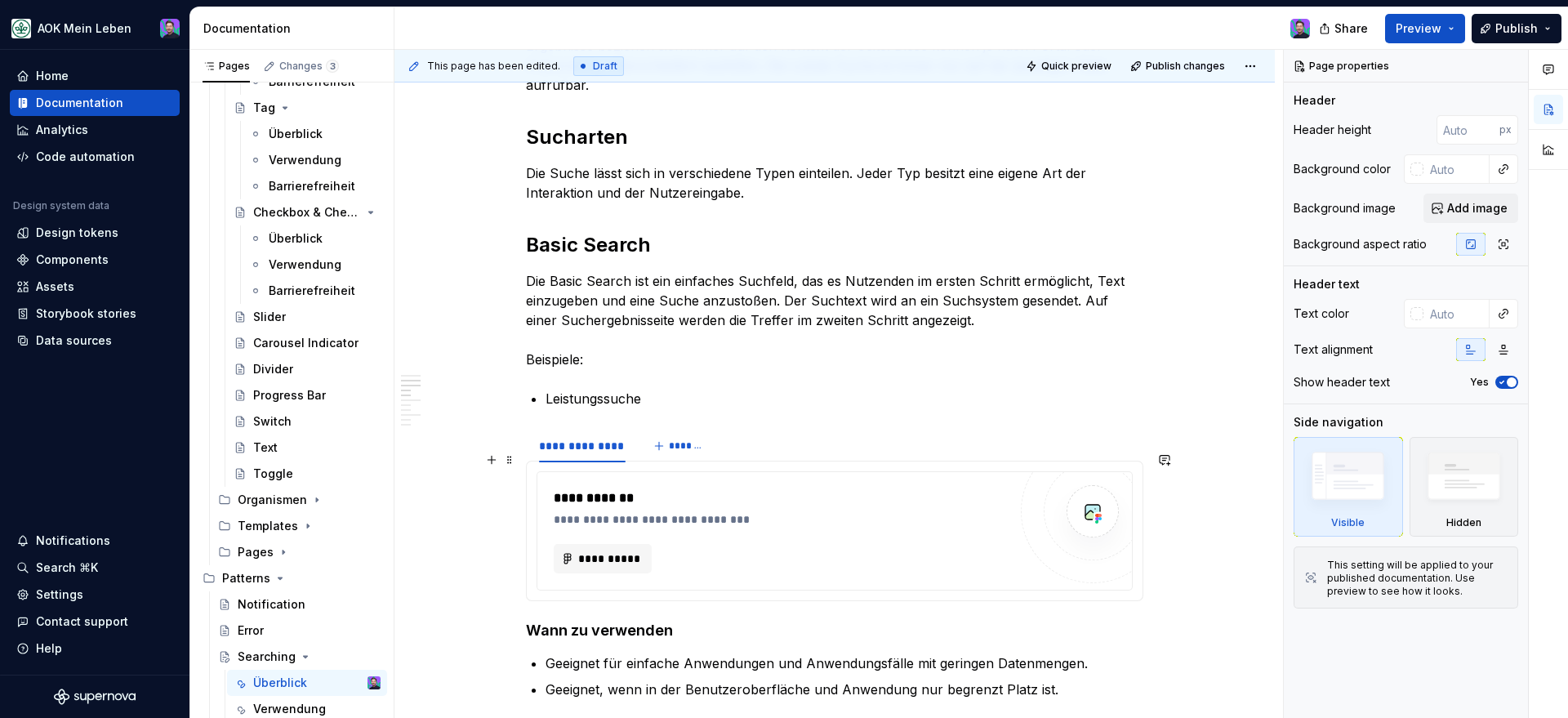
scroll to position [723, 0]
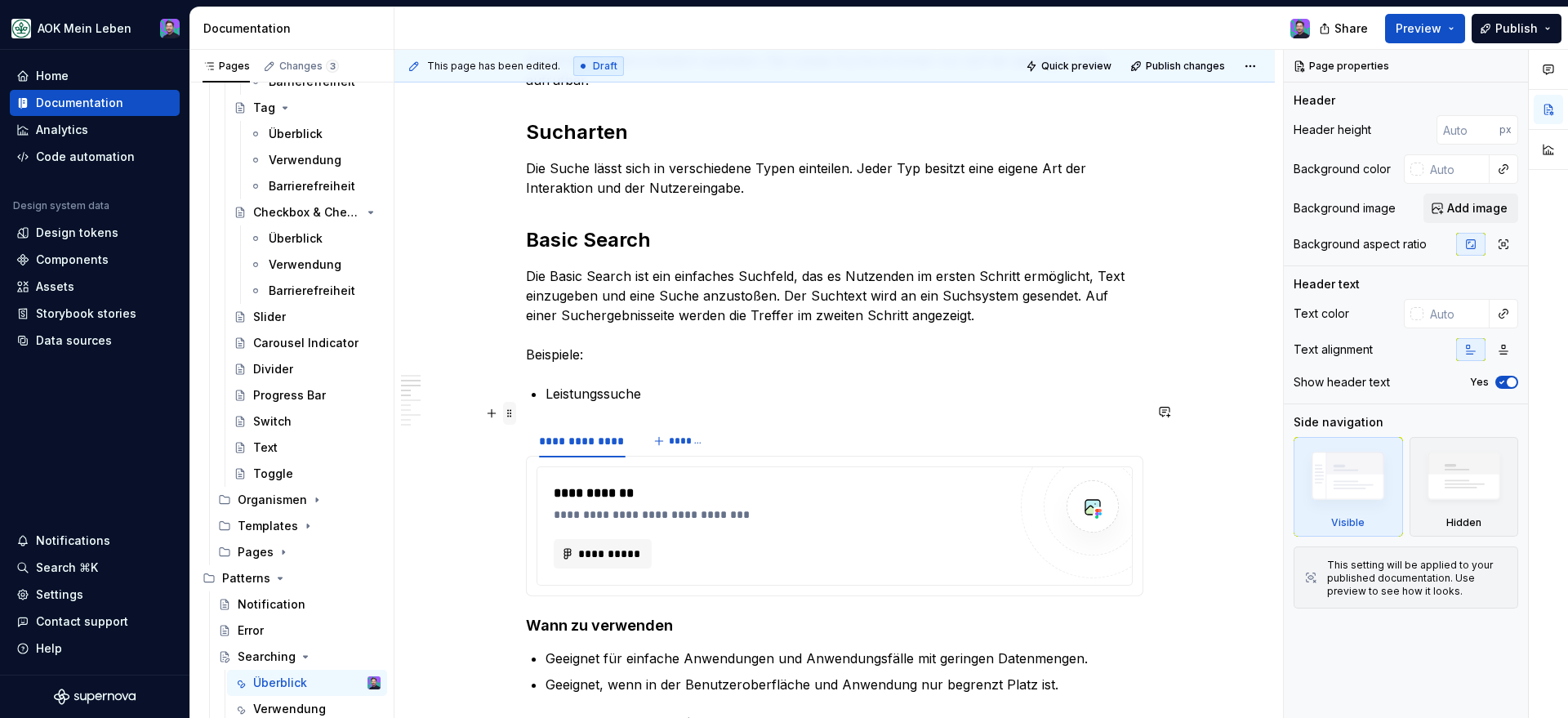
click at [505, 414] on span at bounding box center [510, 413] width 13 height 23
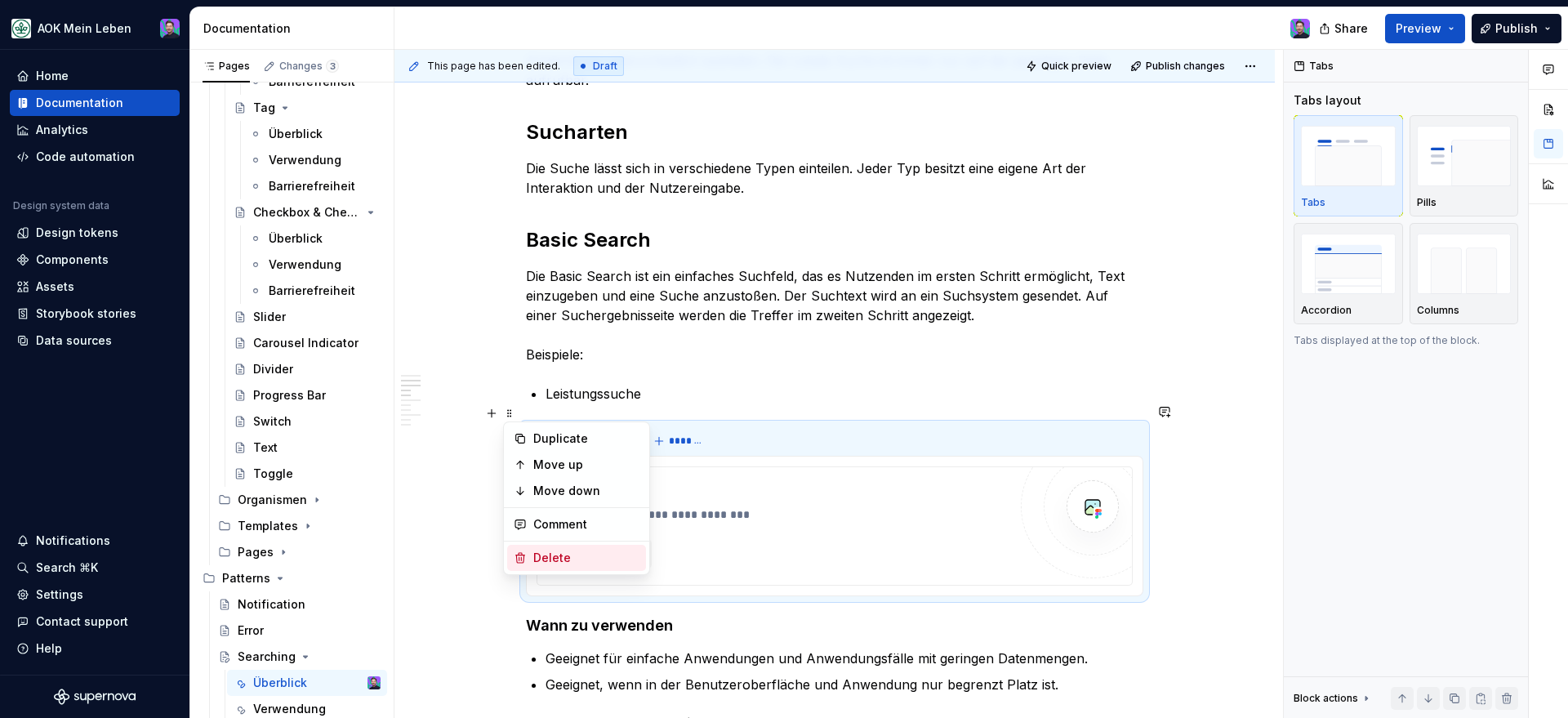
click at [555, 550] on div "Delete" at bounding box center [587, 557] width 106 height 16
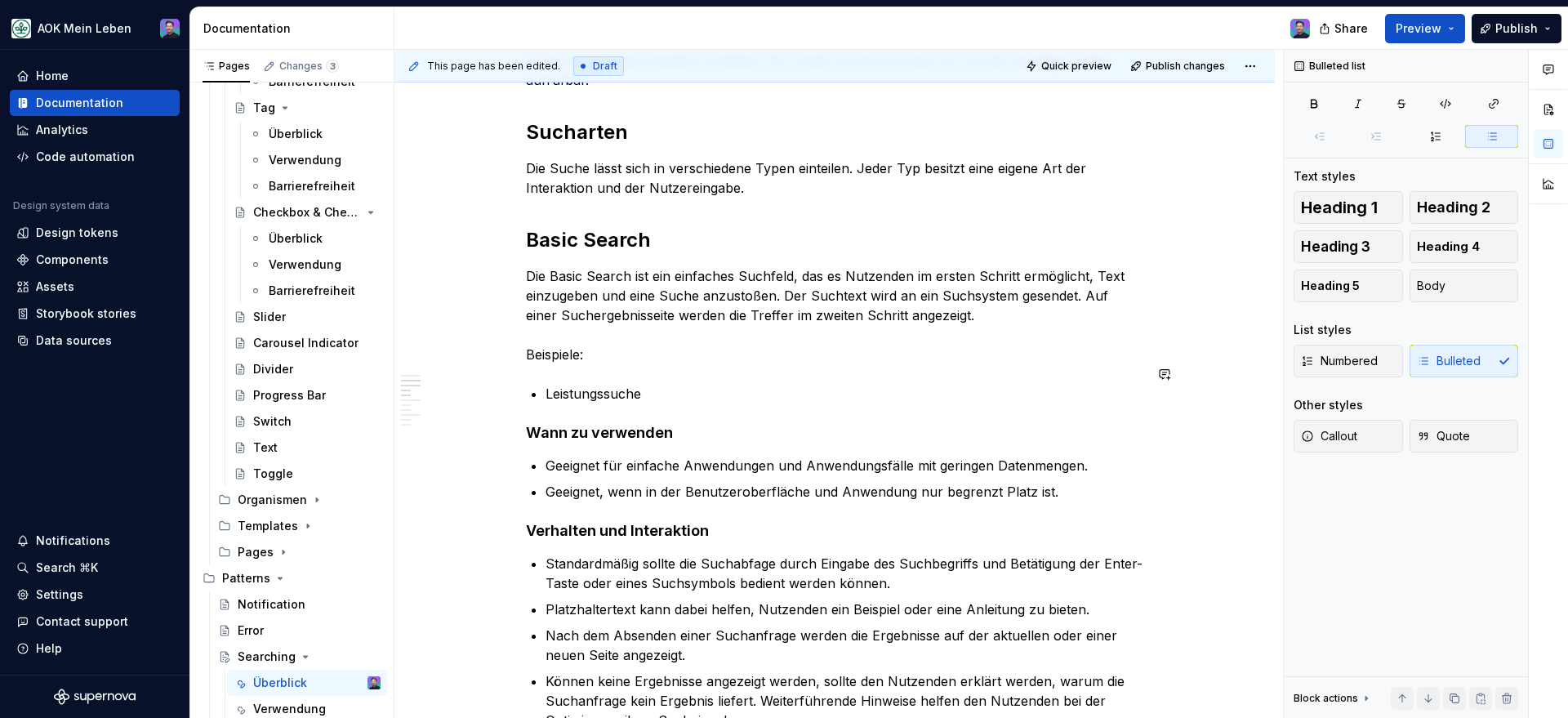
click at [700, 384] on p "Leistungssuche" at bounding box center [844, 394] width 598 height 20
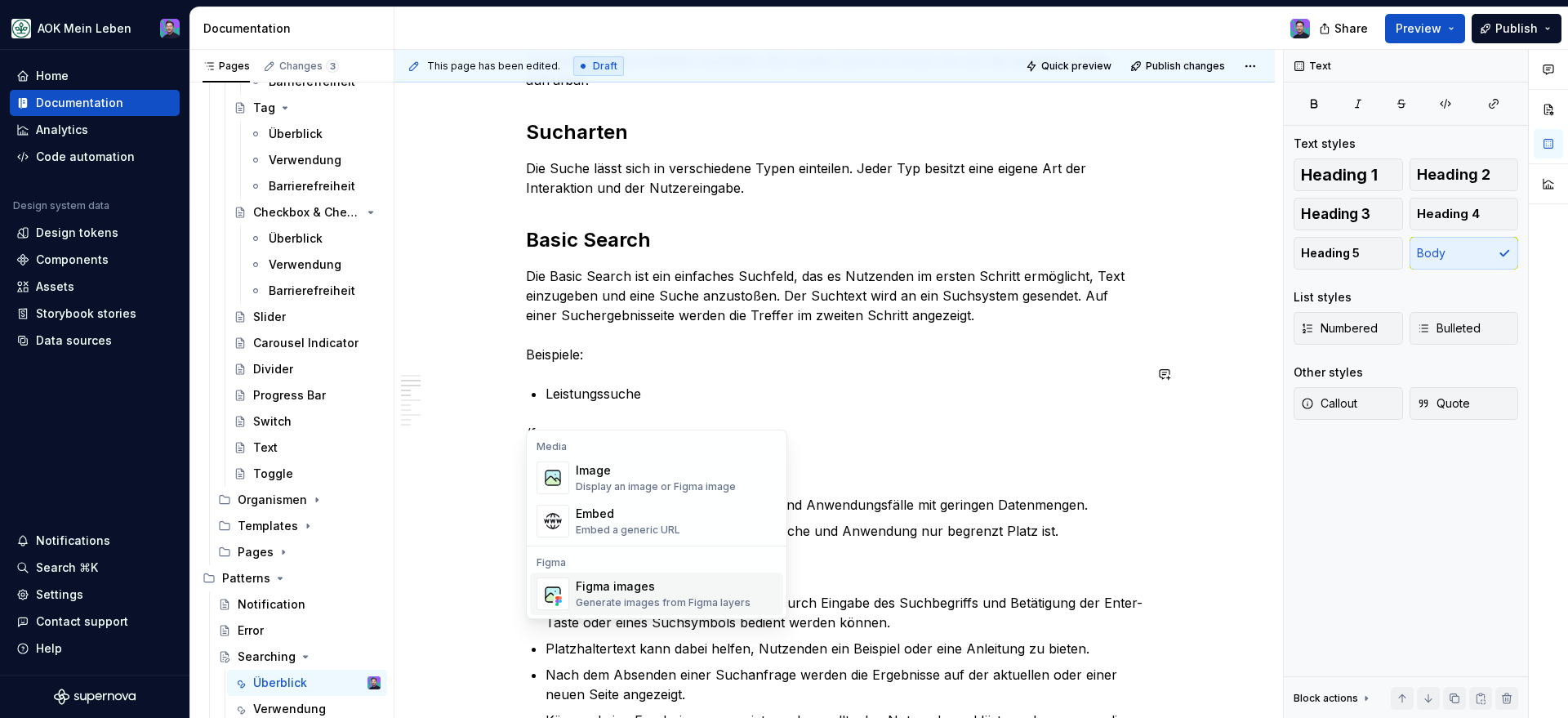
click at [665, 598] on div "Generate images from Figma layers" at bounding box center [663, 603] width 175 height 13
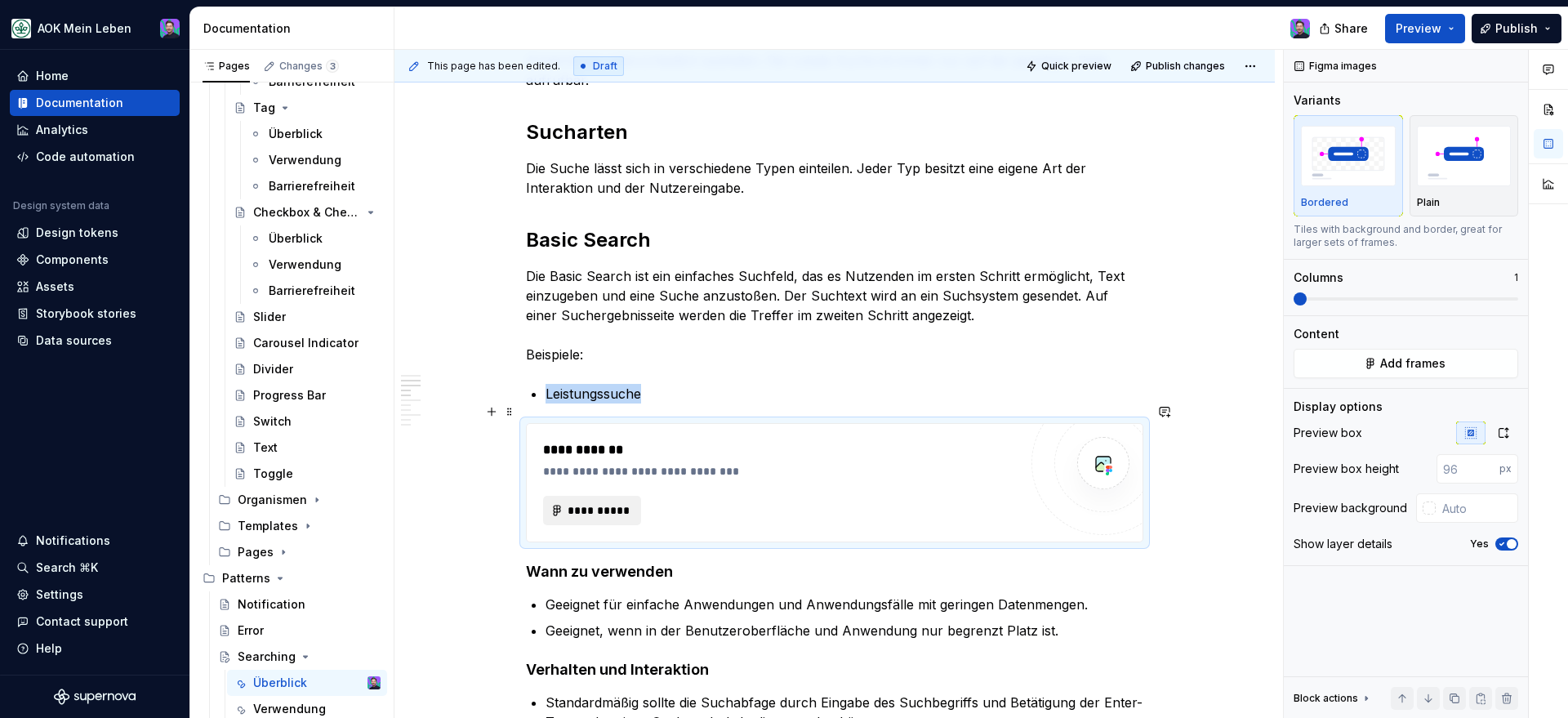
click at [608, 502] on span "**********" at bounding box center [598, 510] width 64 height 16
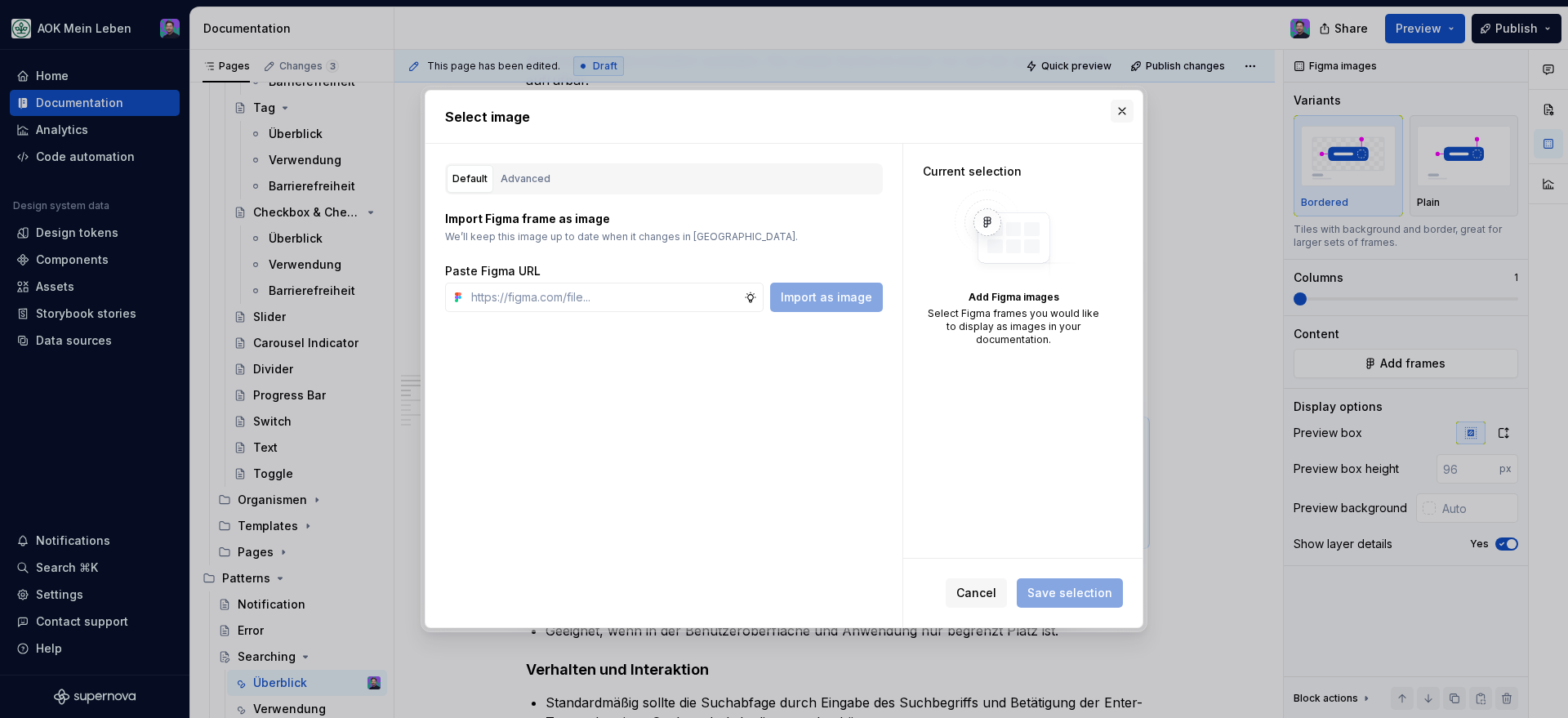
click at [1132, 110] on button "button" at bounding box center [1122, 111] width 23 height 23
click at [1132, 119] on h2 "Sucharten" at bounding box center [834, 131] width 617 height 26
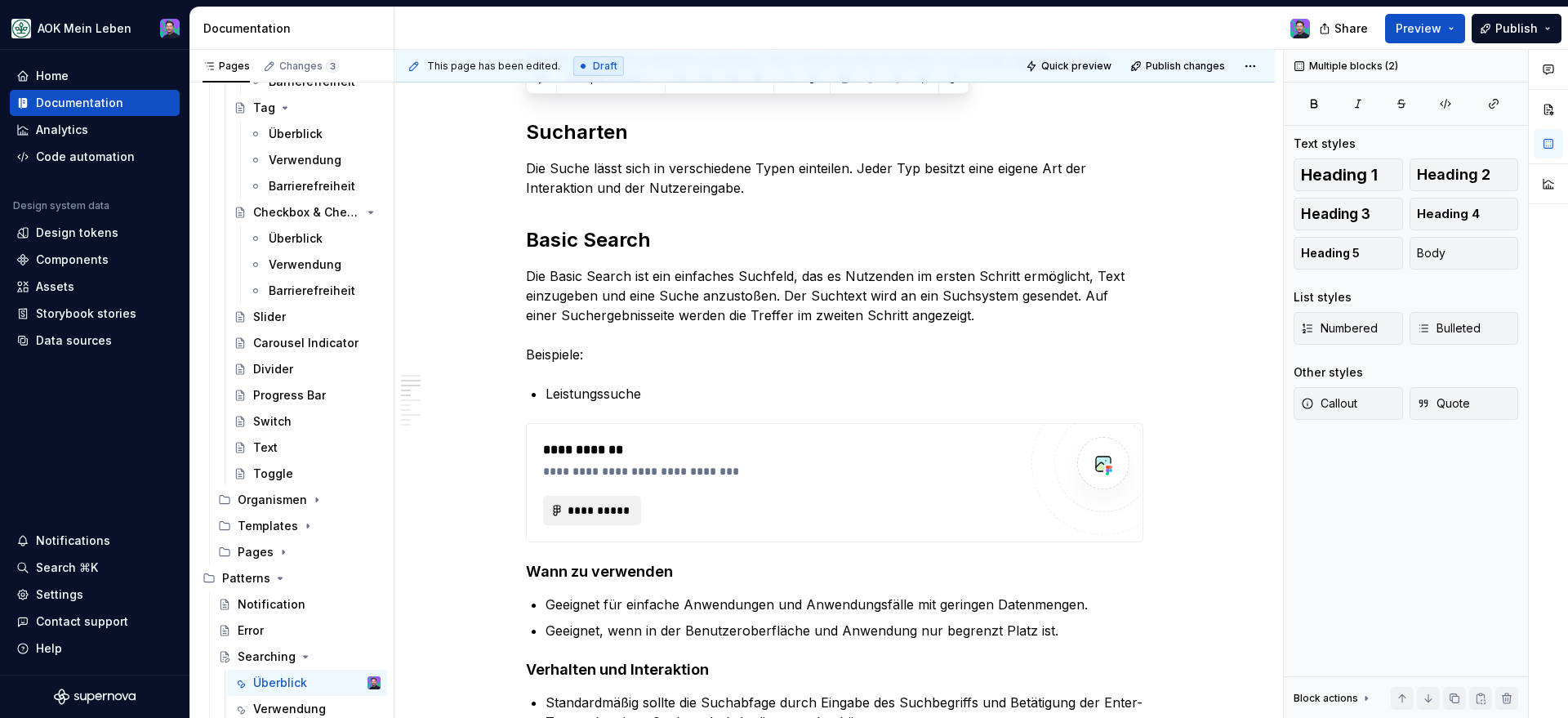
click at [592, 502] on span "**********" at bounding box center [598, 510] width 64 height 16
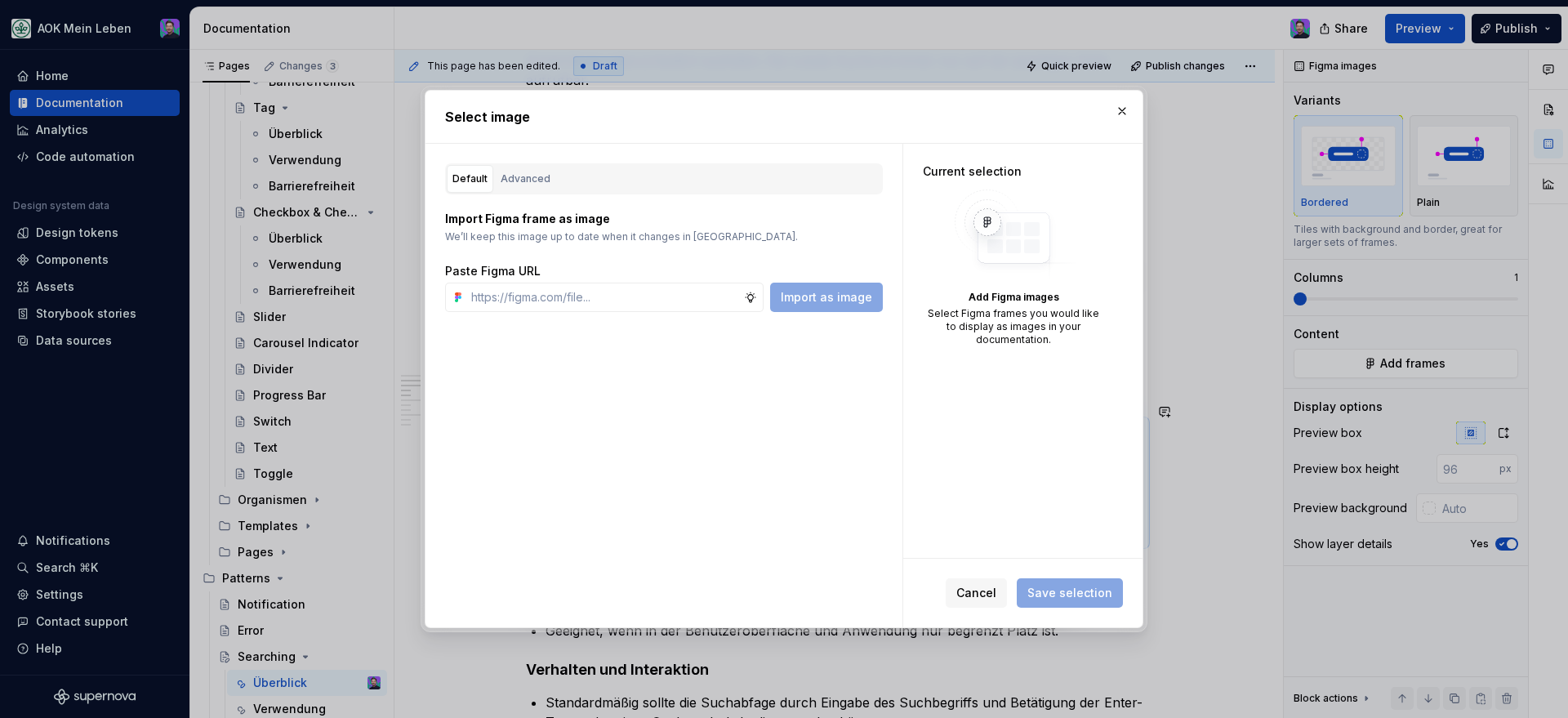
type textarea "*"
click at [710, 301] on input "text" at bounding box center [605, 297] width 280 height 29
paste input "[URL][DOMAIN_NAME]"
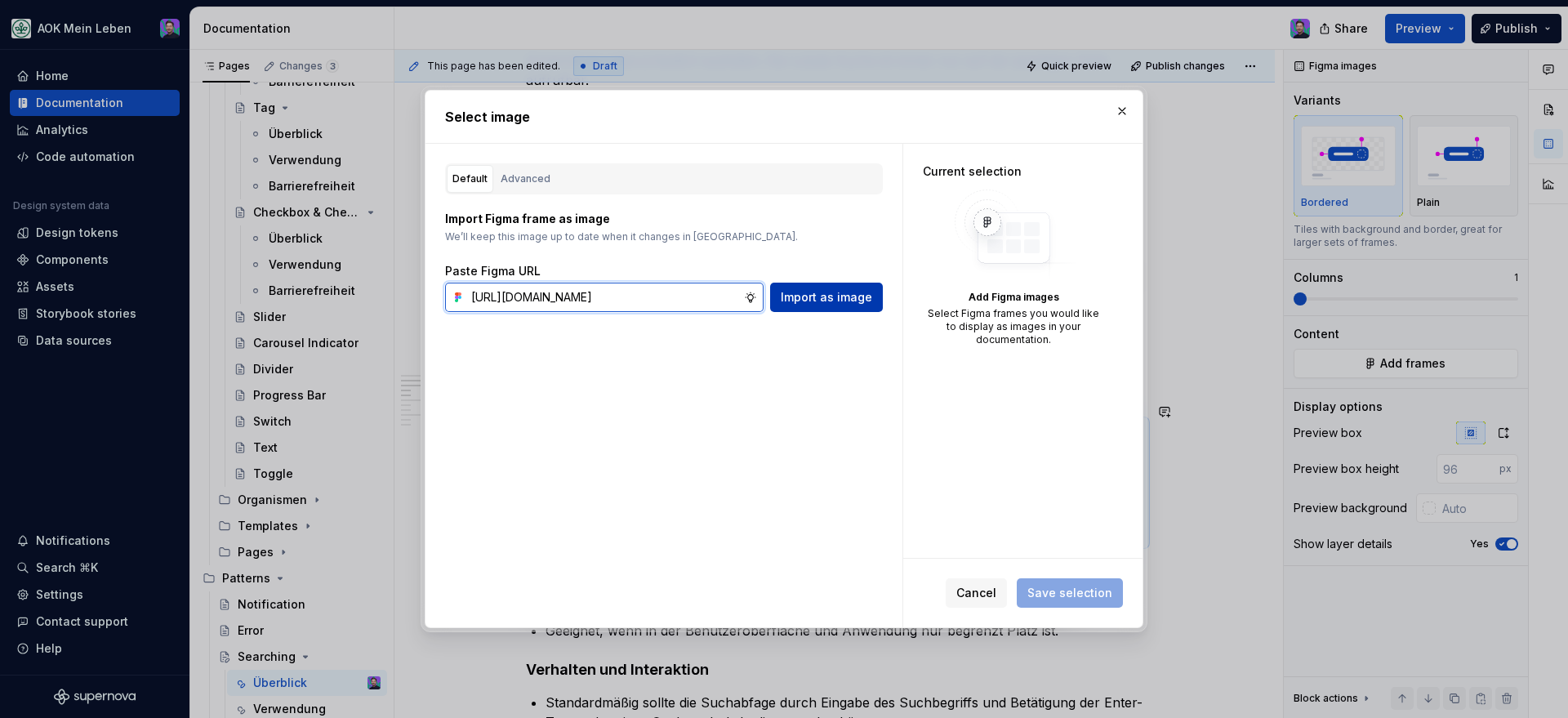
type input "[URL][DOMAIN_NAME]"
click at [818, 300] on span "Import as image" at bounding box center [826, 297] width 91 height 16
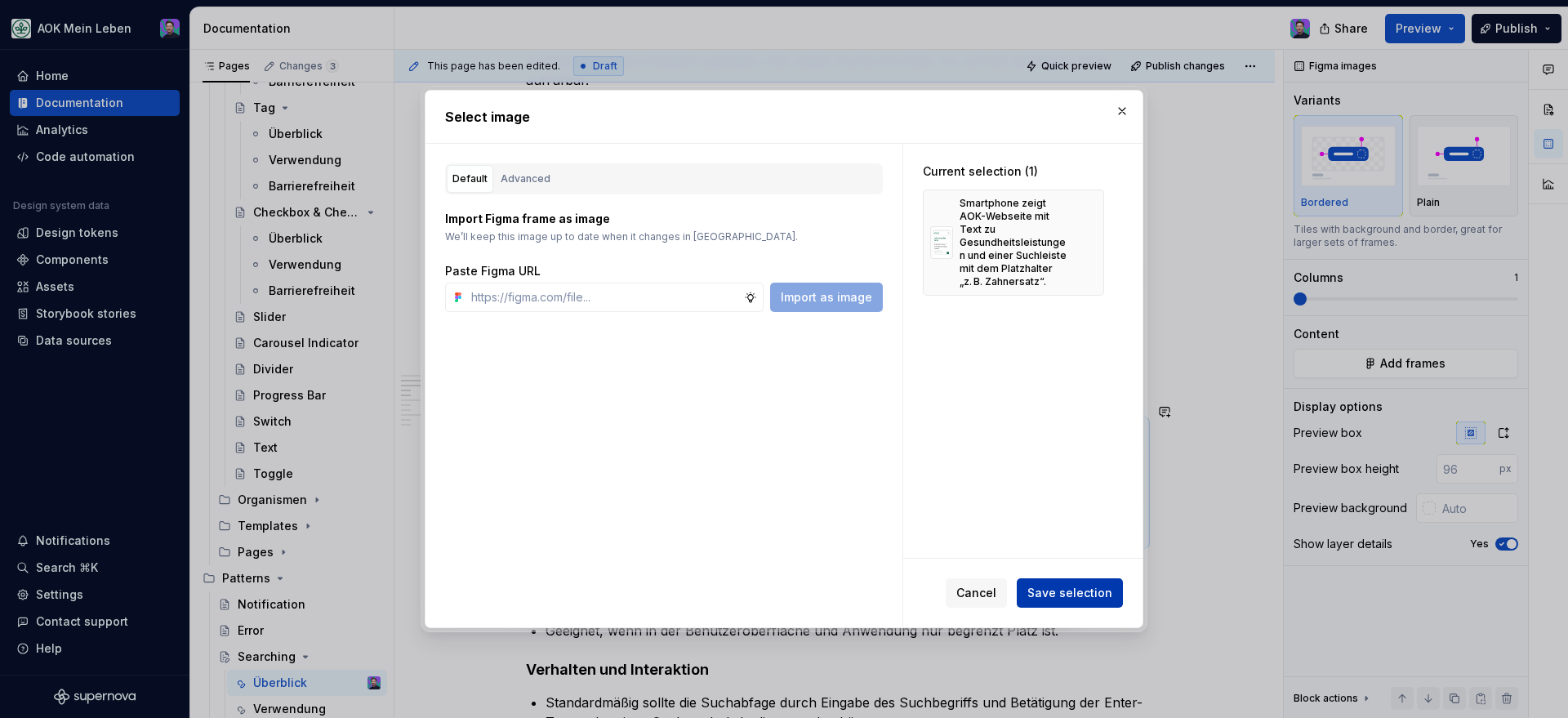
click at [1083, 596] on span "Save selection" at bounding box center [1069, 592] width 85 height 16
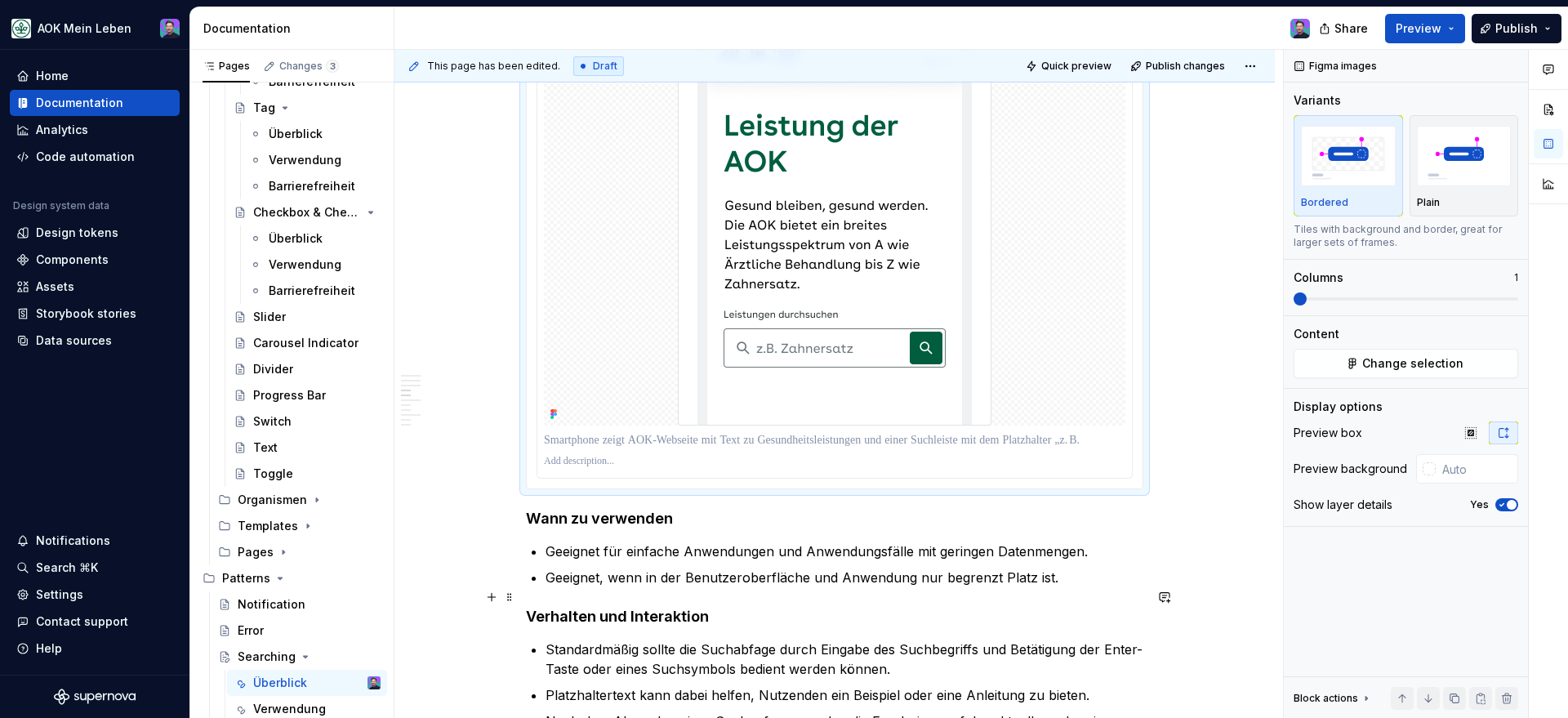
scroll to position [1204, 0]
click at [1507, 509] on icon "button" at bounding box center [1501, 505] width 13 height 10
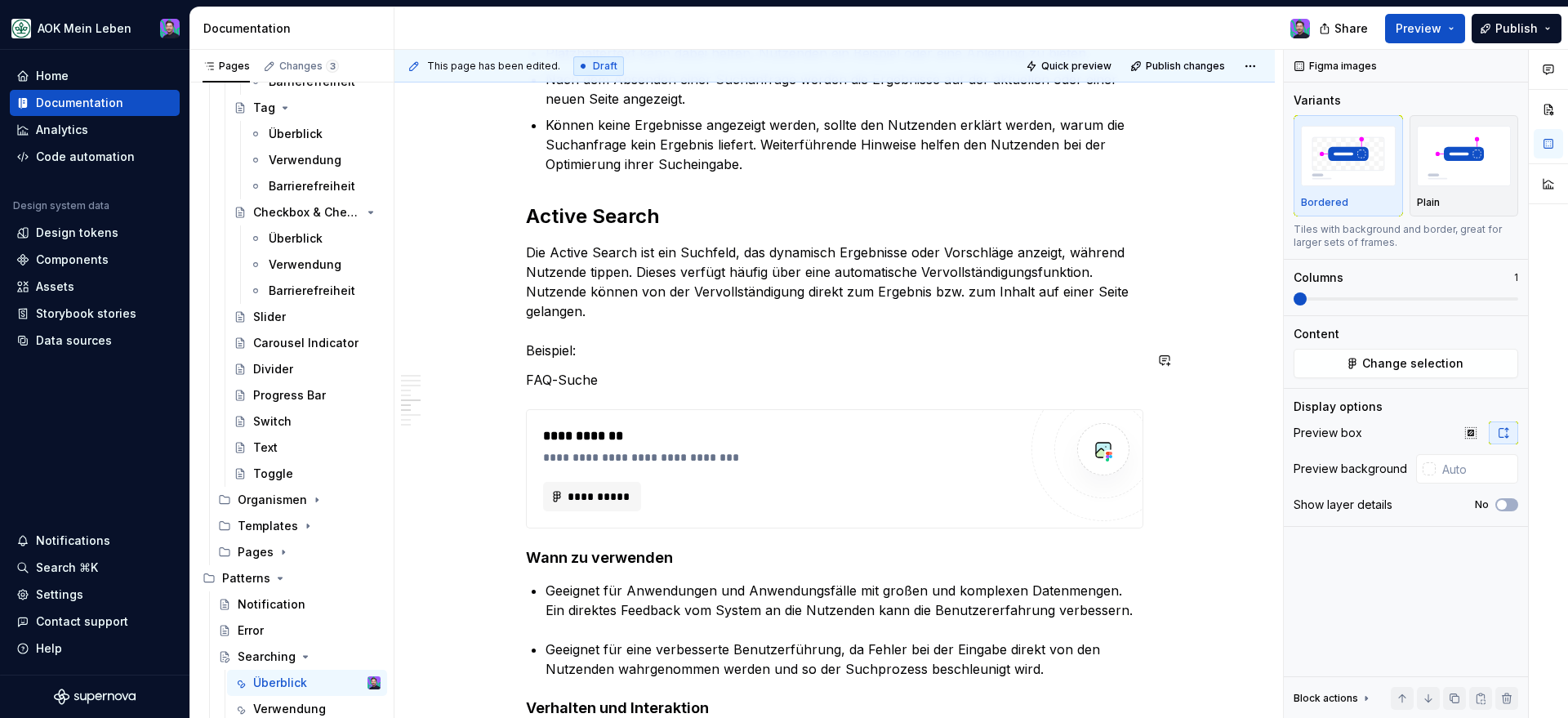
scroll to position [1812, 0]
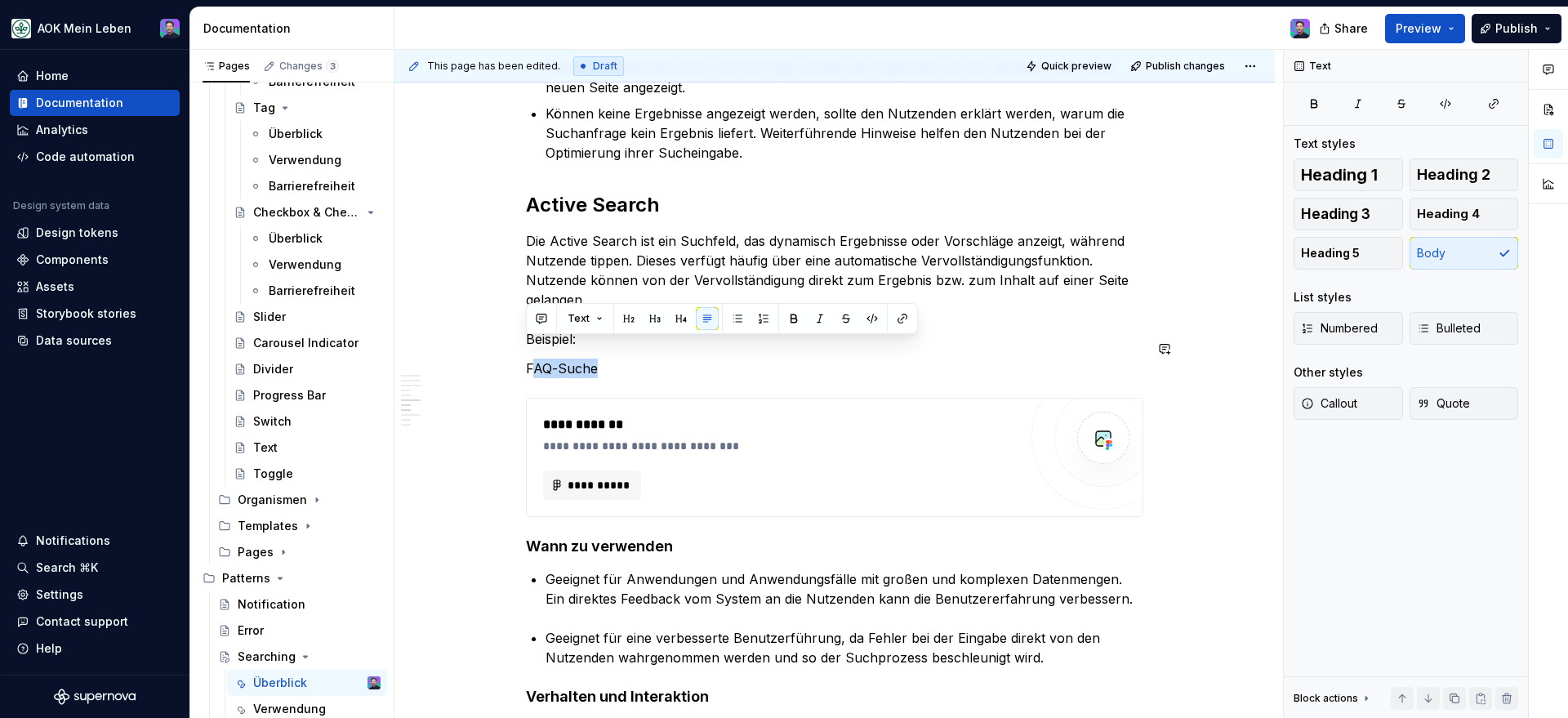
drag, startPoint x: 630, startPoint y: 352, endPoint x: 530, endPoint y: 340, distance: 100.7
click at [530, 359] on p "FAQ-Suche" at bounding box center [834, 368] width 617 height 20
click at [540, 359] on div "Anwendungsfälle Eine Suche kann in vielen Fällen die Navigation unterstützend e…" at bounding box center [834, 194] width 617 height 3093
click at [540, 359] on p "FAQ-Suche" at bounding box center [834, 368] width 617 height 20
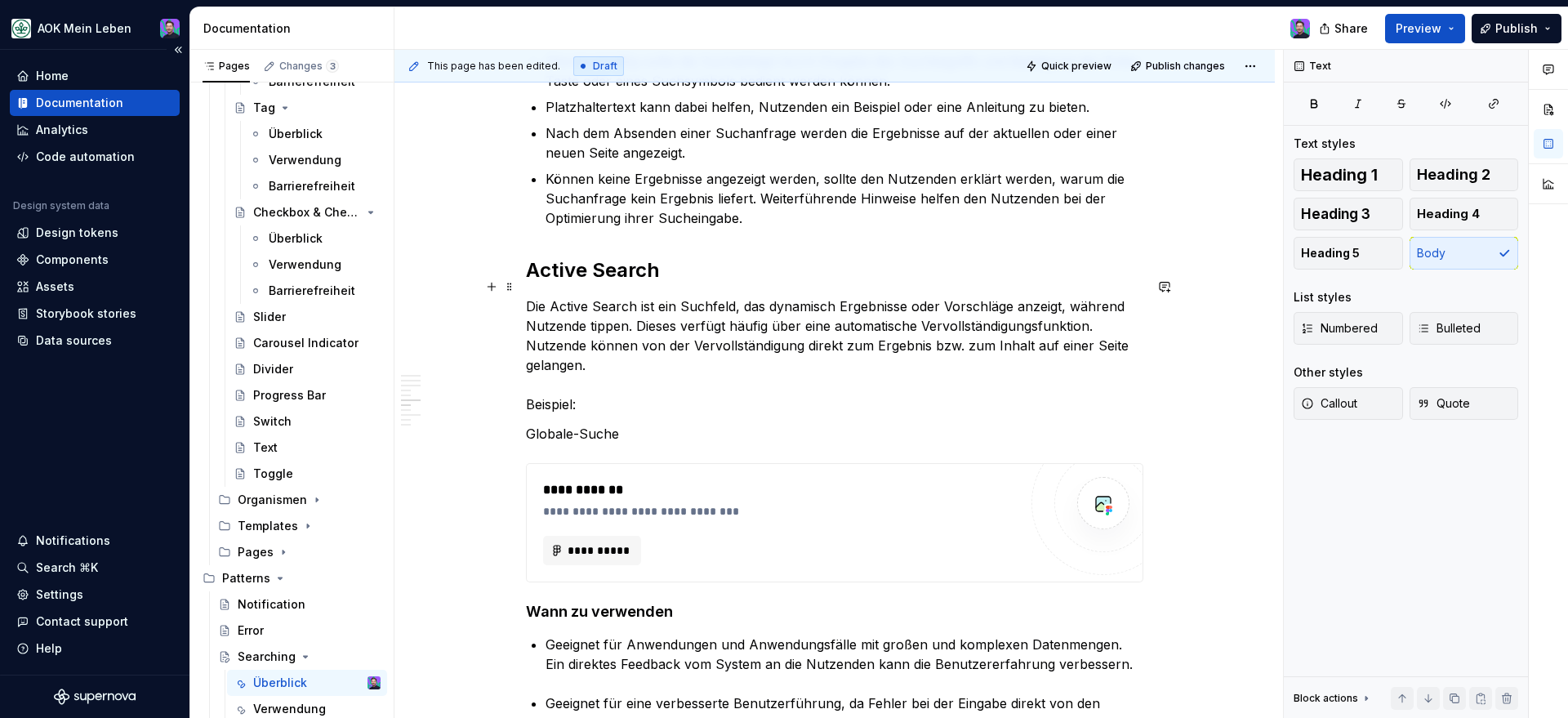
scroll to position [1750, 0]
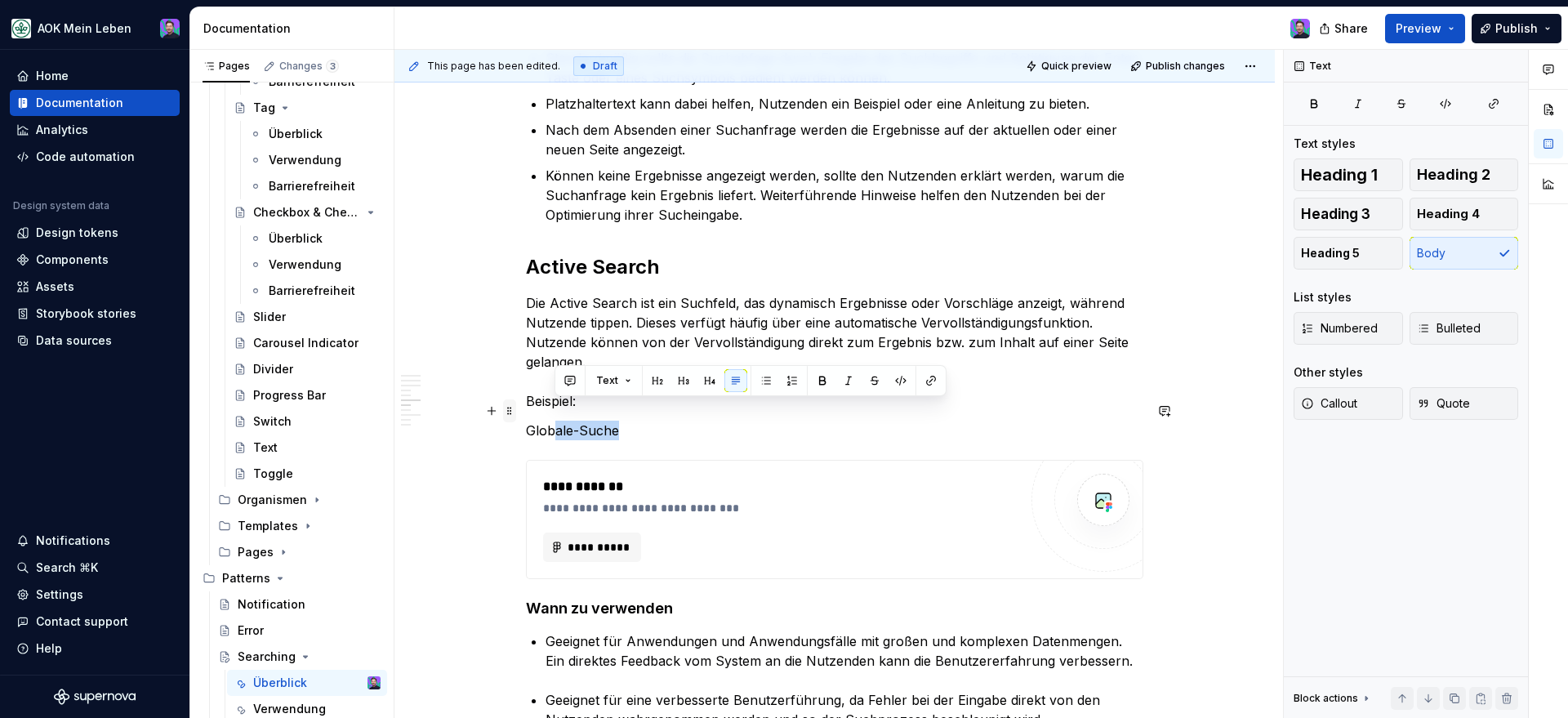
drag, startPoint x: 627, startPoint y: 406, endPoint x: 515, endPoint y: 407, distance: 112.0
click at [515, 407] on div "Anwendungsfälle Eine Suche kann in vielen Fällen die Navigation unterstützend e…" at bounding box center [835, 354] width 881 height 3367
click at [702, 428] on div "Anwendungsfälle Eine Suche kann in vielen Fällen die Navigation unterstützend e…" at bounding box center [834, 256] width 617 height 3093
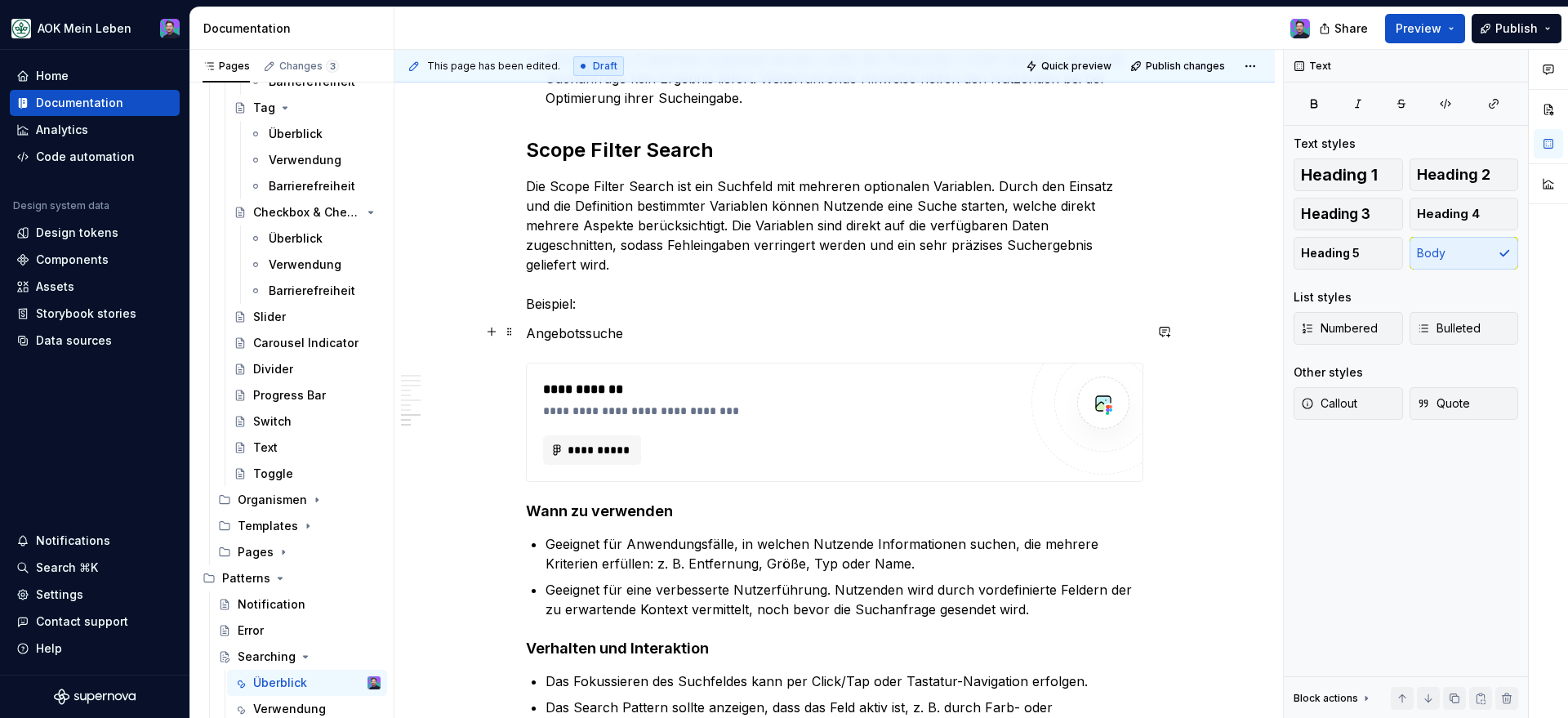
scroll to position [2623, 0]
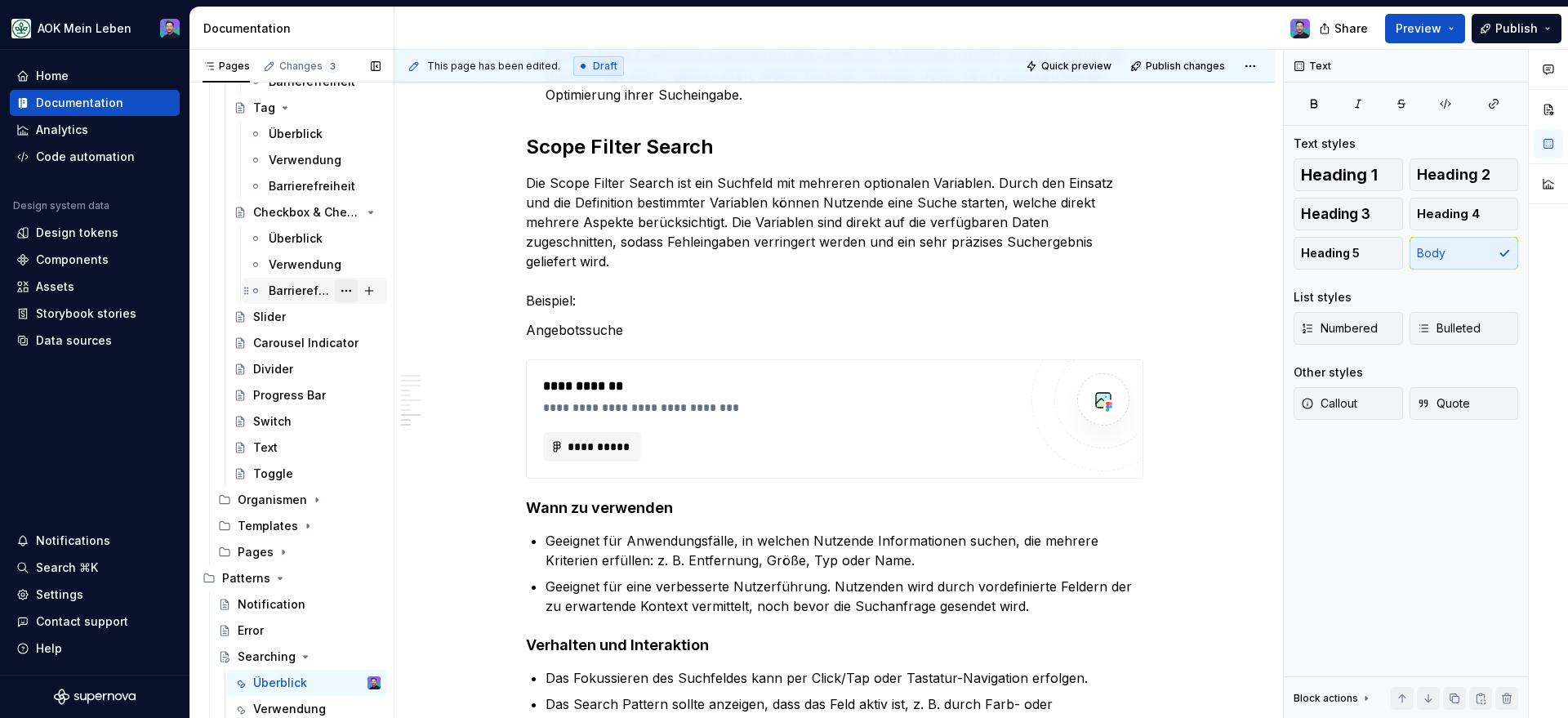
click at [335, 293] on button "Page tree" at bounding box center [346, 291] width 23 height 23
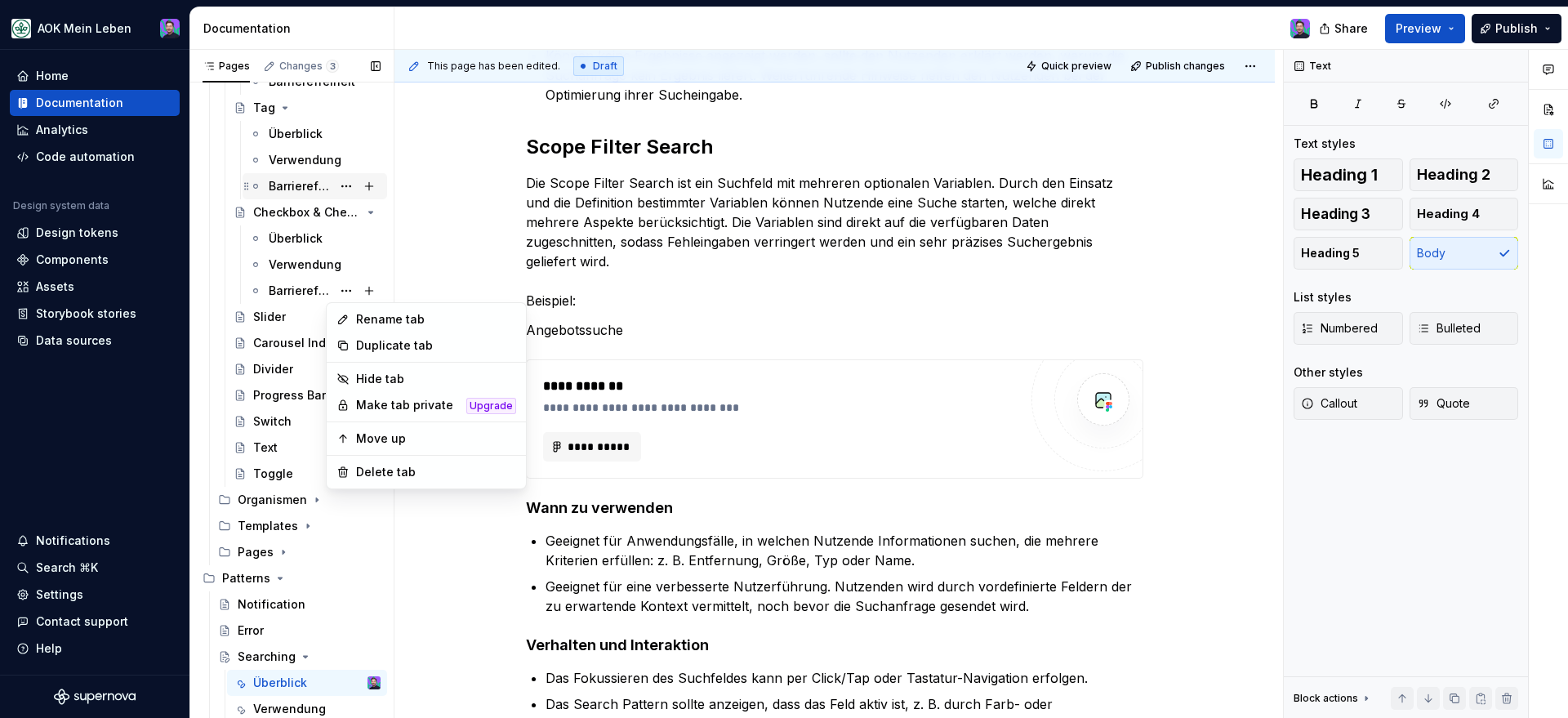
click at [324, 175] on div "Pages Changes 3 Add Accessibility guide for tree Page tree. Navigate the tree w…" at bounding box center [291, 387] width 204 height 675
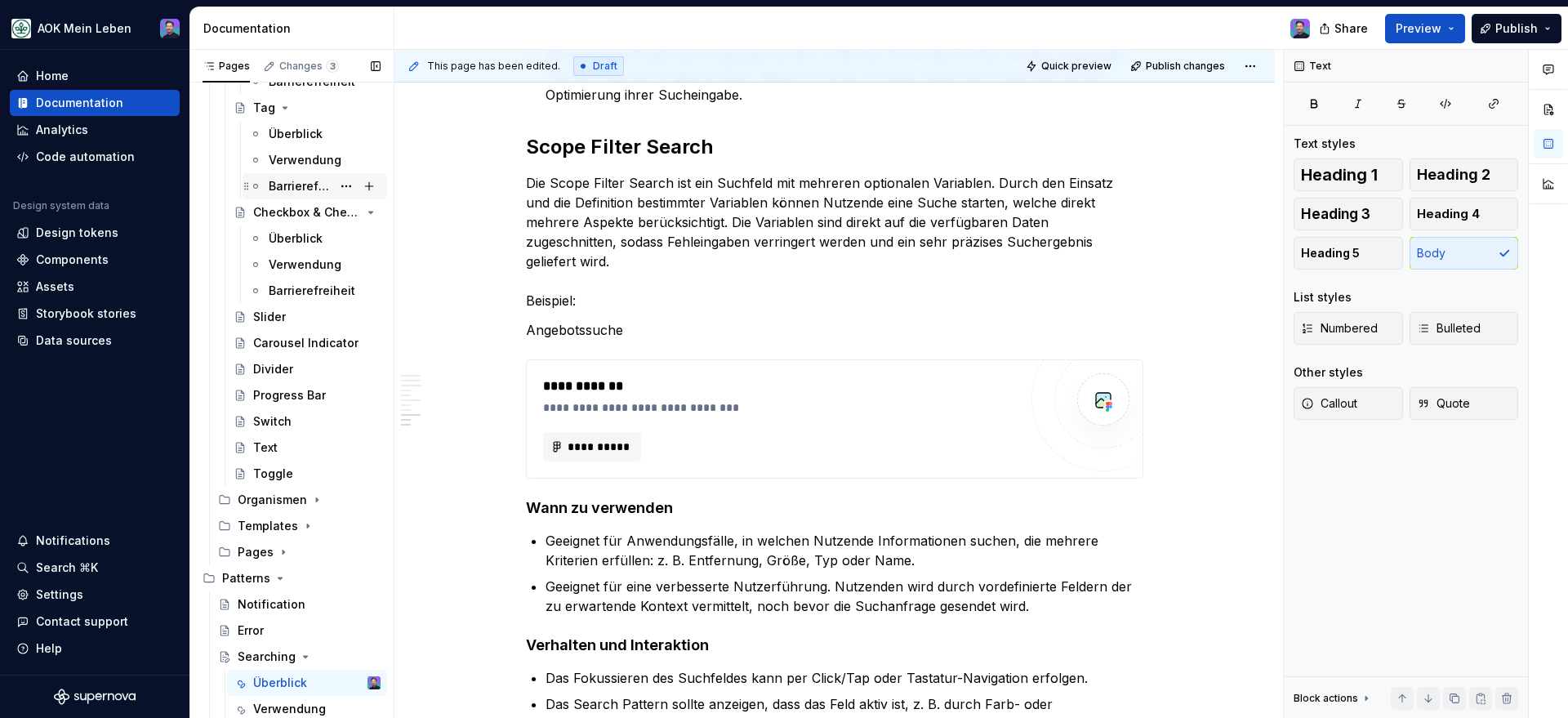
click at [303, 178] on div "Barrierefreiheit" at bounding box center [300, 185] width 63 height 16
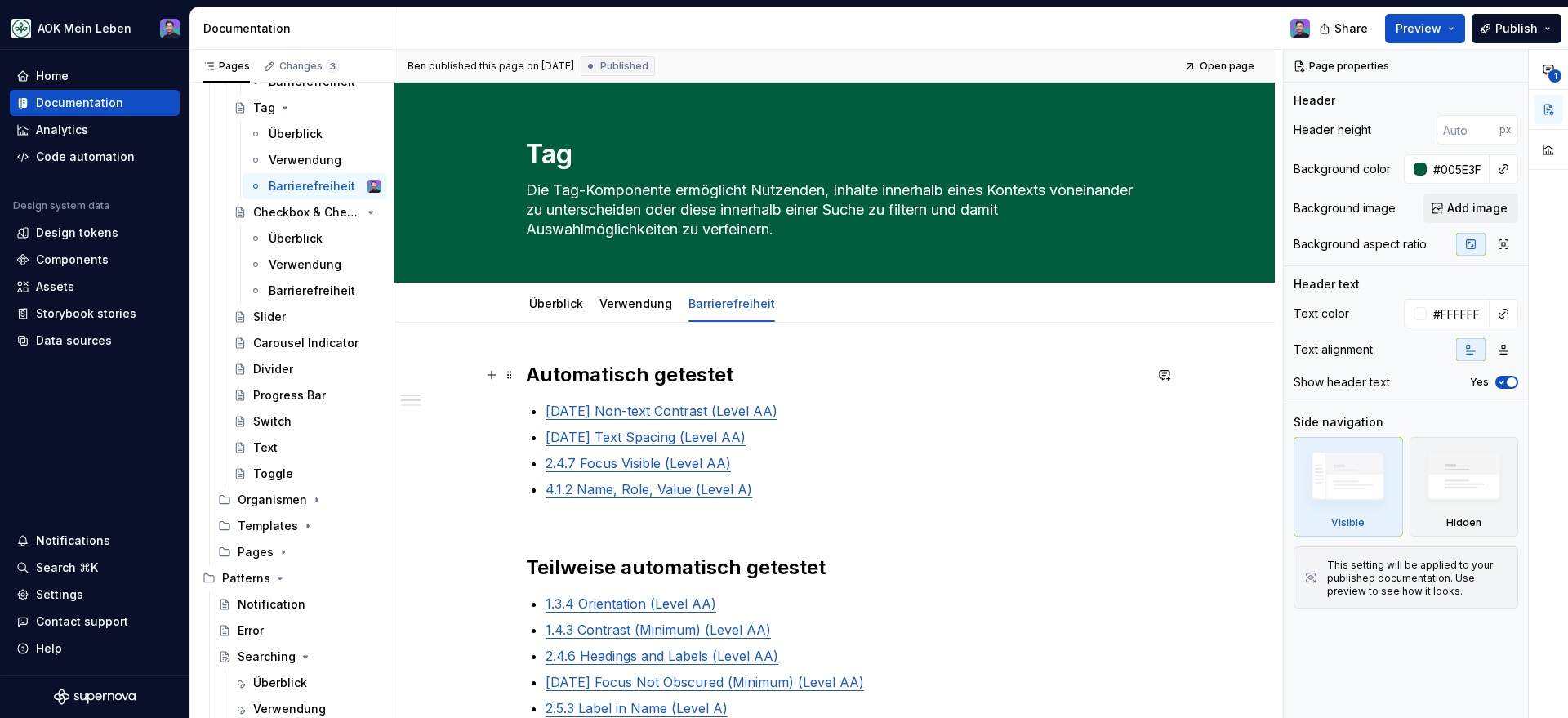
scroll to position [16, 0]
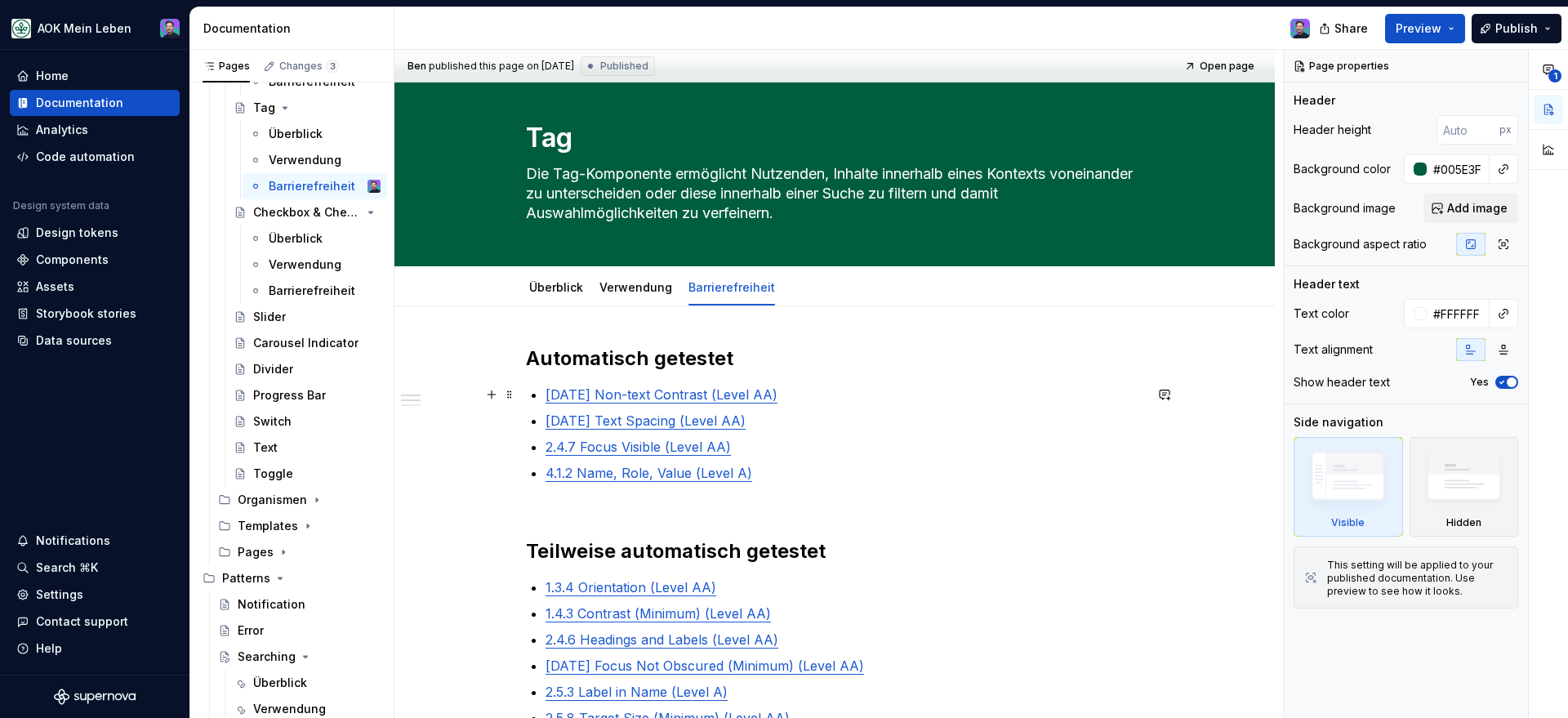
click at [561, 398] on link "[DATE] Non-text Contrast (Level AA)" at bounding box center [662, 394] width 232 height 16
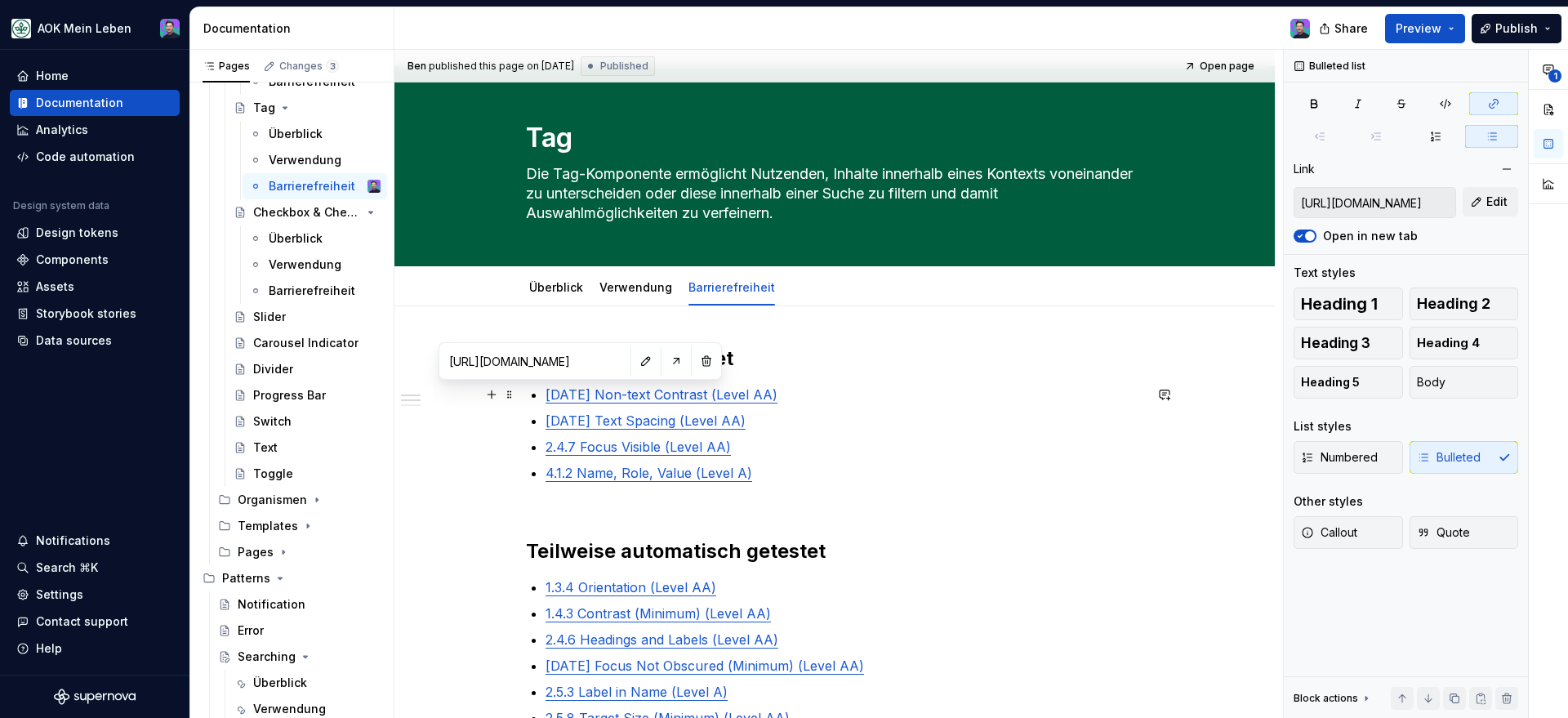
type textarea "*"
type input "[URL][DOMAIN_NAME]"
click at [574, 417] on link "[DATE] Text Spacing (Level AA)" at bounding box center [646, 420] width 200 height 16
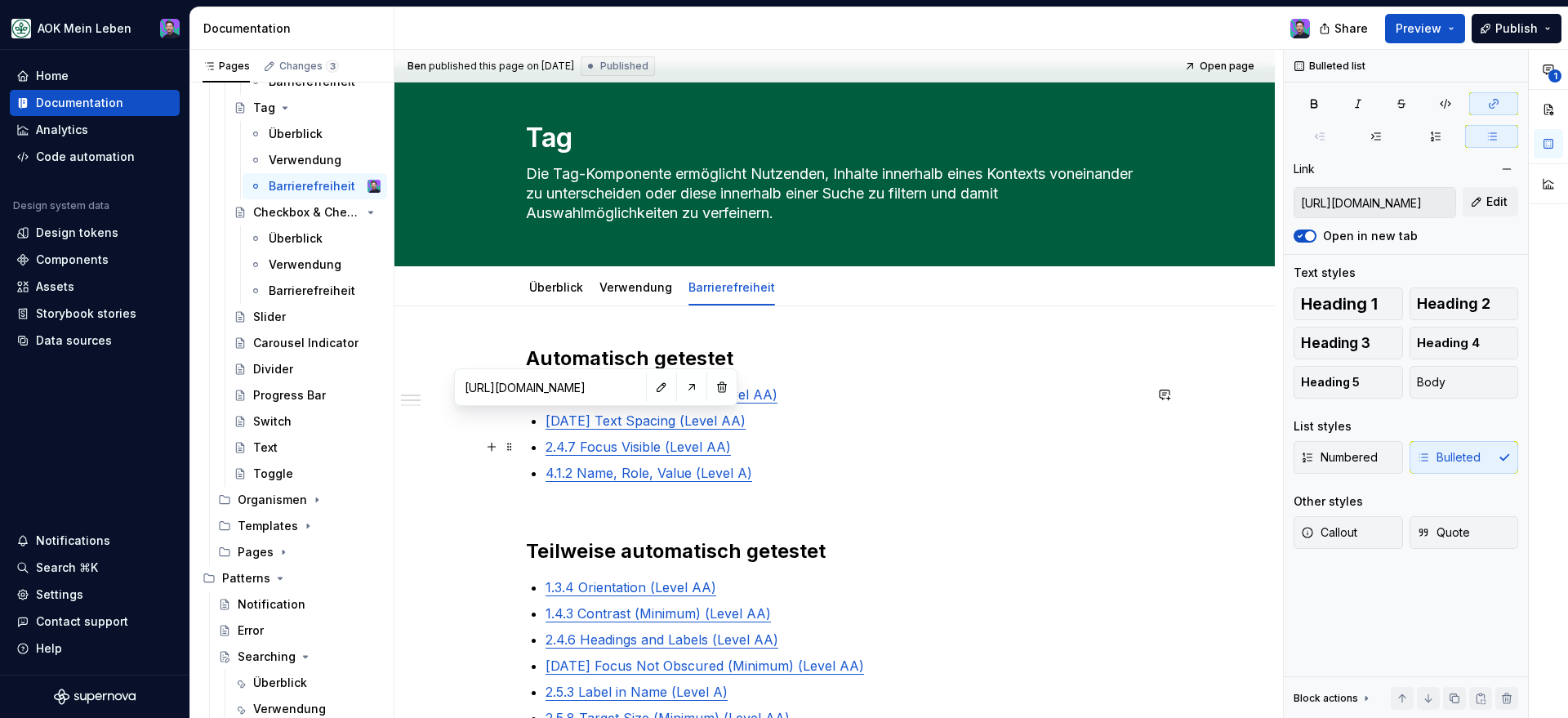
type input "[URL][DOMAIN_NAME]"
click at [566, 441] on link "2.4.7 Focus Visible (Level AA)" at bounding box center [638, 446] width 185 height 16
type input "[URL][DOMAIN_NAME]"
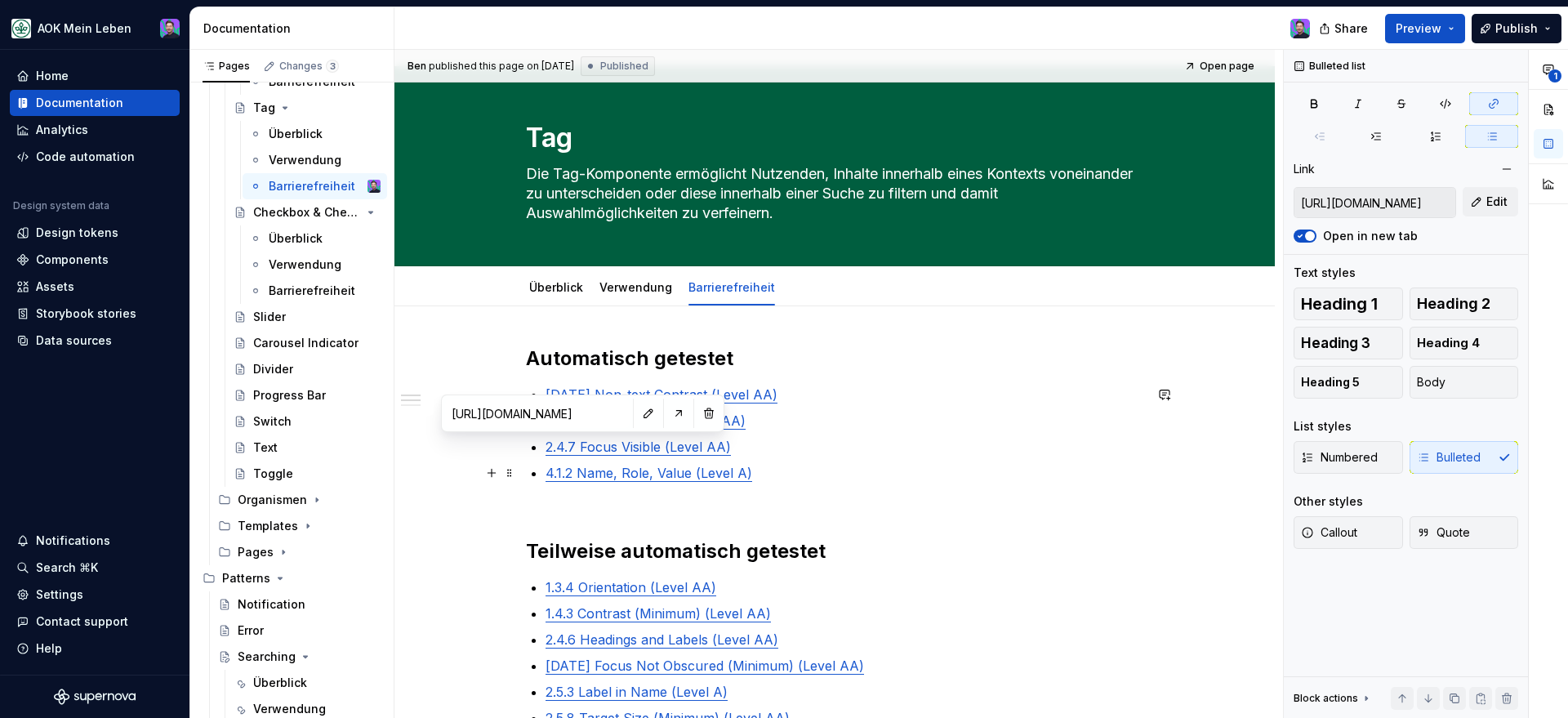
click at [590, 471] on link "4.1.2 Name, Role, Value (Level A)" at bounding box center [648, 473] width 206 height 16
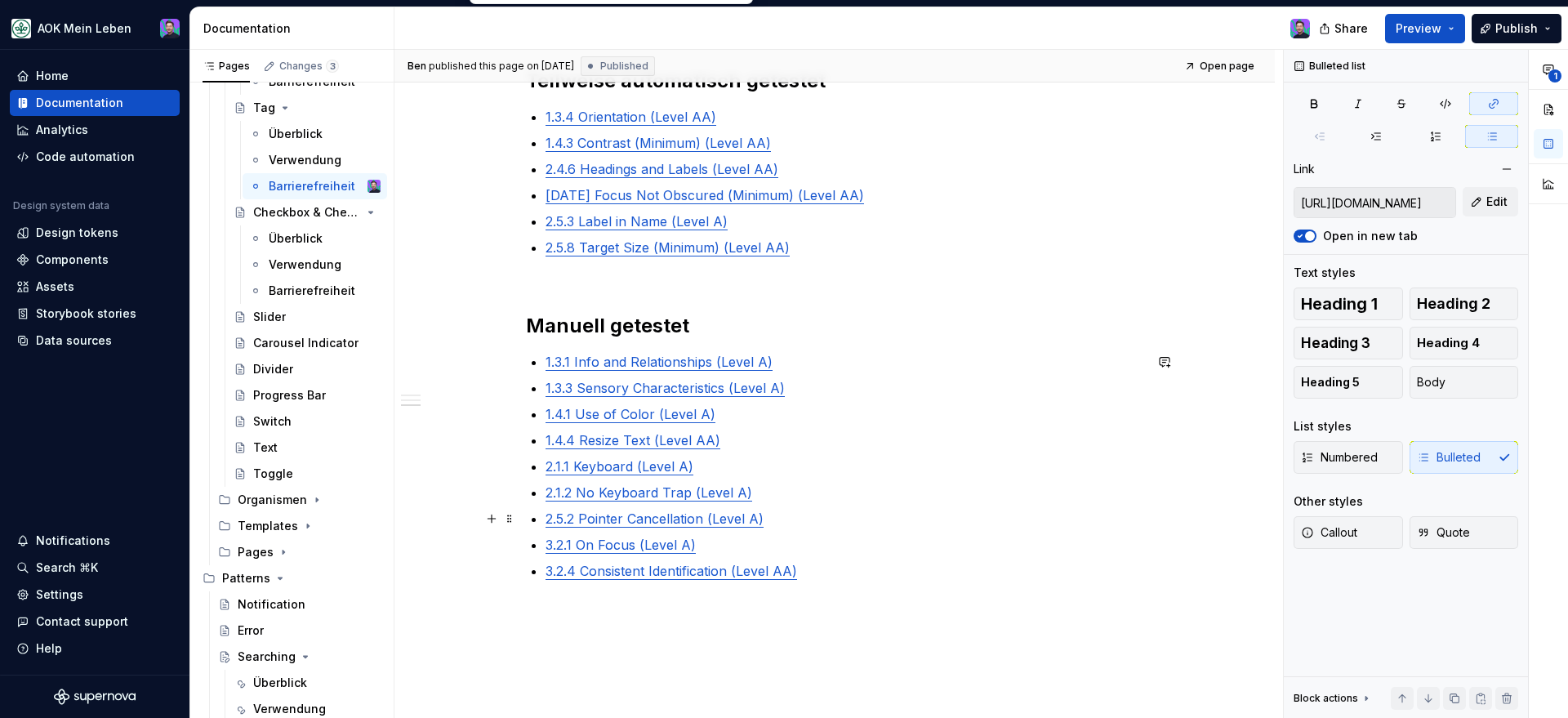
scroll to position [547, 0]
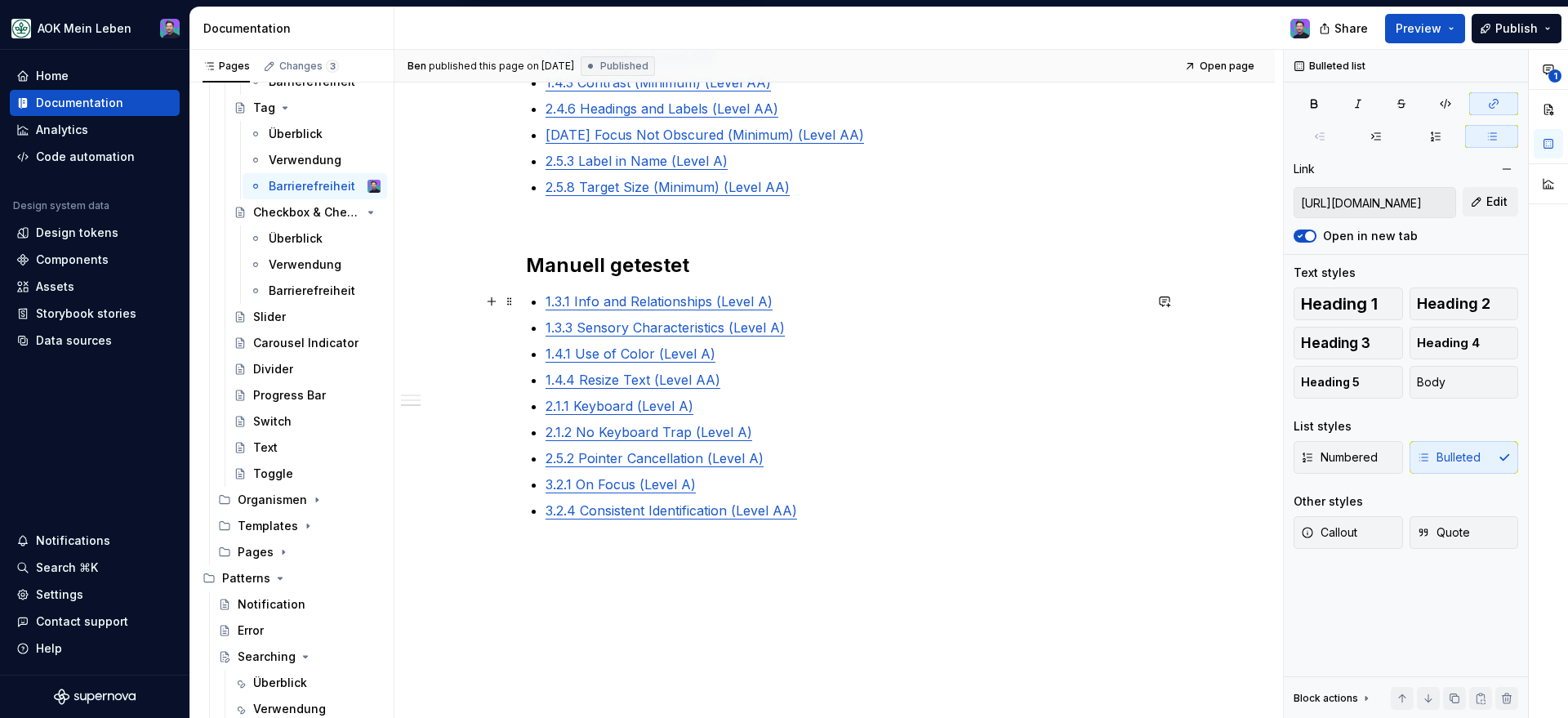
type input "[URL][DOMAIN_NAME]"
click at [679, 309] on p "1.3.1 Info and Relationships (Level A)" at bounding box center [844, 301] width 598 height 20
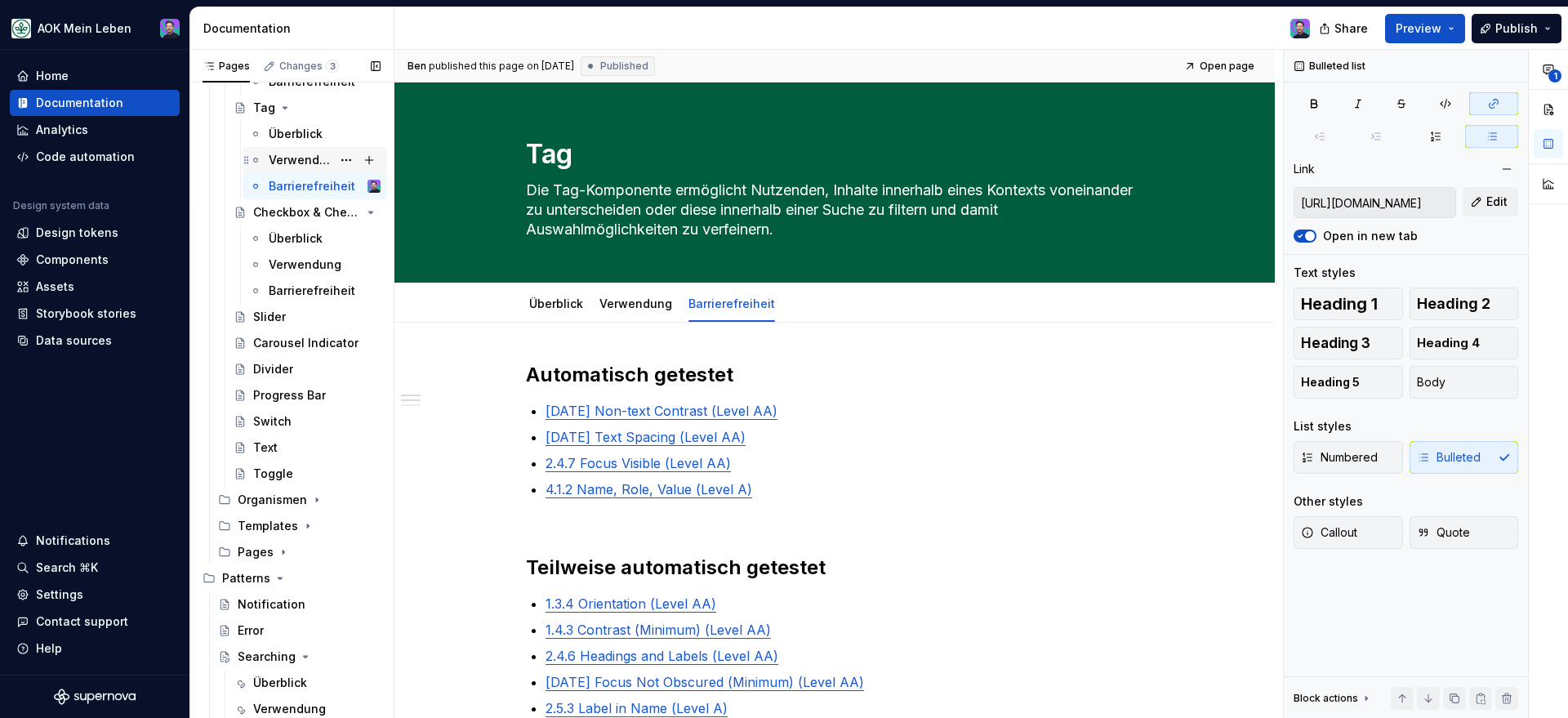
click at [305, 148] on div "Verwendung" at bounding box center [325, 160] width 112 height 23
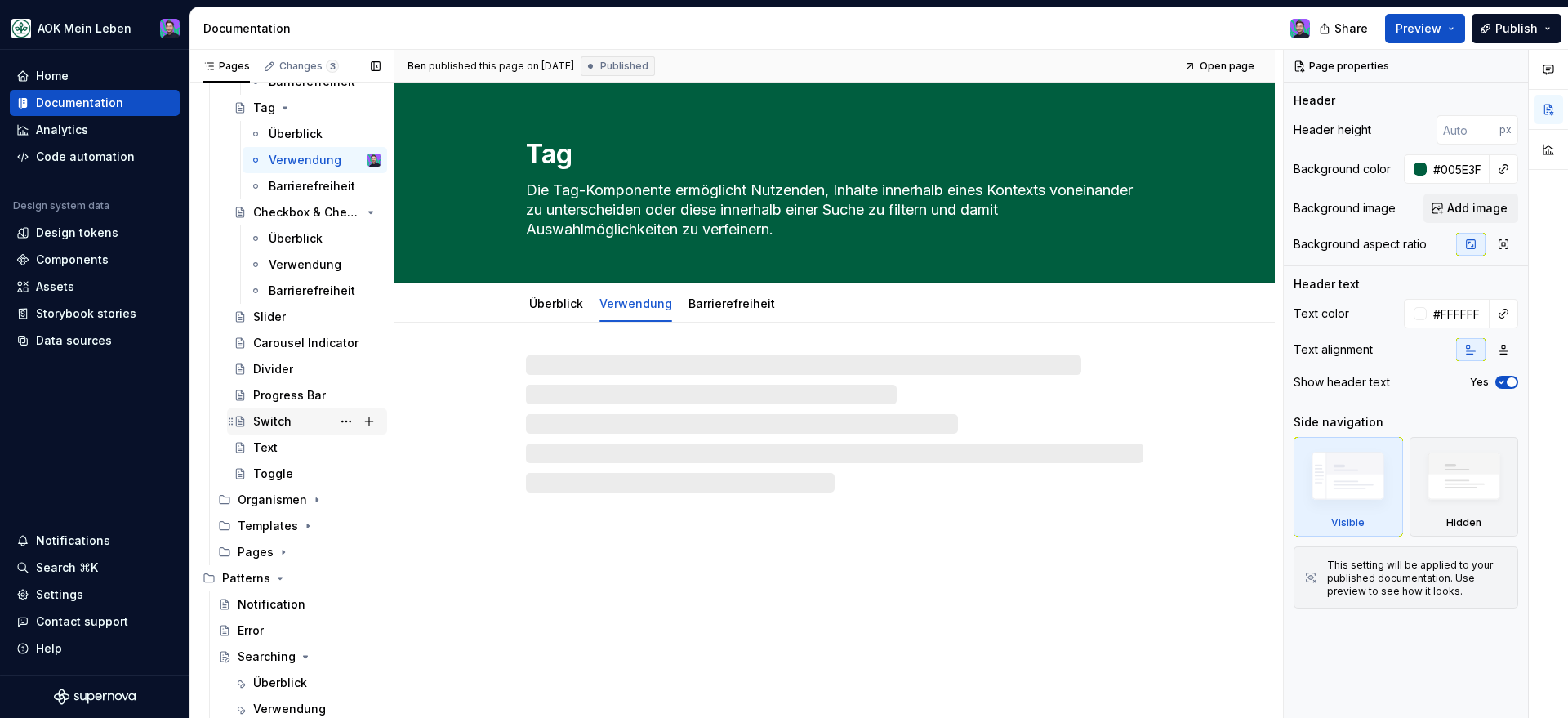
scroll to position [1879, 0]
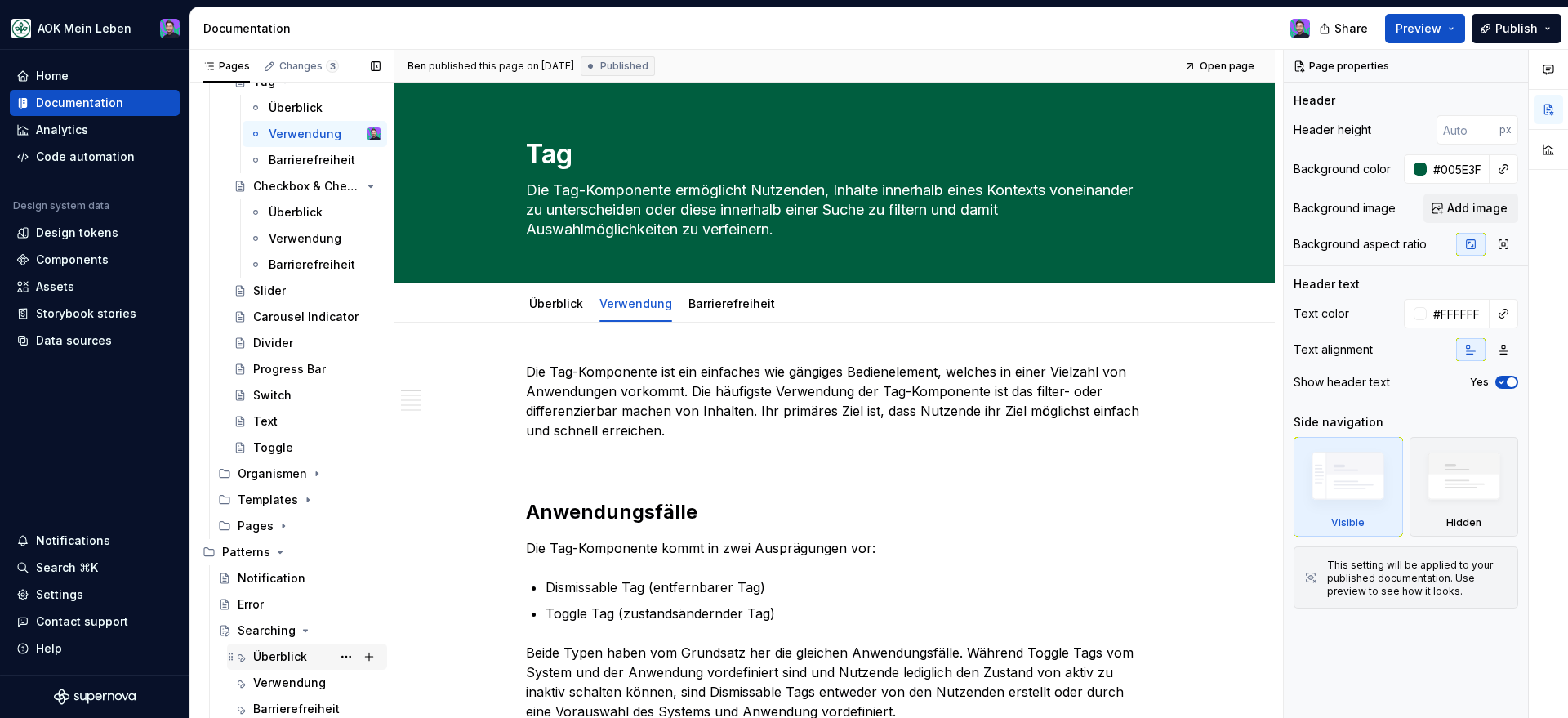
click at [273, 665] on div "Überblick" at bounding box center [317, 656] width 127 height 23
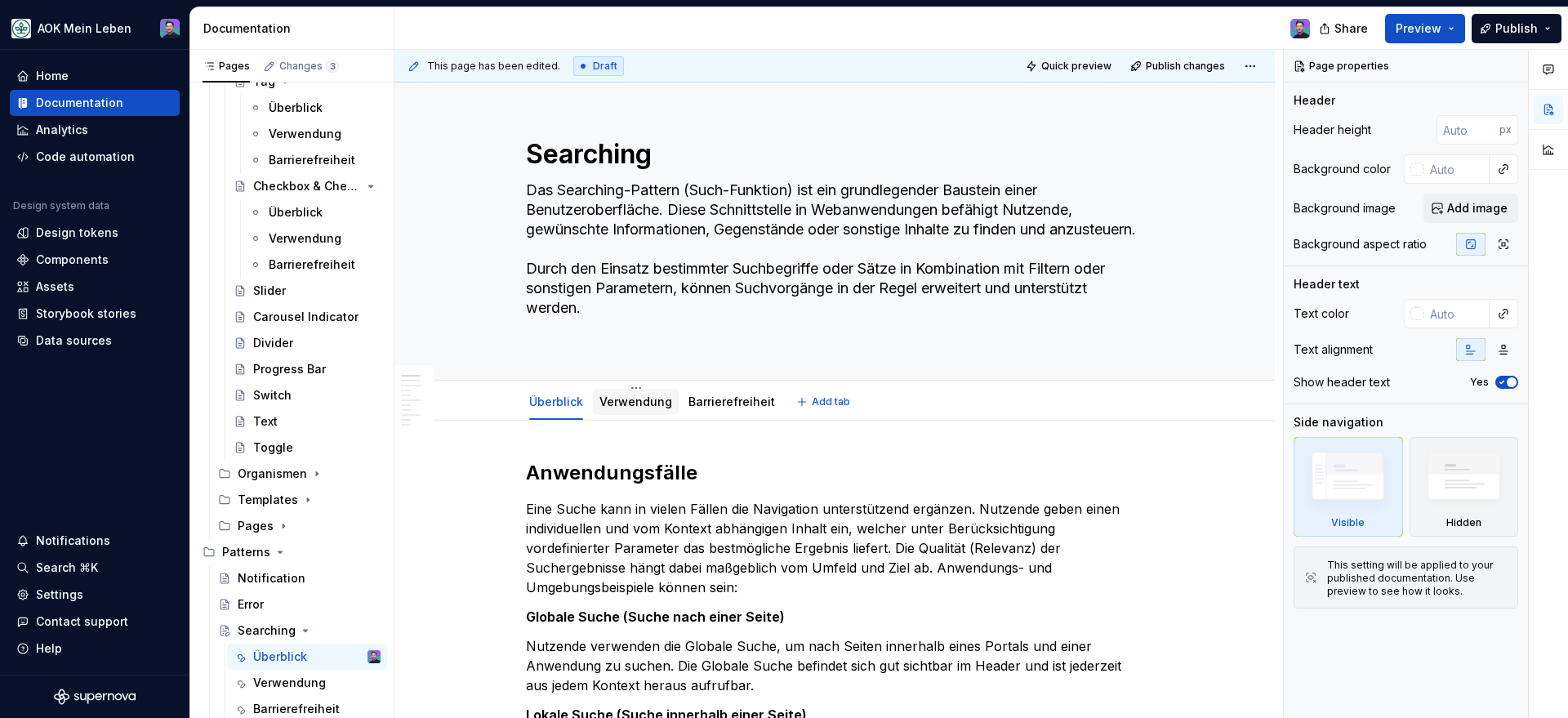
click at [641, 402] on link "Verwendung" at bounding box center [635, 401] width 72 height 14
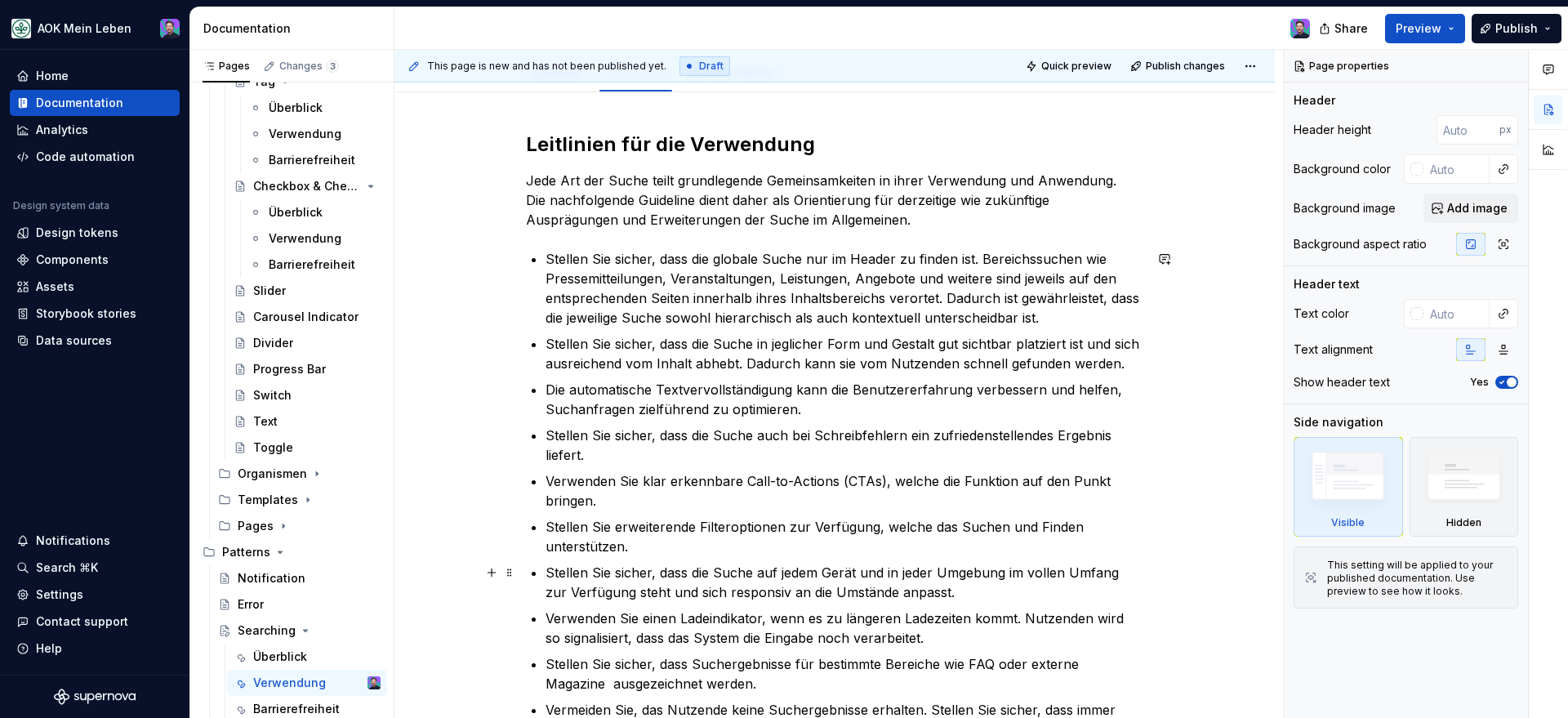
scroll to position [152, 0]
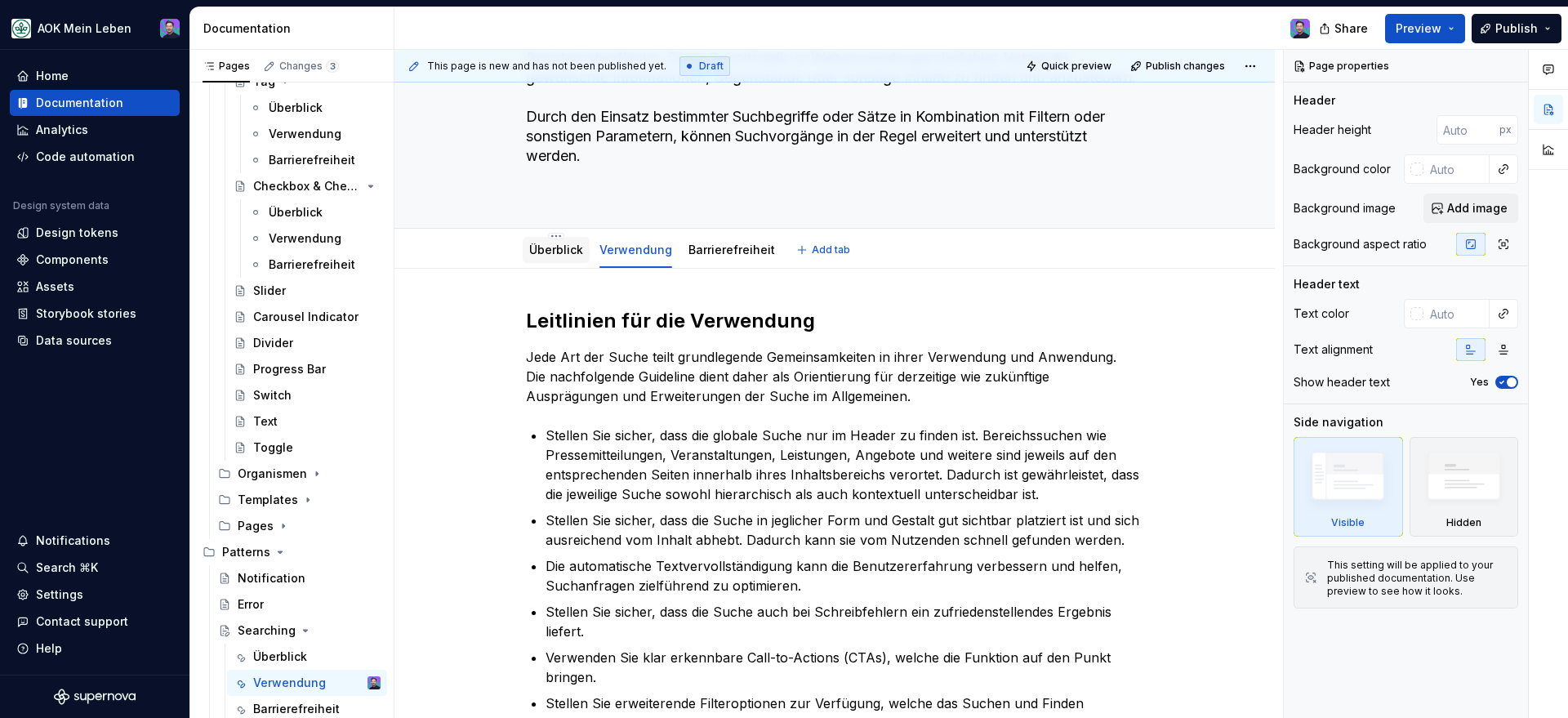
click at [557, 243] on link "Überblick" at bounding box center [555, 249] width 54 height 14
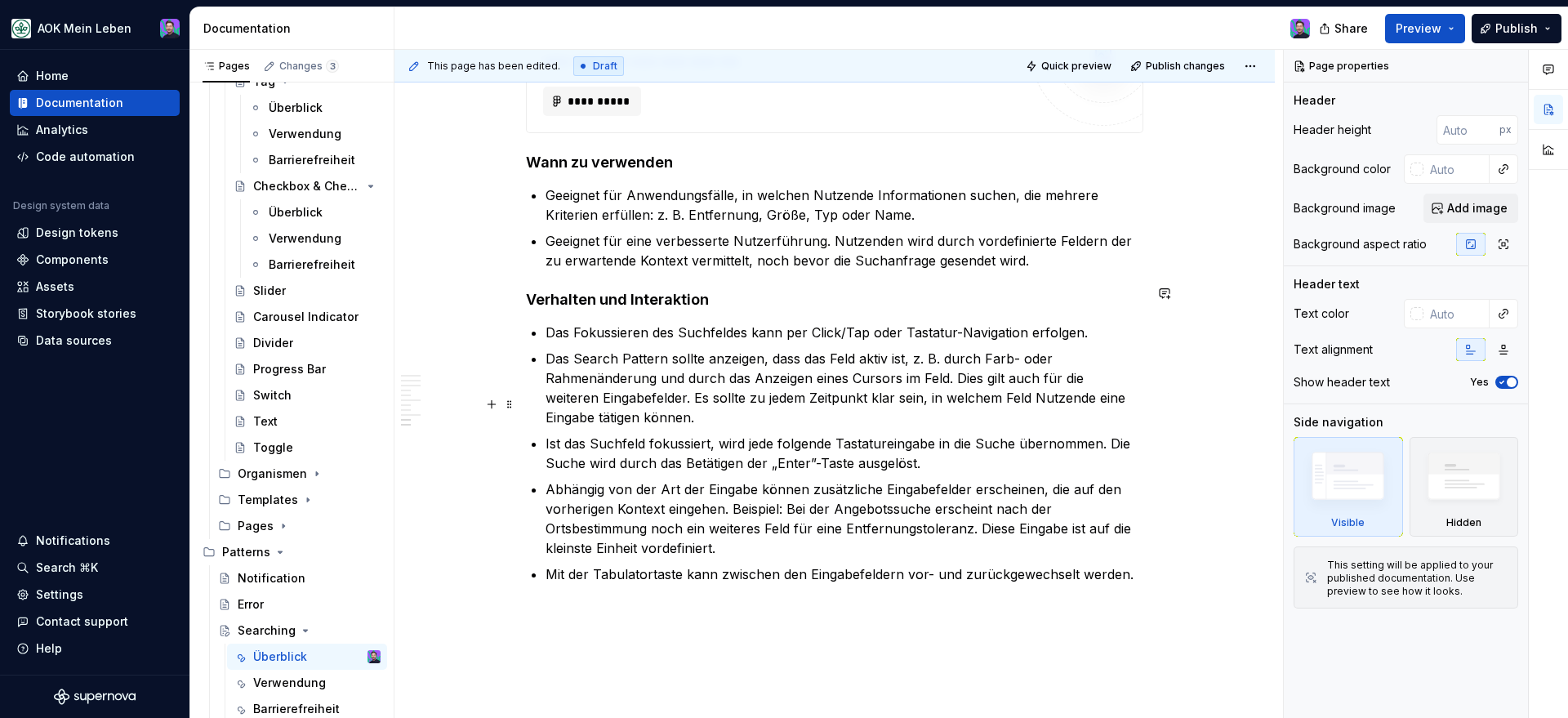
scroll to position [2969, 0]
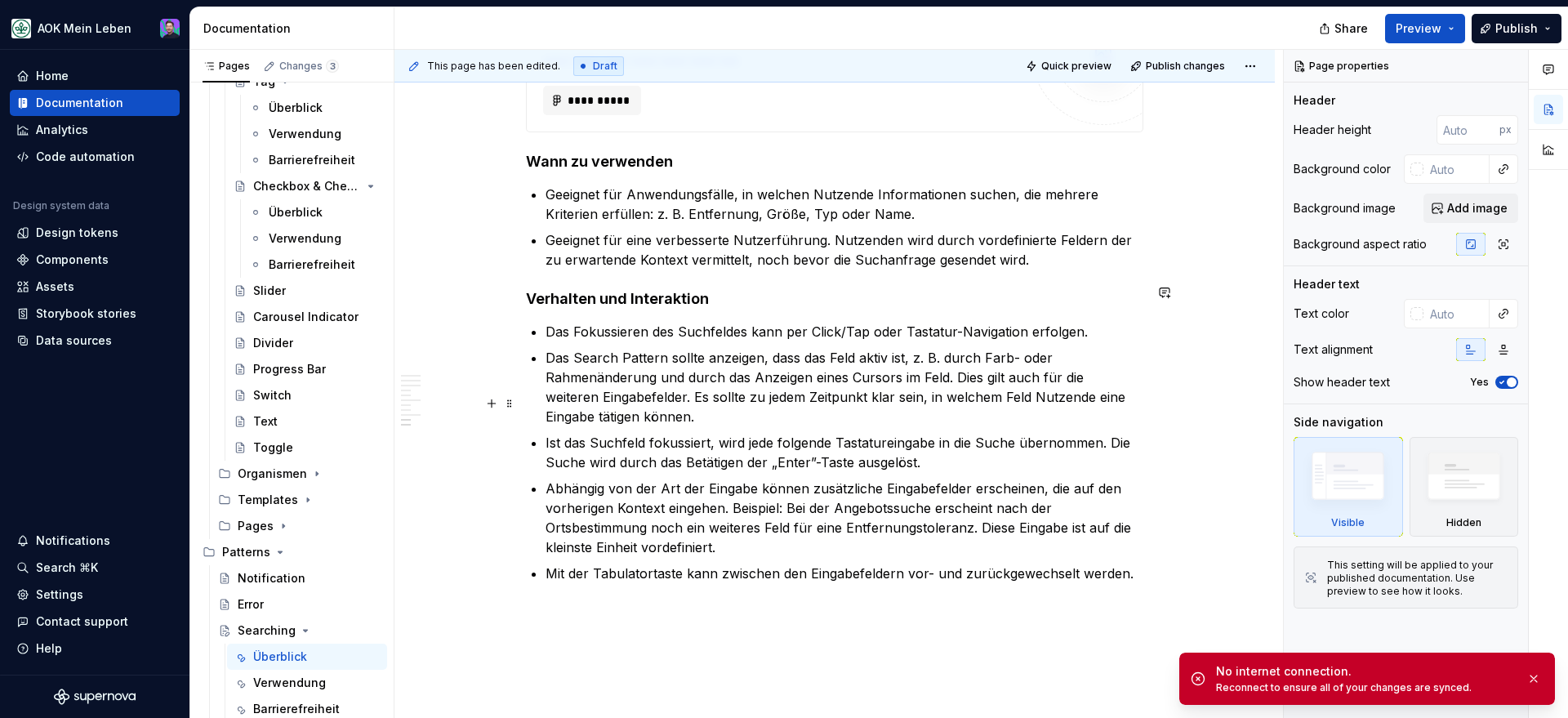
type textarea "*"
